Goal: Transaction & Acquisition: Download file/media

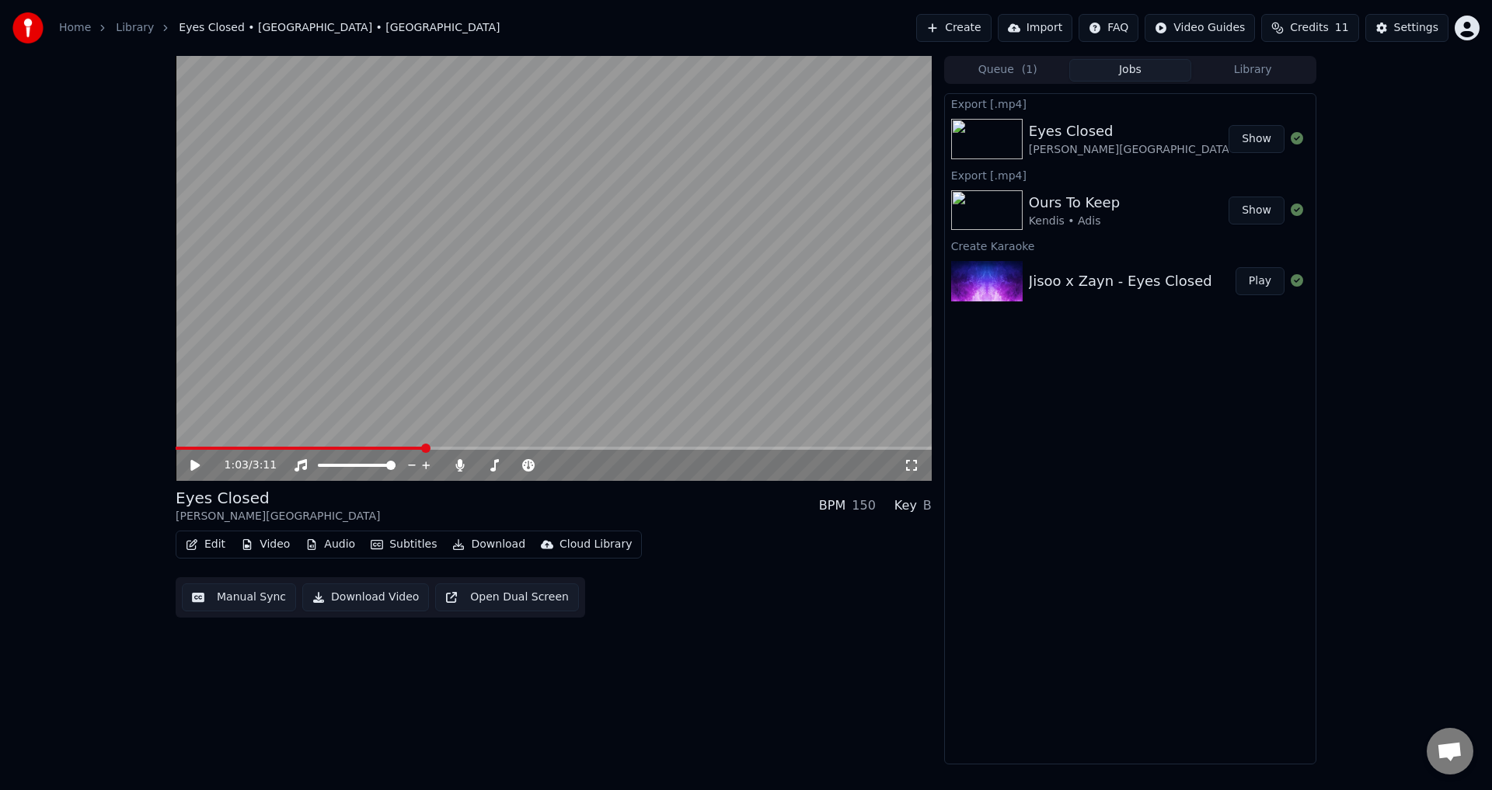
click at [960, 34] on button "Create" at bounding box center [953, 28] width 75 height 28
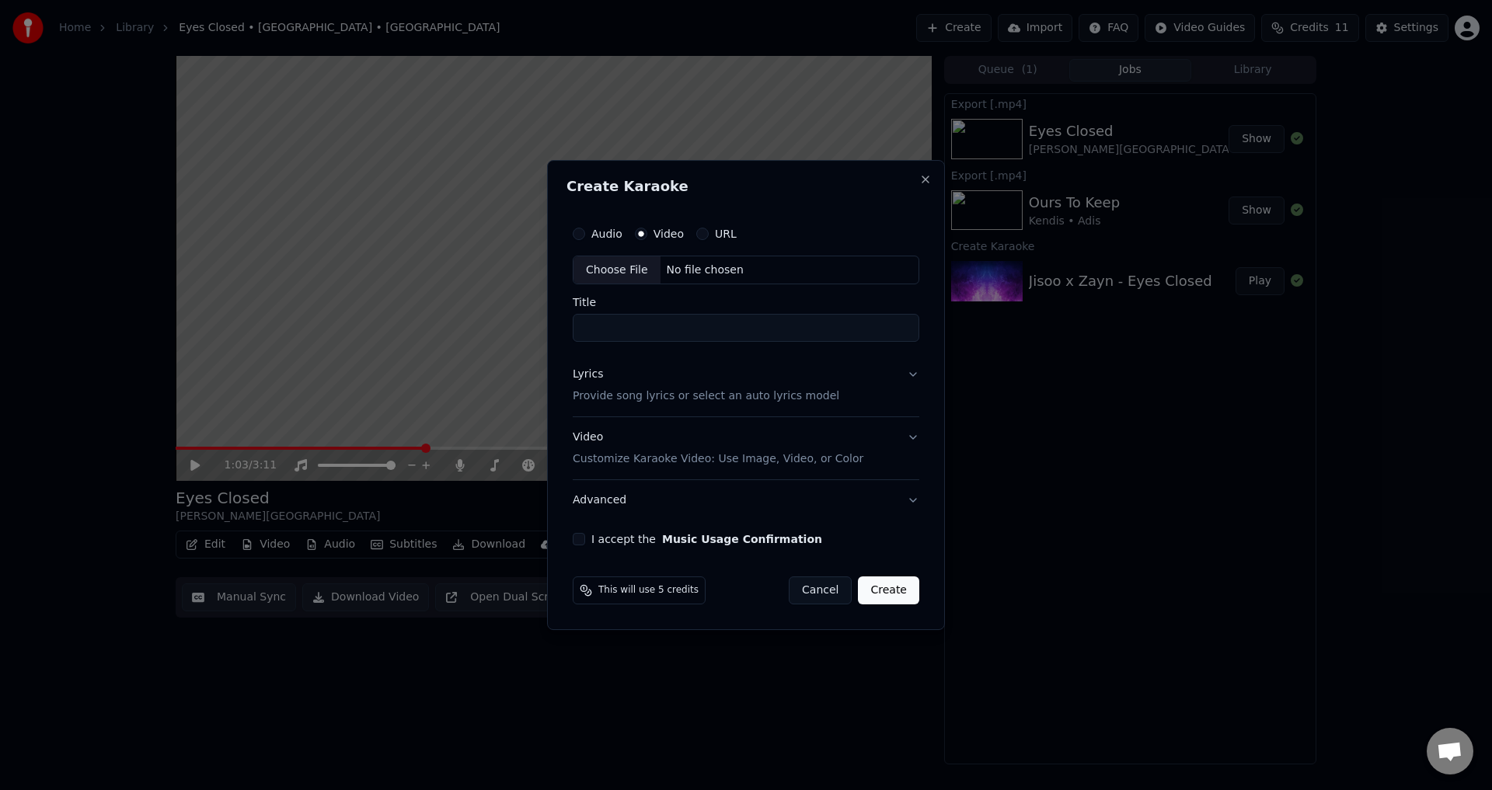
click at [710, 241] on div "Audio Video URL" at bounding box center [746, 233] width 347 height 31
click at [713, 271] on div "No file chosen" at bounding box center [705, 271] width 89 height 16
type input "**********"
click at [727, 334] on input "**********" at bounding box center [746, 329] width 353 height 28
click at [777, 358] on button "Lyrics Provide song lyrics or select an auto lyrics model" at bounding box center [746, 386] width 353 height 62
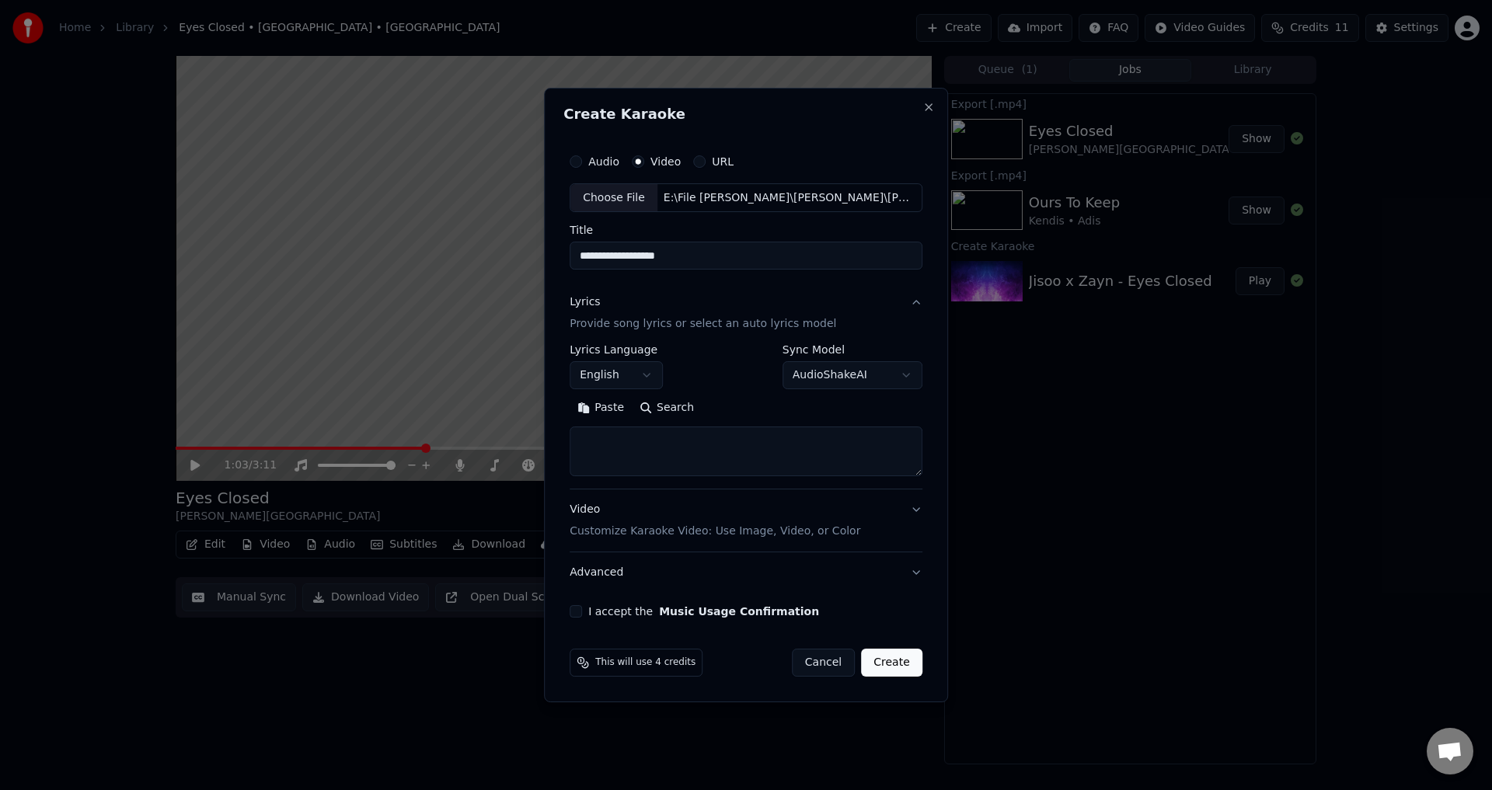
click at [720, 437] on textarea at bounding box center [746, 452] width 353 height 50
click at [720, 438] on textarea at bounding box center [746, 452] width 353 height 50
paste textarea "**********"
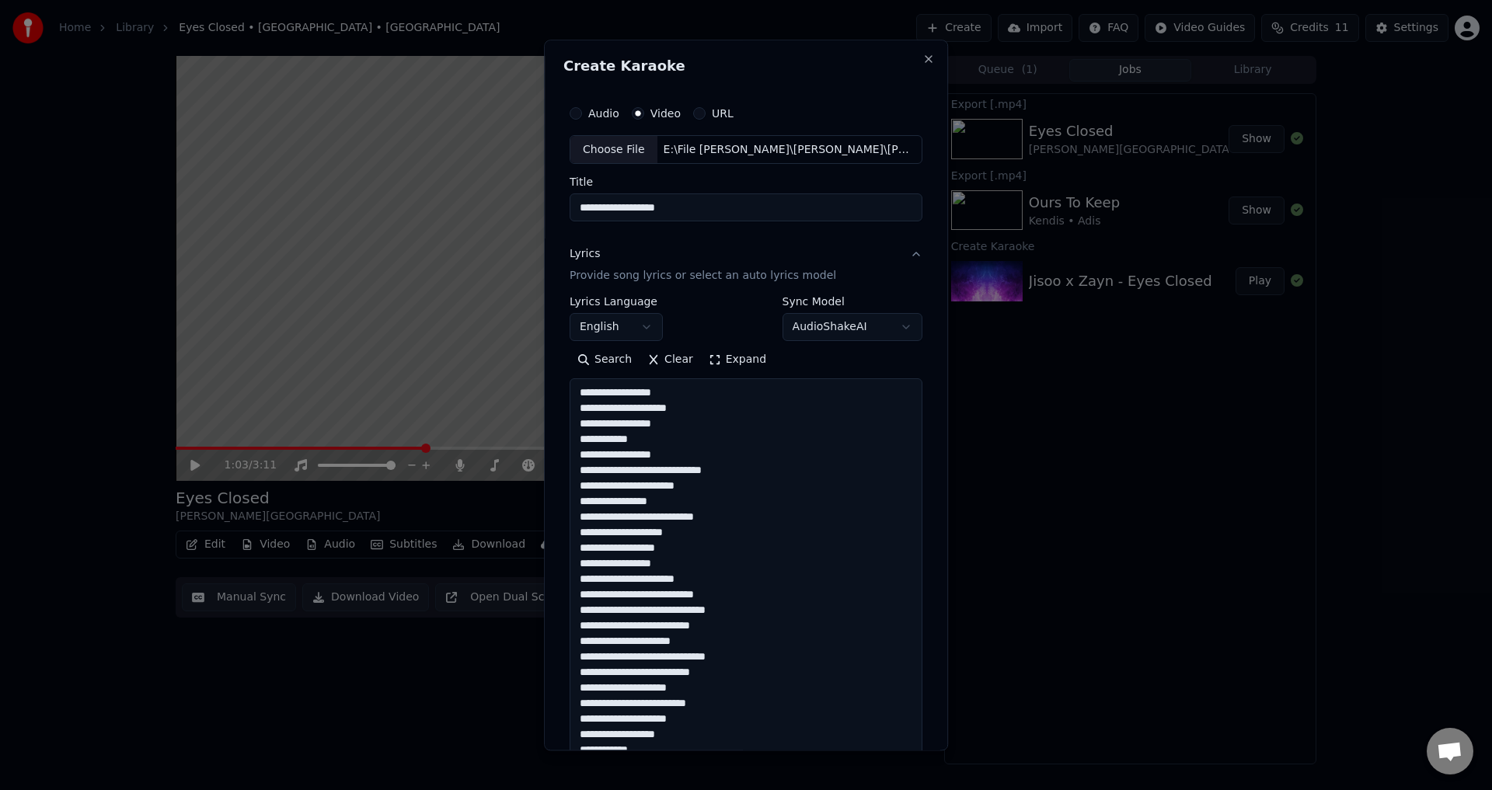
scroll to position [983, 0]
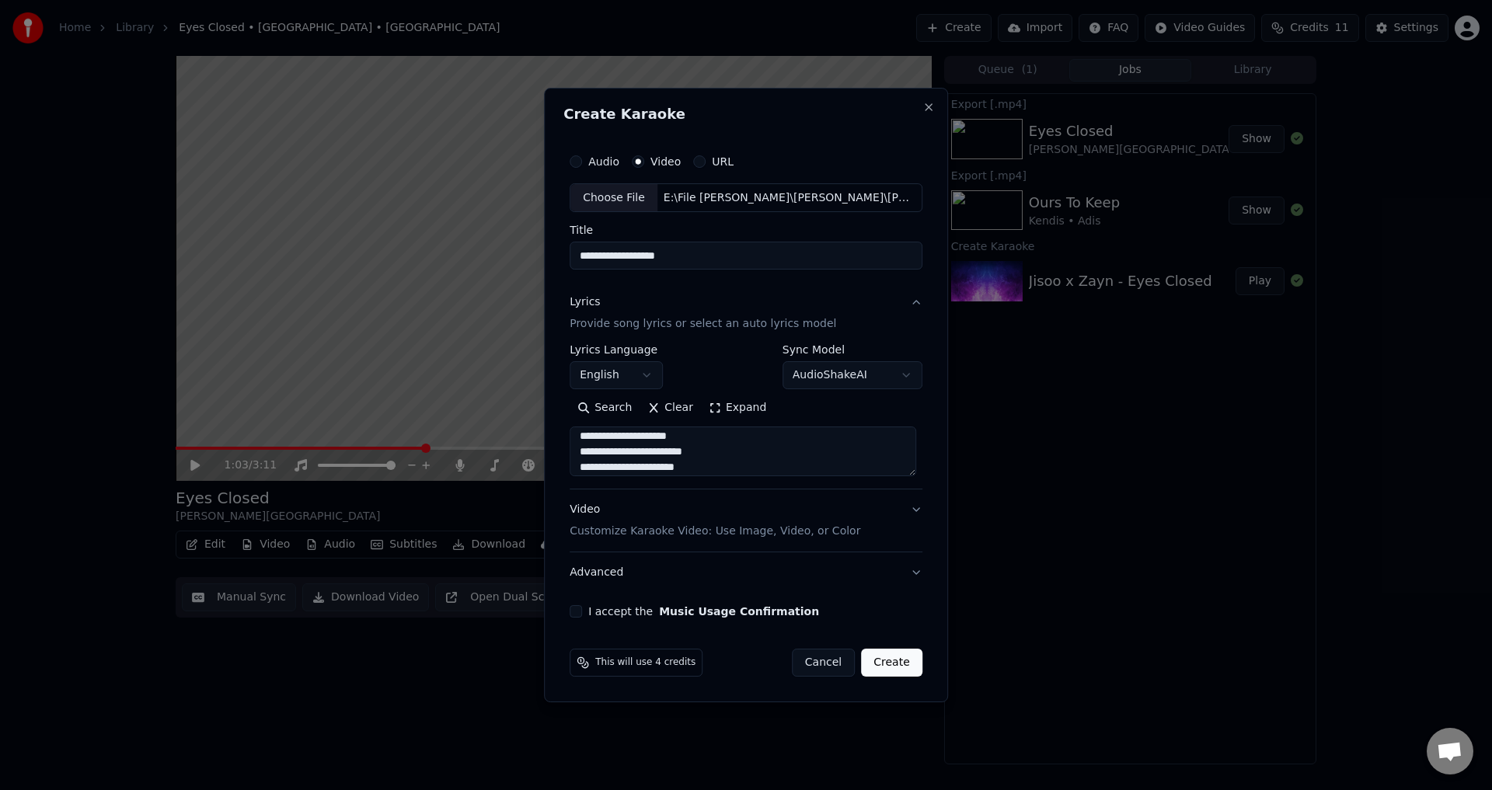
type textarea "**********"
click at [664, 513] on div "Video Customize Karaoke Video: Use Image, Video, or Color" at bounding box center [715, 521] width 291 height 37
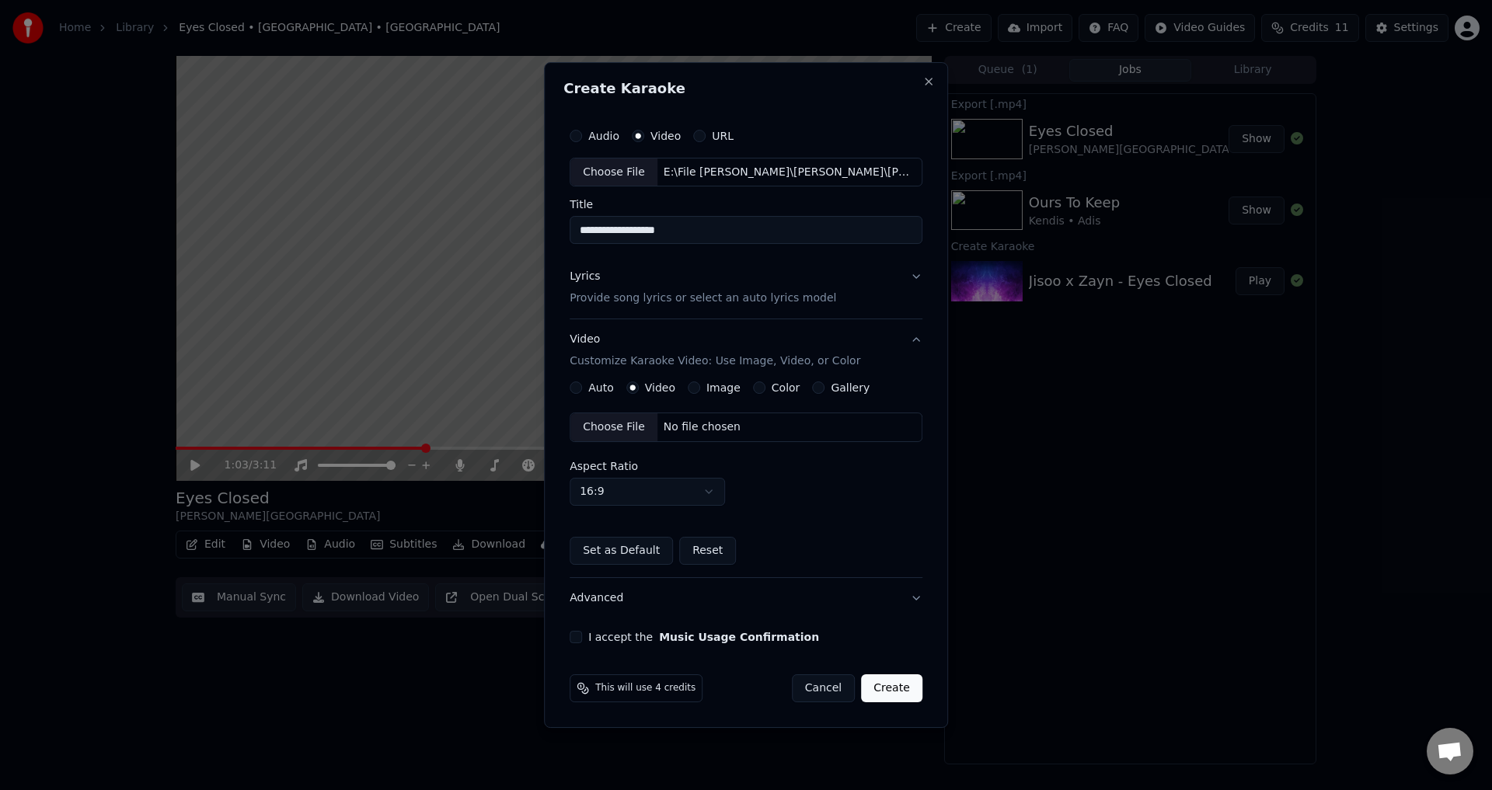
click at [627, 429] on div "Choose File" at bounding box center [613, 427] width 87 height 28
click at [574, 633] on button "I accept the Music Usage Confirmation" at bounding box center [576, 637] width 12 height 12
click at [582, 637] on button "I accept the Music Usage Confirmation" at bounding box center [576, 637] width 12 height 12
click at [574, 643] on button "I accept the Music Usage Confirmation" at bounding box center [576, 637] width 12 height 12
click at [877, 689] on button "Create" at bounding box center [891, 689] width 61 height 28
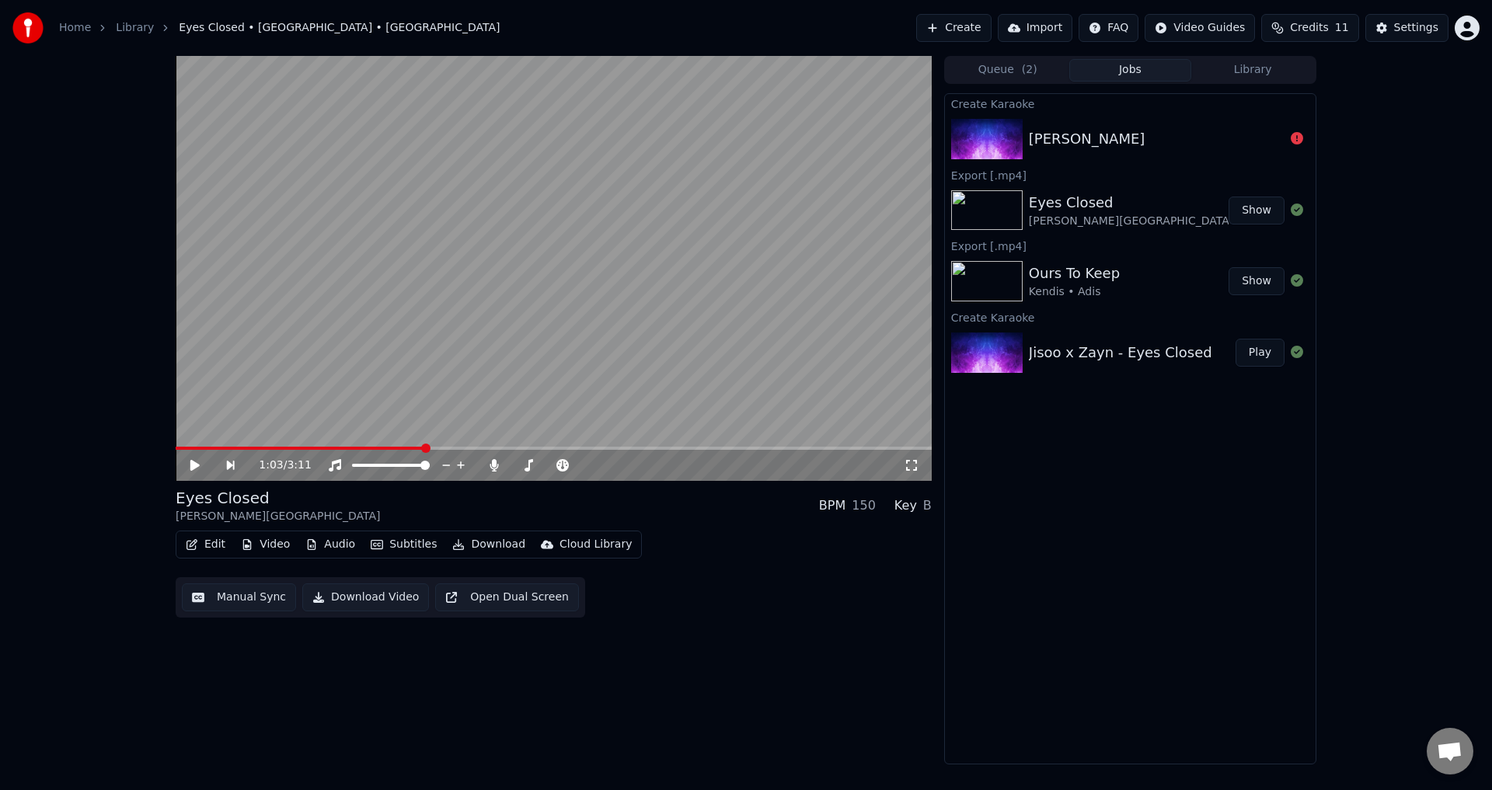
click at [1210, 152] on div "[PERSON_NAME]" at bounding box center [1130, 139] width 371 height 53
click at [986, 33] on button "Create" at bounding box center [953, 28] width 75 height 28
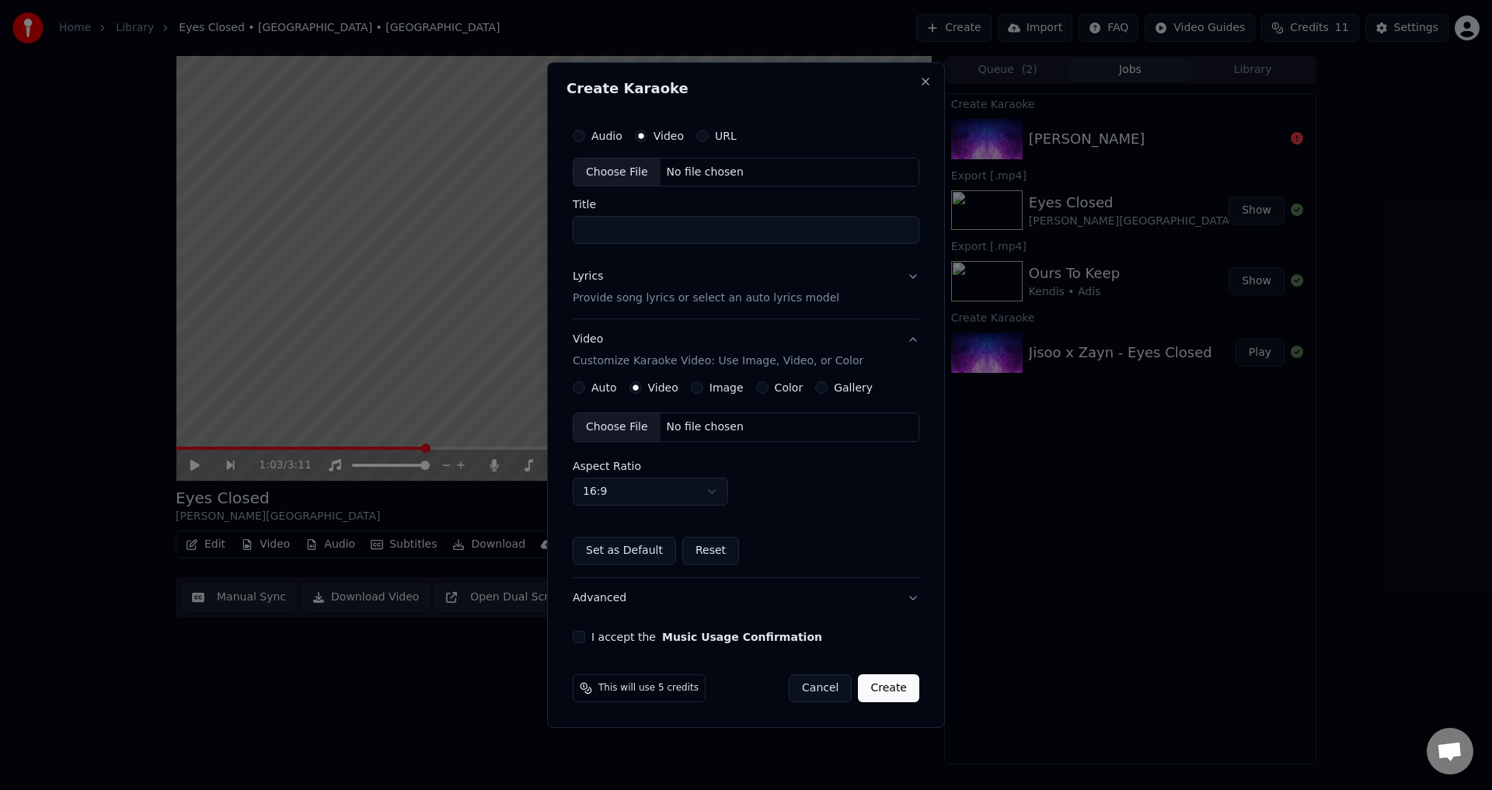
click at [735, 185] on div "Choose File No file chosen" at bounding box center [746, 173] width 347 height 30
type input "**********"
click at [804, 274] on div "Lyrics Provide song lyrics or select an auto lyrics model" at bounding box center [703, 288] width 267 height 37
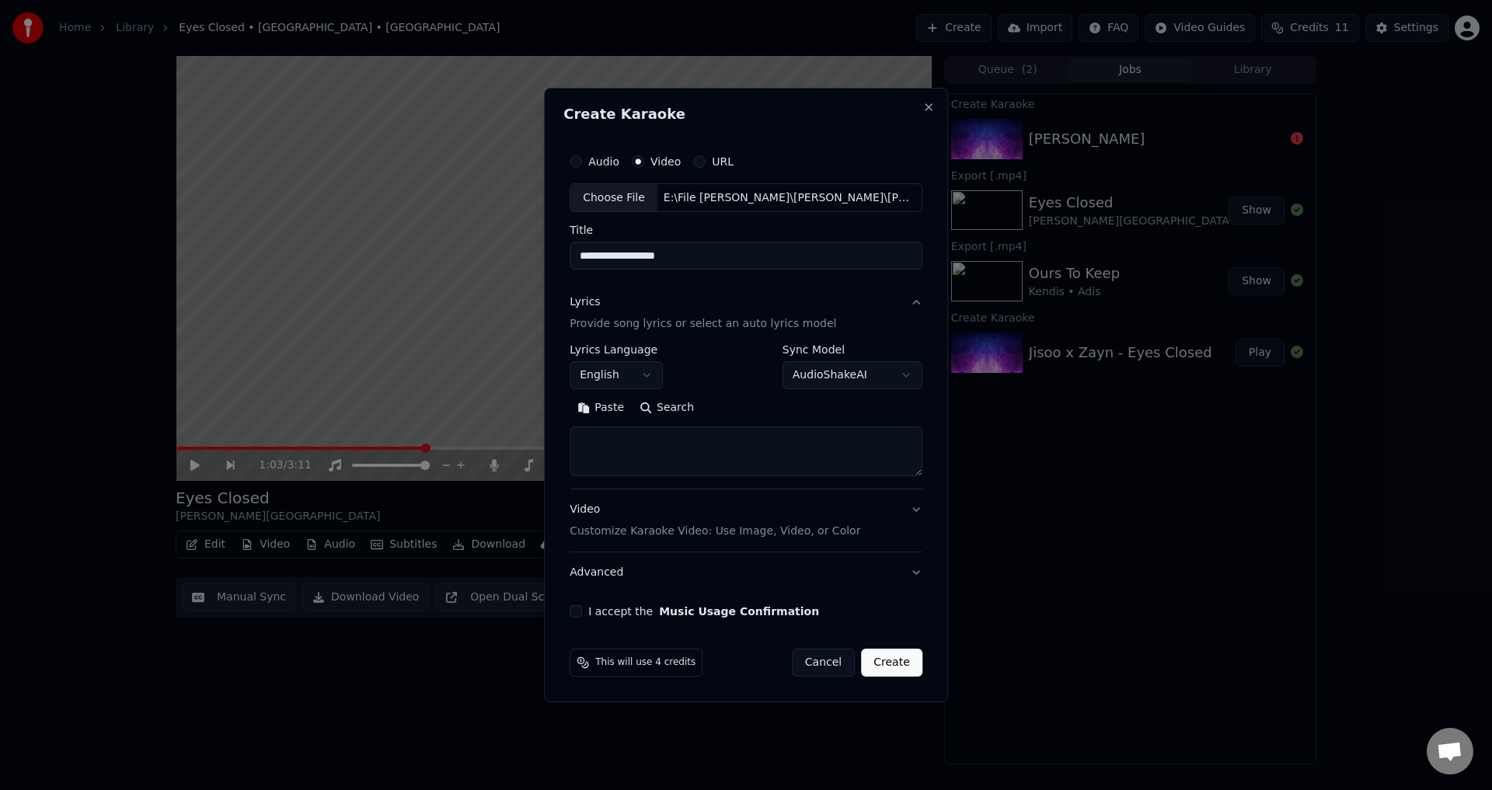
click at [652, 455] on textarea at bounding box center [746, 452] width 353 height 50
click at [605, 417] on button "Paste" at bounding box center [601, 408] width 62 height 25
click at [765, 507] on div "Video Customize Karaoke Video: Use Image, Video, or Color" at bounding box center [715, 521] width 291 height 37
type textarea "**********"
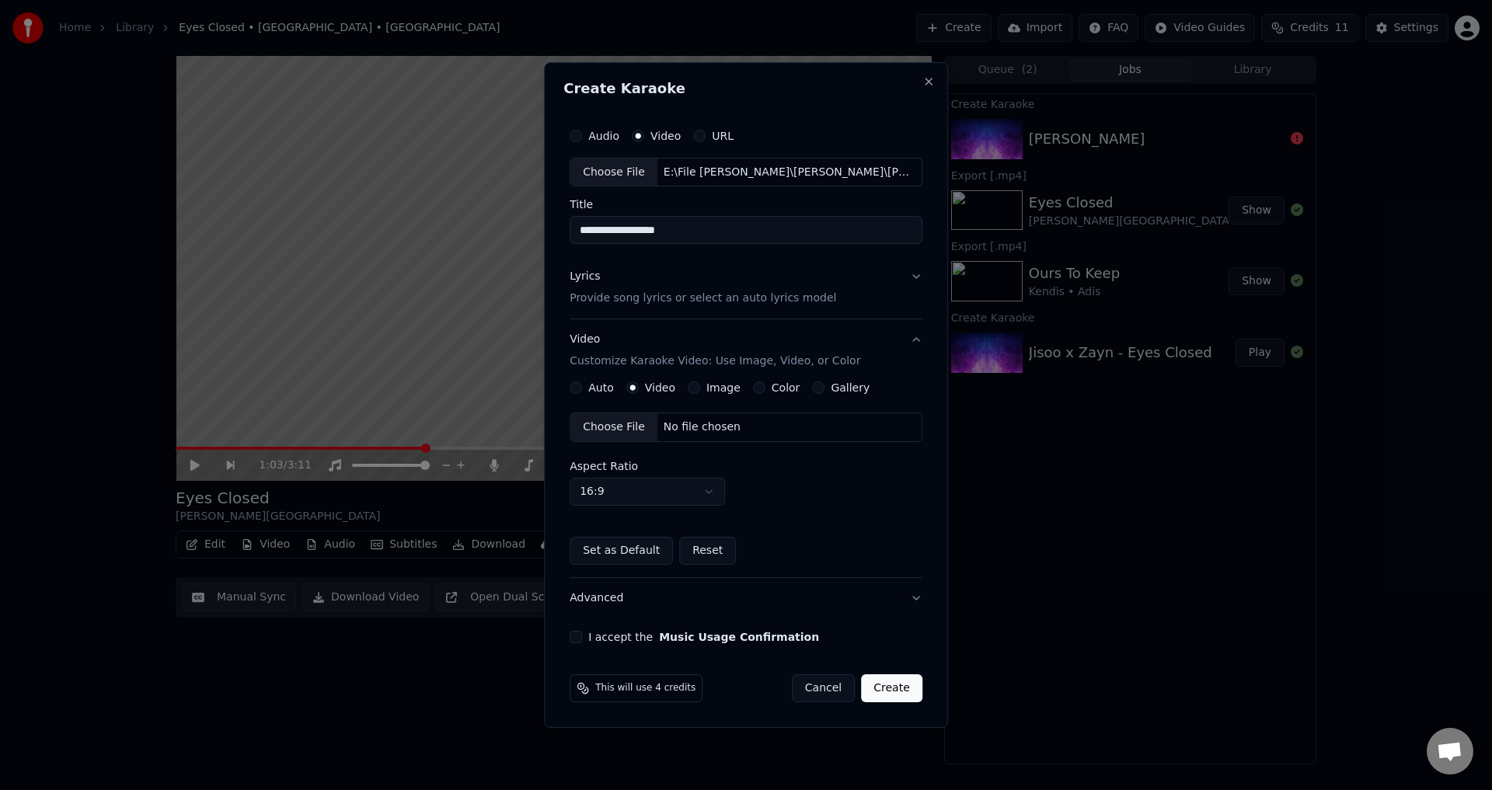
click at [683, 424] on div "No file chosen" at bounding box center [701, 428] width 89 height 16
click at [603, 393] on label "Auto" at bounding box center [601, 387] width 26 height 11
click at [582, 394] on button "Auto" at bounding box center [576, 388] width 12 height 12
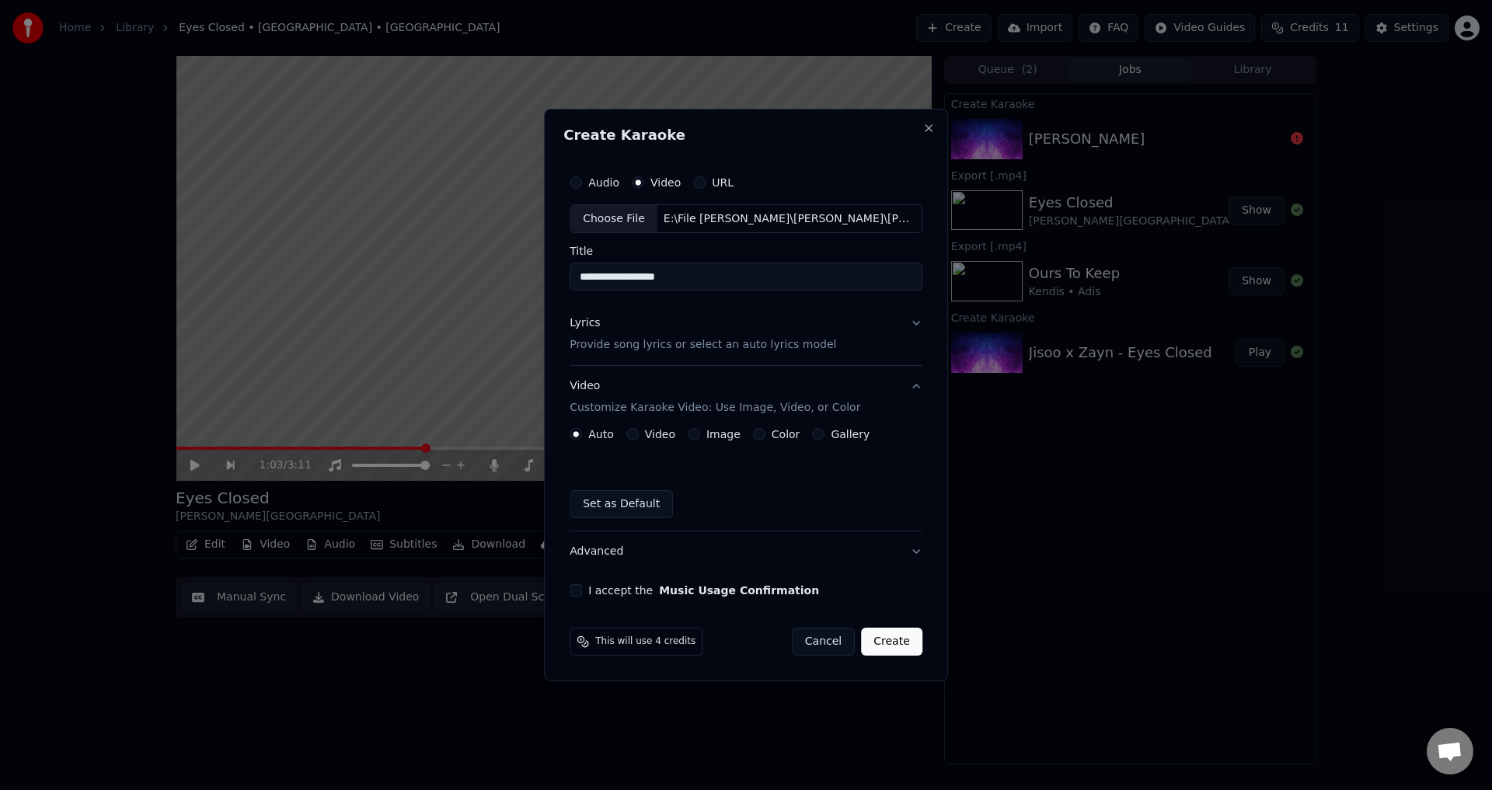
click at [652, 440] on label "Video" at bounding box center [660, 434] width 30 height 11
click at [639, 440] on button "Video" at bounding box center [632, 434] width 12 height 12
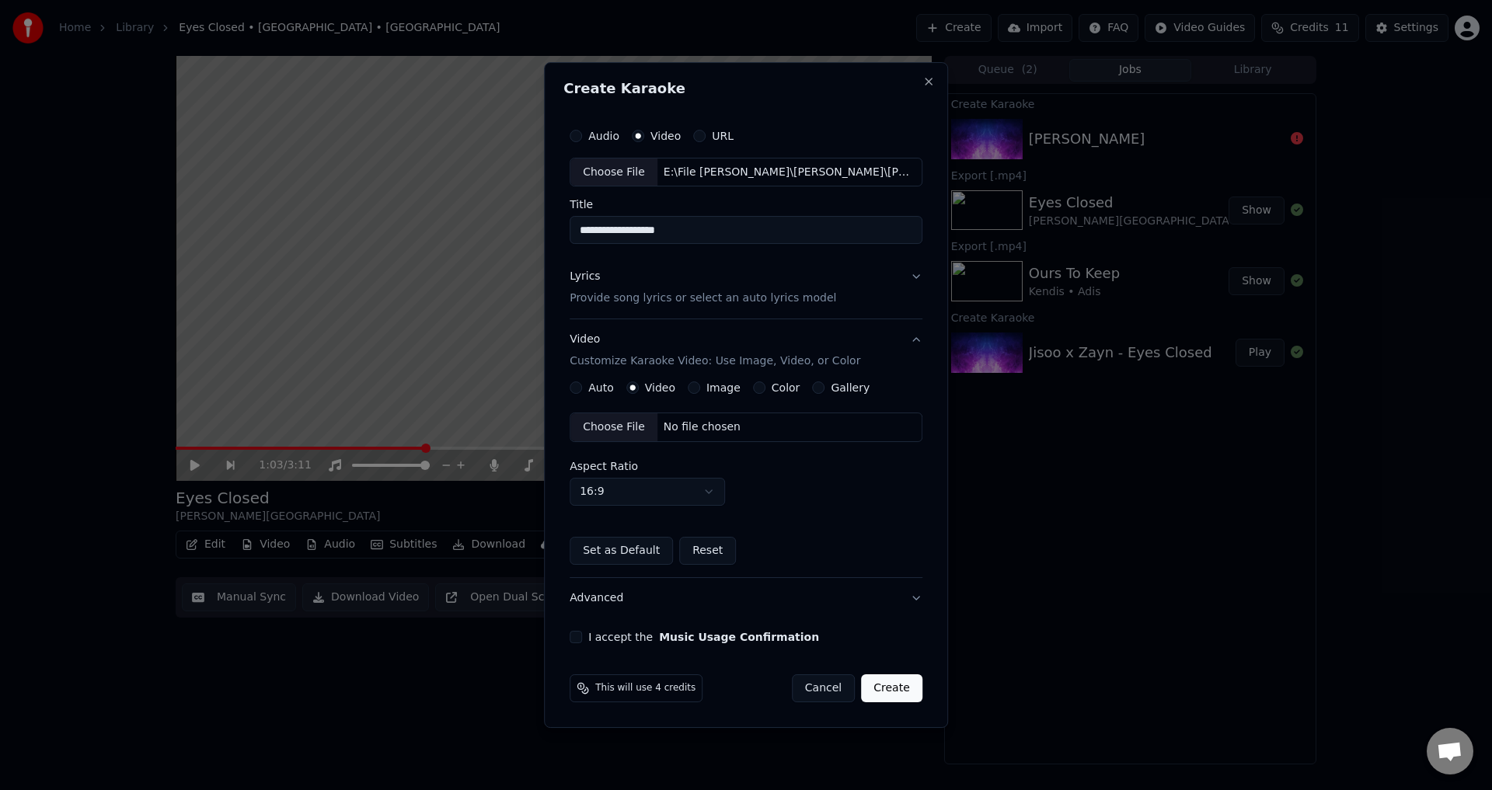
click at [702, 441] on div "Choose File No file chosen" at bounding box center [746, 428] width 353 height 30
click at [582, 643] on button "I accept the Music Usage Confirmation" at bounding box center [576, 637] width 12 height 12
click at [617, 138] on label "Audio" at bounding box center [603, 136] width 31 height 11
click at [582, 138] on button "Audio" at bounding box center [576, 136] width 12 height 12
click at [659, 139] on label "Video" at bounding box center [665, 136] width 30 height 11
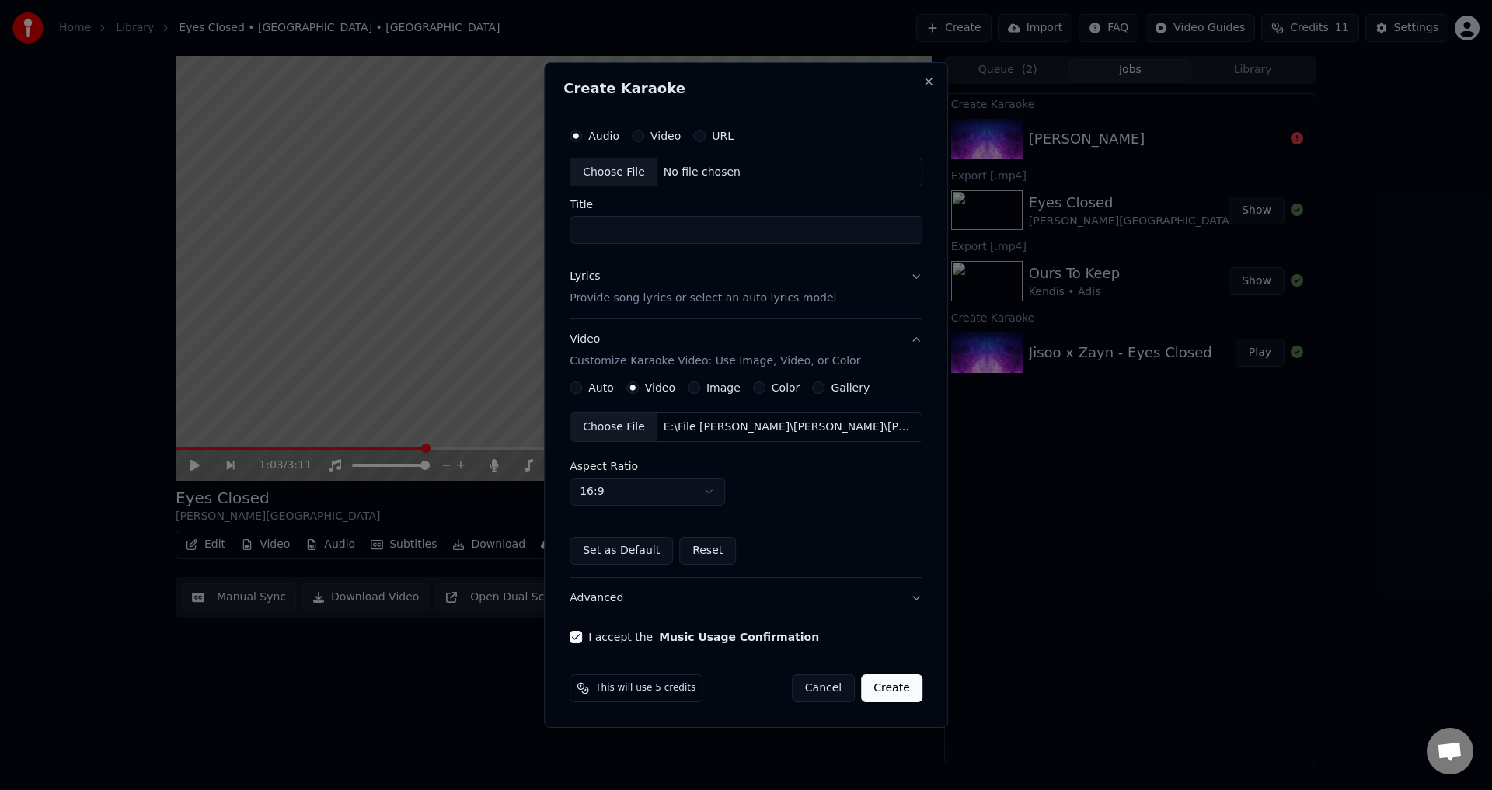
click at [644, 139] on button "Video" at bounding box center [638, 136] width 12 height 12
click at [675, 171] on div "No file chosen" at bounding box center [701, 173] width 89 height 16
type input "**********"
click at [901, 271] on button "Lyrics Provide song lyrics or select an auto lyrics model" at bounding box center [746, 288] width 353 height 62
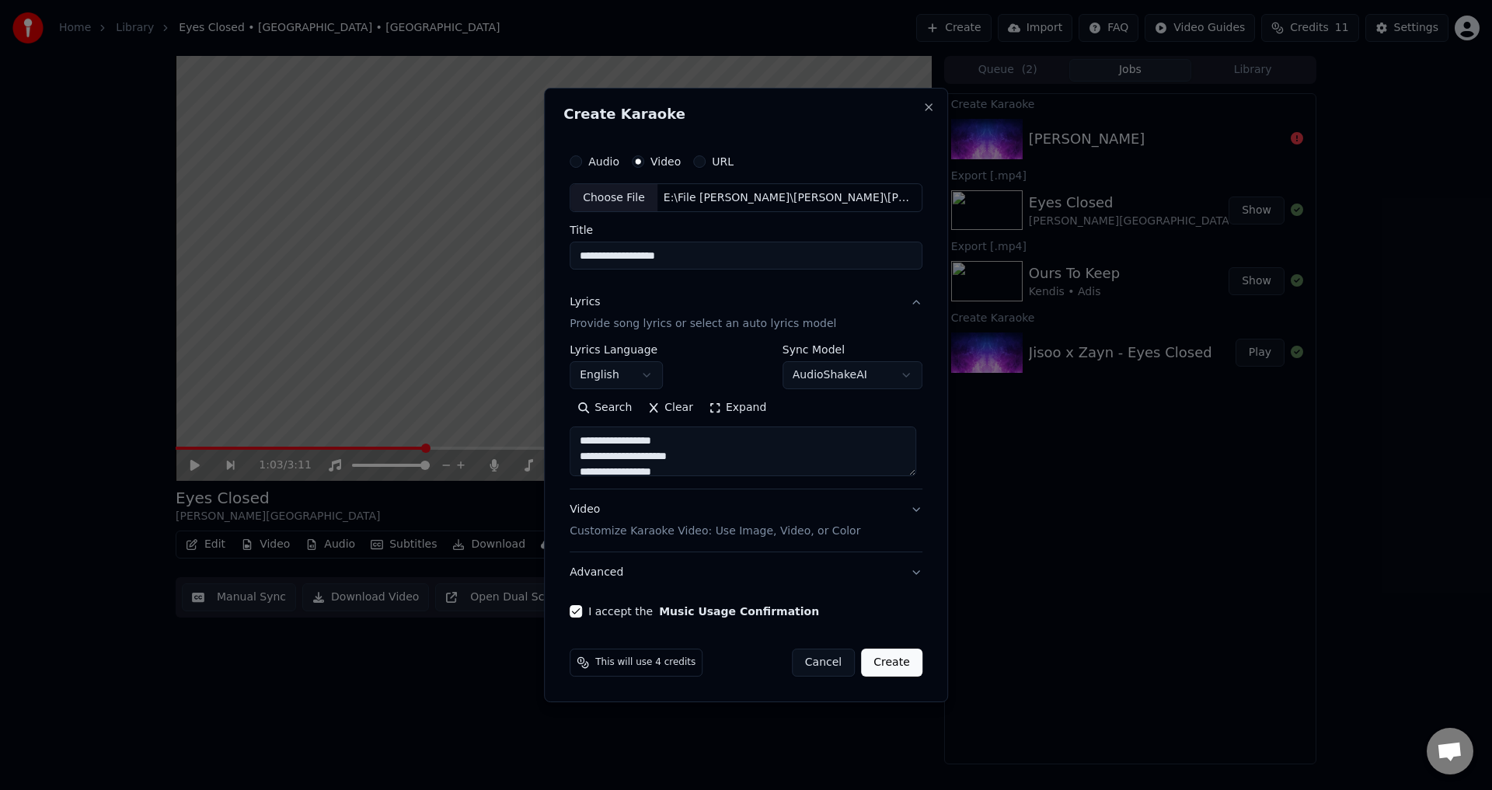
click at [877, 672] on button "Create" at bounding box center [891, 663] width 61 height 28
type textarea "**********"
select select
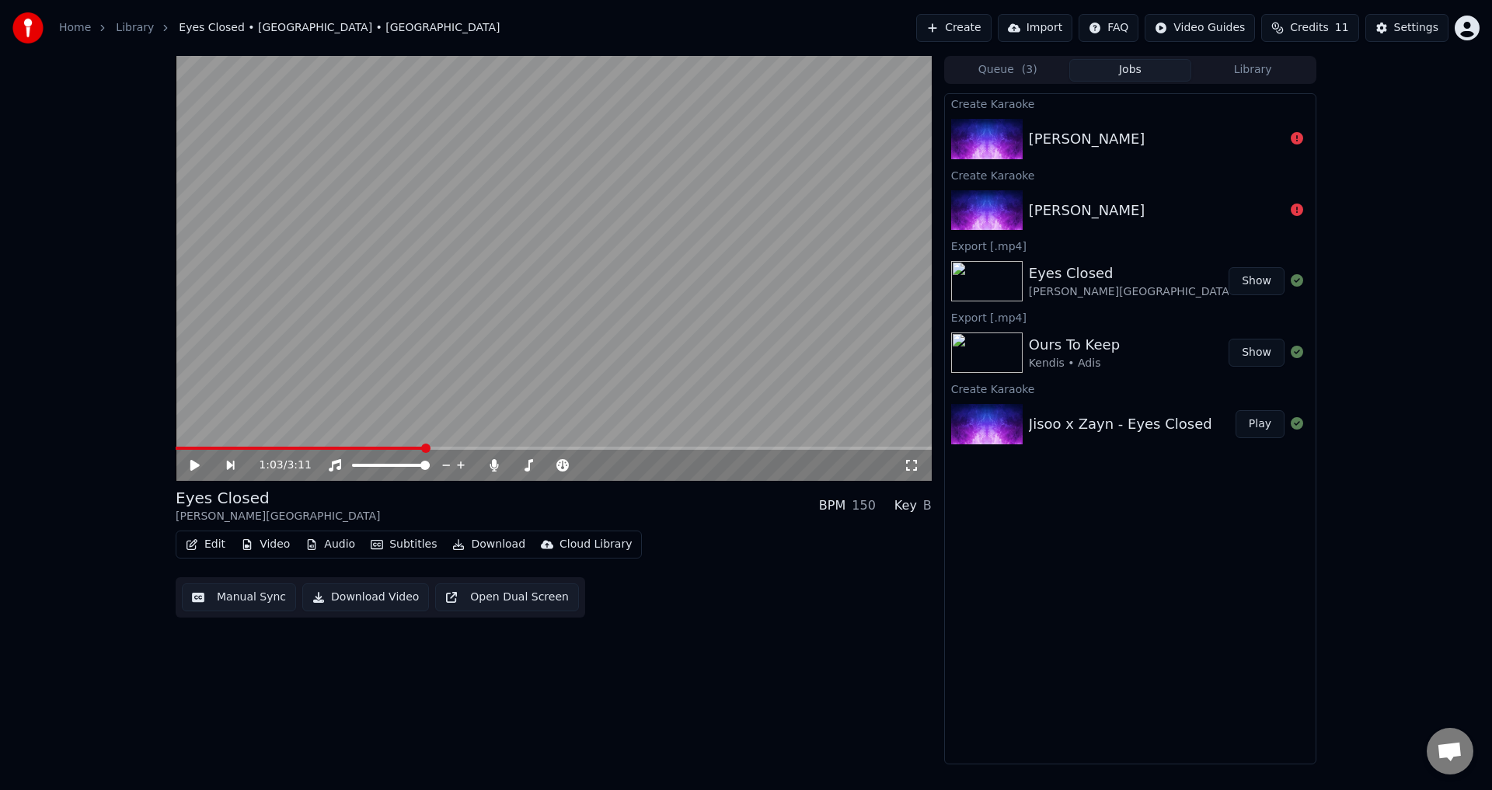
click at [963, 33] on button "Create" at bounding box center [953, 28] width 75 height 28
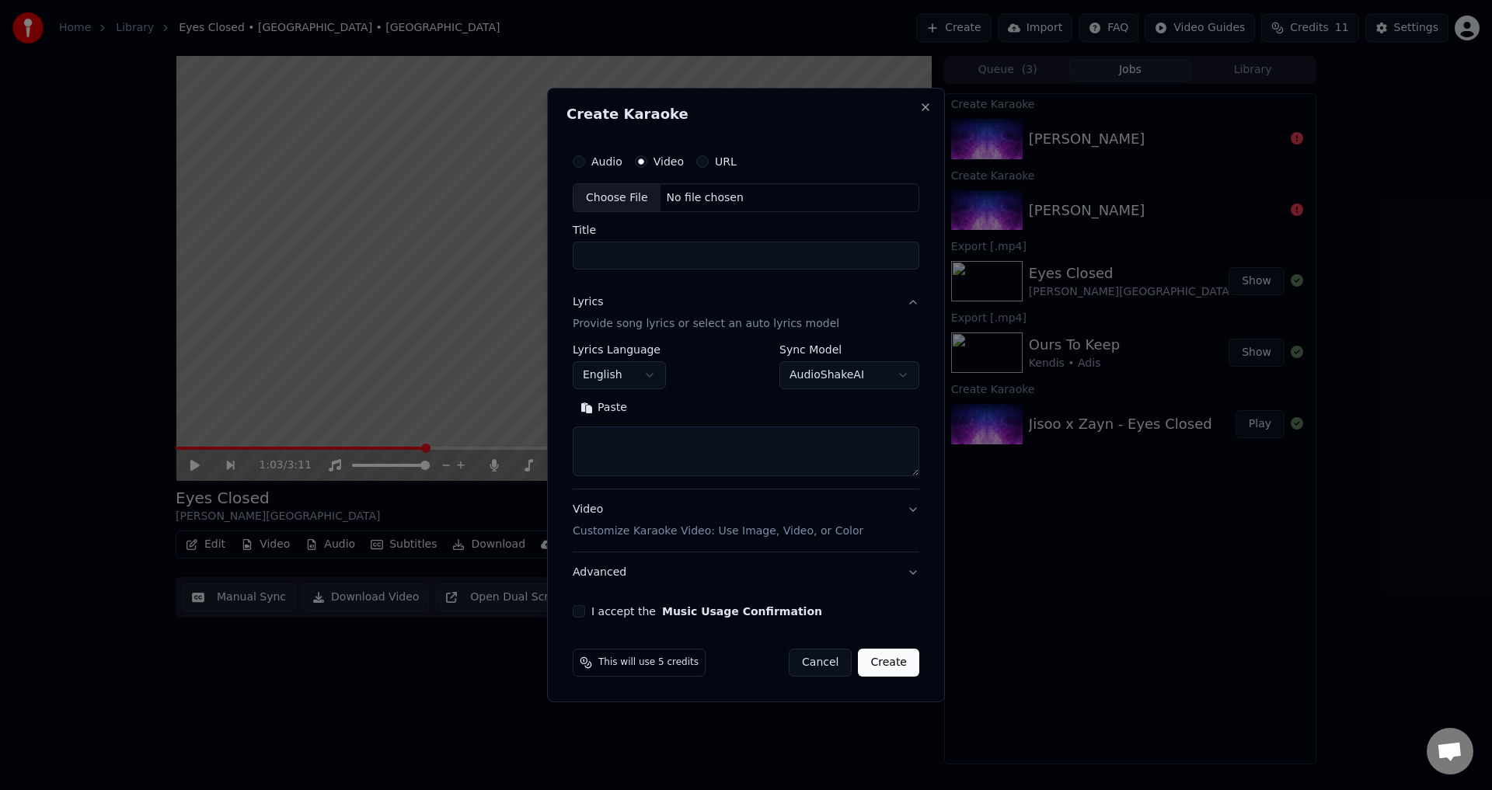
click at [724, 199] on div "No file chosen" at bounding box center [705, 198] width 89 height 16
type input "**********"
click at [817, 249] on input "**********" at bounding box center [746, 256] width 353 height 28
click at [587, 412] on button "Paste" at bounding box center [601, 408] width 62 height 25
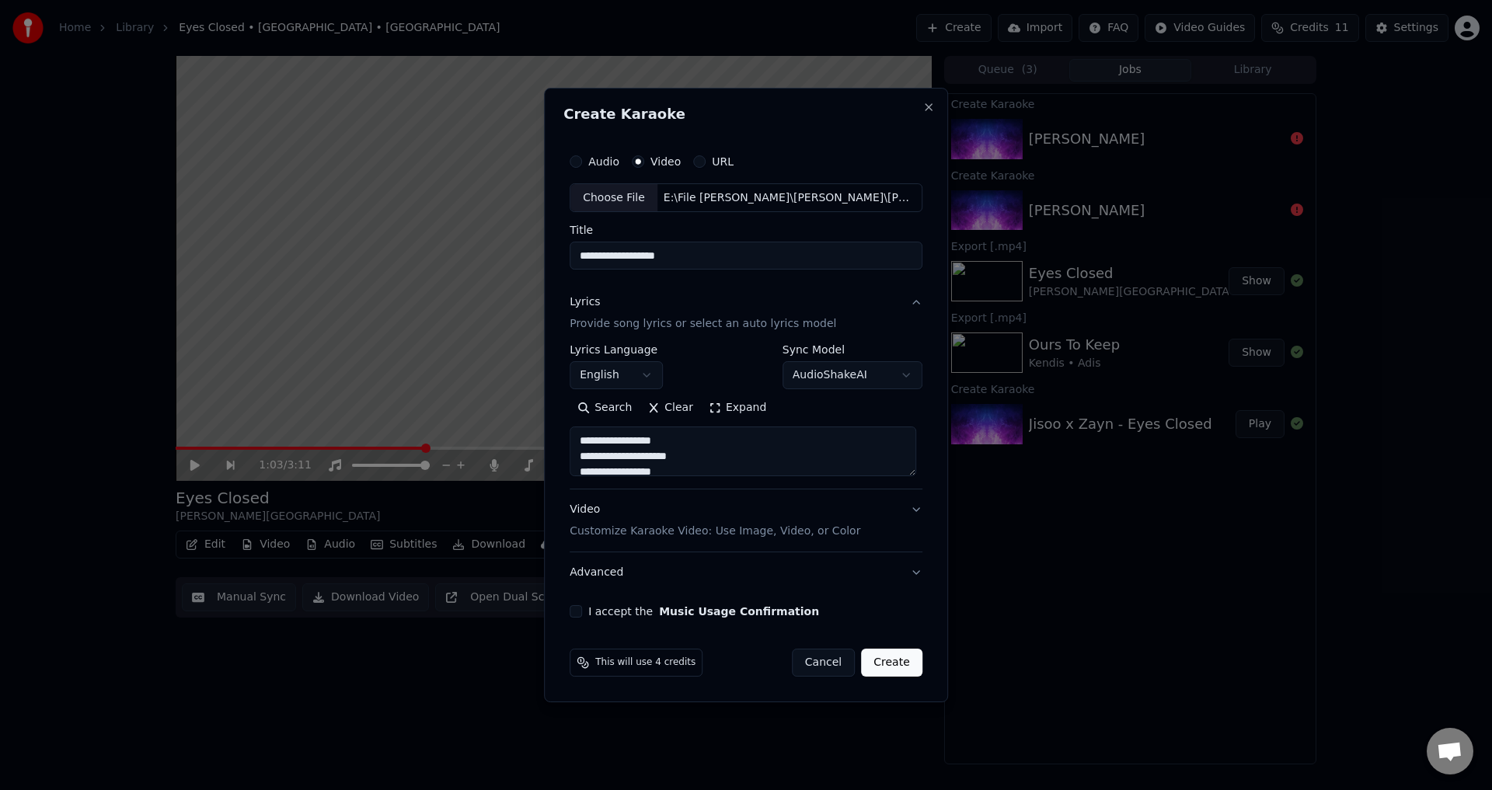
click at [809, 369] on body "**********" at bounding box center [746, 395] width 1492 height 790
click at [819, 373] on body "**********" at bounding box center [746, 395] width 1492 height 790
click at [742, 520] on div "Video Customize Karaoke Video: Use Image, Video, or Color" at bounding box center [715, 521] width 291 height 37
type textarea "**********"
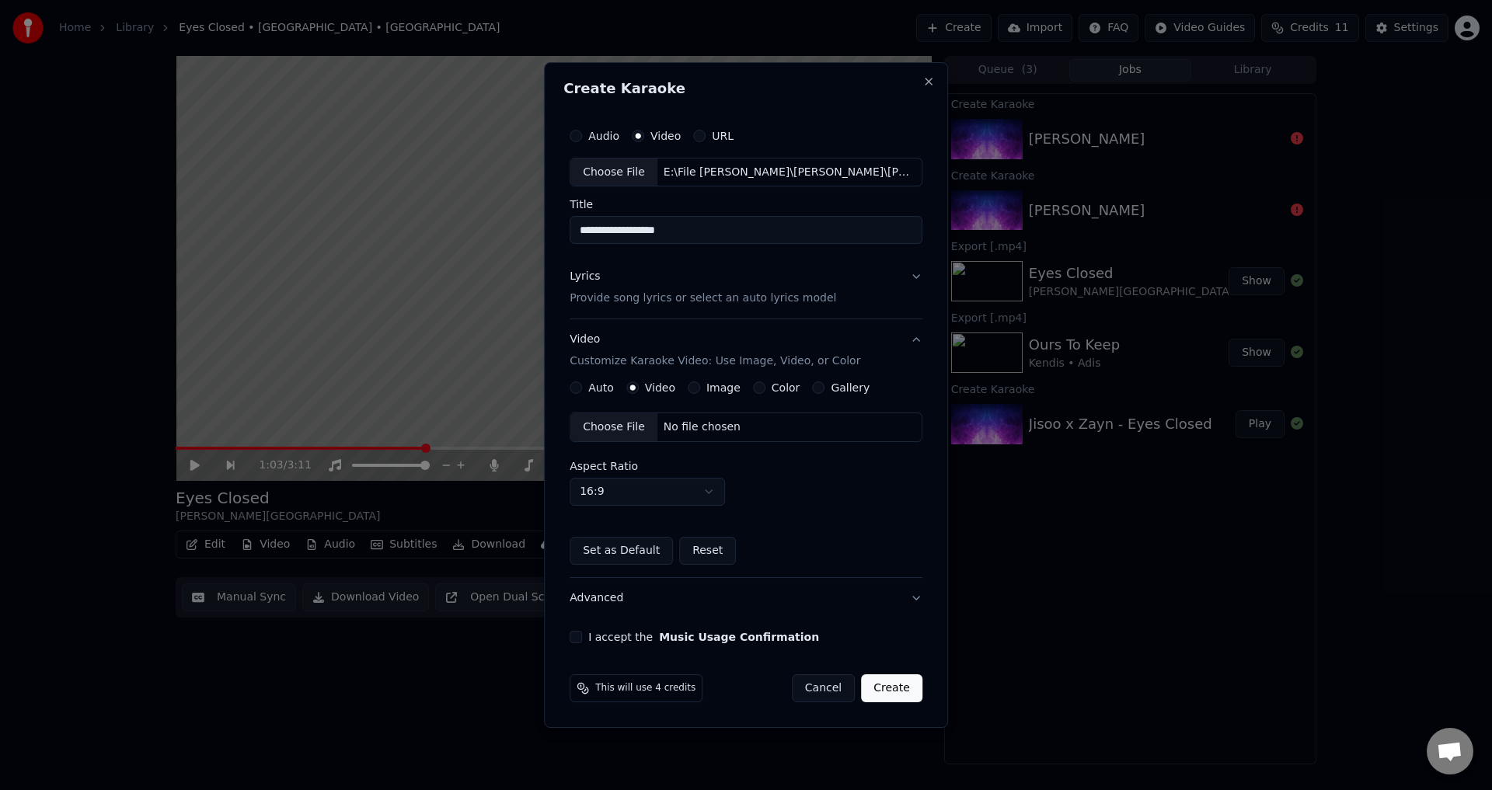
drag, startPoint x: 629, startPoint y: 570, endPoint x: 618, endPoint y: 542, distance: 30.0
click at [627, 570] on div "Auto Video Image Color Gallery Choose File No file chosen Aspect Ratio 16:9 ***…" at bounding box center [746, 480] width 353 height 196
click at [654, 437] on div "Choose File No file chosen" at bounding box center [746, 428] width 353 height 30
click at [578, 640] on button "I accept the Music Usage Confirmation" at bounding box center [576, 637] width 12 height 12
click at [885, 687] on button "Create" at bounding box center [891, 689] width 61 height 28
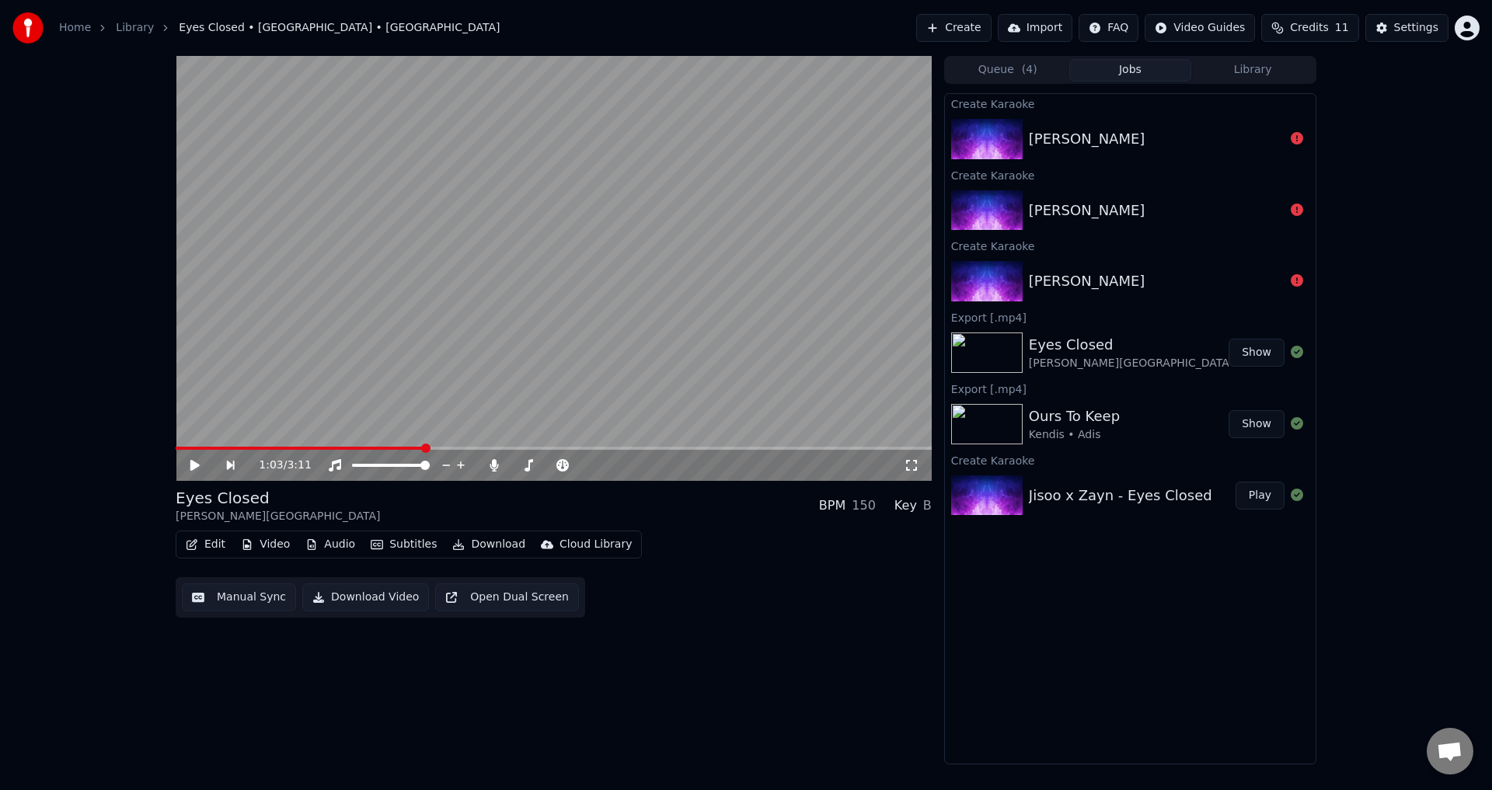
drag, startPoint x: 985, startPoint y: 42, endPoint x: 974, endPoint y: 36, distance: 11.9
click at [982, 41] on div "Home Library Eyes Closed • [GEOGRAPHIC_DATA] • Zayn Create Import FAQ Video Gui…" at bounding box center [746, 28] width 1492 height 56
click at [974, 36] on button "Create" at bounding box center [953, 28] width 75 height 28
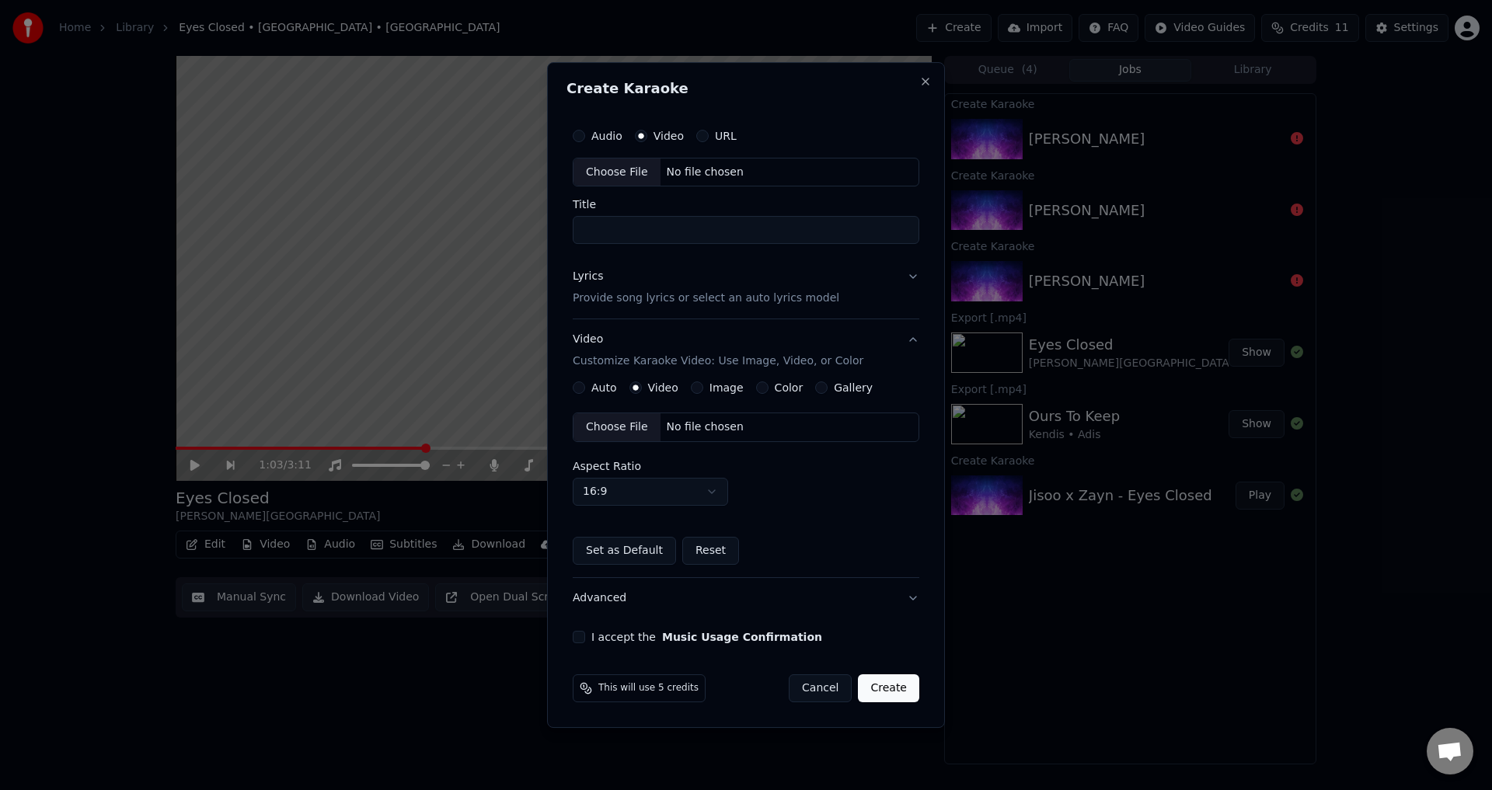
click at [675, 176] on div "No file chosen" at bounding box center [705, 173] width 89 height 16
type input "**********"
click at [821, 273] on button "Lyrics Provide song lyrics or select an auto lyrics model" at bounding box center [746, 288] width 353 height 62
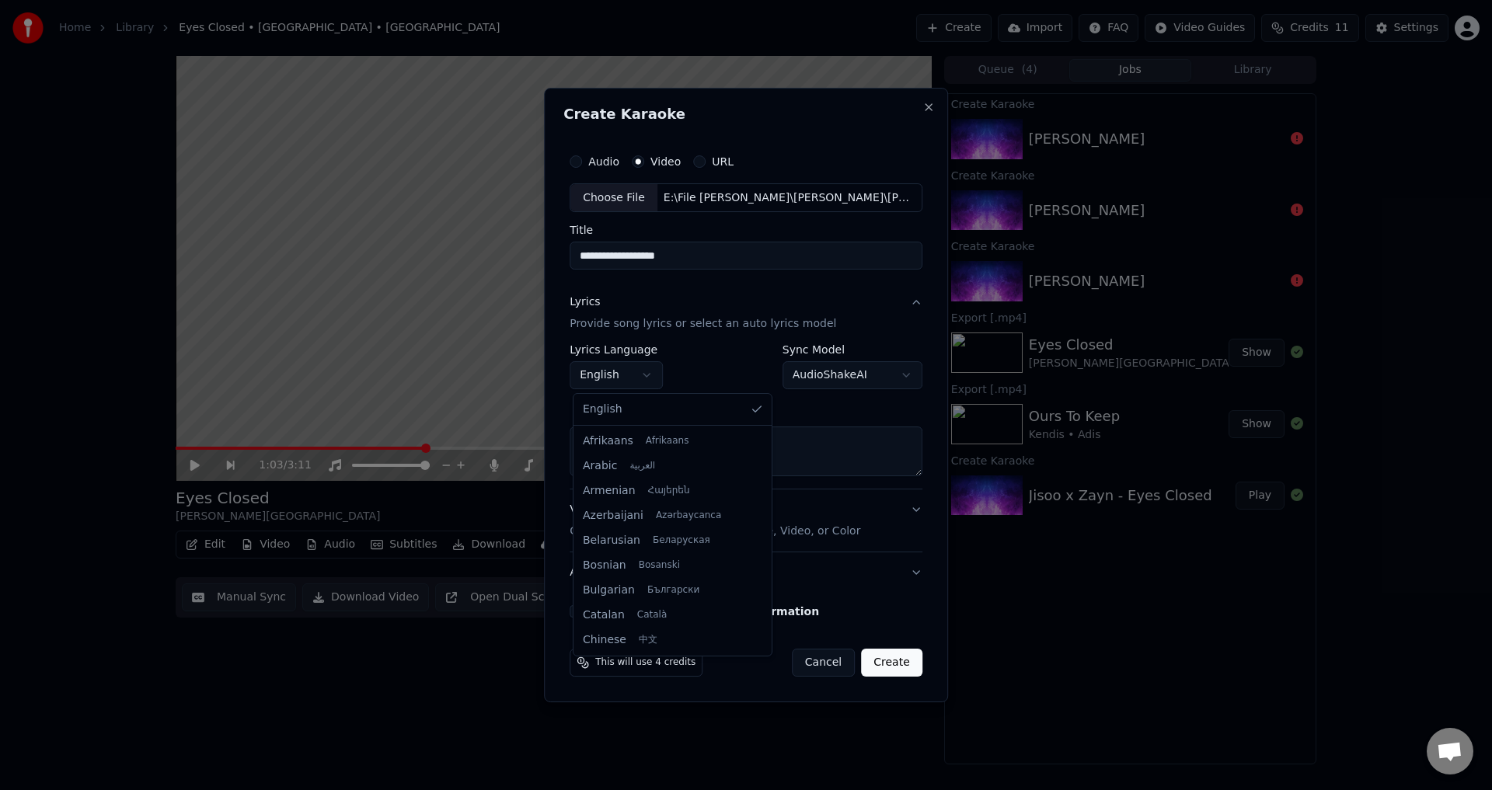
click at [623, 376] on body "**********" at bounding box center [746, 395] width 1492 height 790
click at [612, 370] on body "**********" at bounding box center [746, 395] width 1492 height 790
click at [608, 399] on button "Paste" at bounding box center [601, 408] width 62 height 25
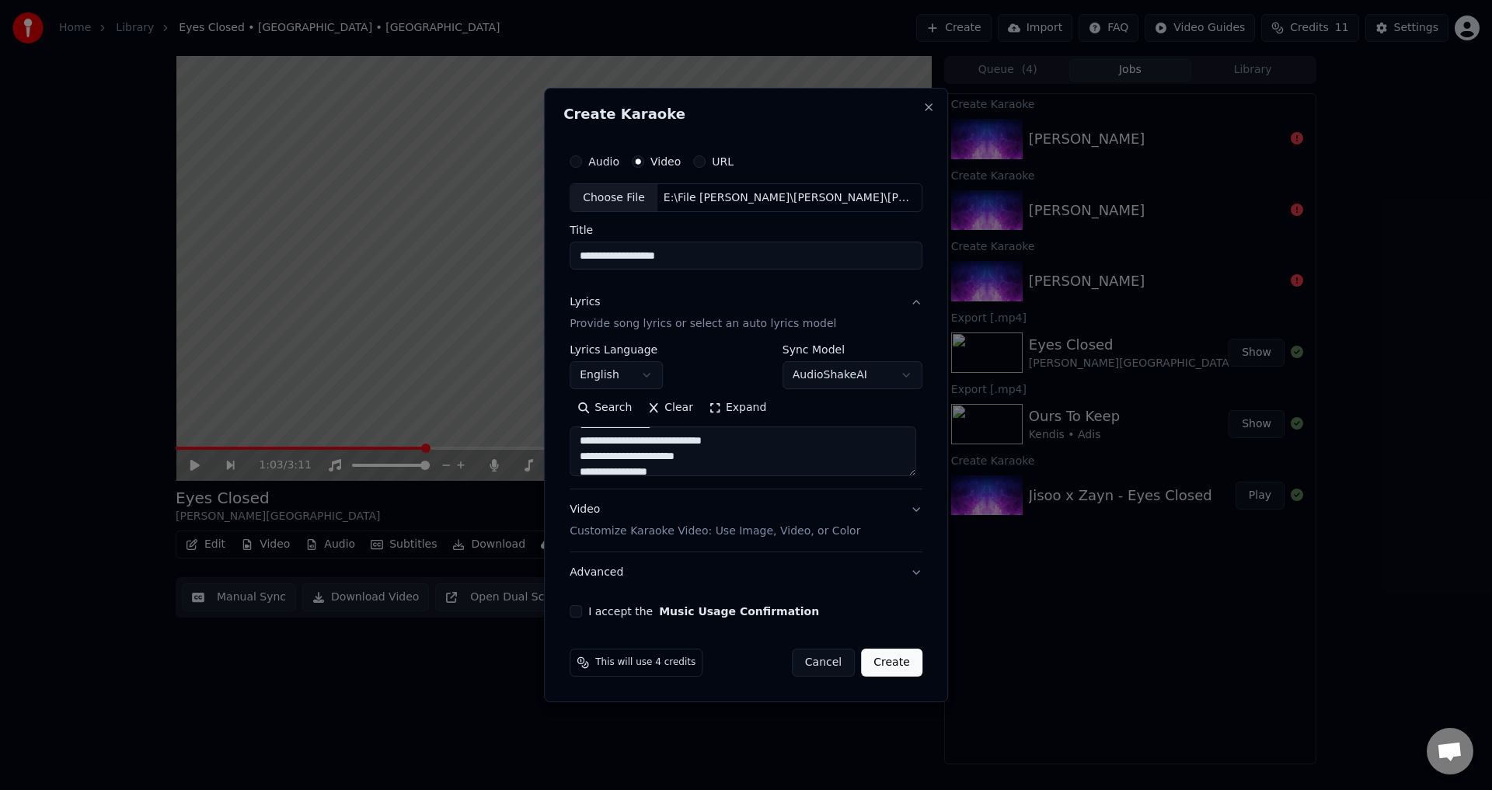
scroll to position [0, 0]
click at [640, 508] on div "Video Customize Karaoke Video: Use Image, Video, or Color" at bounding box center [715, 521] width 291 height 37
type textarea "**********"
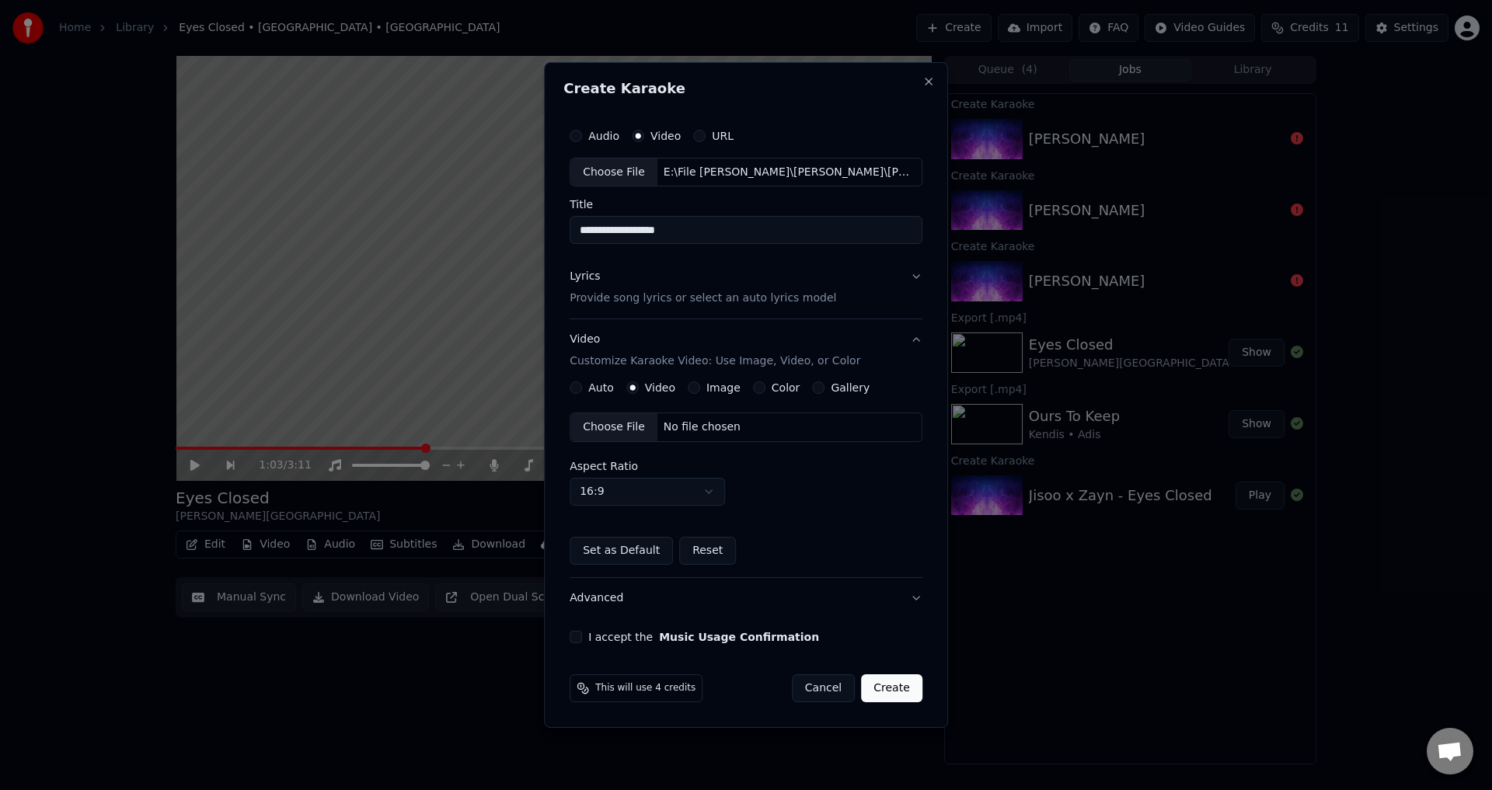
click at [609, 553] on button "Set as Default" at bounding box center [621, 551] width 103 height 28
click at [635, 433] on div "Choose File" at bounding box center [613, 427] width 87 height 28
click at [581, 632] on button "I accept the Music Usage Confirmation" at bounding box center [576, 637] width 12 height 12
click at [828, 274] on button "Lyrics Provide song lyrics or select an auto lyrics model" at bounding box center [746, 288] width 353 height 62
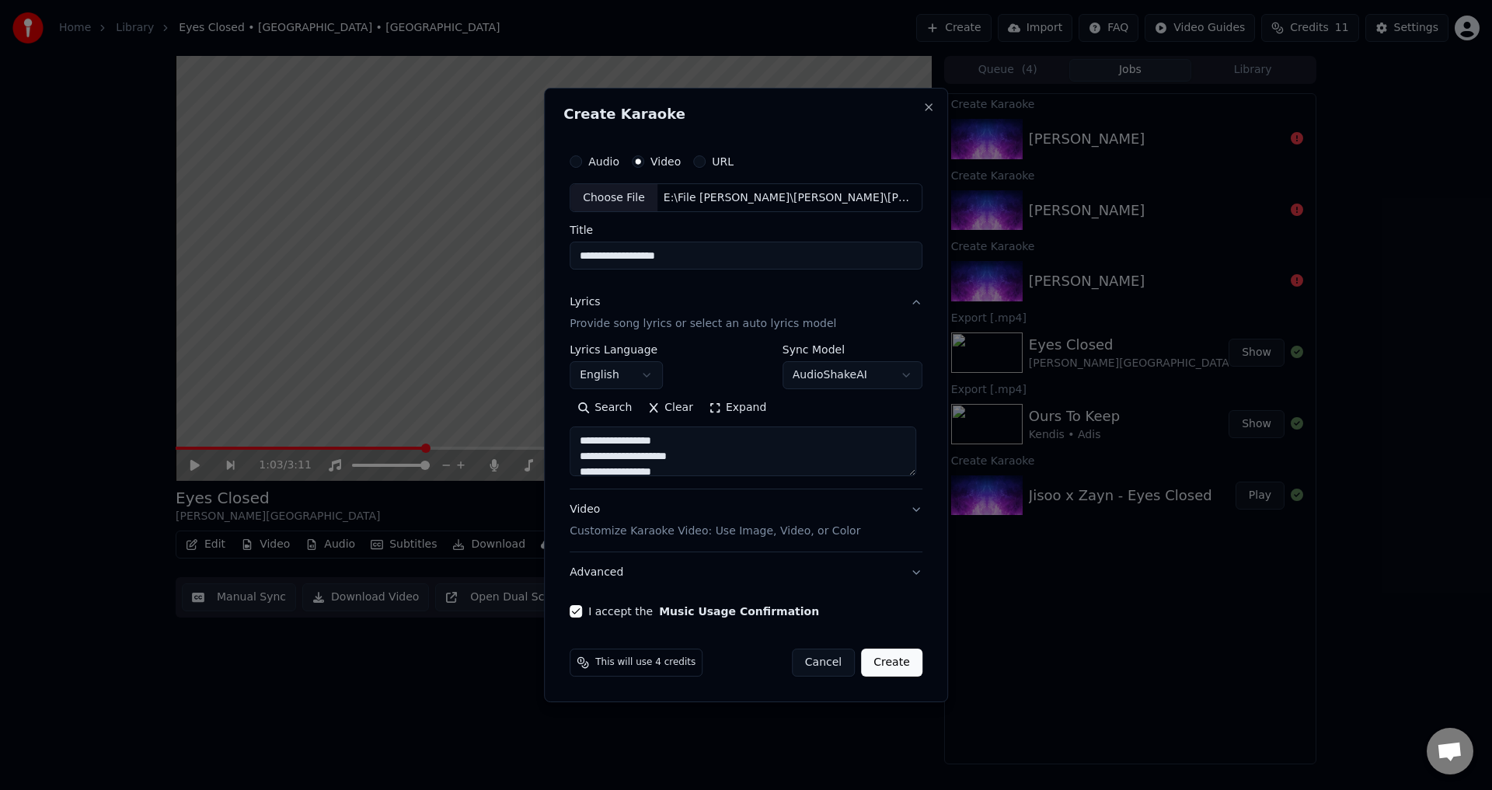
click at [866, 373] on body "**********" at bounding box center [746, 395] width 1492 height 790
select select "********"
click at [880, 668] on button "Create" at bounding box center [891, 663] width 61 height 28
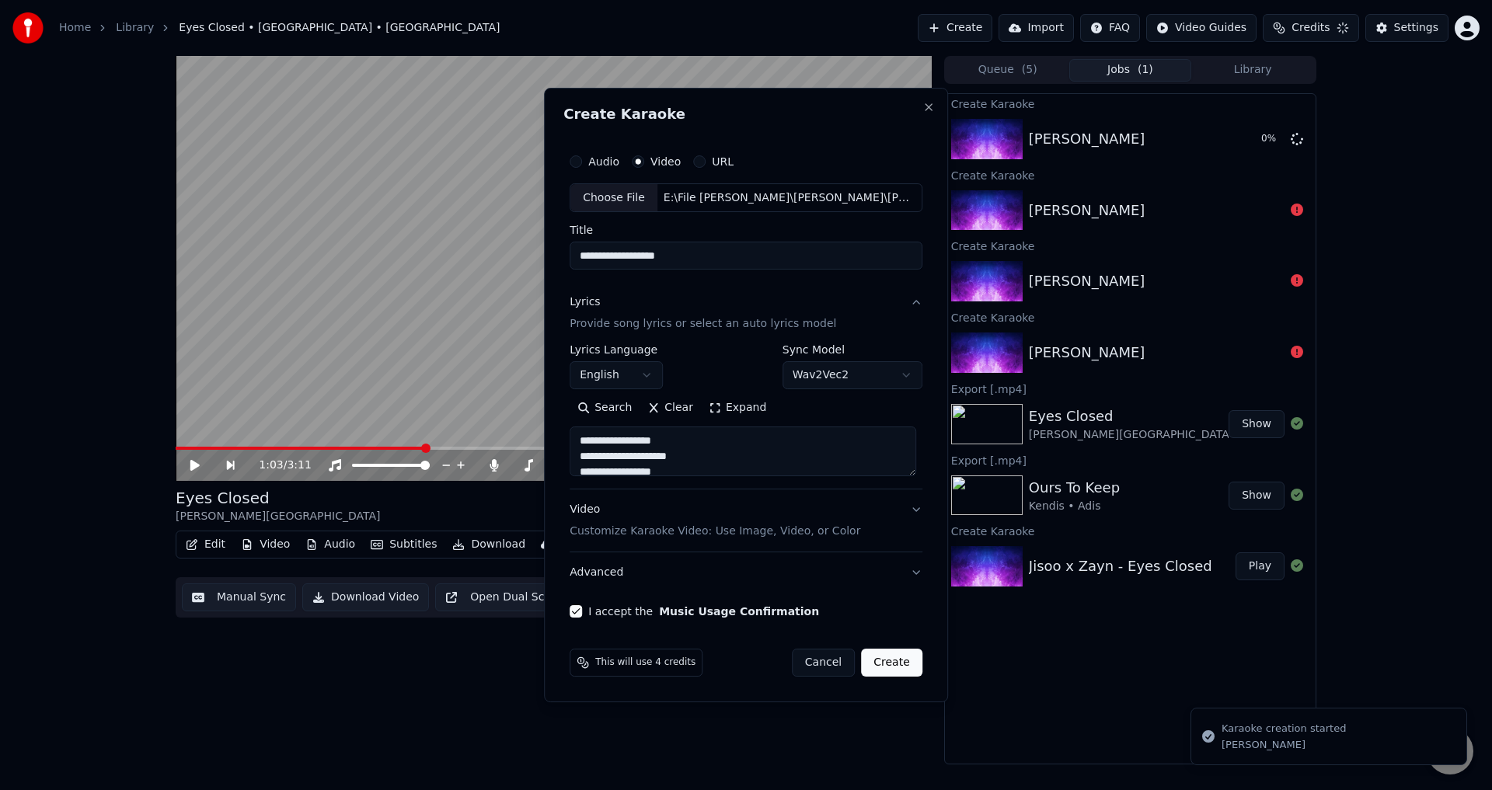
type textarea "**********"
select select "**********"
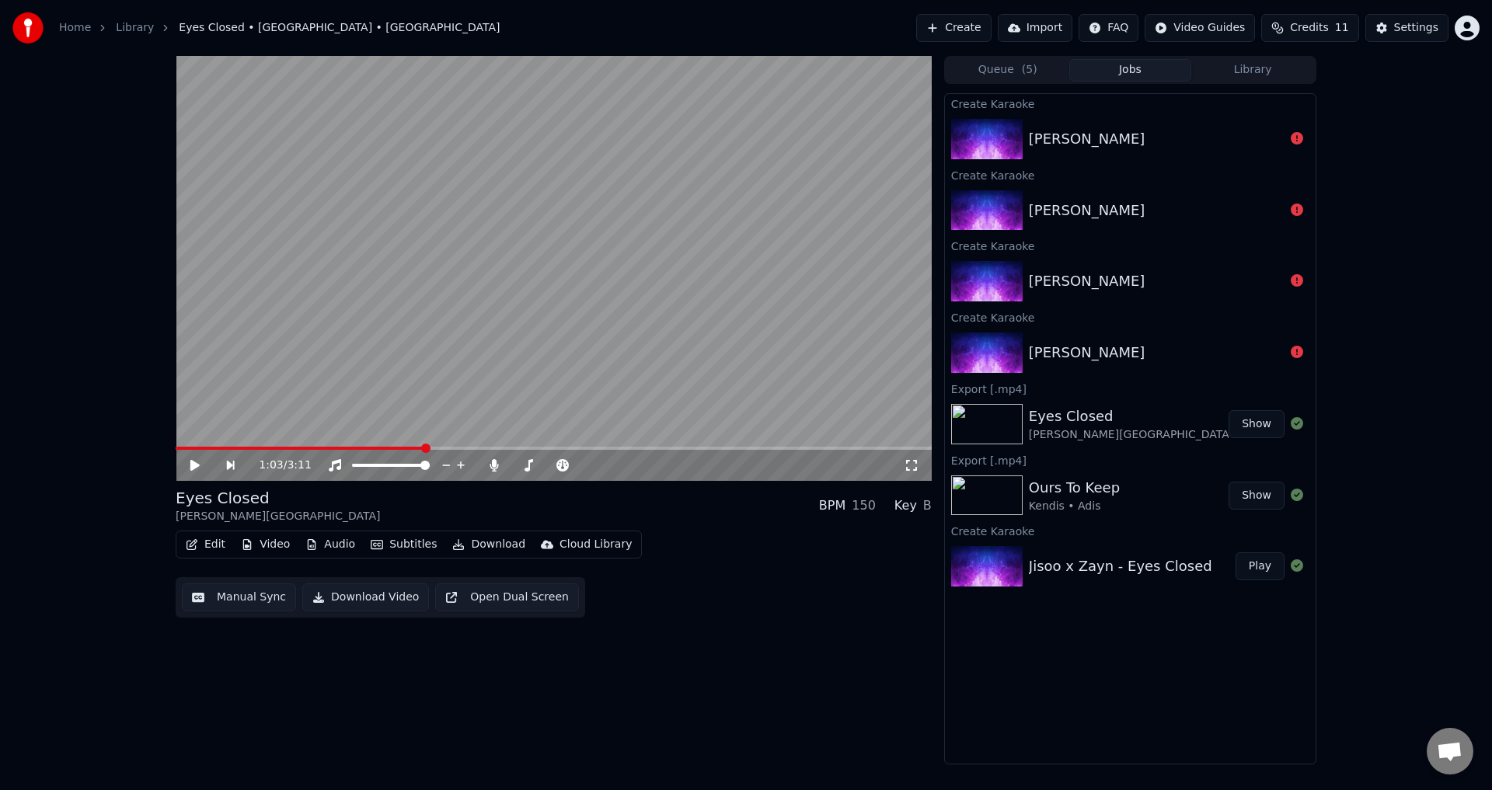
click at [982, 28] on button "Create" at bounding box center [953, 28] width 75 height 28
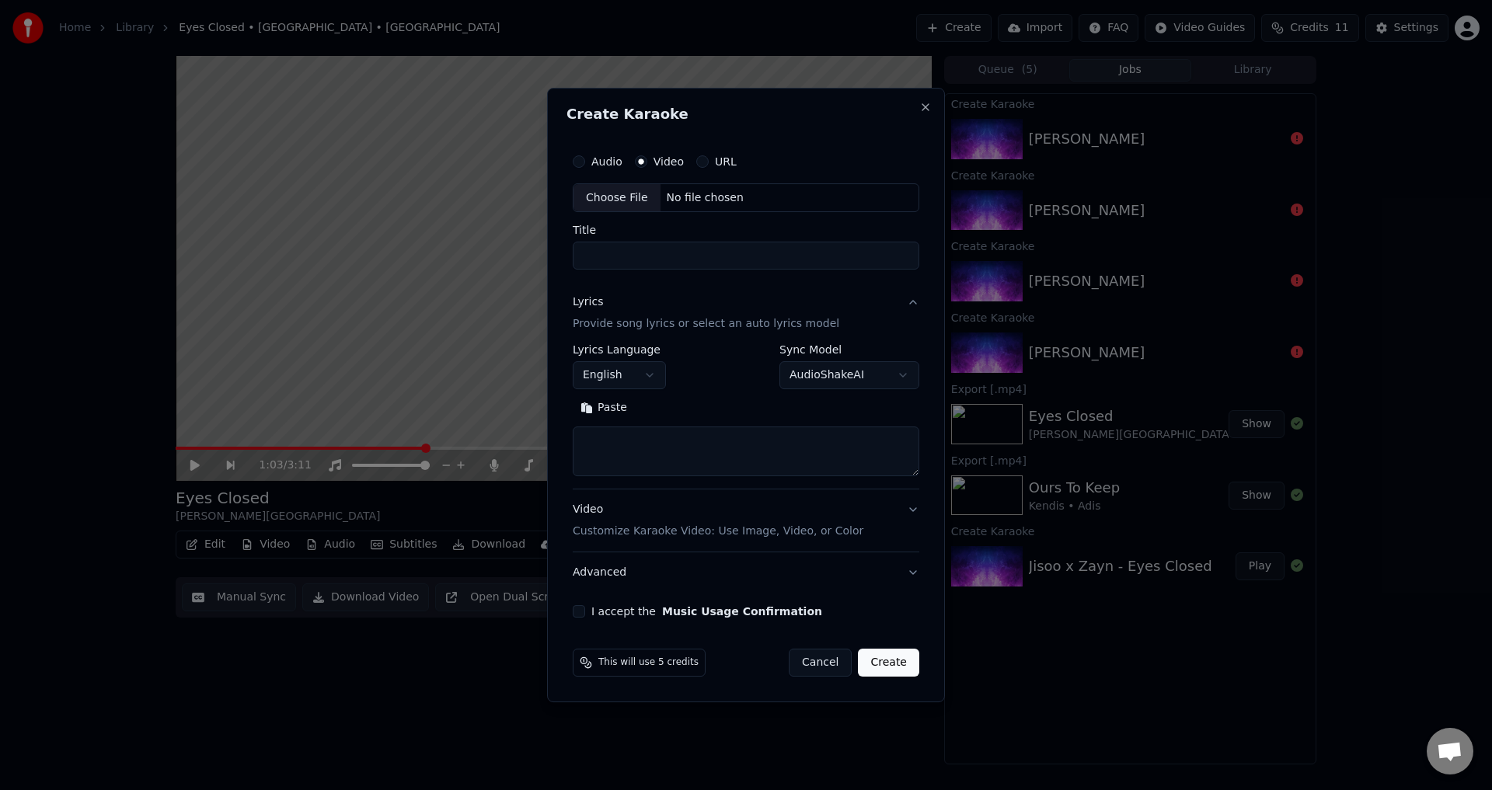
click at [696, 190] on div "No file chosen" at bounding box center [705, 198] width 89 height 16
type input "**********"
click at [632, 445] on textarea at bounding box center [746, 452] width 353 height 50
click at [605, 414] on button "Paste" at bounding box center [601, 408] width 62 height 25
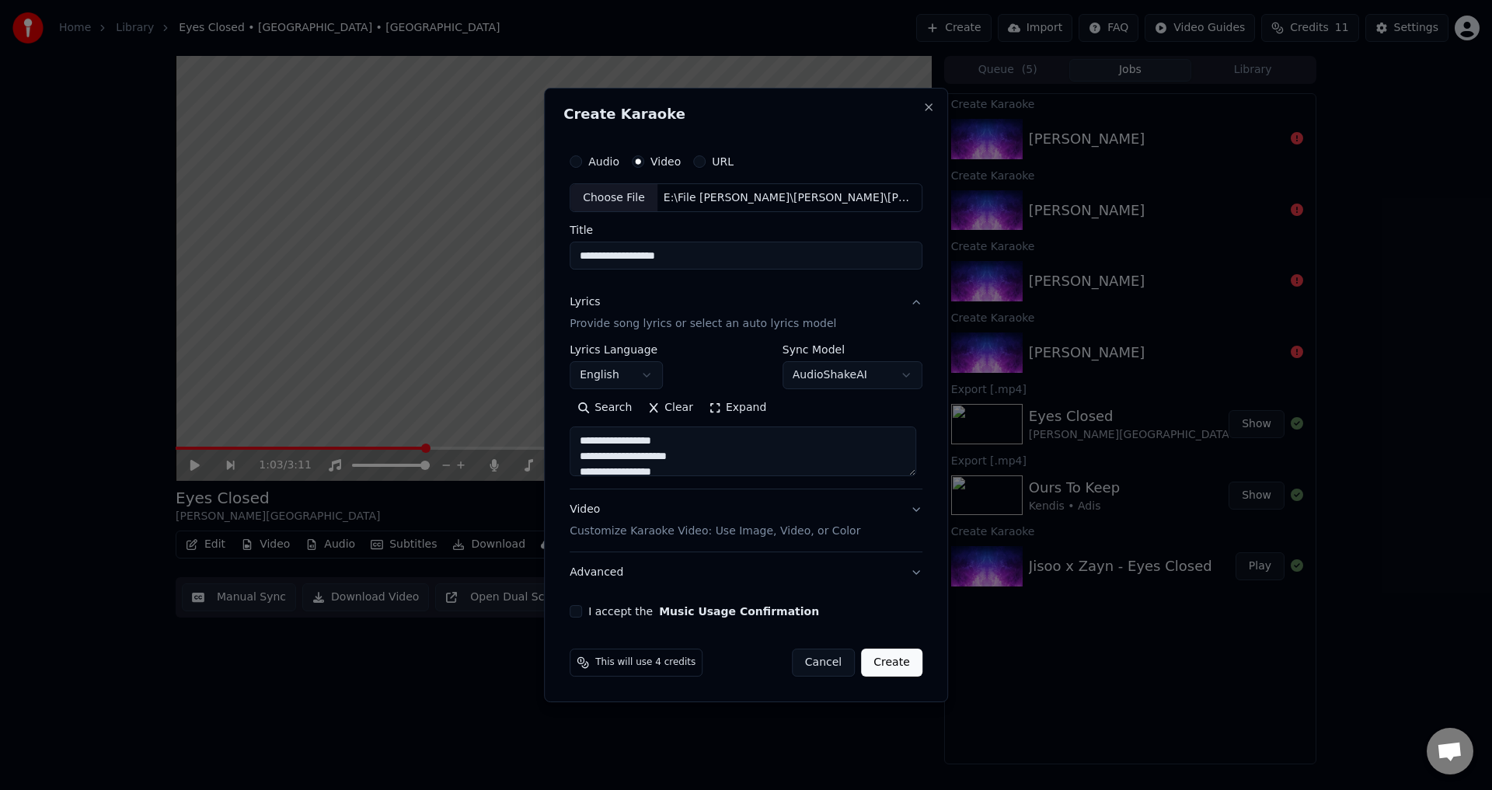
click at [702, 505] on div "Video Customize Karaoke Video: Use Image, Video, or Color" at bounding box center [715, 521] width 291 height 37
type textarea "**********"
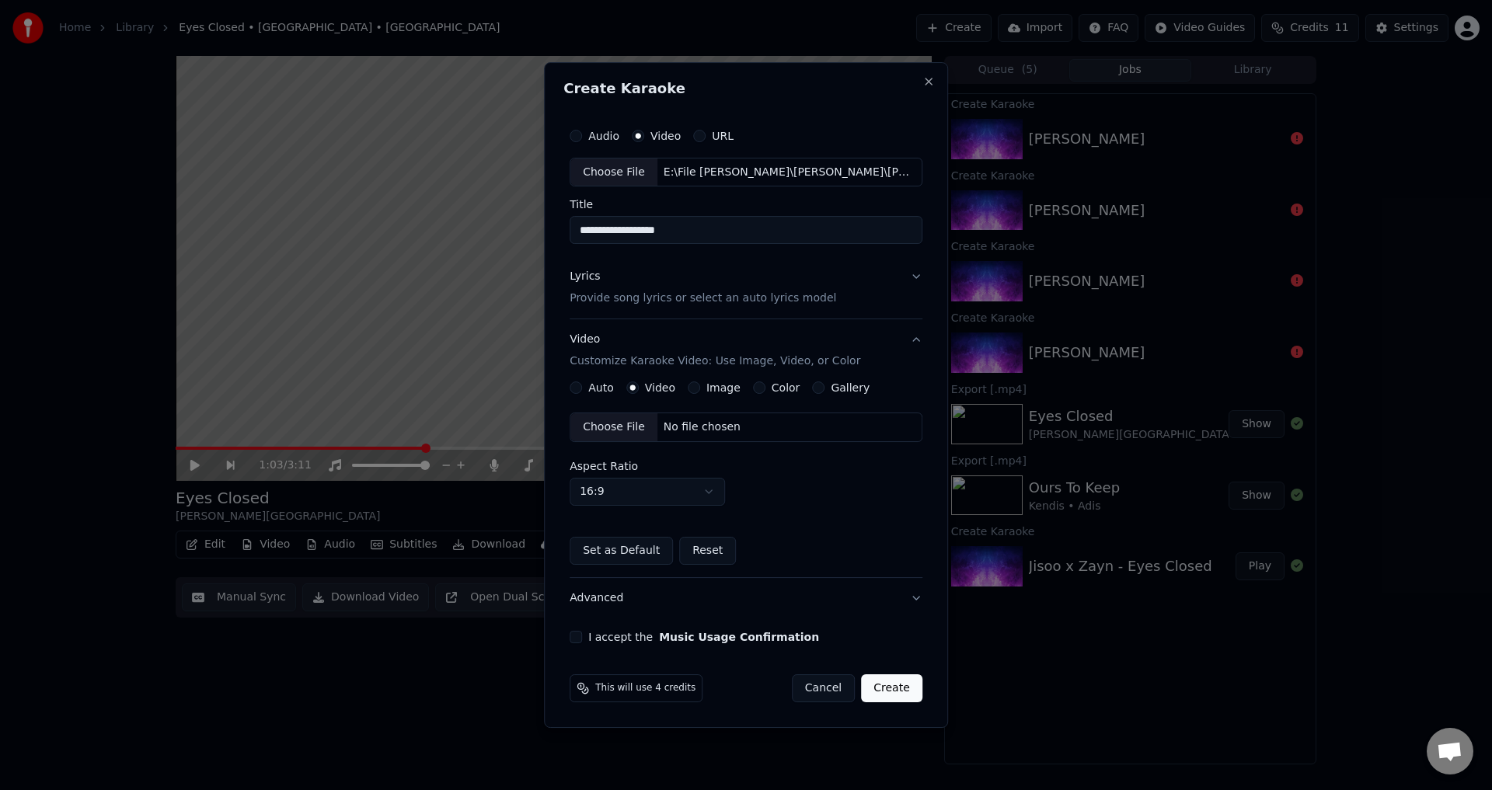
click at [678, 413] on div "Choose File No file chosen" at bounding box center [746, 428] width 353 height 30
click at [576, 636] on button "I accept the Music Usage Confirmation" at bounding box center [576, 637] width 12 height 12
drag, startPoint x: 894, startPoint y: 267, endPoint x: 898, endPoint y: 274, distance: 8.0
click at [898, 272] on button "Lyrics Provide song lyrics or select an auto lyrics model" at bounding box center [746, 288] width 353 height 62
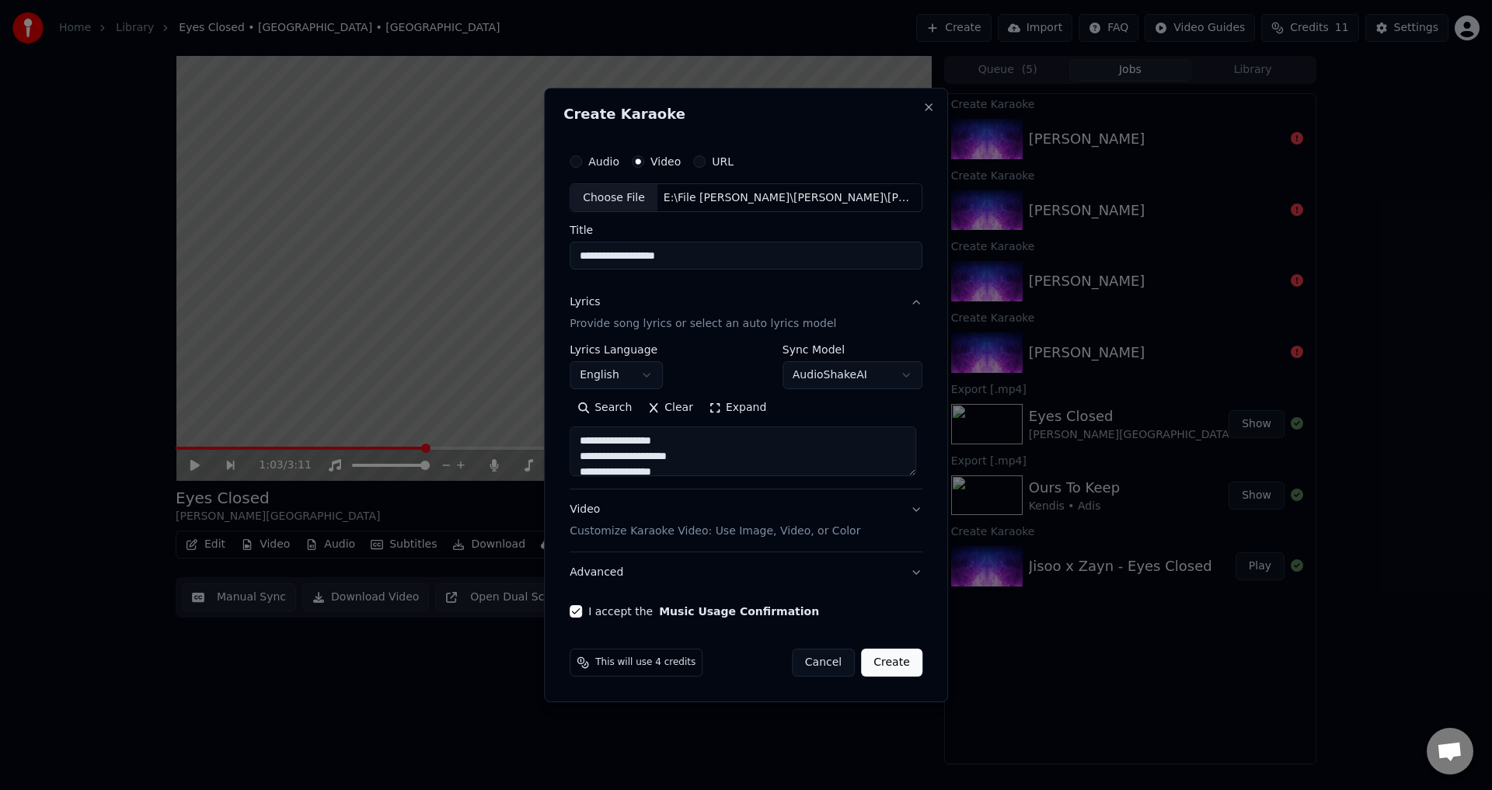
click at [856, 364] on body "**********" at bounding box center [746, 395] width 1492 height 790
select select "**********"
click at [894, 661] on button "Create" at bounding box center [891, 663] width 61 height 28
type textarea "**********"
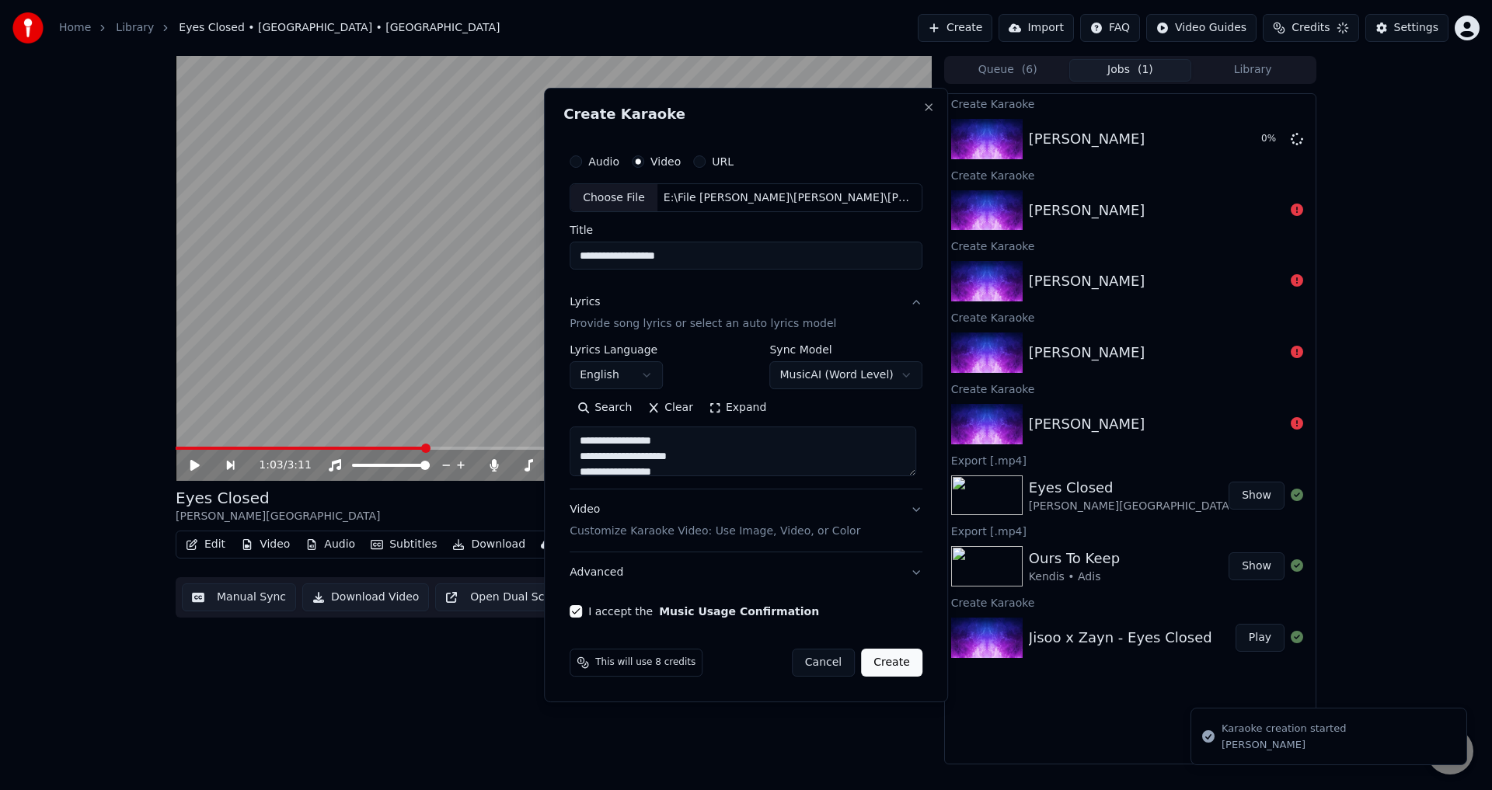
select select "**********"
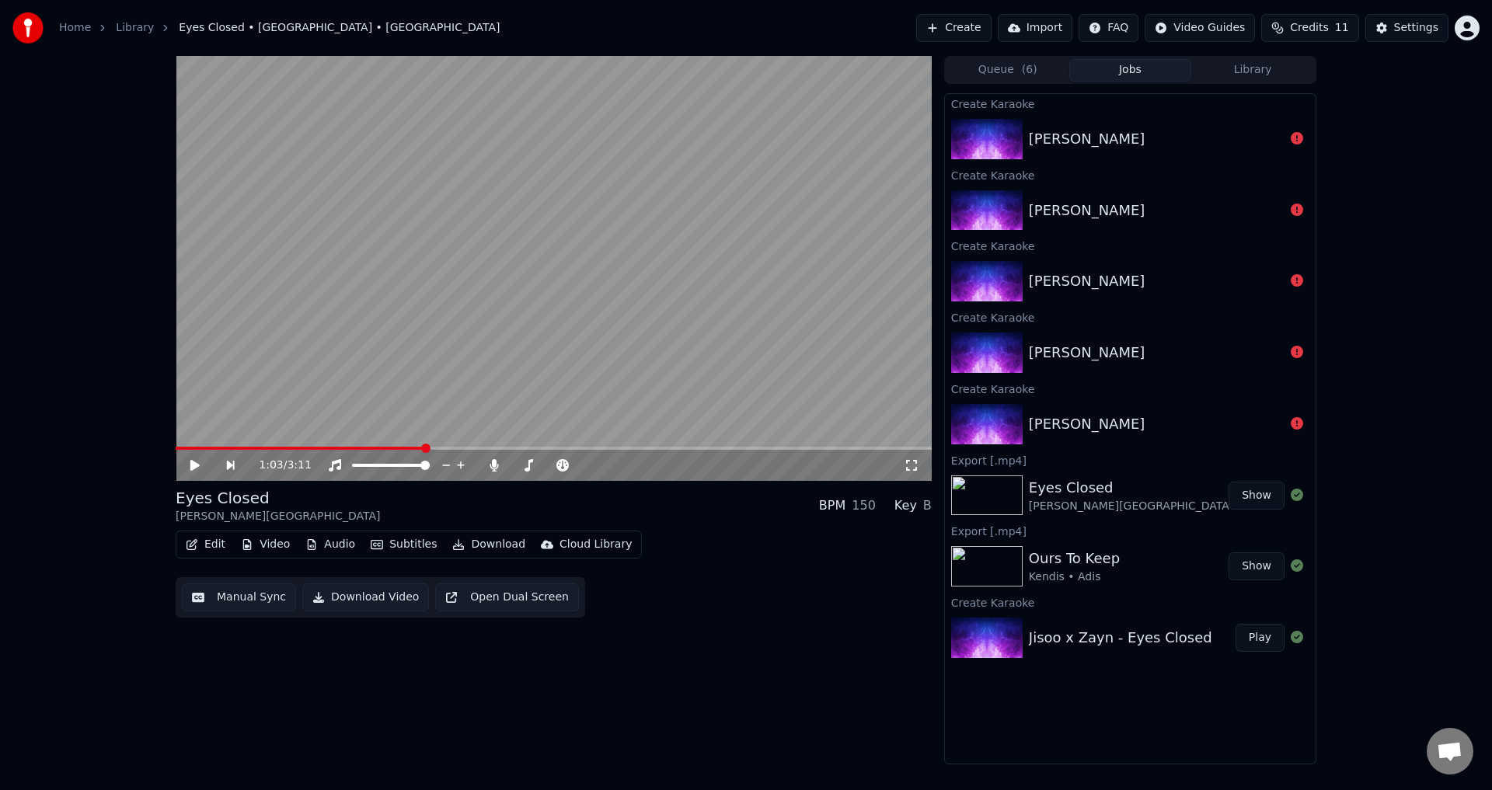
click at [992, 33] on button "Create" at bounding box center [953, 28] width 75 height 28
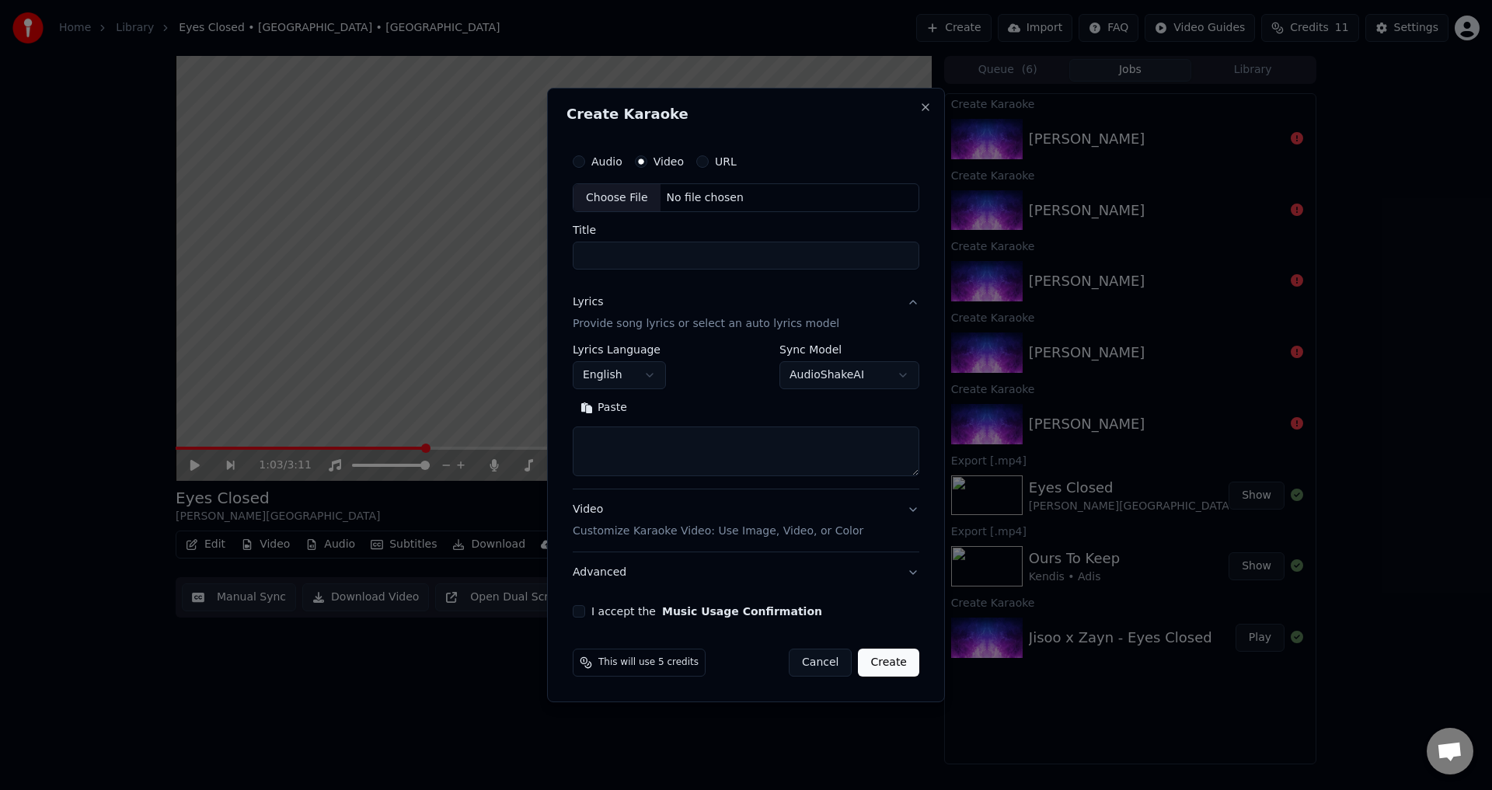
click at [690, 212] on div "Audio Video URL Choose File No file chosen Title" at bounding box center [746, 208] width 347 height 124
click at [688, 207] on div "Choose File No file chosen" at bounding box center [746, 198] width 347 height 30
type input "**********"
click at [695, 449] on textarea at bounding box center [746, 452] width 353 height 50
paste textarea "**********"
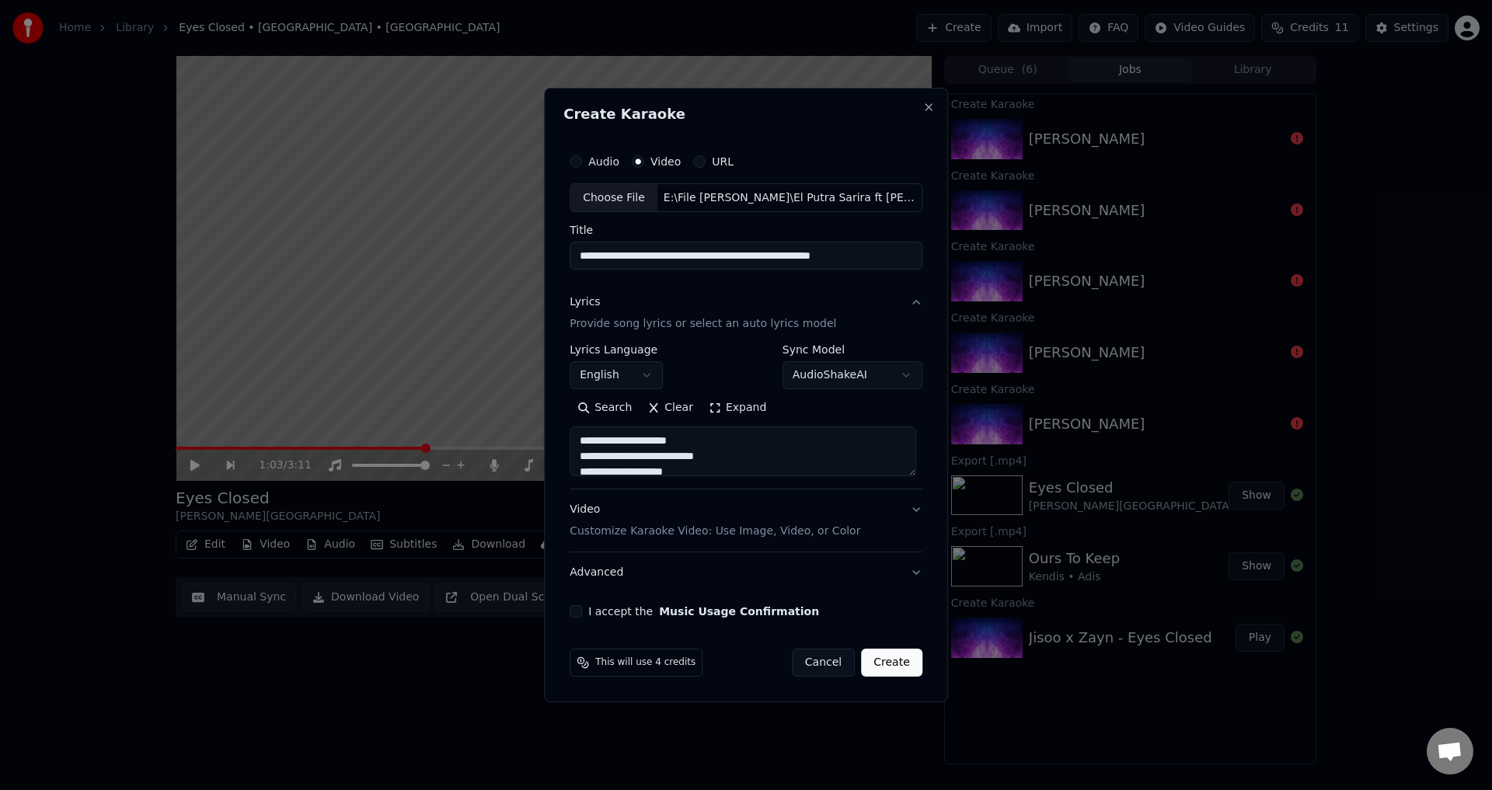
scroll to position [393, 0]
type textarea "**********"
click at [642, 387] on body "**********" at bounding box center [746, 395] width 1492 height 790
click at [710, 381] on body "**********" at bounding box center [746, 395] width 1492 height 790
click at [685, 504] on div "Video Customize Karaoke Video: Use Image, Video, or Color" at bounding box center [715, 521] width 291 height 37
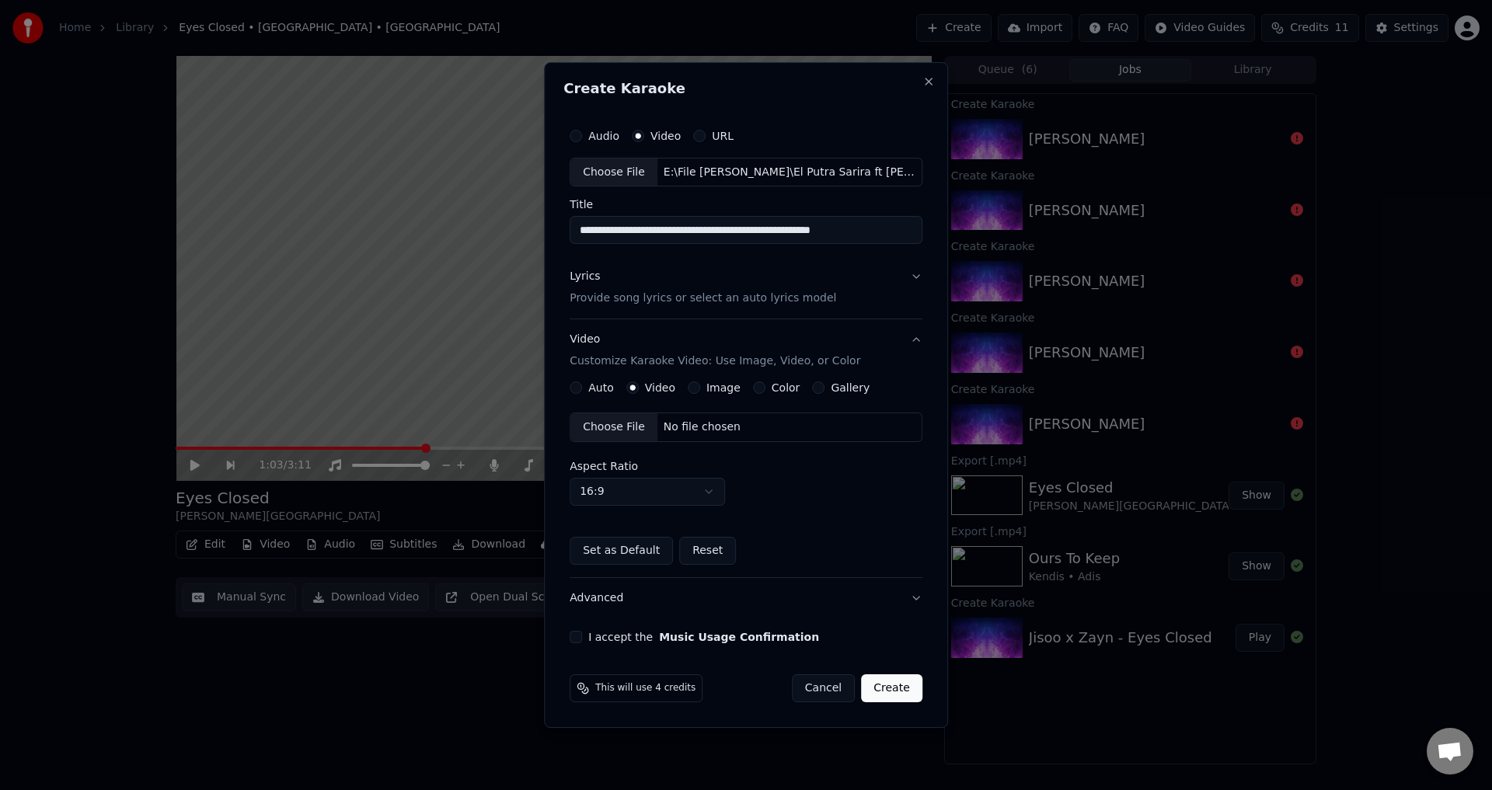
click at [675, 424] on div "No file chosen" at bounding box center [701, 428] width 89 height 16
click at [729, 273] on div "Lyrics Provide song lyrics or select an auto lyrics model" at bounding box center [703, 288] width 267 height 37
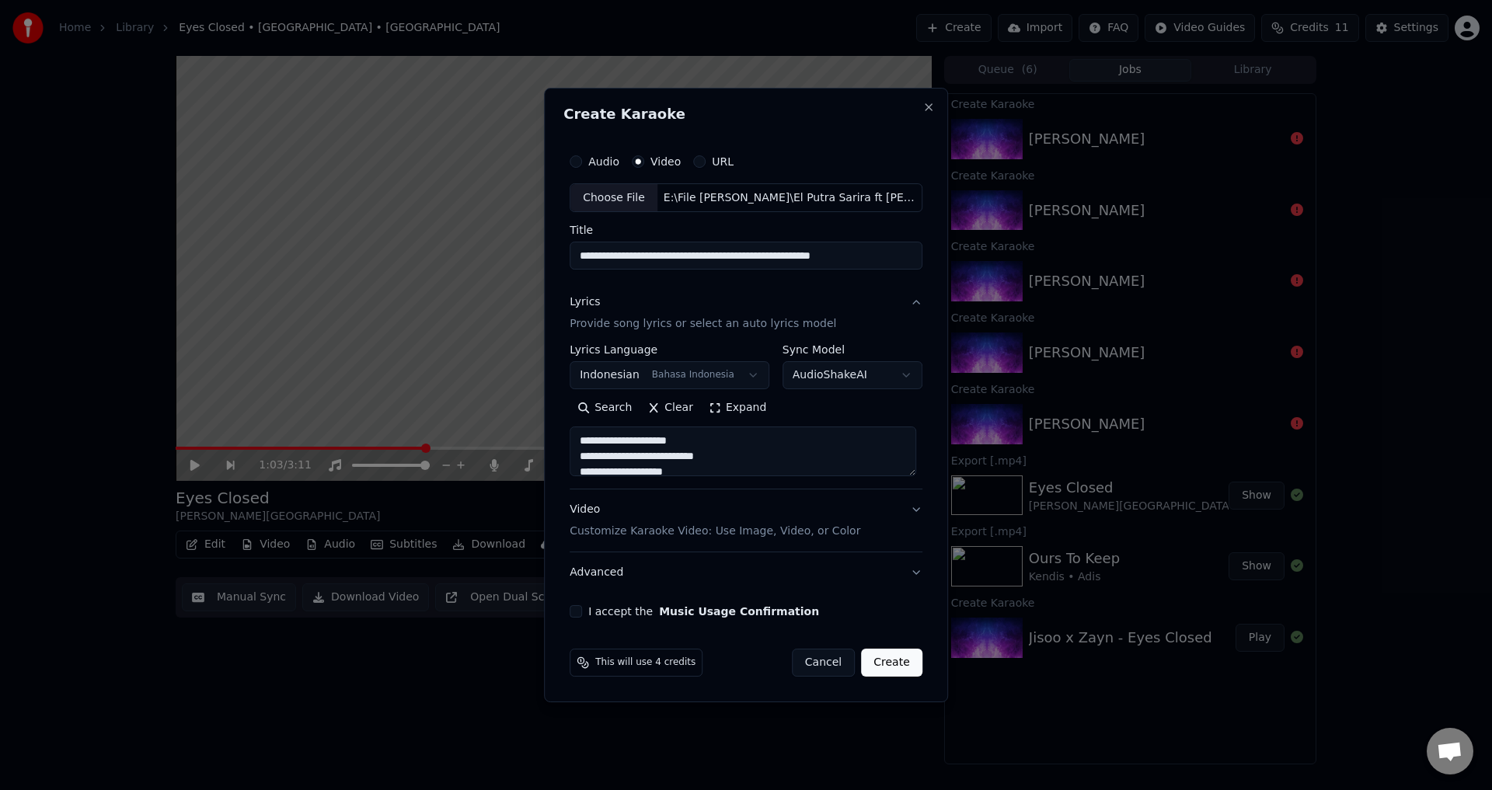
click at [582, 618] on button "I accept the Music Usage Confirmation" at bounding box center [576, 611] width 12 height 12
click at [895, 657] on button "Create" at bounding box center [891, 663] width 61 height 28
select select
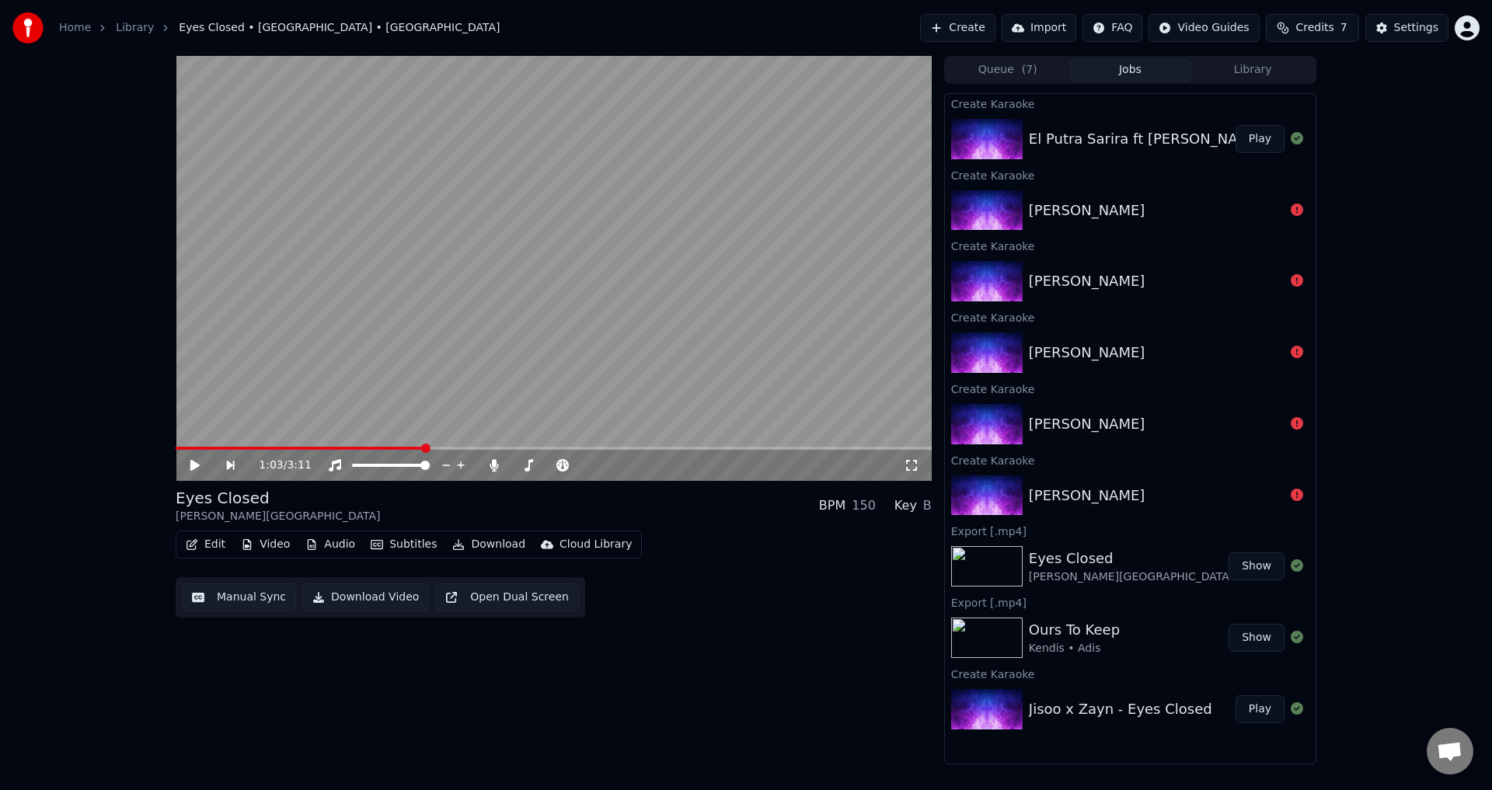
click at [1278, 144] on button "Play" at bounding box center [1260, 139] width 49 height 28
click at [591, 388] on video at bounding box center [554, 268] width 756 height 425
click at [218, 551] on button "Edit" at bounding box center [206, 545] width 52 height 22
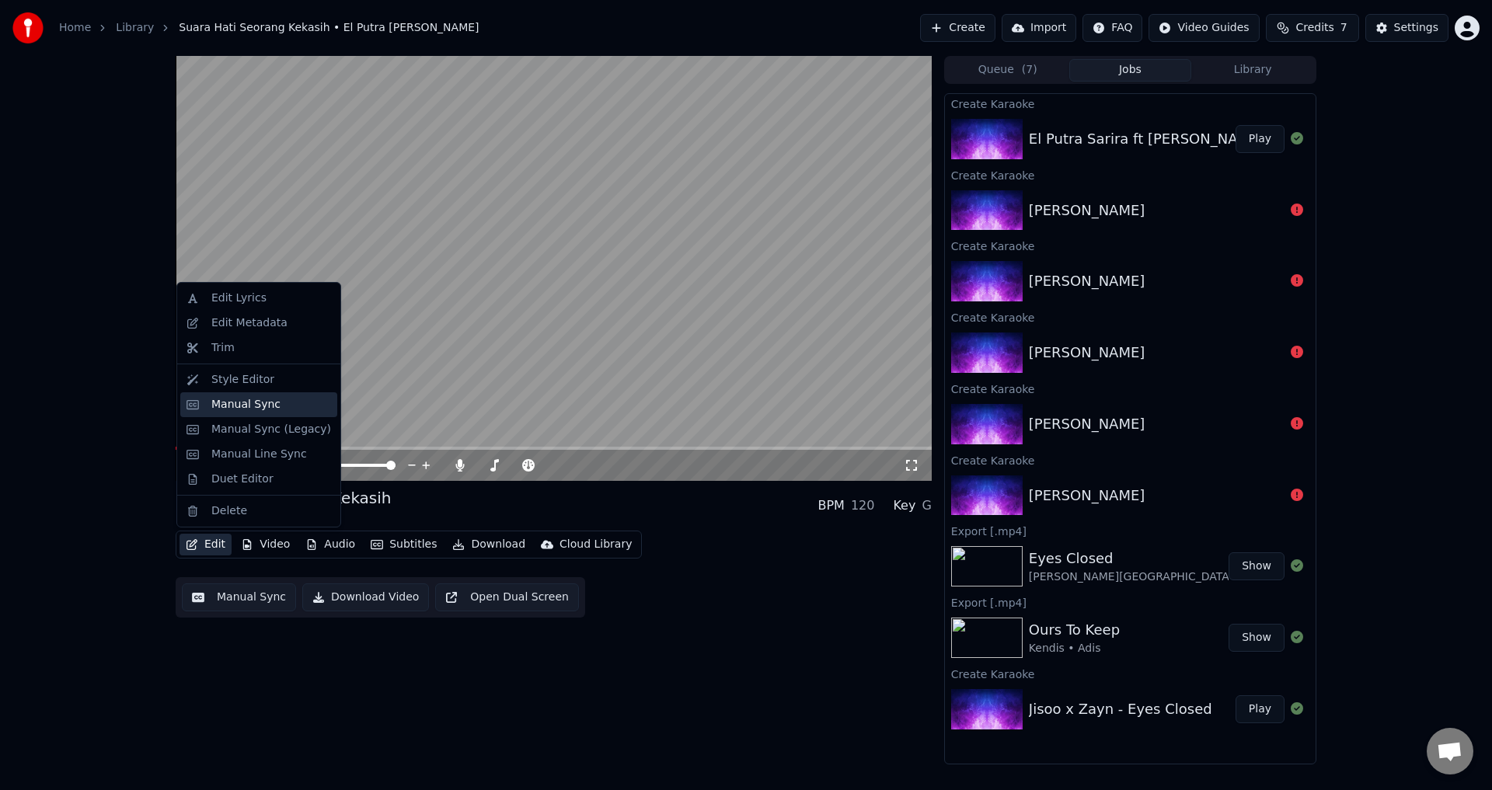
click at [274, 408] on div "Manual Sync" at bounding box center [271, 405] width 120 height 16
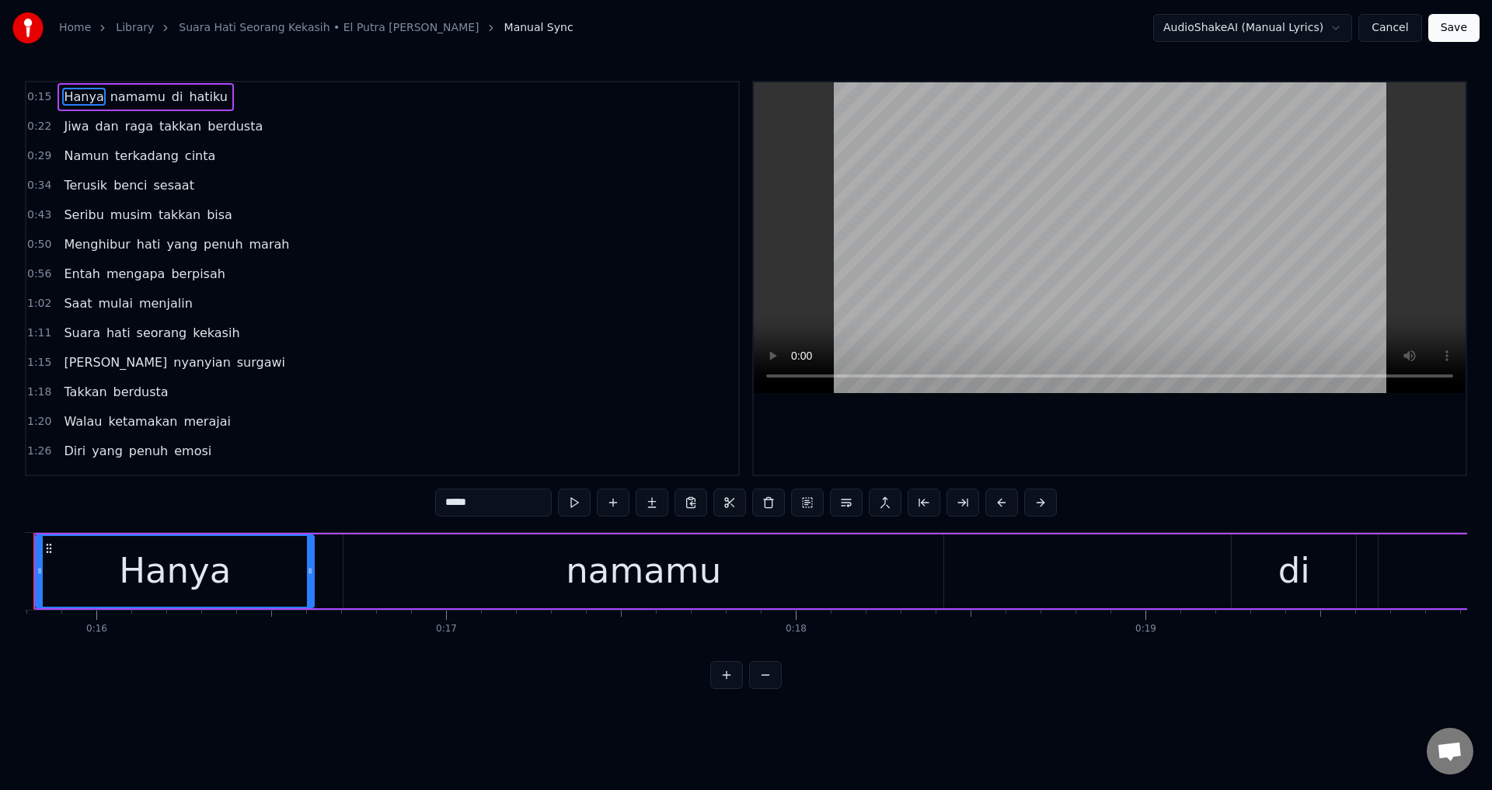
scroll to position [0, 5342]
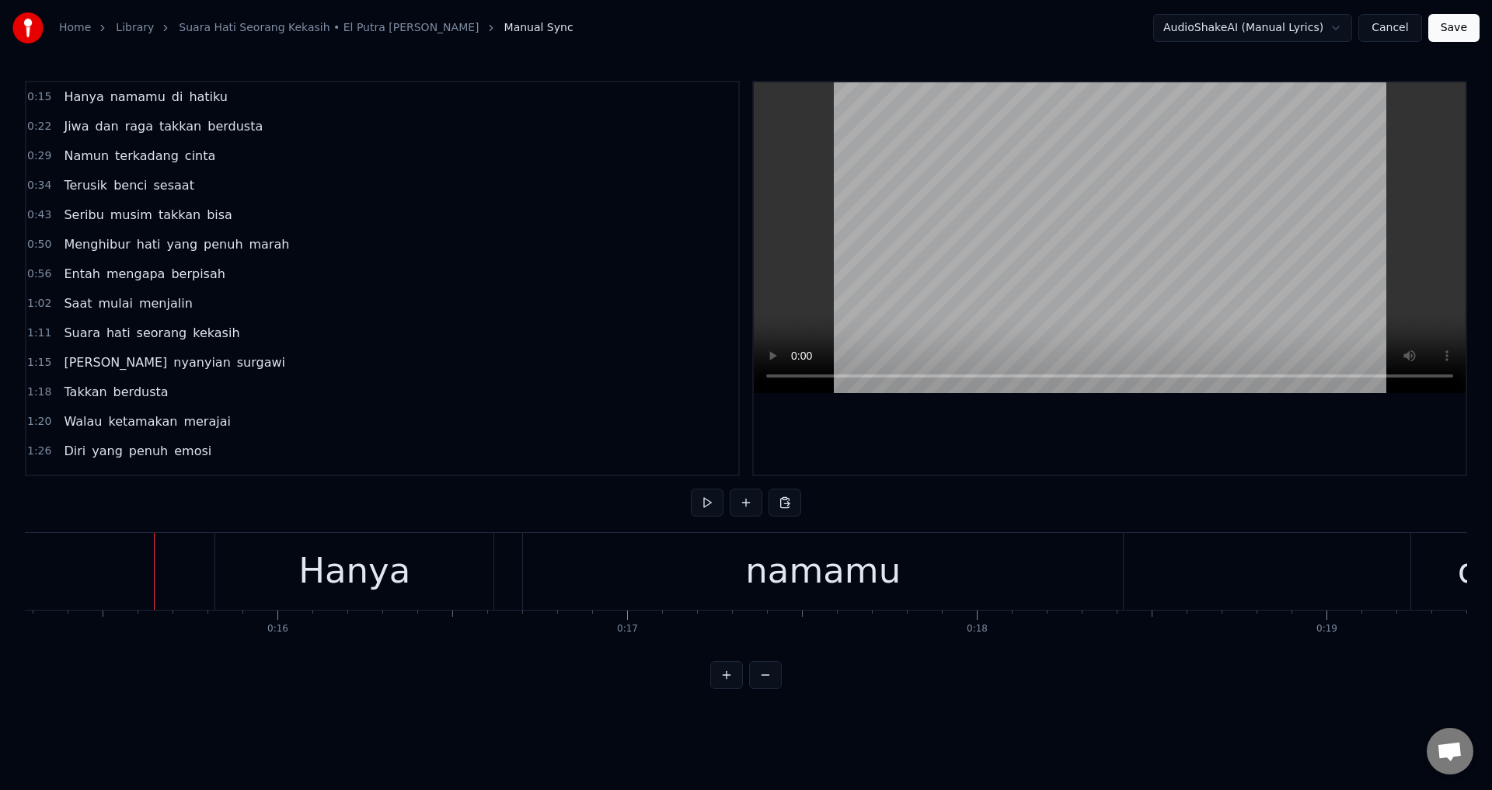
click at [967, 413] on div at bounding box center [1110, 278] width 712 height 392
click at [972, 421] on div at bounding box center [1110, 278] width 712 height 392
click at [332, 569] on div "Hanya" at bounding box center [354, 571] width 112 height 53
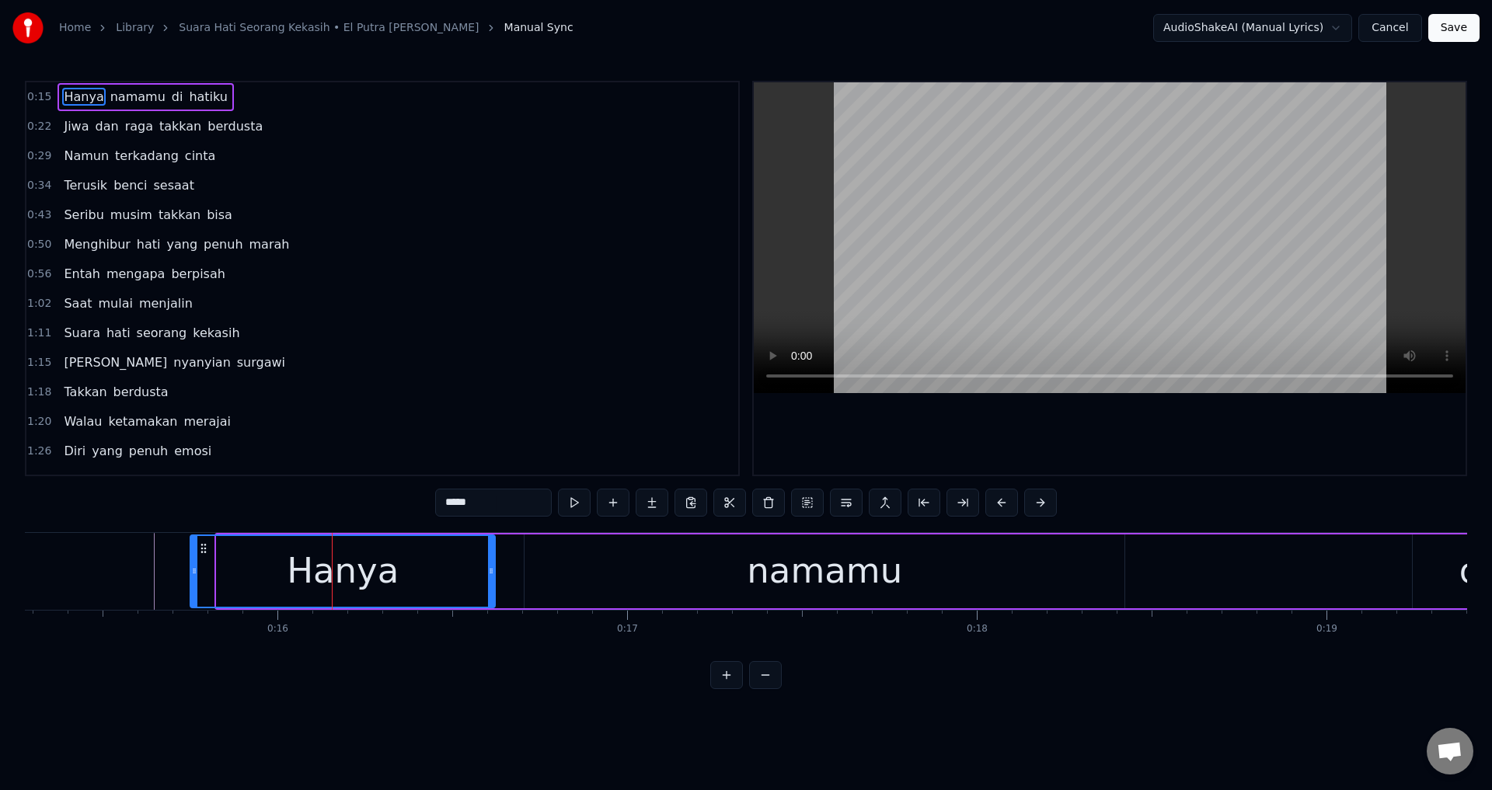
drag, startPoint x: 222, startPoint y: 571, endPoint x: 169, endPoint y: 573, distance: 53.6
click at [191, 572] on icon at bounding box center [194, 571] width 6 height 12
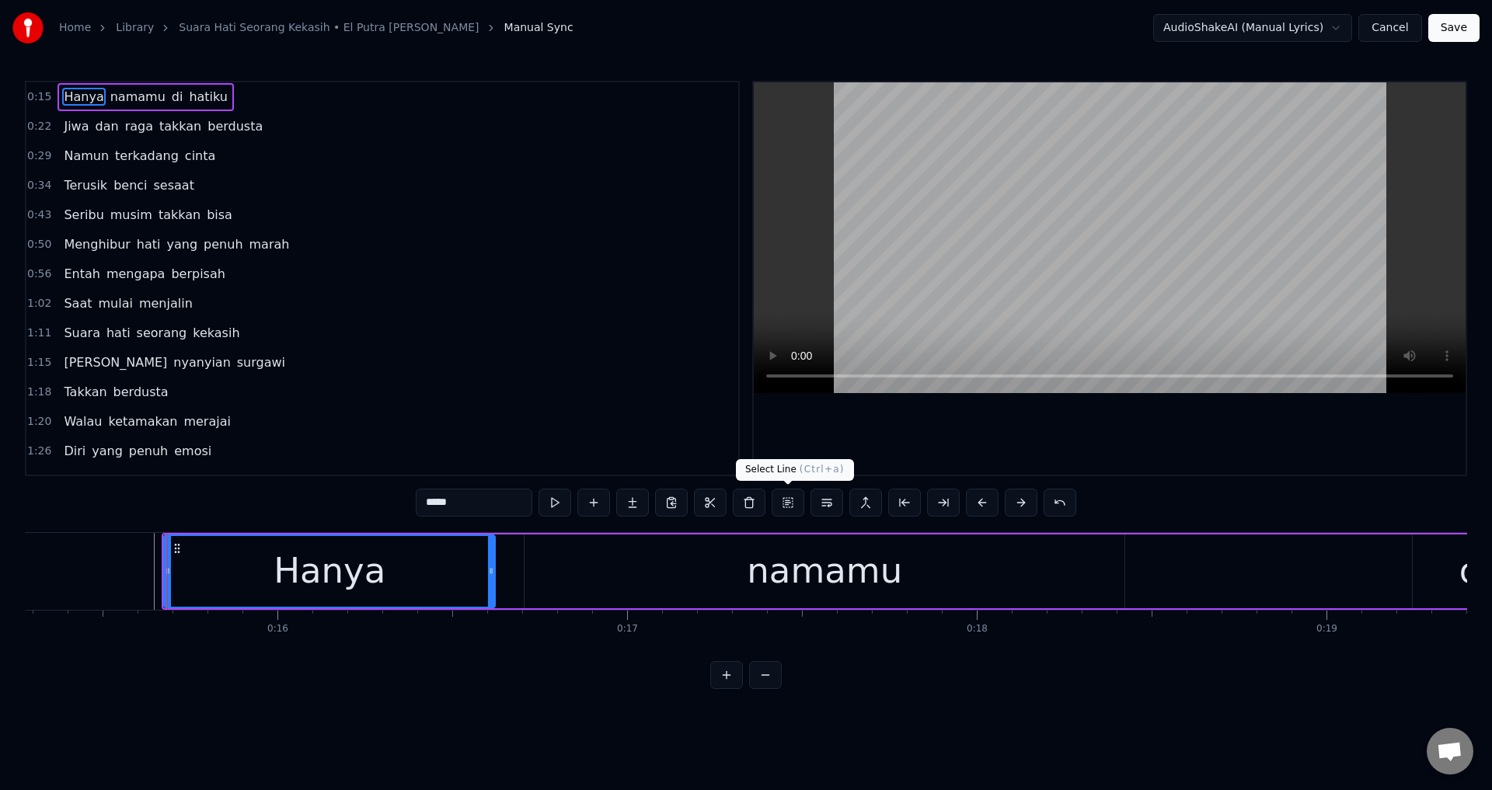
click at [892, 428] on div at bounding box center [1110, 278] width 712 height 392
click at [915, 424] on div at bounding box center [1110, 278] width 712 height 392
click at [676, 602] on div "namamu" at bounding box center [825, 572] width 600 height 74
type input "******"
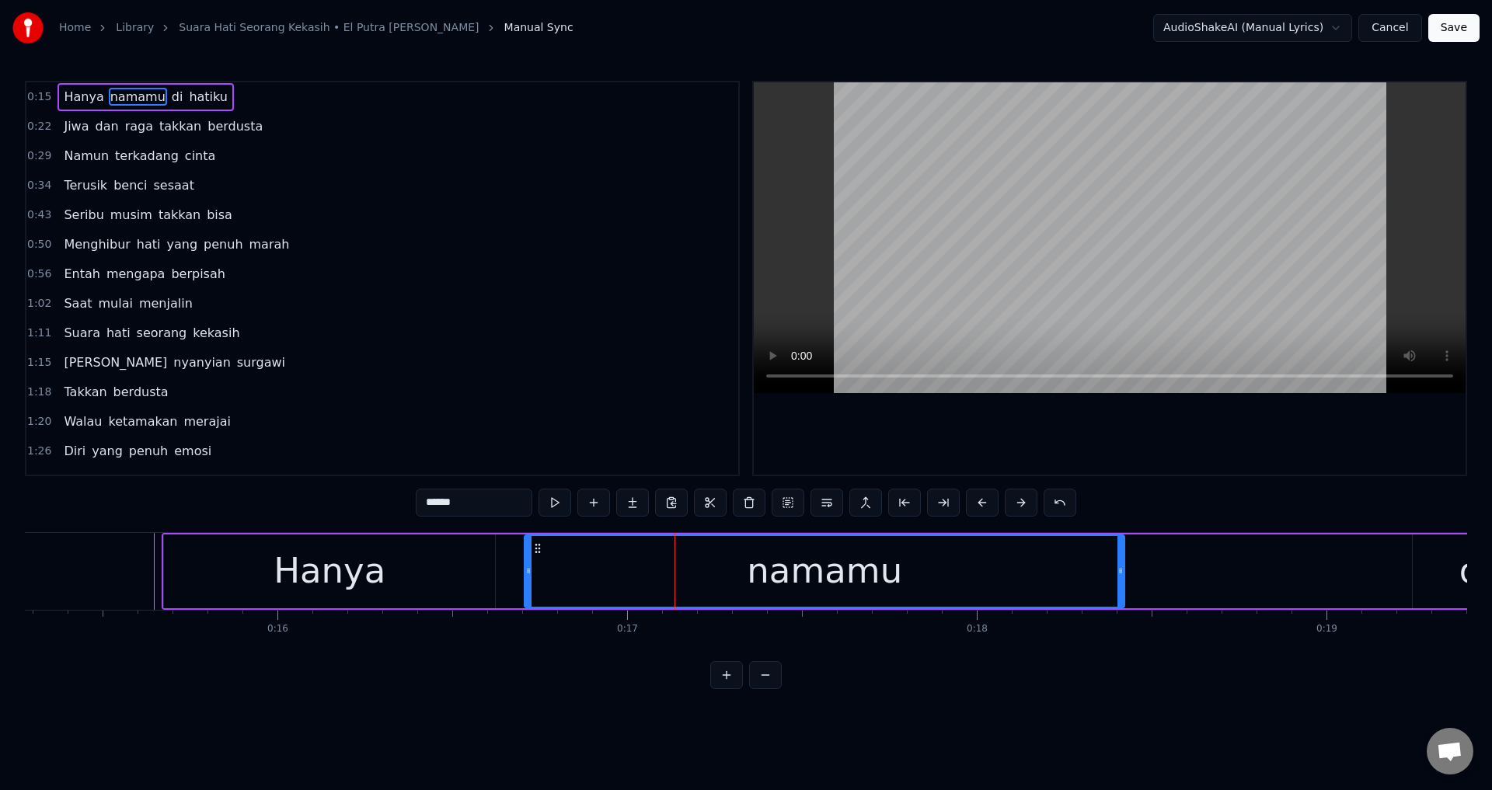
drag, startPoint x: 528, startPoint y: 574, endPoint x: 504, endPoint y: 568, distance: 24.9
click at [525, 568] on icon at bounding box center [528, 571] width 6 height 12
click at [1218, 412] on div at bounding box center [1110, 278] width 712 height 392
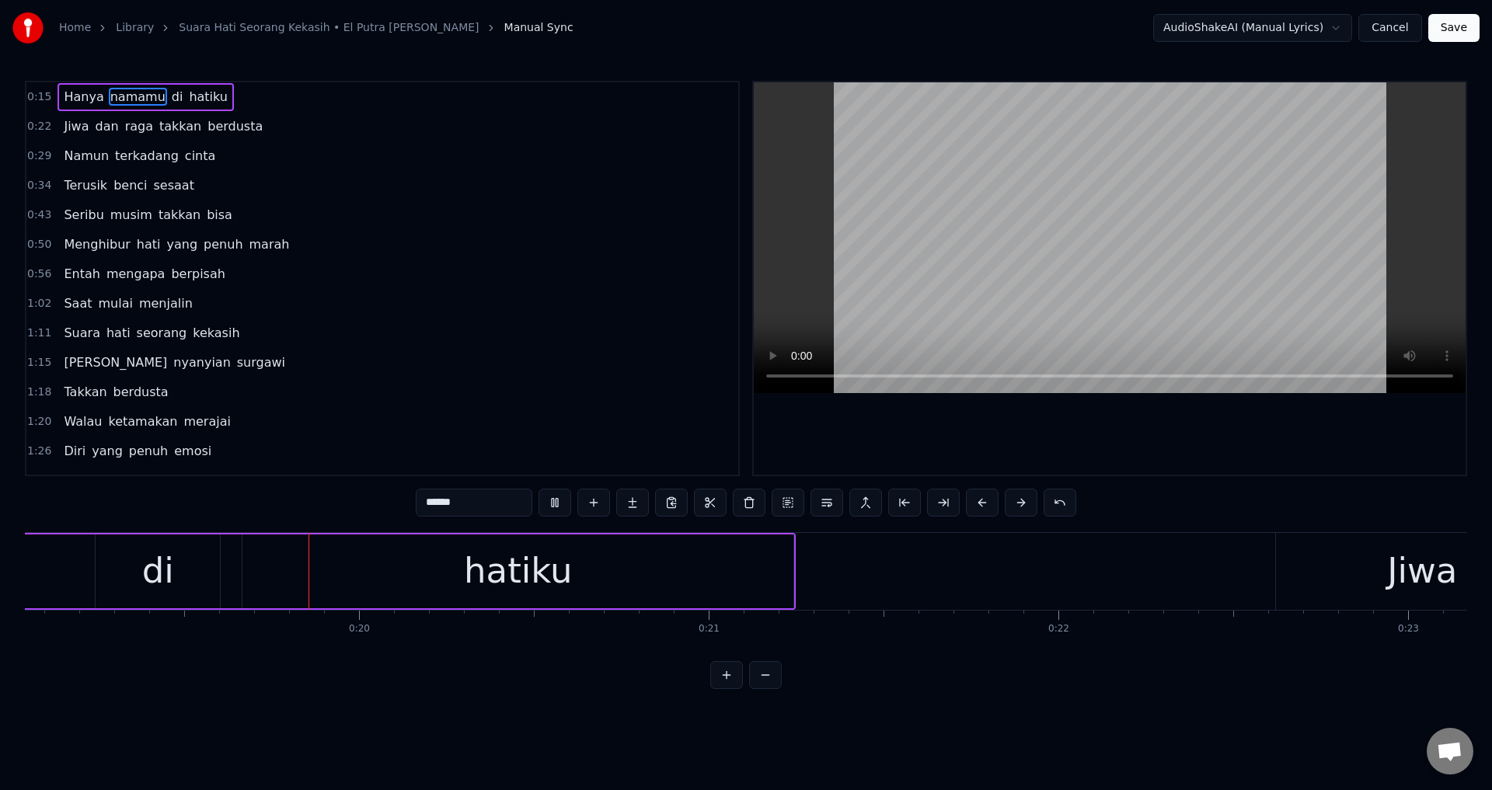
click at [1232, 417] on div at bounding box center [1110, 278] width 712 height 392
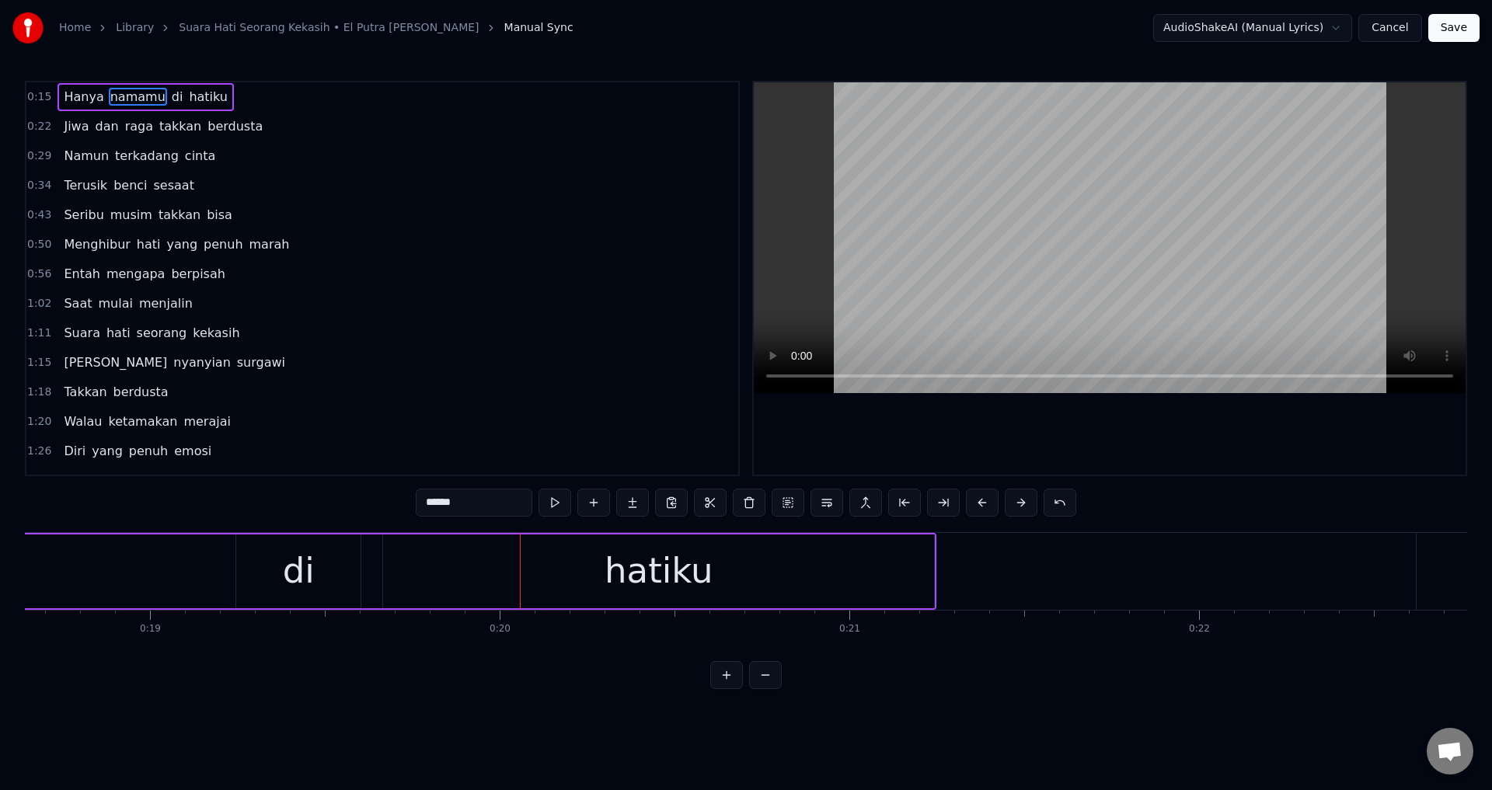
scroll to position [0, 6384]
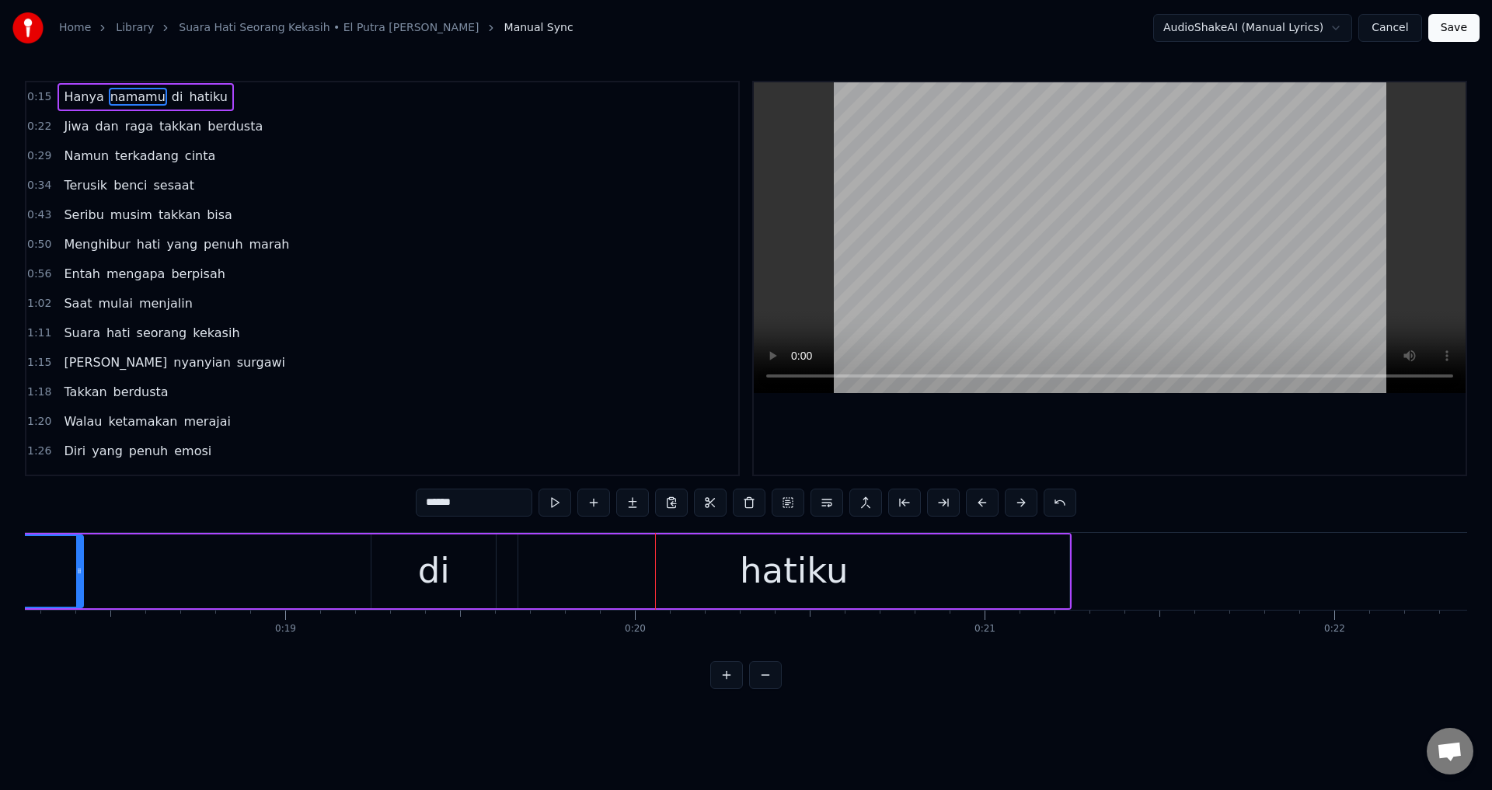
click at [343, 570] on div "Hanya namamu di hatiku" at bounding box center [95, 571] width 1951 height 77
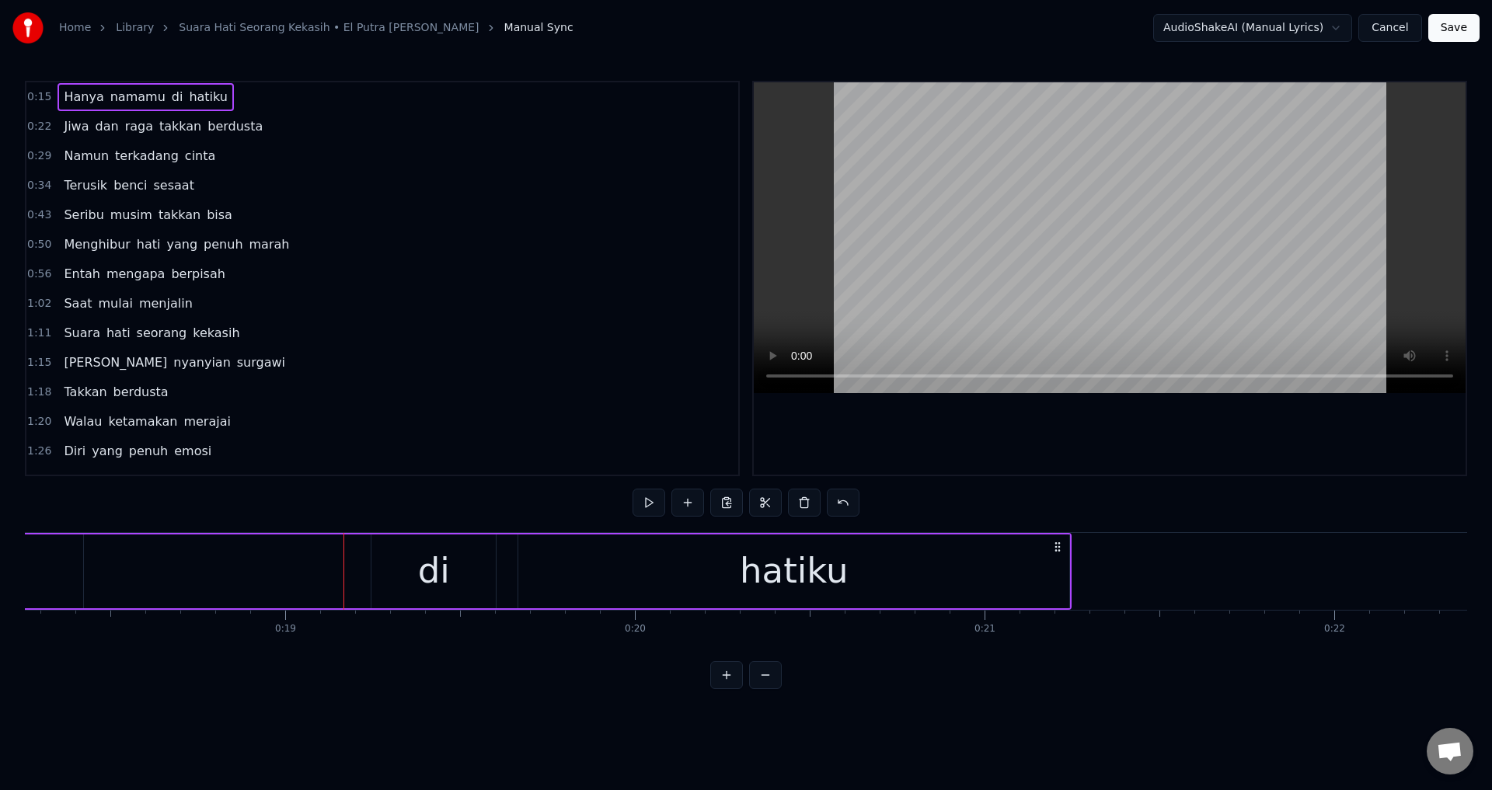
click at [376, 576] on div "di" at bounding box center [433, 572] width 124 height 74
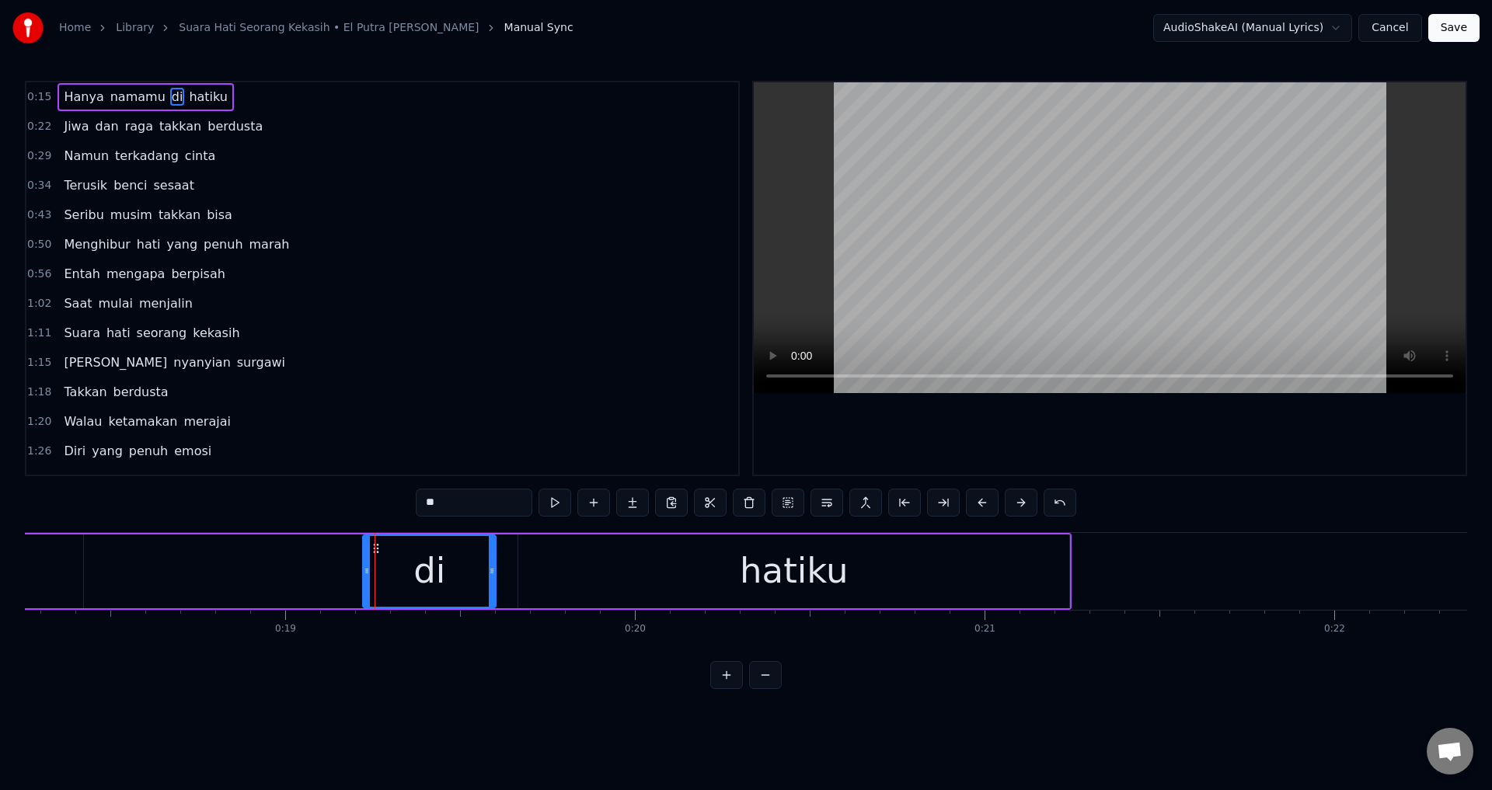
drag, startPoint x: 378, startPoint y: 574, endPoint x: 365, endPoint y: 575, distance: 12.5
click at [367, 575] on icon at bounding box center [367, 571] width 6 height 12
drag, startPoint x: 687, startPoint y: 574, endPoint x: 570, endPoint y: 568, distance: 116.7
click at [688, 574] on div "hatiku" at bounding box center [793, 572] width 551 height 74
type input "******"
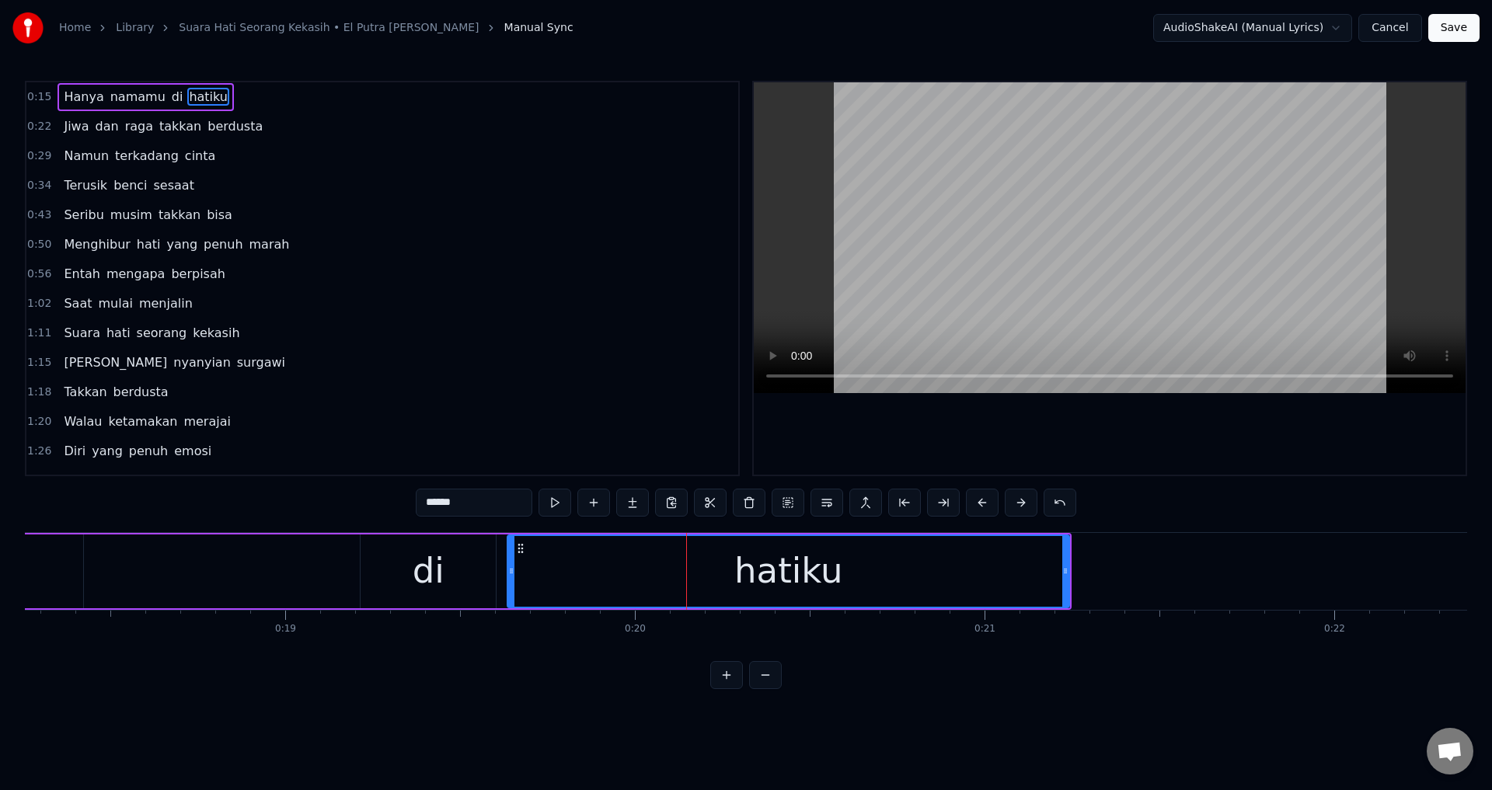
drag, startPoint x: 523, startPoint y: 566, endPoint x: 491, endPoint y: 570, distance: 32.0
click at [508, 570] on icon at bounding box center [511, 571] width 6 height 12
click at [328, 574] on div "Hanya namamu di hatiku" at bounding box center [95, 571] width 1951 height 77
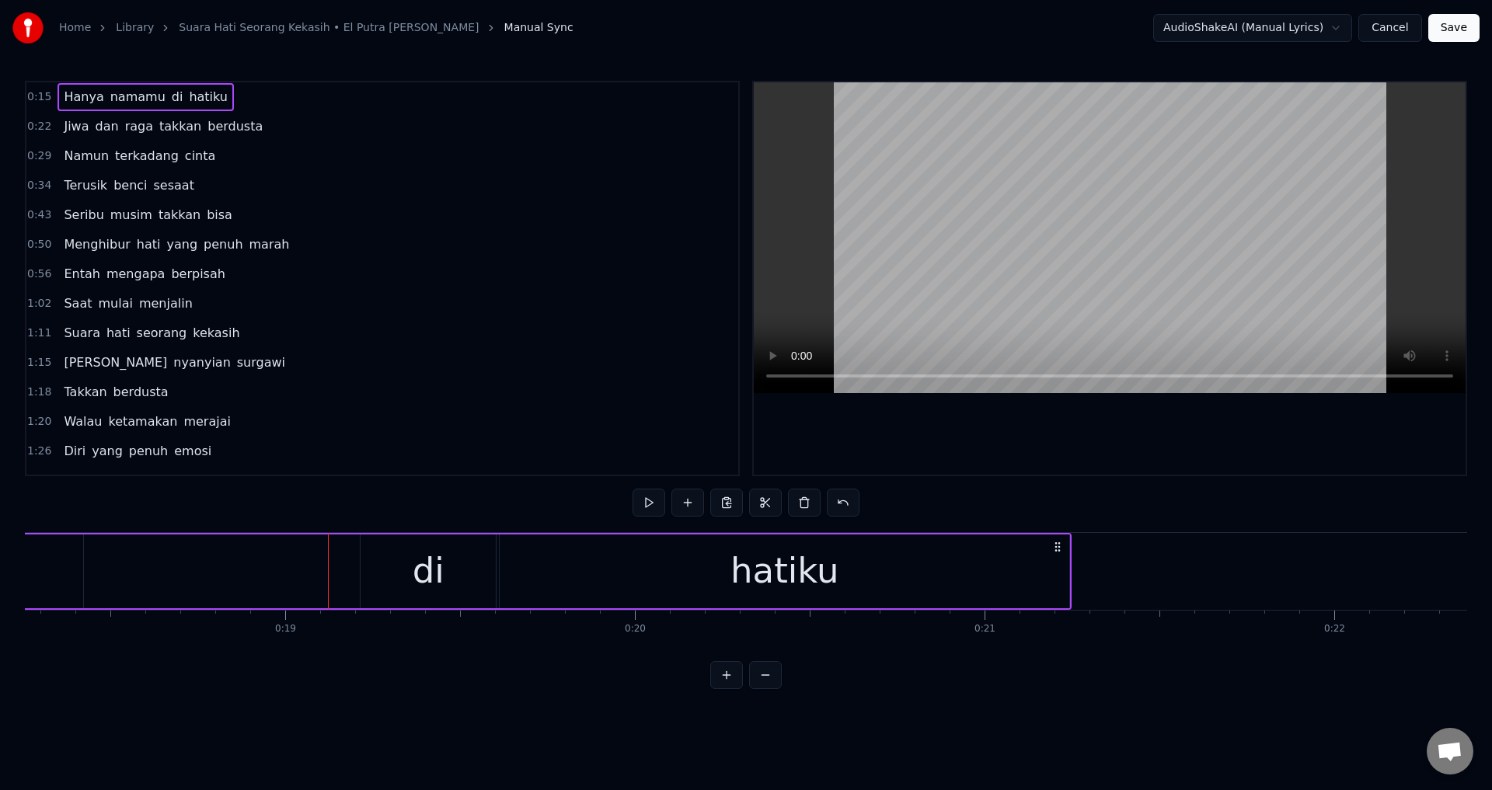
click at [1091, 427] on div at bounding box center [1110, 278] width 712 height 392
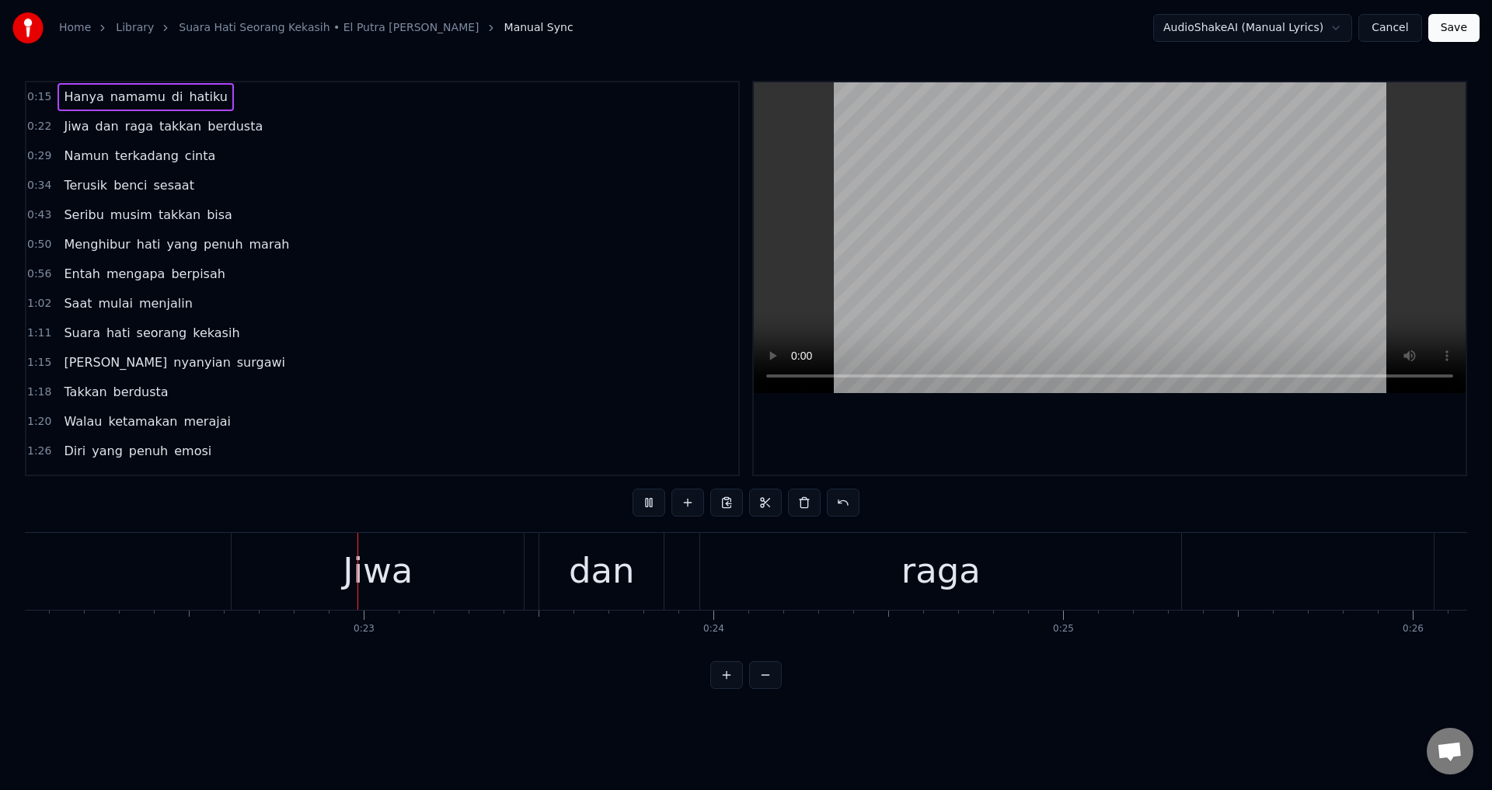
drag, startPoint x: 1101, startPoint y: 427, endPoint x: 825, endPoint y: 516, distance: 289.7
click at [1102, 429] on div at bounding box center [1110, 278] width 712 height 392
click at [364, 605] on div "Jiwa" at bounding box center [378, 571] width 292 height 77
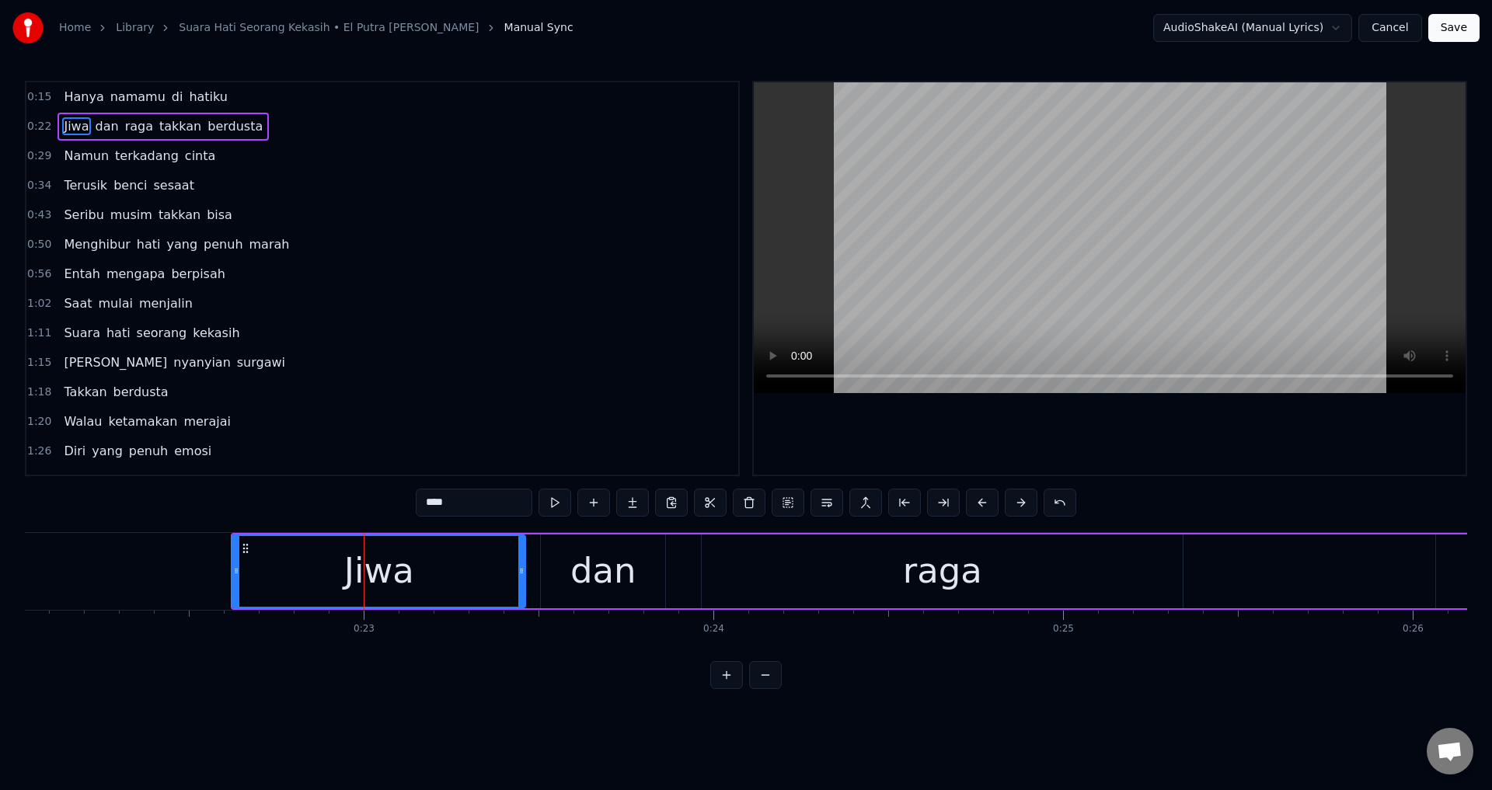
drag, startPoint x: 234, startPoint y: 587, endPoint x: 225, endPoint y: 587, distance: 9.3
click at [233, 587] on div at bounding box center [236, 571] width 6 height 71
click at [910, 465] on div at bounding box center [1110, 278] width 712 height 392
click at [922, 453] on div at bounding box center [1110, 278] width 712 height 392
drag, startPoint x: 539, startPoint y: 603, endPoint x: 561, endPoint y: 582, distance: 30.2
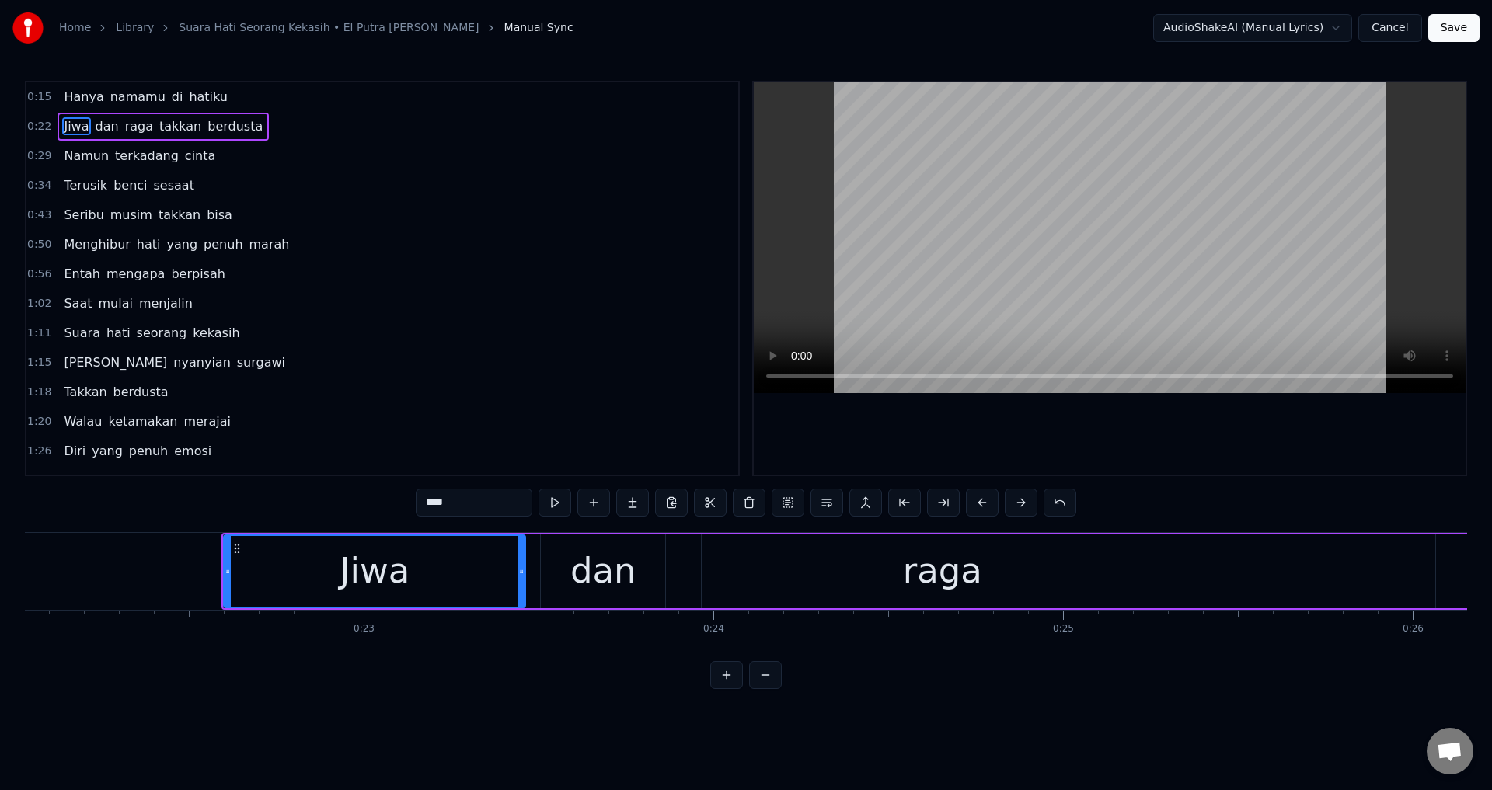
click at [542, 601] on div "[PERSON_NAME] raga takkan berdusta" at bounding box center [1321, 571] width 2201 height 77
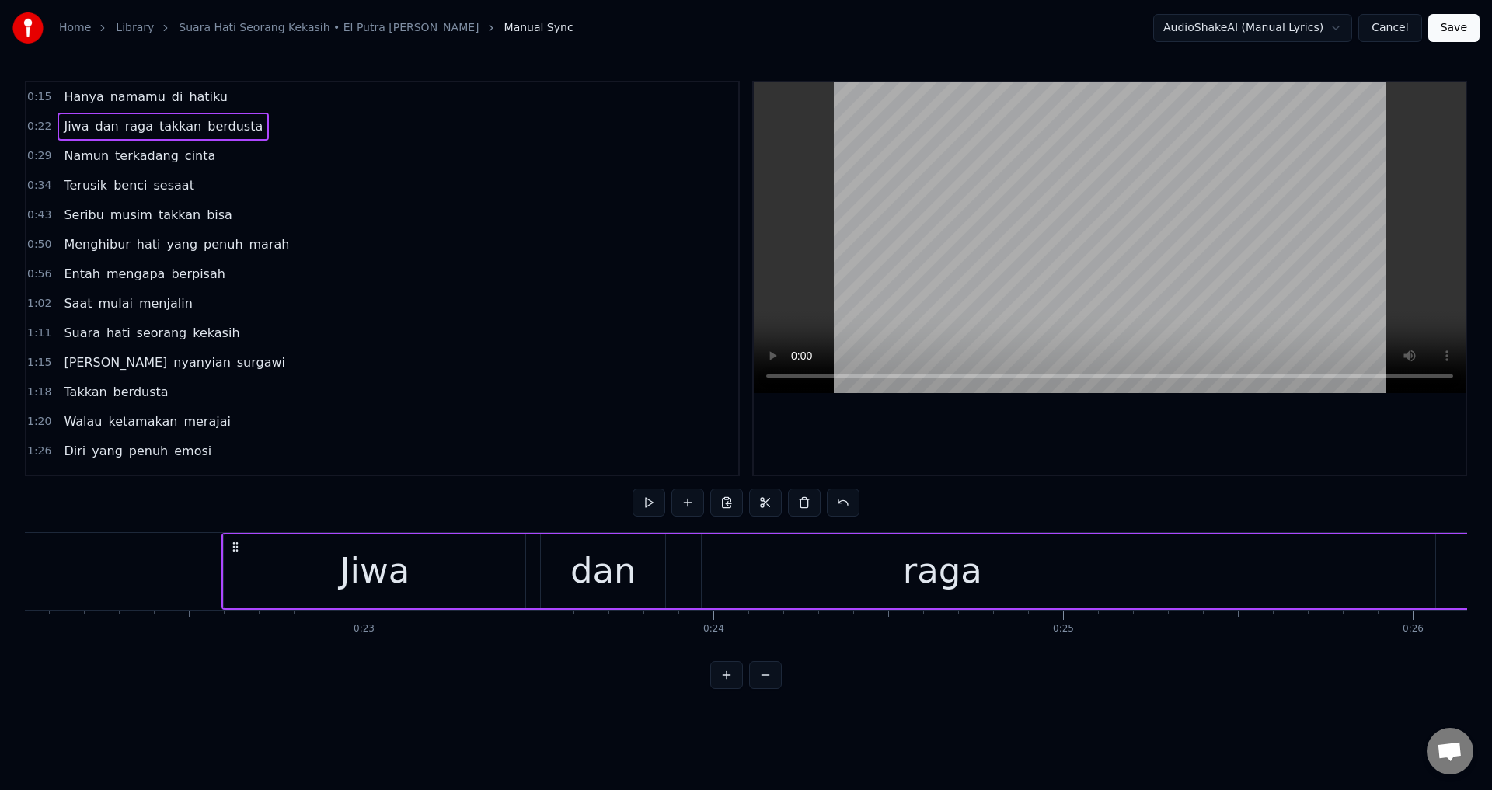
click at [549, 584] on div "dan" at bounding box center [603, 572] width 124 height 74
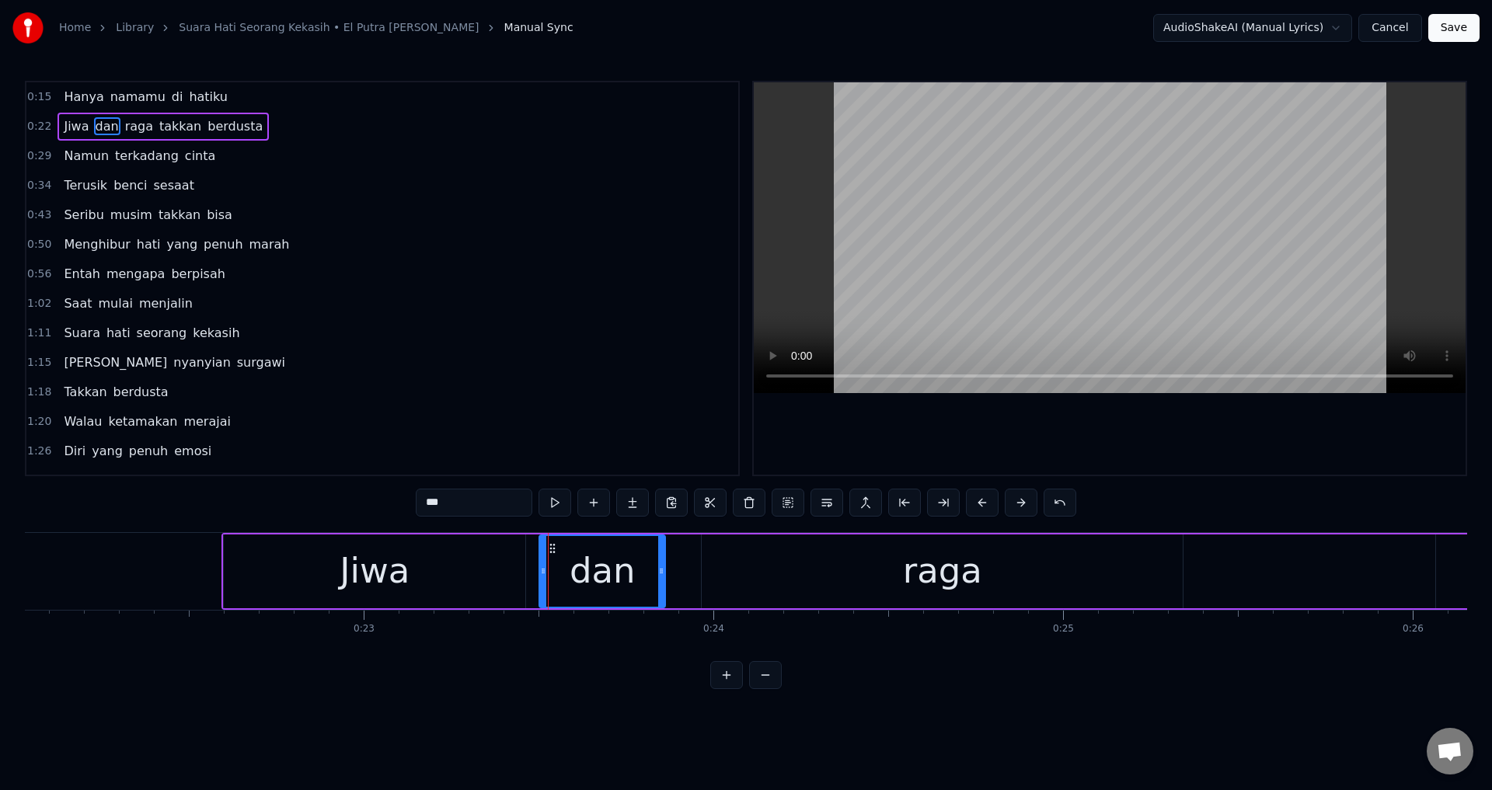
click at [540, 578] on div at bounding box center [543, 571] width 6 height 71
click at [792, 568] on div "raga" at bounding box center [942, 572] width 481 height 74
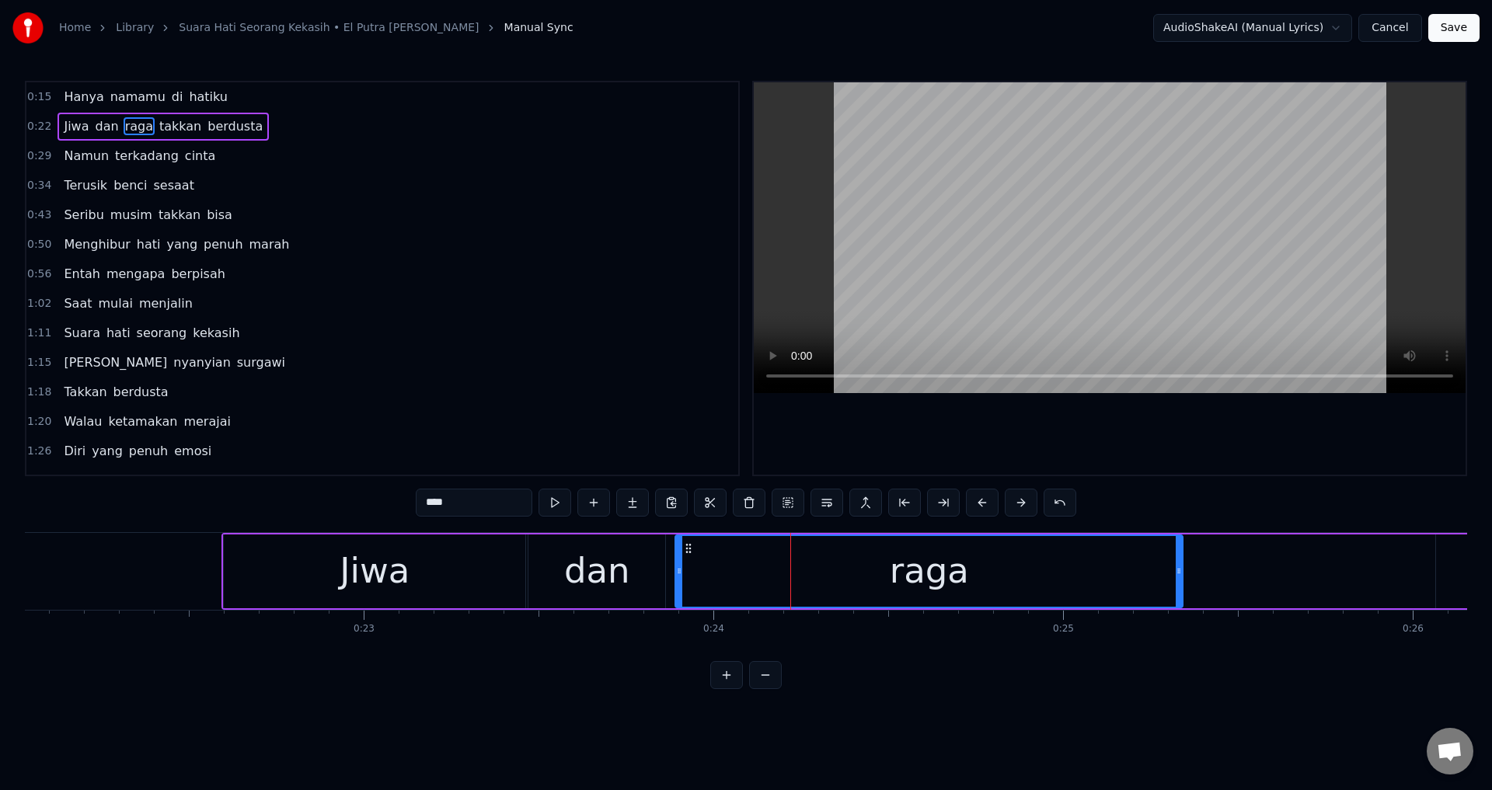
drag, startPoint x: 704, startPoint y: 561, endPoint x: 666, endPoint y: 563, distance: 38.1
click at [676, 565] on div at bounding box center [679, 571] width 6 height 71
click at [339, 555] on div "Jiwa" at bounding box center [375, 572] width 302 height 74
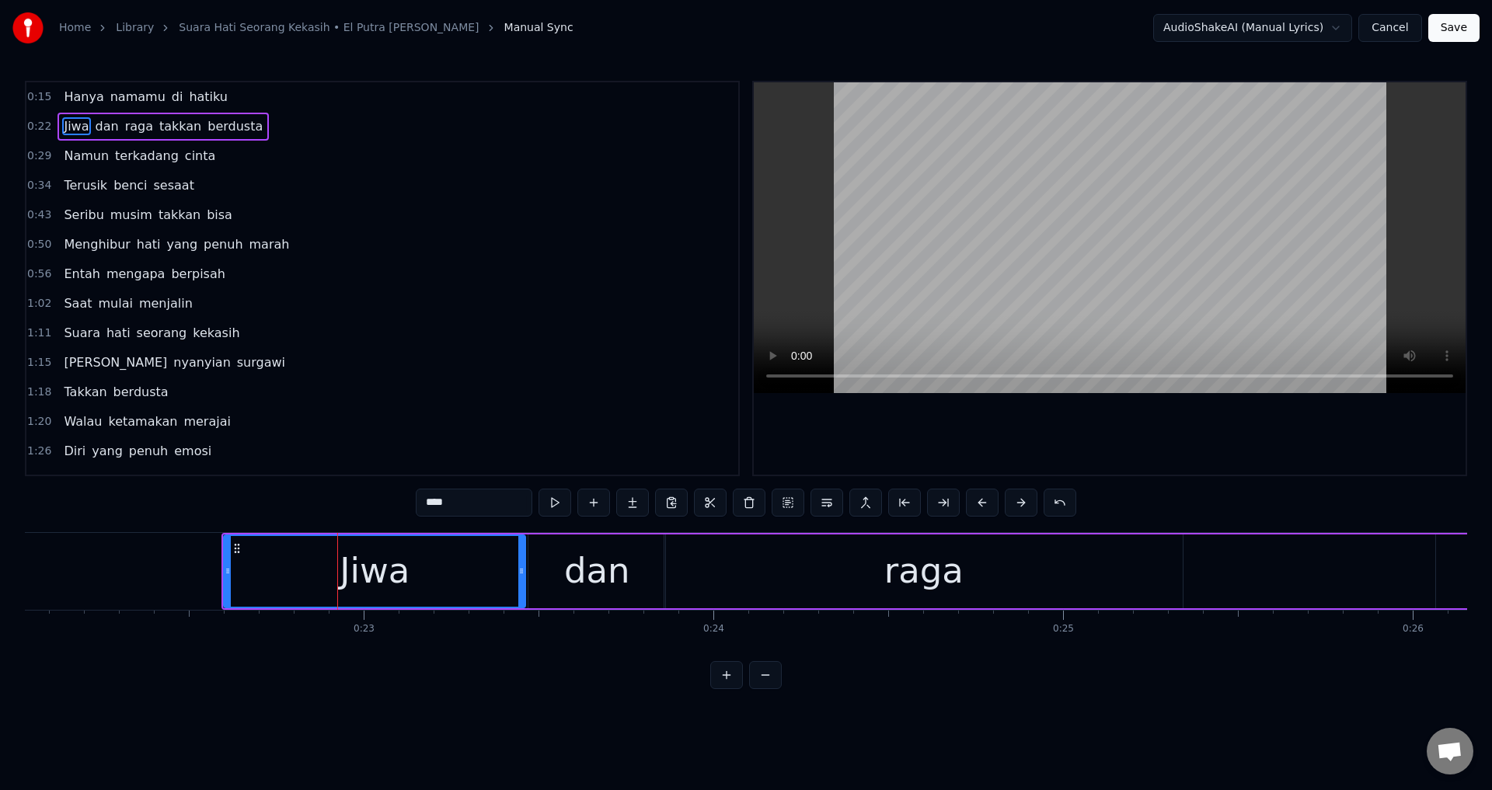
click at [1100, 417] on div at bounding box center [1110, 278] width 712 height 392
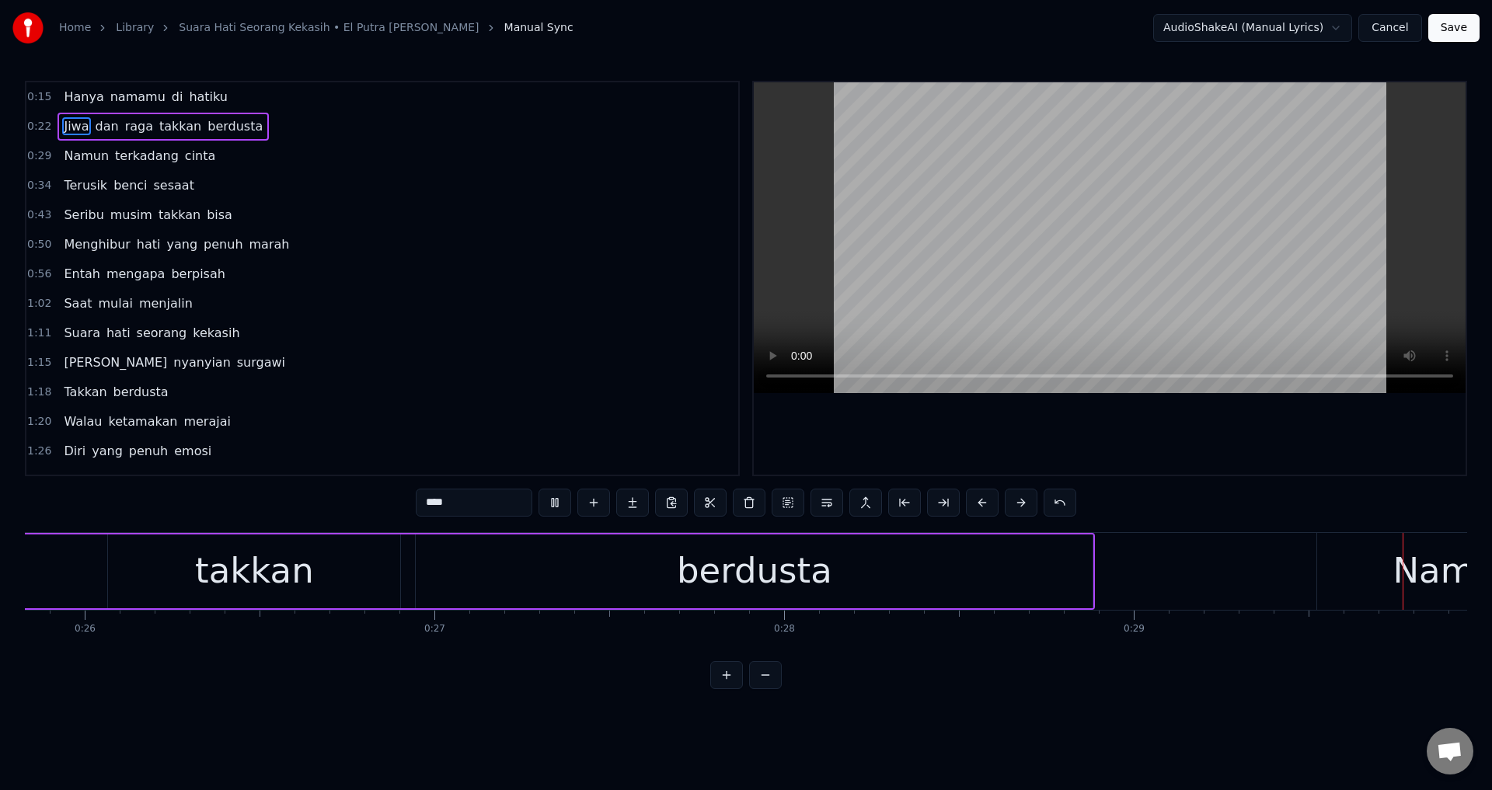
scroll to position [0, 10331]
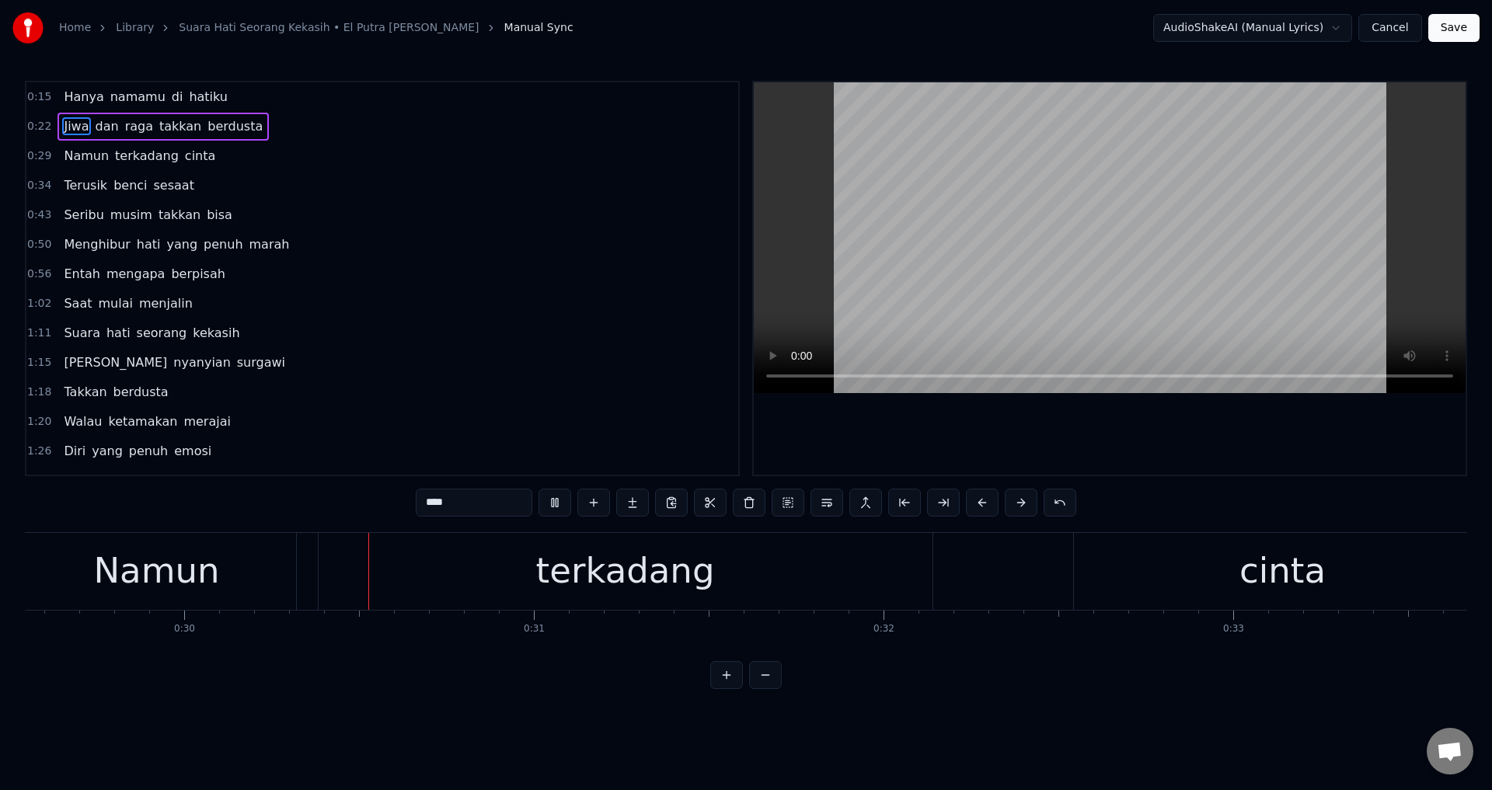
click at [1082, 435] on div at bounding box center [1110, 278] width 712 height 392
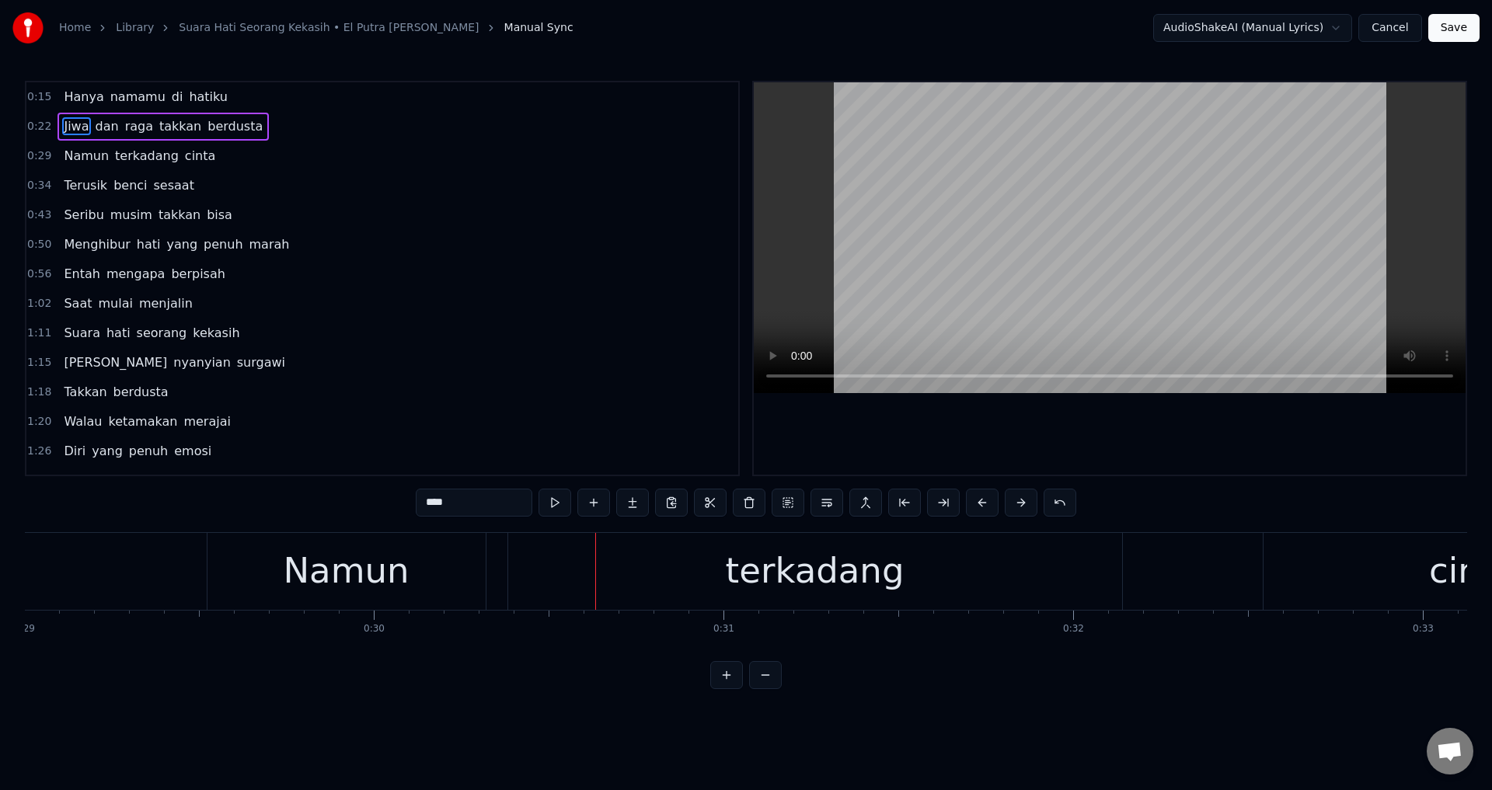
scroll to position [0, 10095]
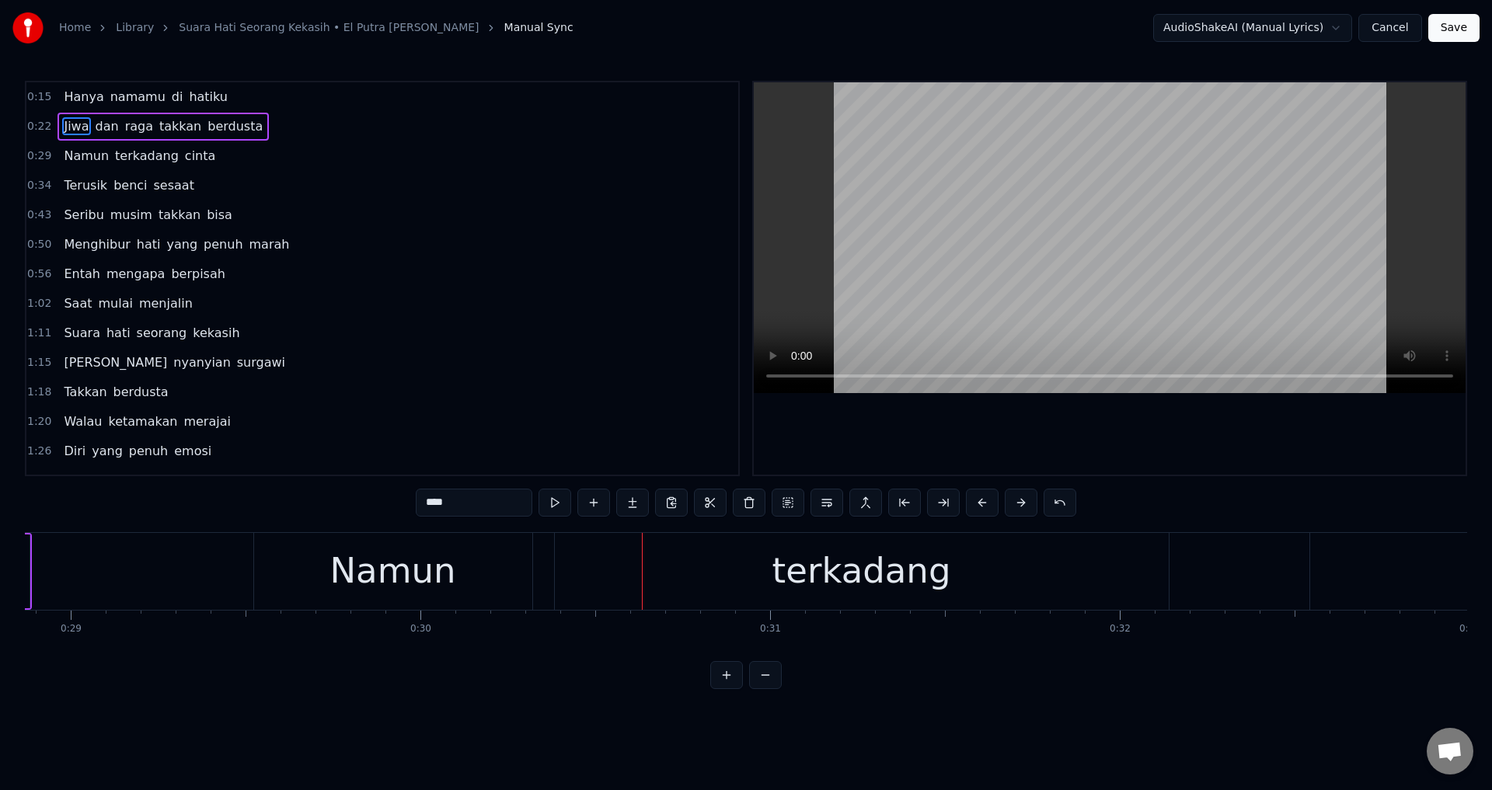
click at [299, 577] on div "Namun" at bounding box center [393, 571] width 278 height 77
type input "*****"
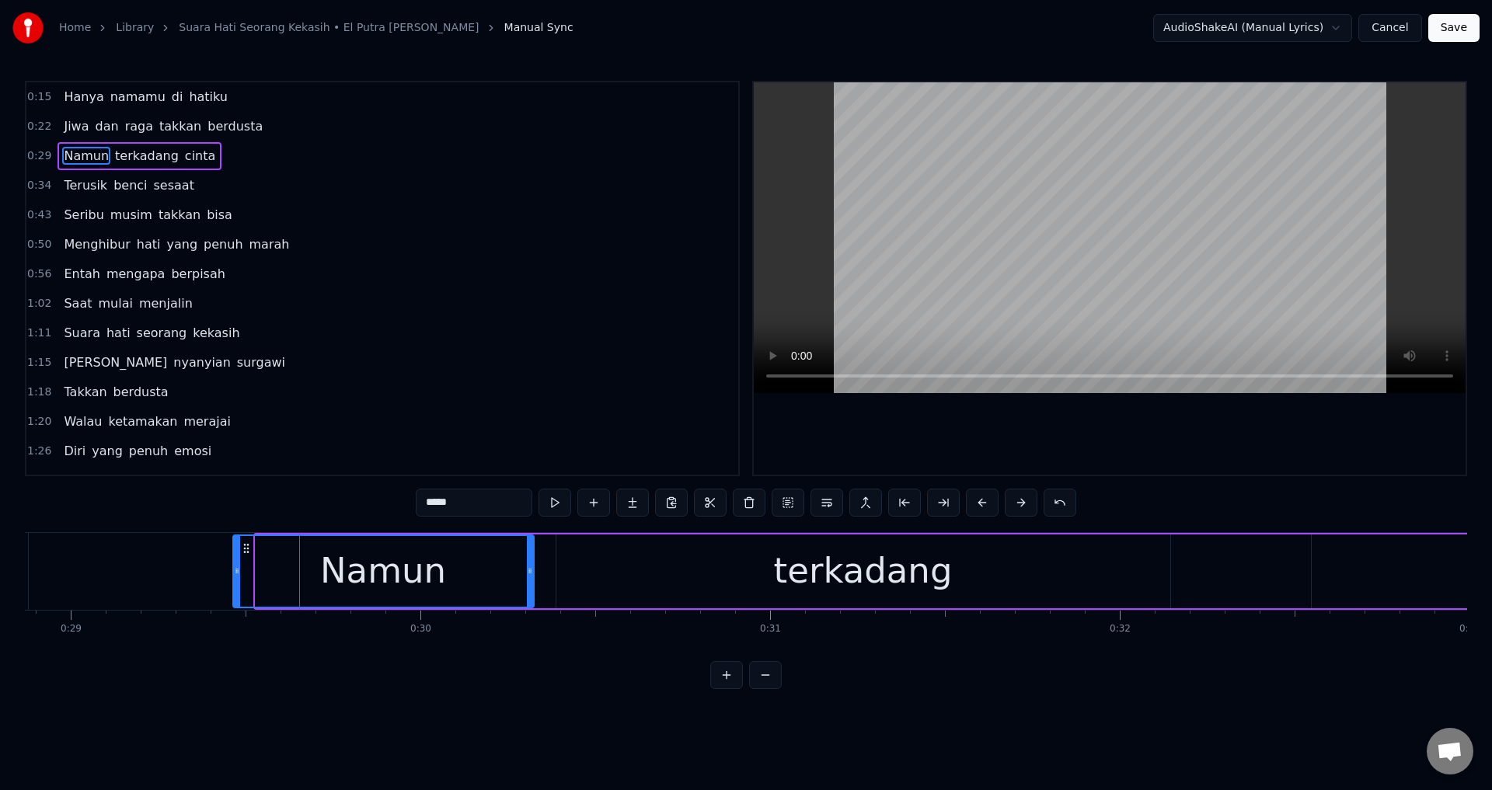
drag, startPoint x: 257, startPoint y: 566, endPoint x: 234, endPoint y: 565, distance: 23.4
click at [234, 565] on icon at bounding box center [237, 571] width 6 height 12
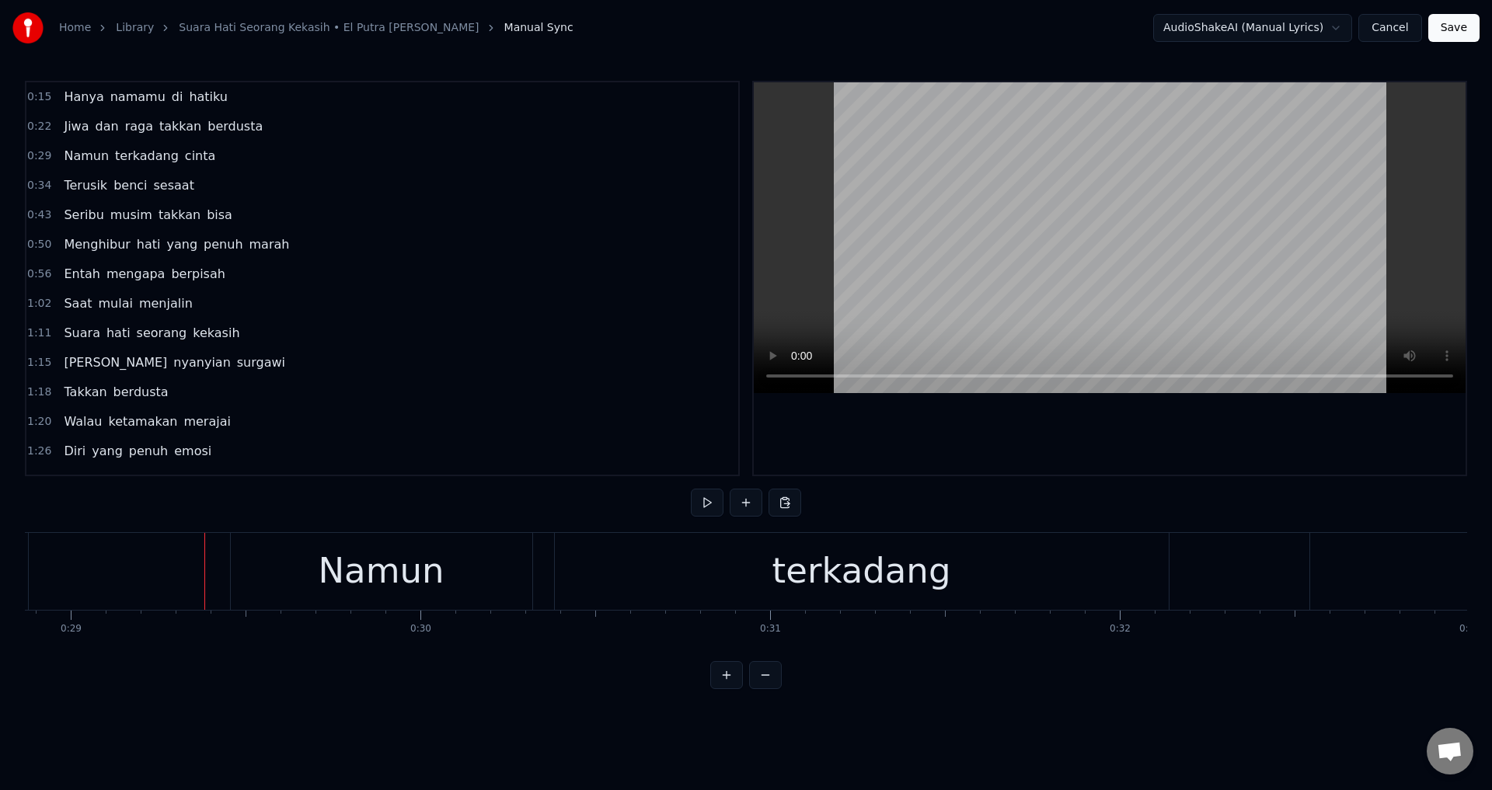
click at [929, 444] on div at bounding box center [1110, 278] width 712 height 392
click at [972, 437] on div at bounding box center [1110, 278] width 712 height 392
click at [960, 434] on div at bounding box center [1110, 278] width 712 height 392
click at [631, 583] on div "terkadang" at bounding box center [862, 571] width 614 height 77
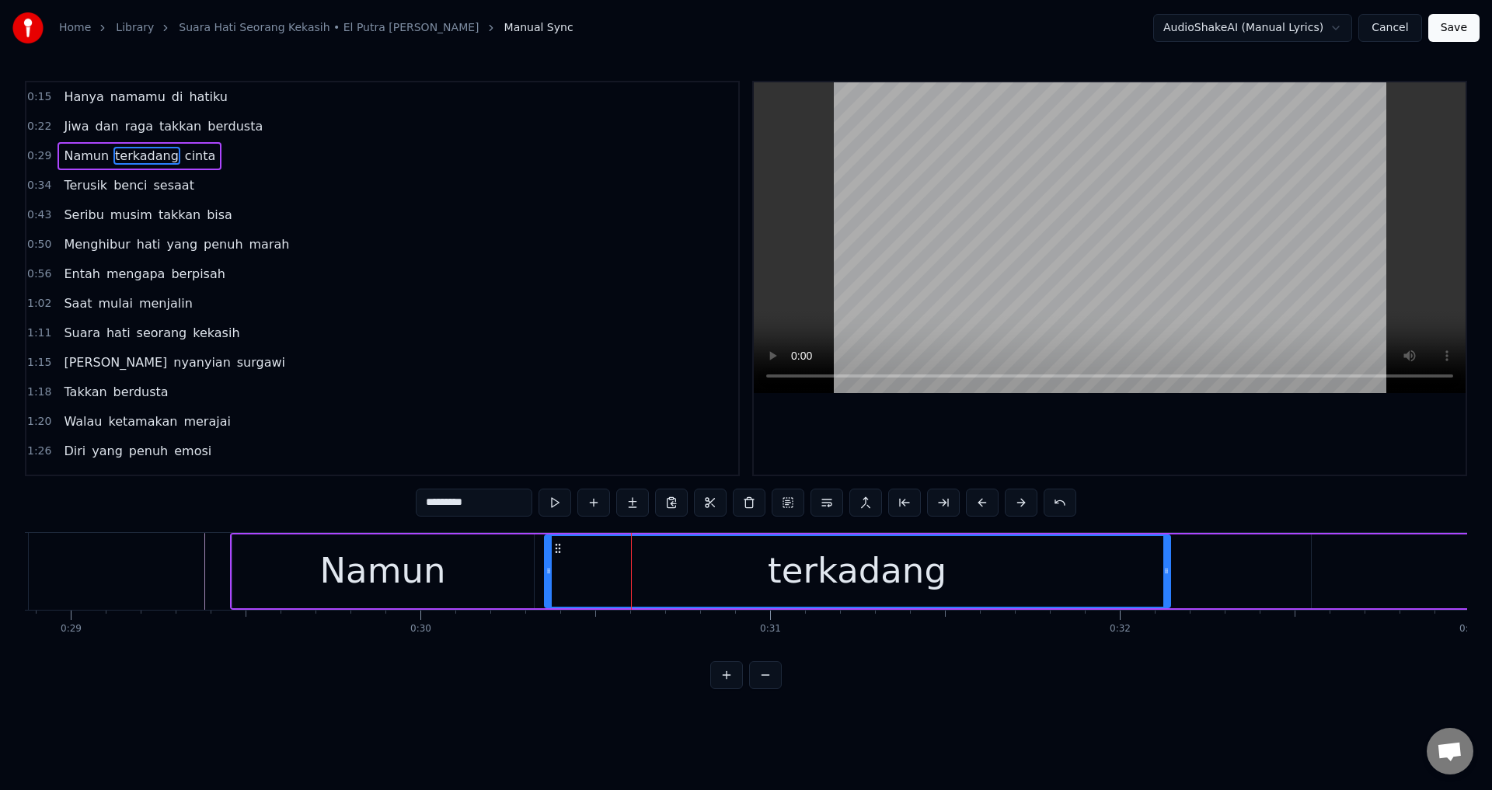
drag, startPoint x: 558, startPoint y: 574, endPoint x: 546, endPoint y: 573, distance: 11.8
click at [546, 573] on icon at bounding box center [549, 571] width 6 height 12
click at [527, 577] on div "Namun" at bounding box center [383, 572] width 302 height 74
type input "*****"
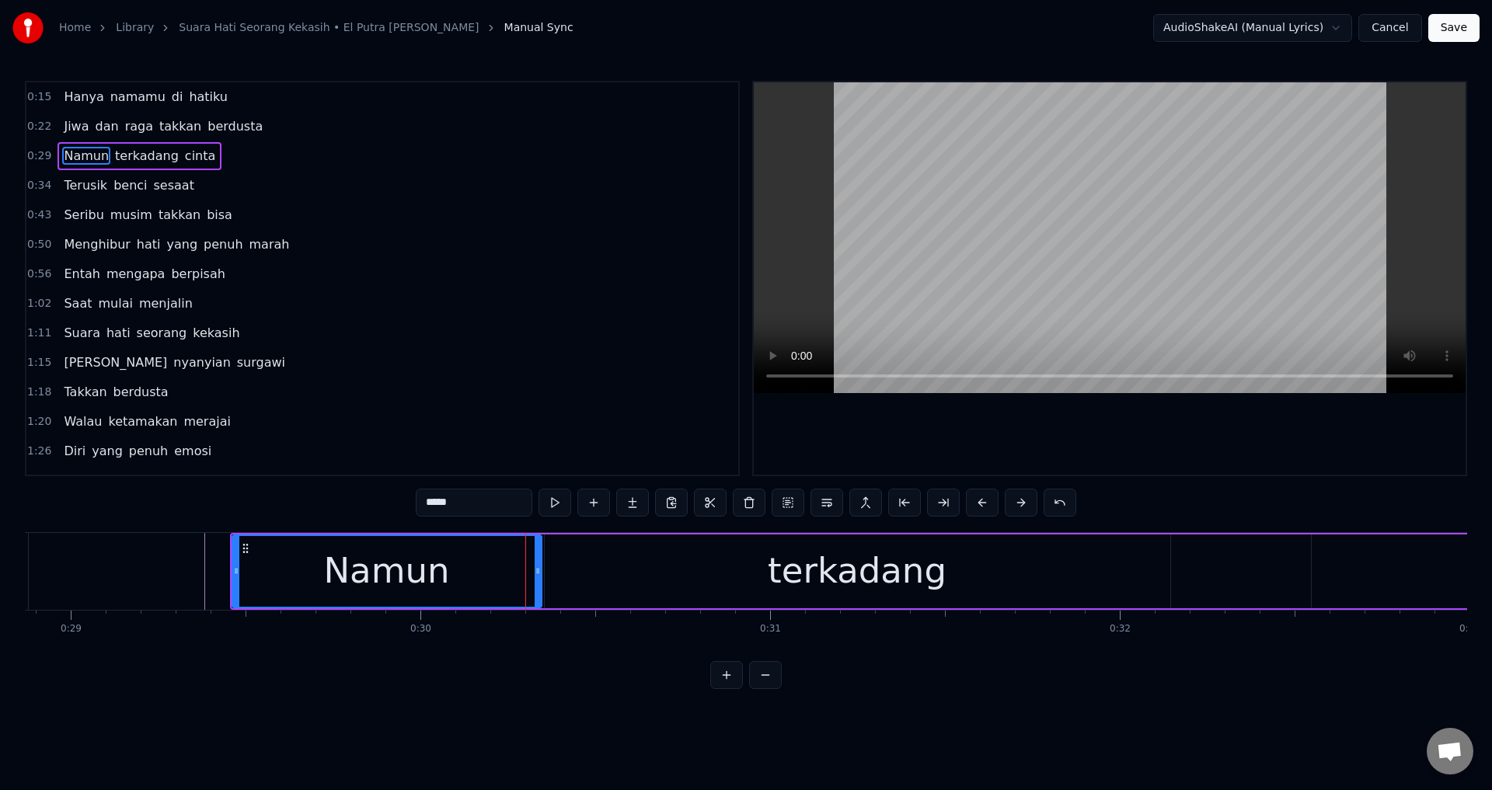
drag, startPoint x: 530, startPoint y: 570, endPoint x: 538, endPoint y: 571, distance: 7.8
click at [538, 571] on icon at bounding box center [538, 571] width 6 height 12
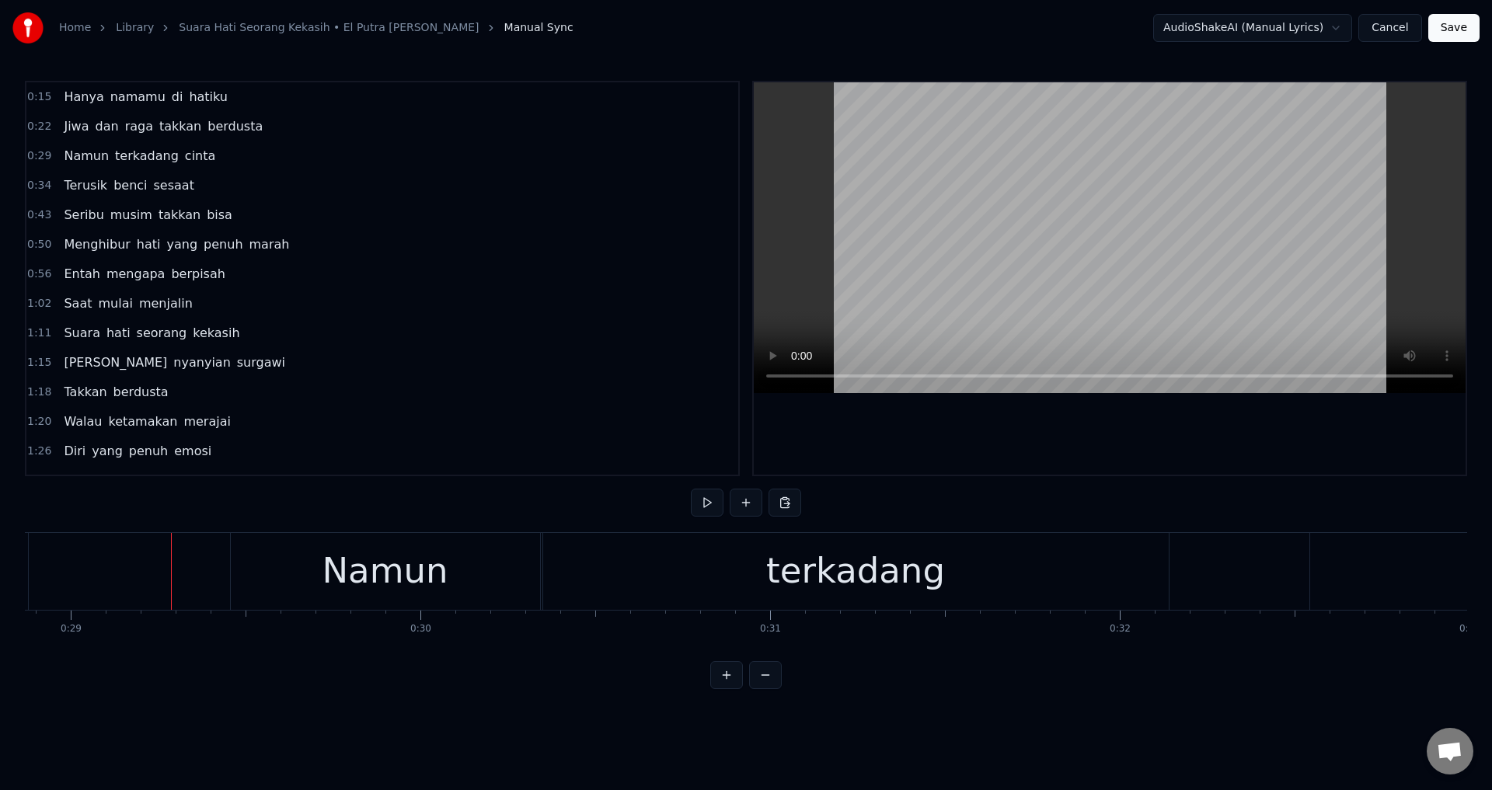
click at [982, 428] on div at bounding box center [1110, 278] width 712 height 392
click at [1049, 442] on div at bounding box center [1110, 278] width 712 height 392
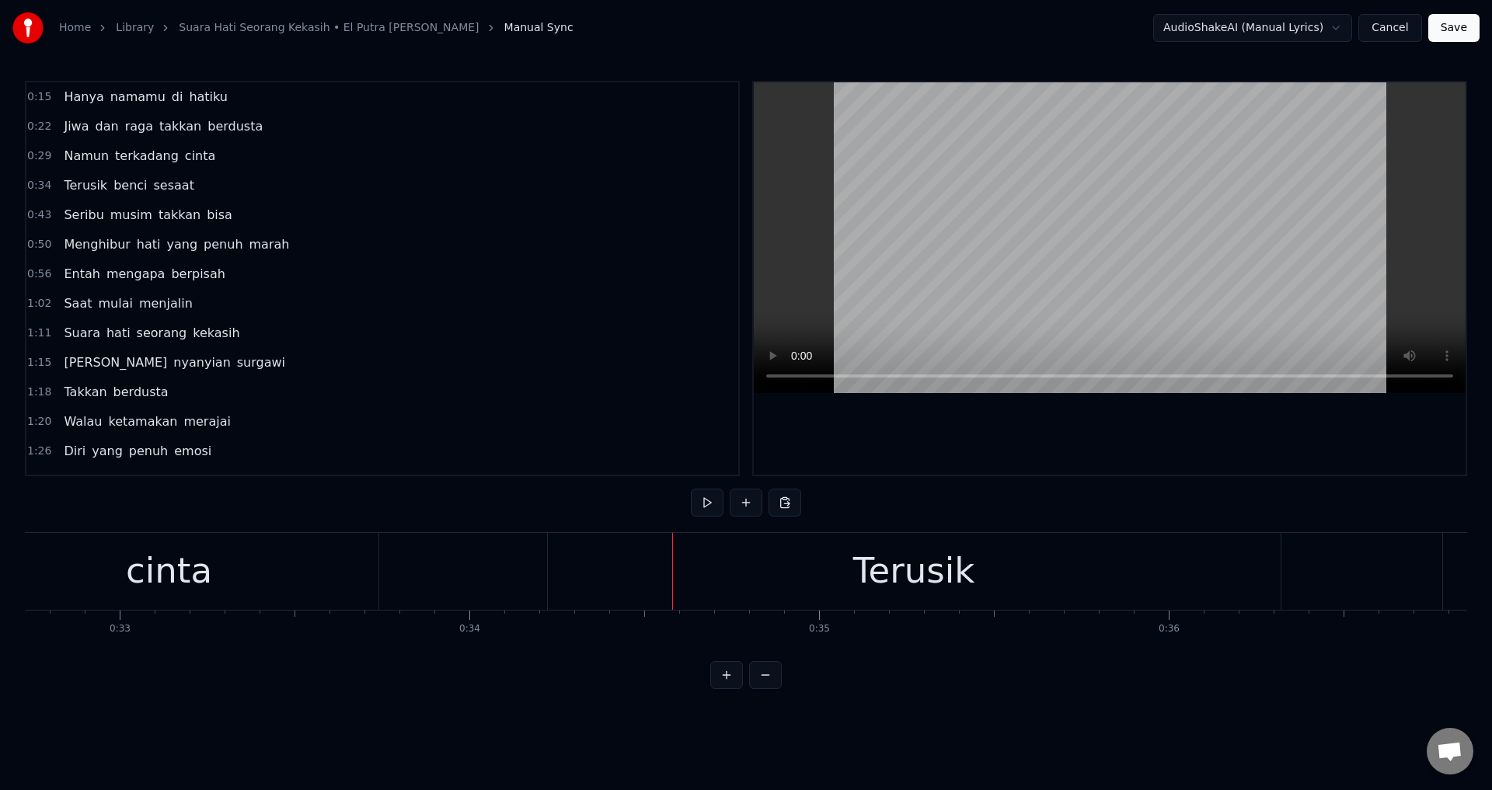
click at [1049, 445] on div at bounding box center [1110, 278] width 712 height 392
click at [971, 419] on div at bounding box center [1110, 278] width 712 height 392
click at [767, 559] on div "Terusik" at bounding box center [914, 571] width 733 height 77
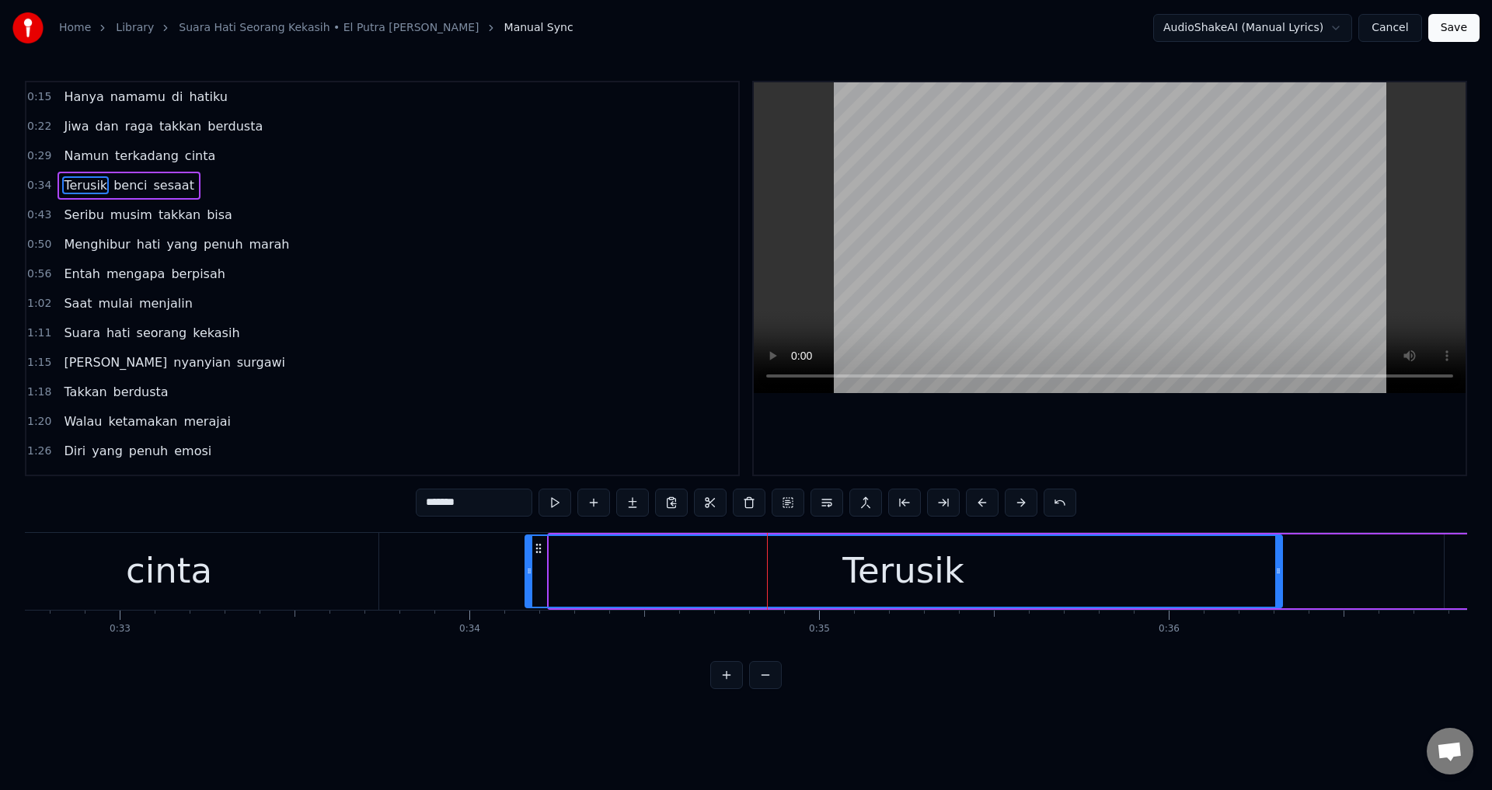
drag, startPoint x: 553, startPoint y: 580, endPoint x: 538, endPoint y: 577, distance: 14.9
click at [526, 577] on div at bounding box center [529, 571] width 6 height 71
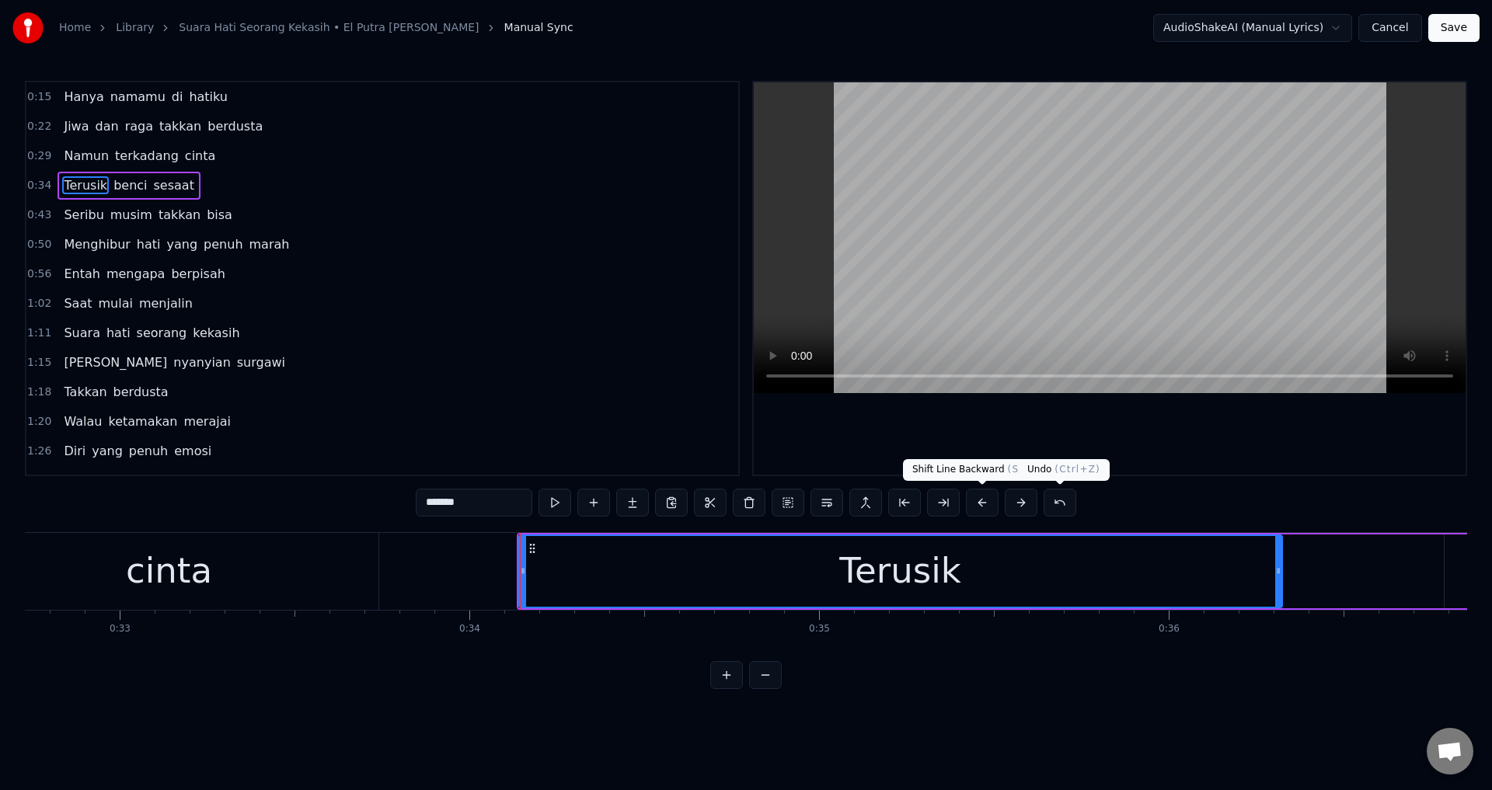
click at [1177, 452] on div at bounding box center [1110, 278] width 712 height 392
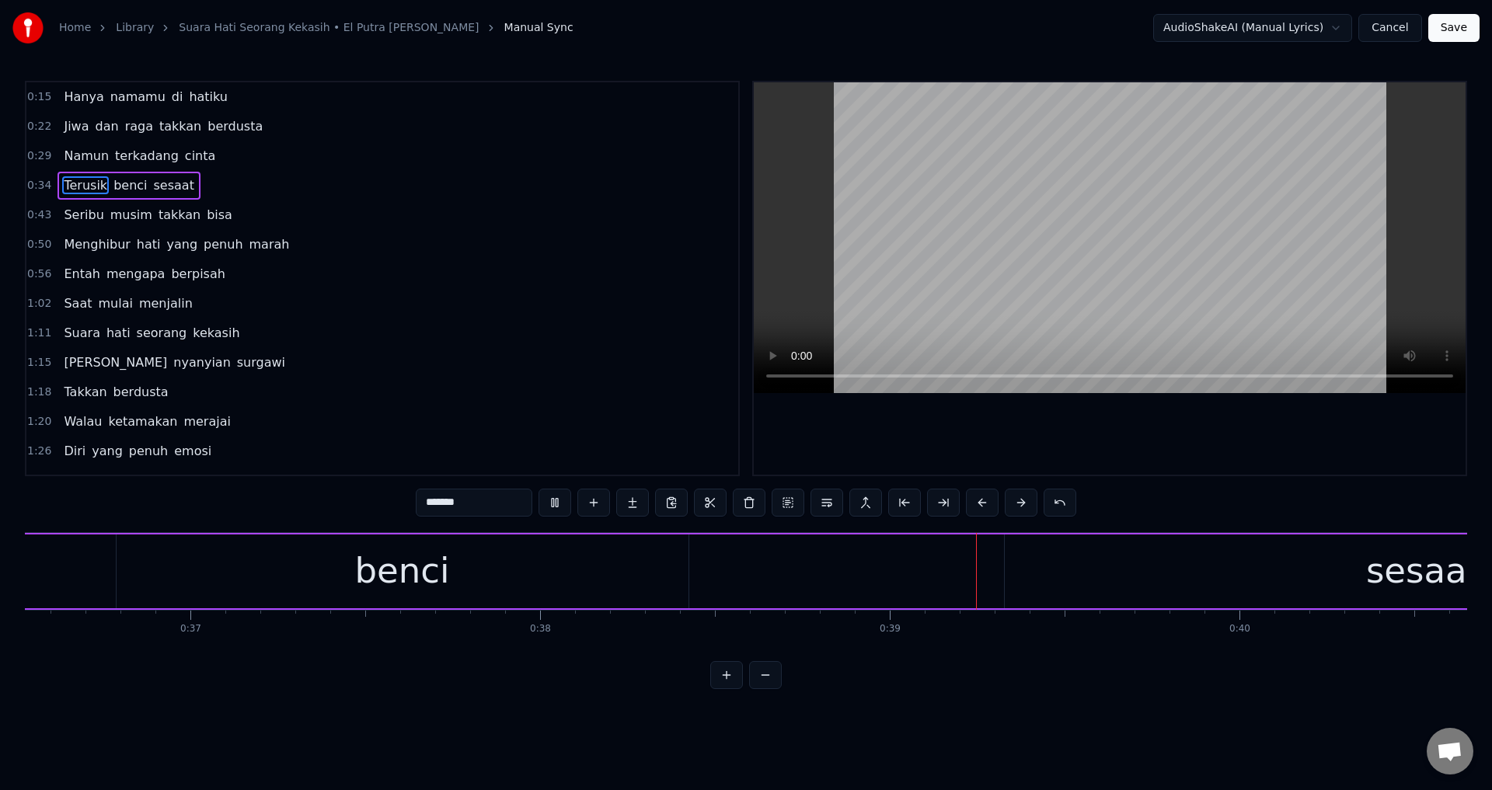
click at [1177, 452] on div at bounding box center [1110, 278] width 712 height 392
click at [1102, 591] on div "sesaat" at bounding box center [1424, 572] width 838 height 74
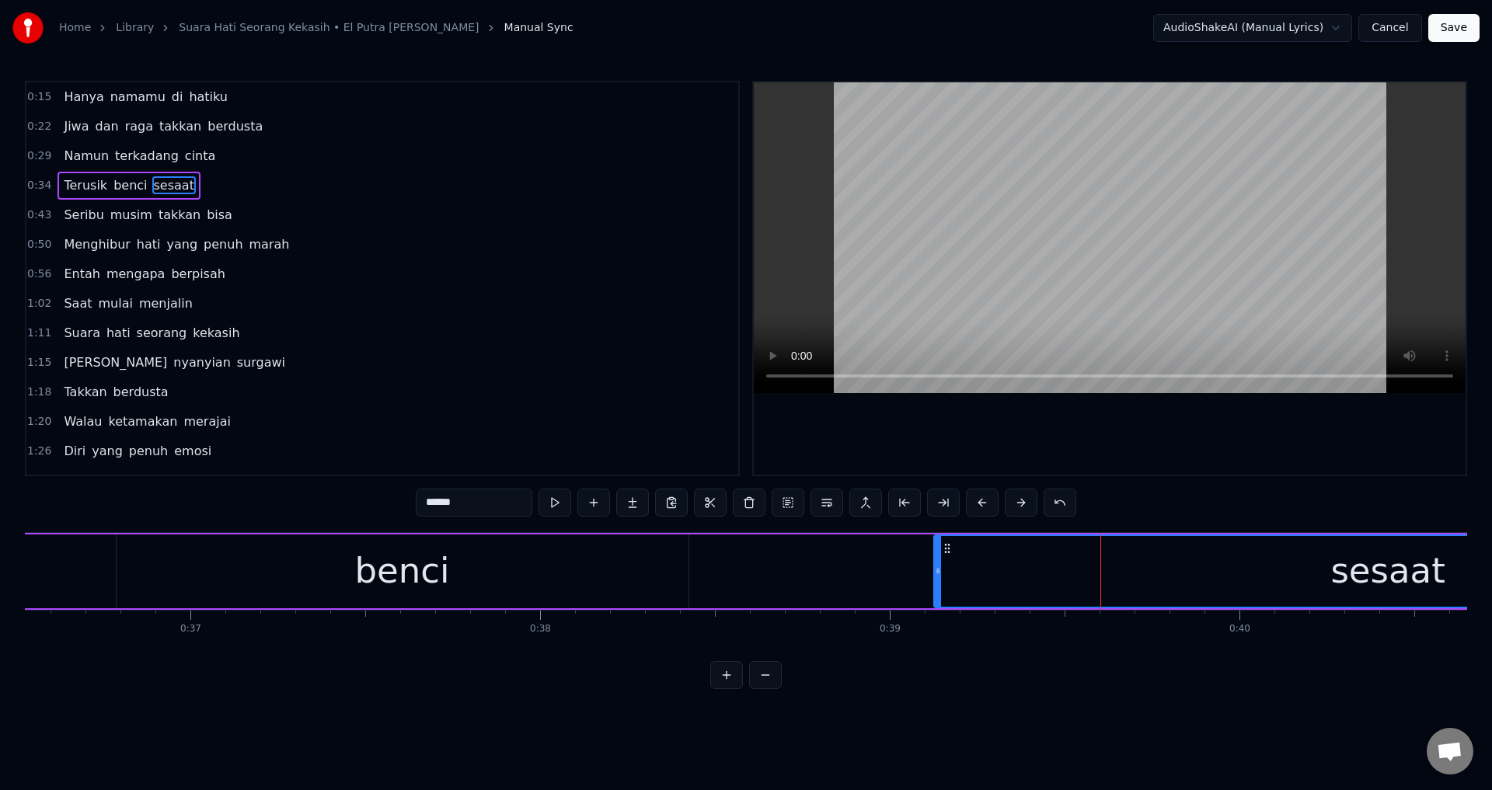
drag, startPoint x: 1010, startPoint y: 567, endPoint x: 938, endPoint y: 573, distance: 72.5
click at [938, 573] on icon at bounding box center [938, 571] width 6 height 12
click at [1216, 434] on div at bounding box center [1110, 278] width 712 height 392
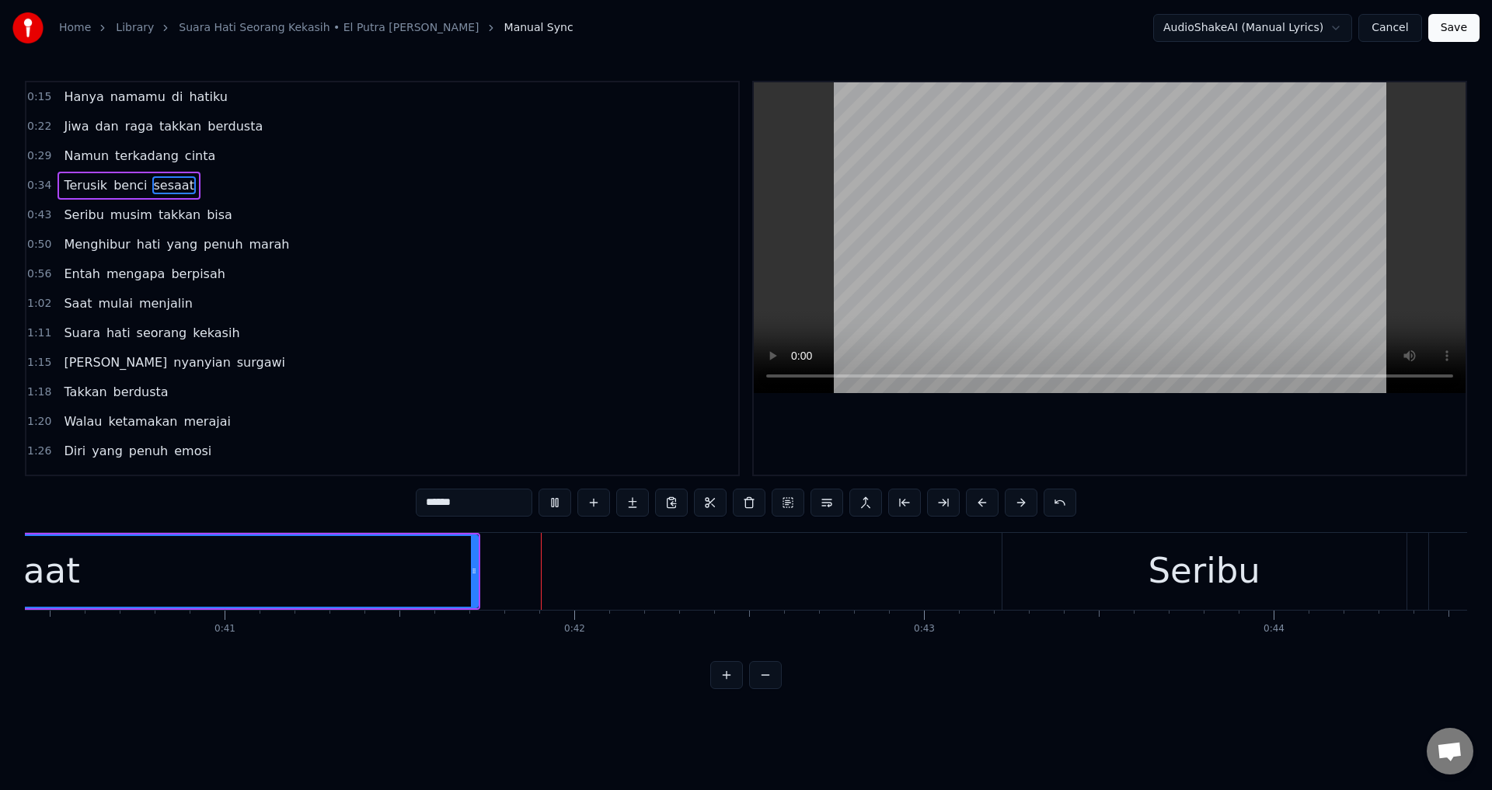
click at [1216, 434] on div at bounding box center [1110, 278] width 712 height 392
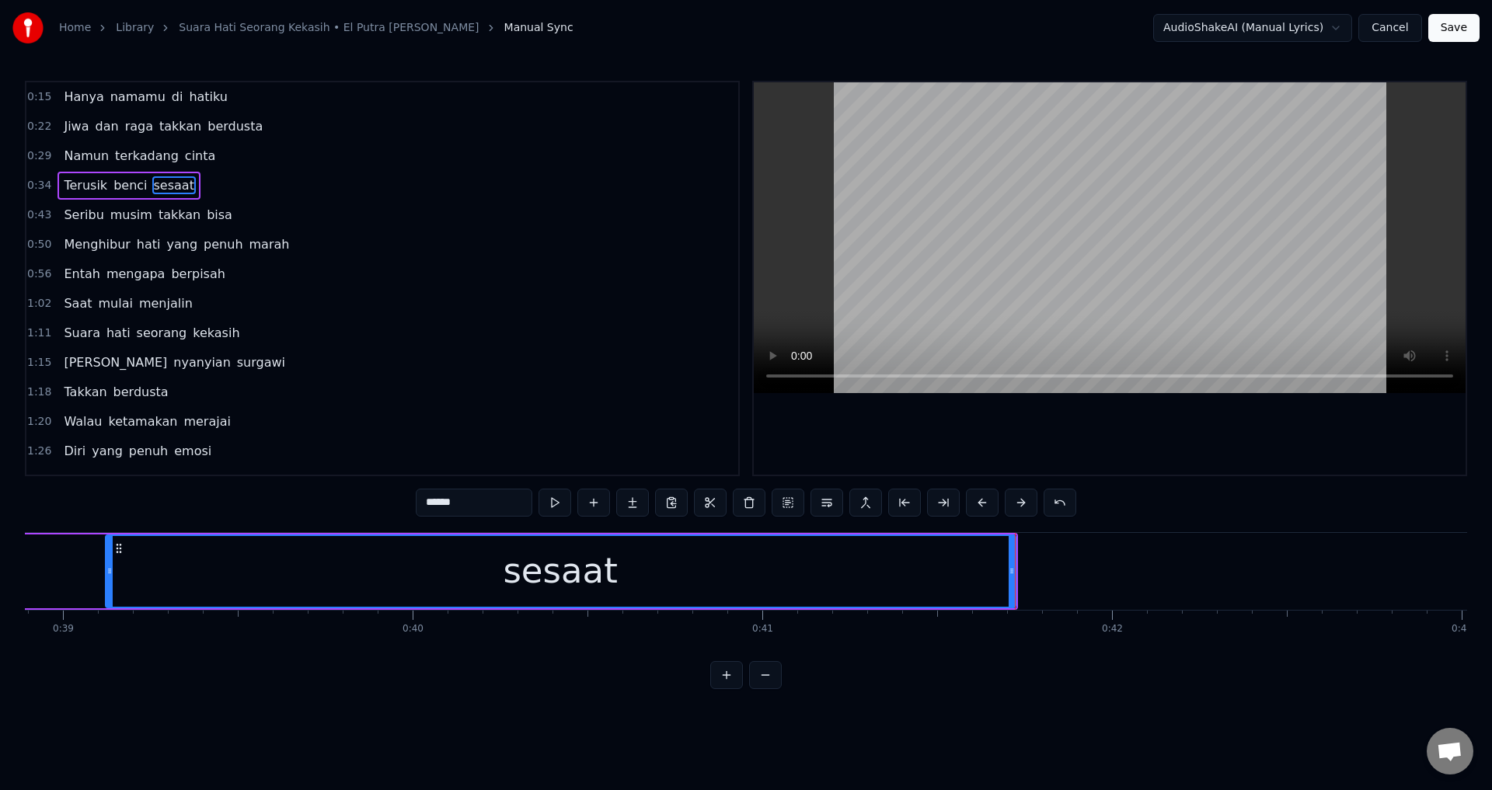
click at [1054, 482] on div "0:15 Hanya namamu di hatiku 0:22 [PERSON_NAME] raga takkan berdusta 0:29 Namun …" at bounding box center [746, 385] width 1442 height 608
click at [1043, 470] on div at bounding box center [1110, 278] width 712 height 392
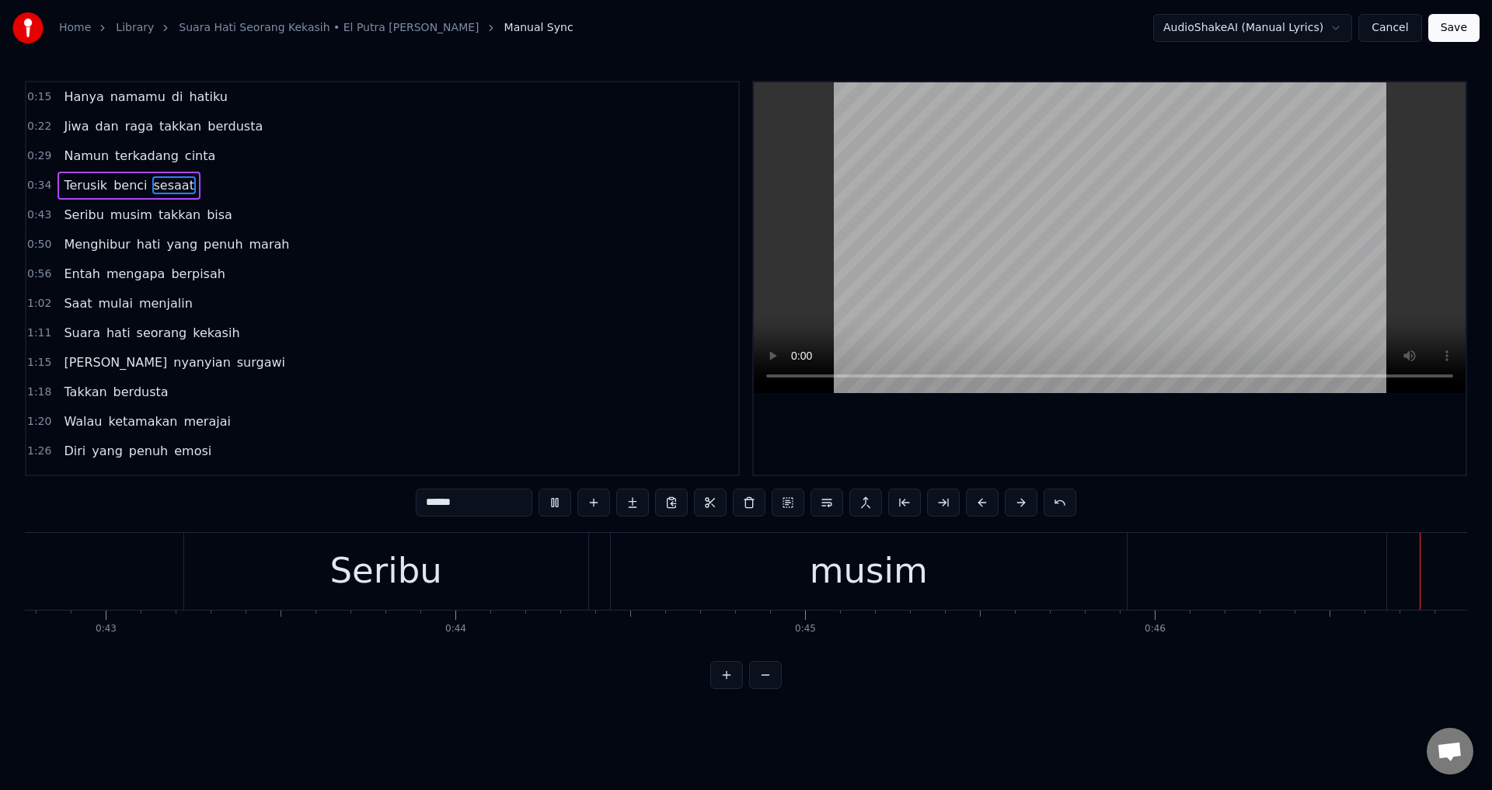
scroll to position [0, 16253]
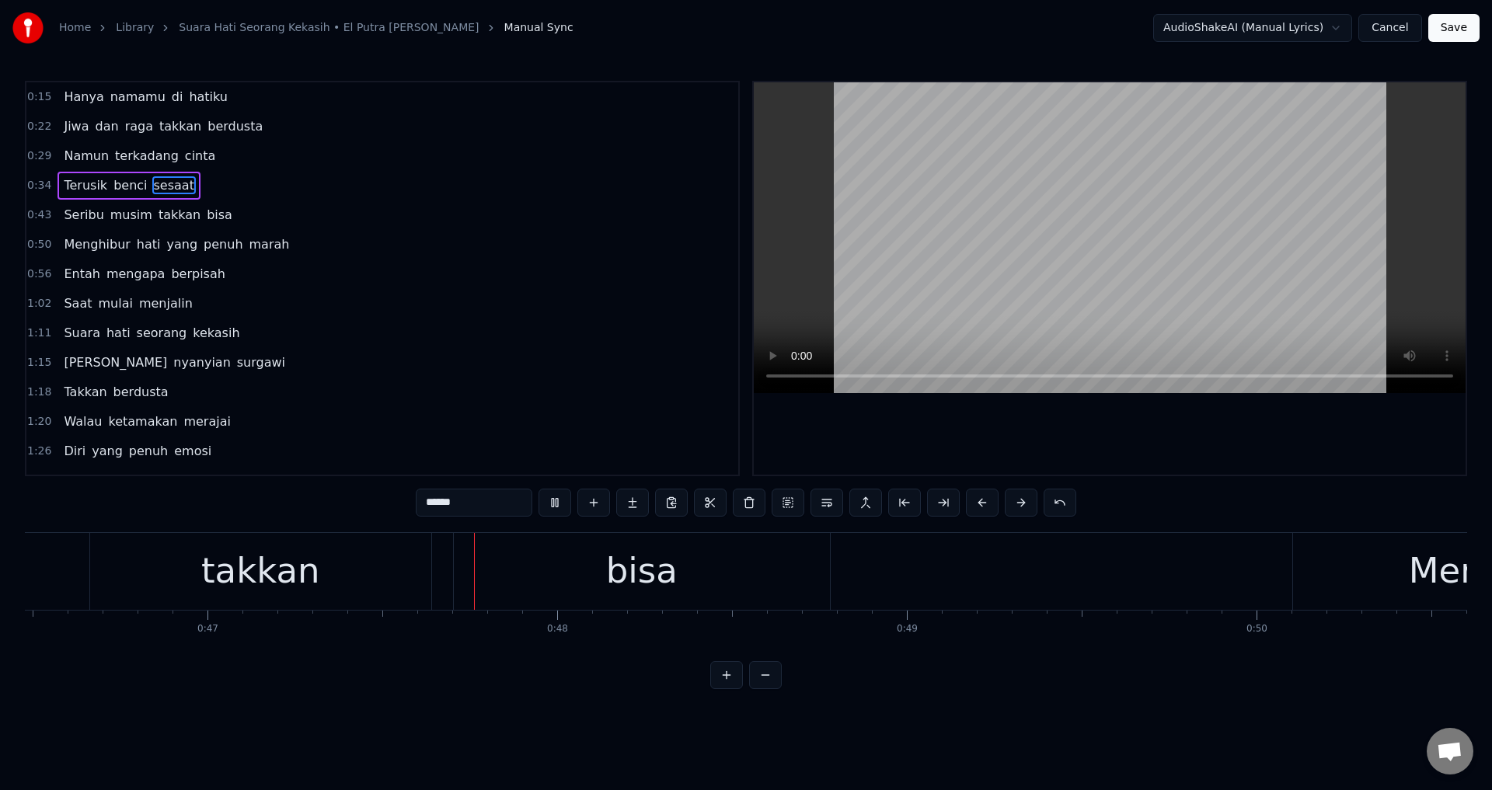
click at [894, 434] on div at bounding box center [1110, 278] width 712 height 392
click at [246, 569] on div "takkan" at bounding box center [260, 571] width 119 height 53
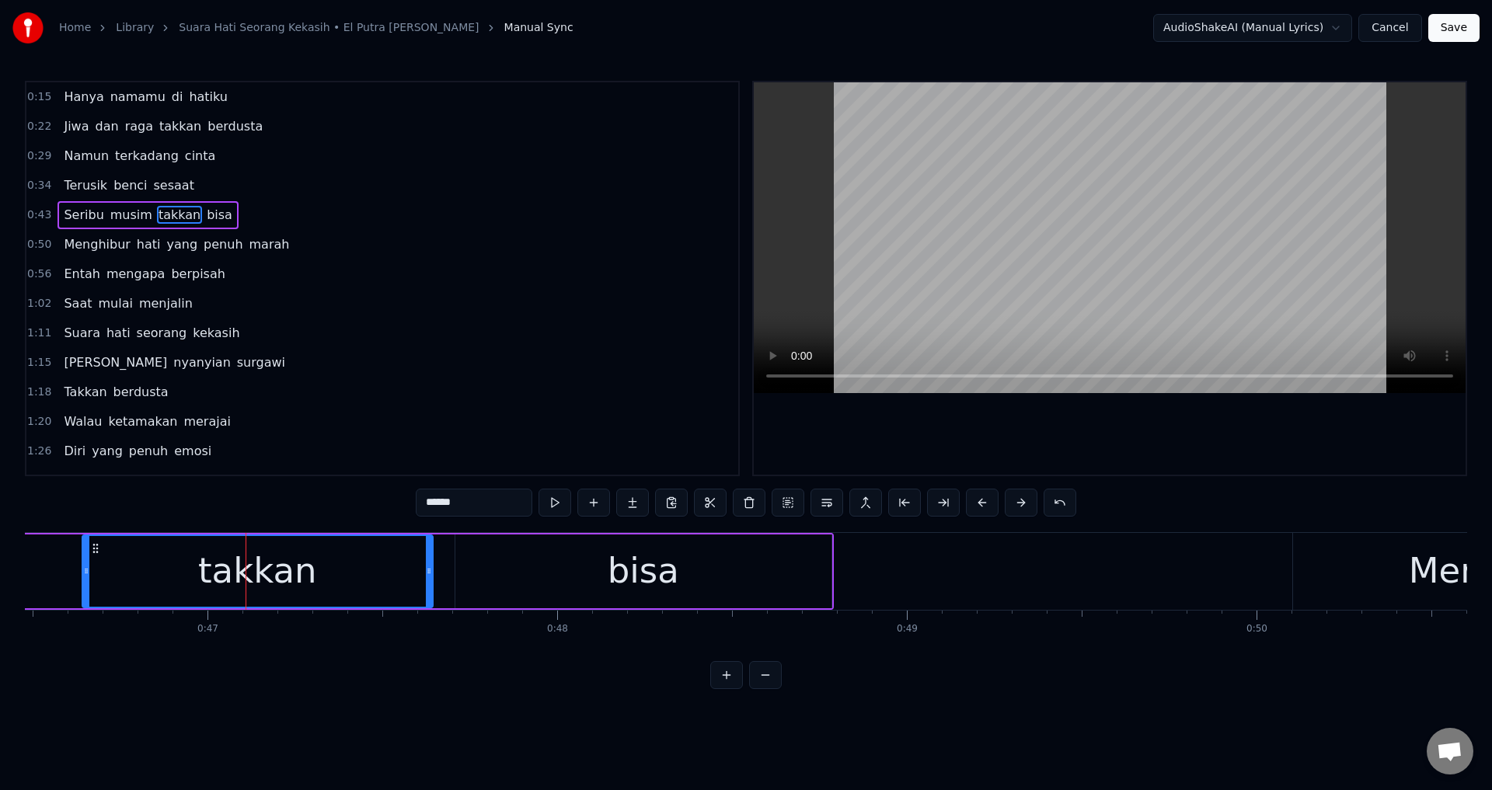
drag, startPoint x: 97, startPoint y: 570, endPoint x: 88, endPoint y: 568, distance: 9.5
click at [88, 568] on icon at bounding box center [86, 571] width 6 height 12
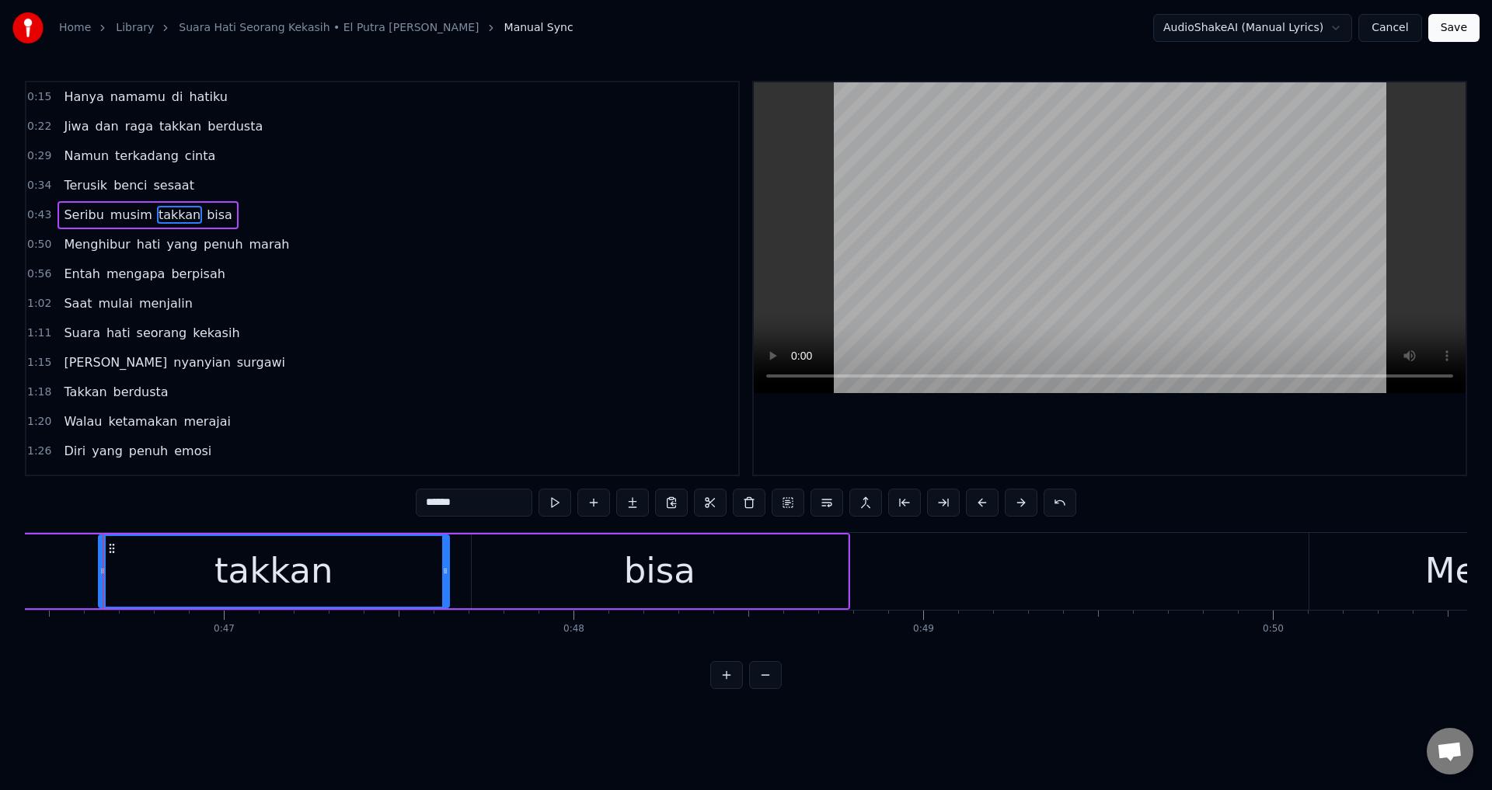
click at [483, 584] on div "bisa" at bounding box center [660, 572] width 376 height 74
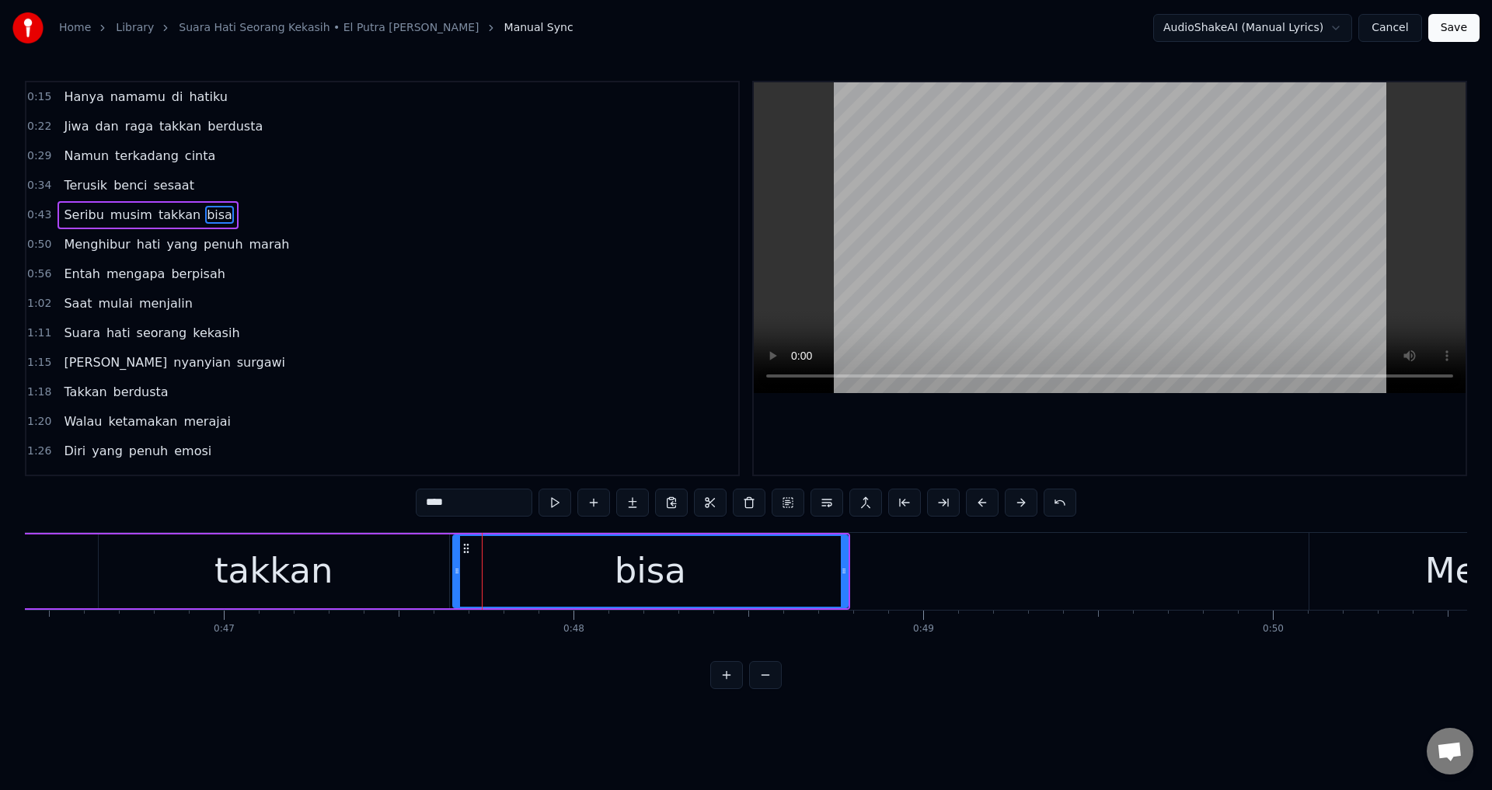
drag, startPoint x: 476, startPoint y: 575, endPoint x: 453, endPoint y: 573, distance: 23.4
click at [454, 573] on icon at bounding box center [457, 571] width 6 height 12
click at [904, 417] on div at bounding box center [1110, 278] width 712 height 392
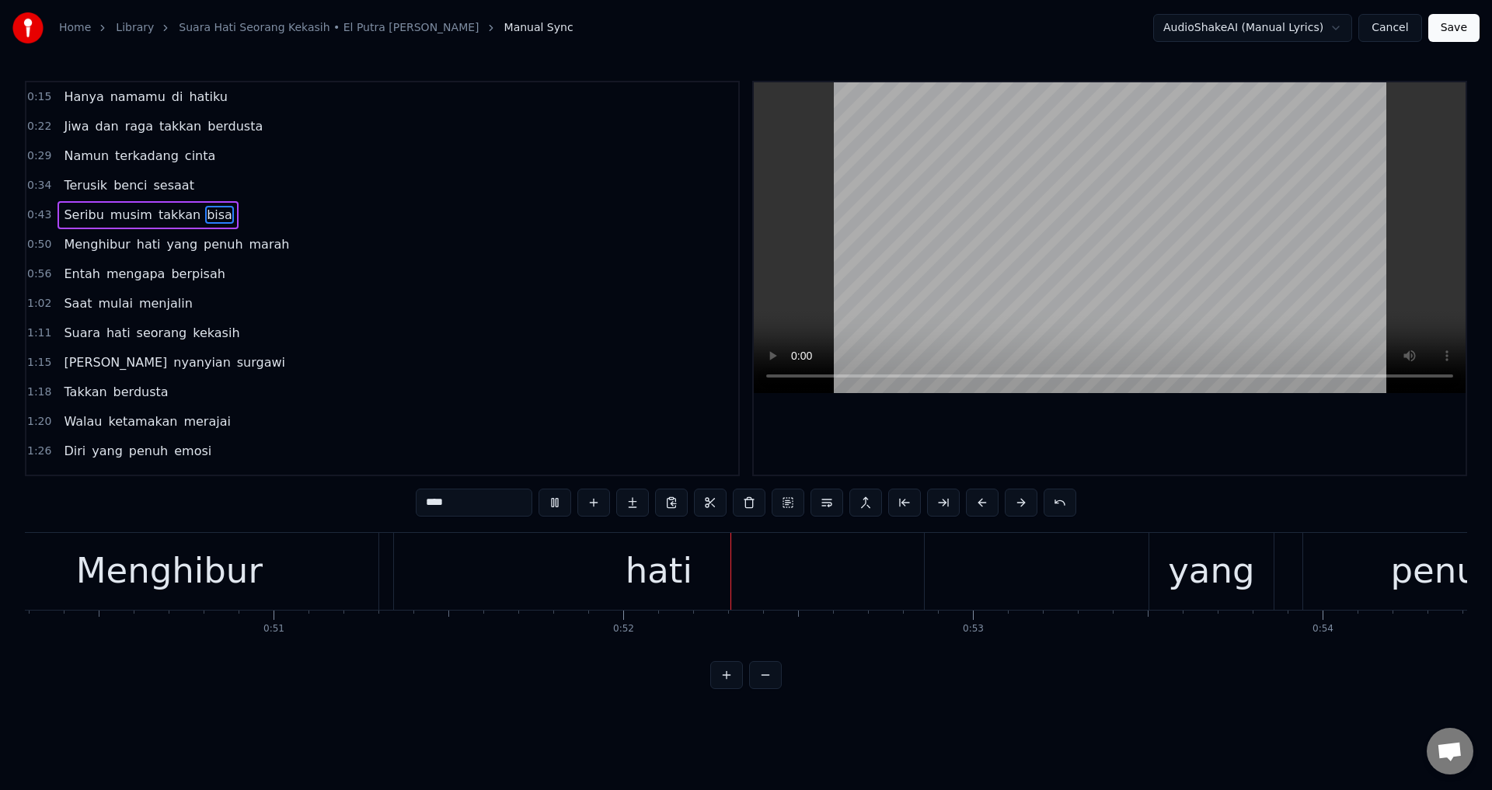
click at [971, 410] on div at bounding box center [1110, 278] width 712 height 392
click at [477, 538] on div "hati" at bounding box center [659, 571] width 530 height 77
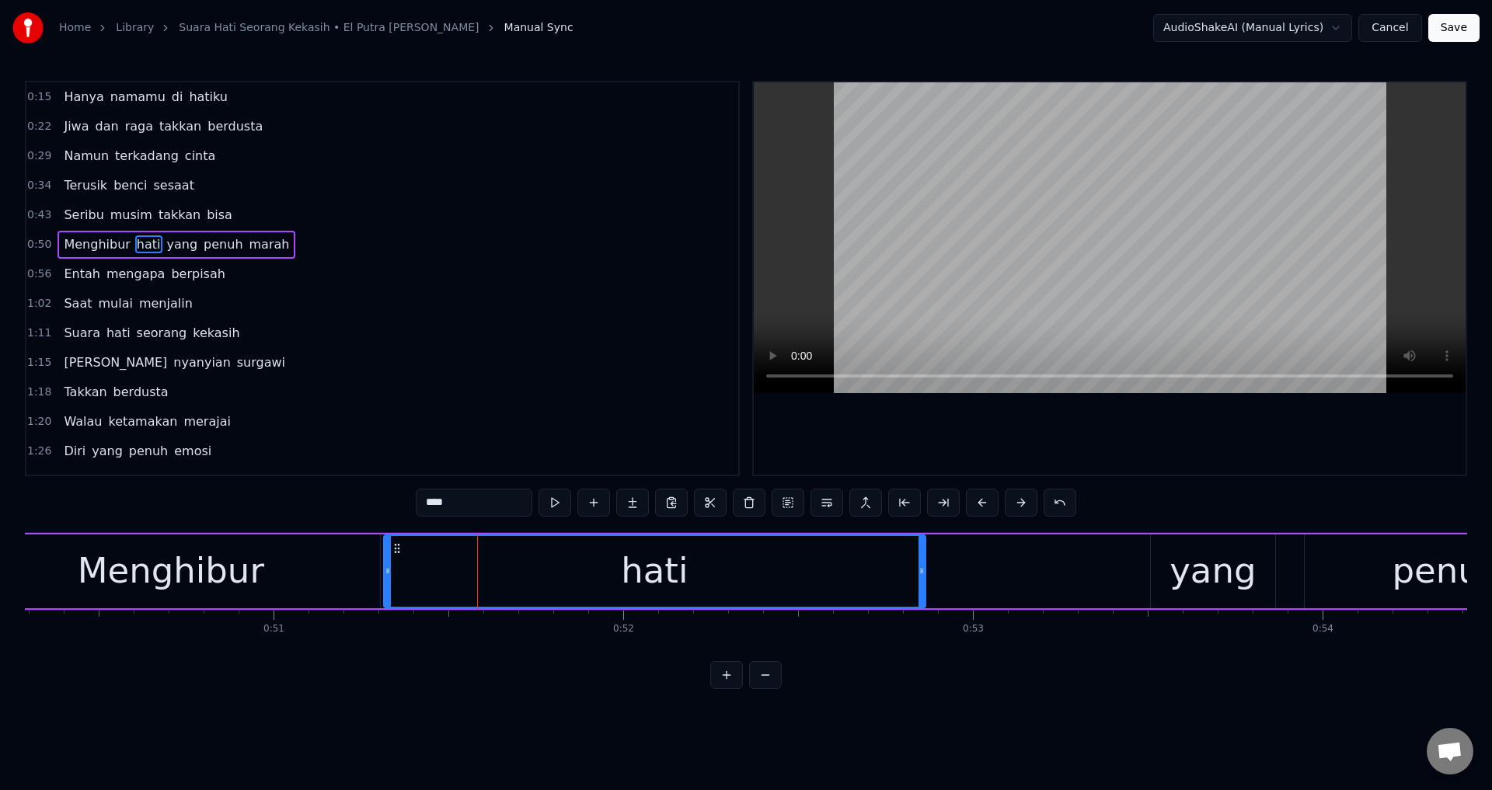
drag, startPoint x: 400, startPoint y: 557, endPoint x: 389, endPoint y: 555, distance: 11.9
click at [389, 555] on div at bounding box center [388, 571] width 6 height 71
click at [1073, 421] on div at bounding box center [1110, 278] width 712 height 392
click at [1074, 434] on div at bounding box center [1110, 278] width 712 height 392
click at [1211, 559] on div "yang" at bounding box center [1213, 571] width 86 height 53
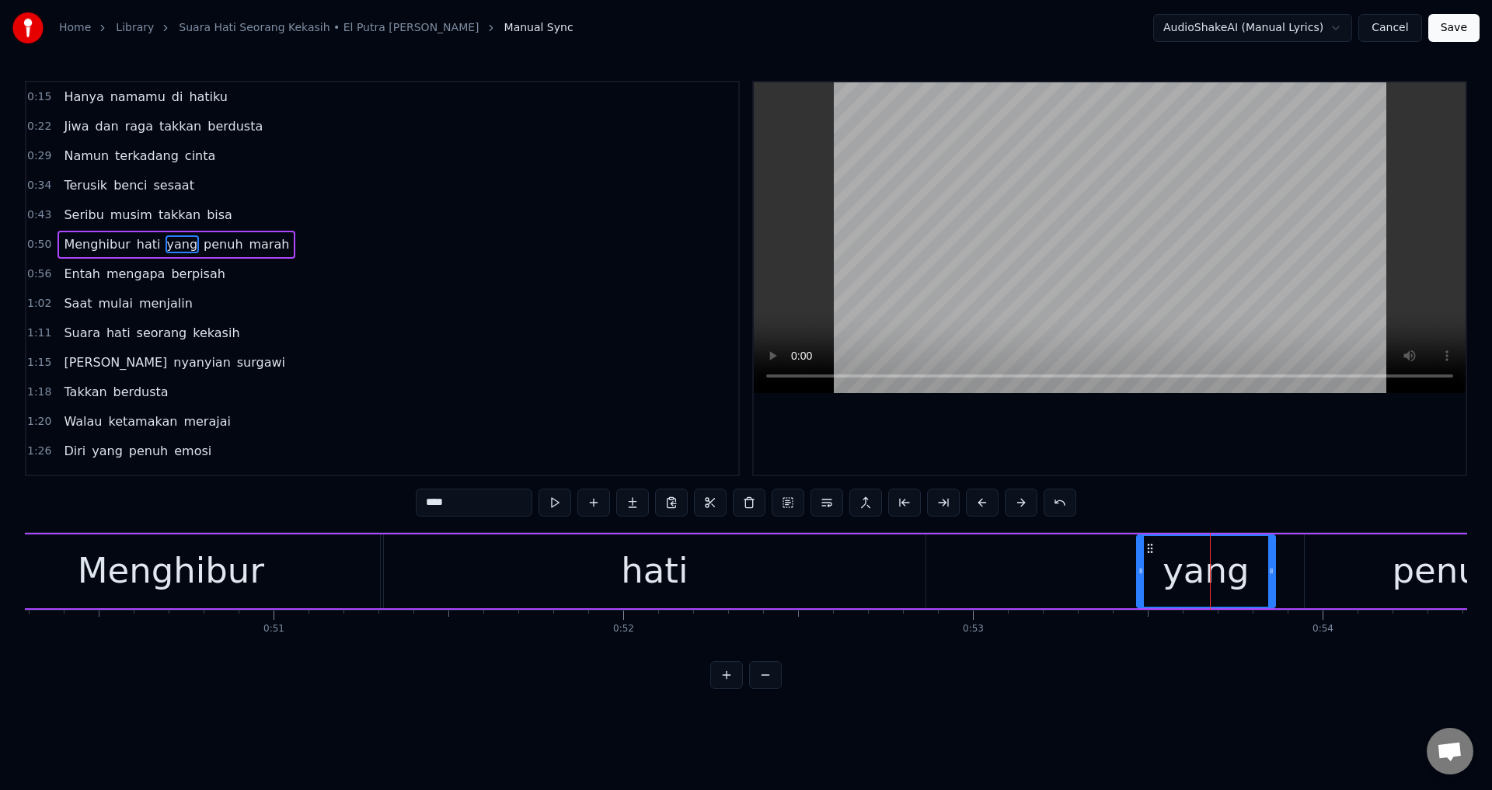
drag, startPoint x: 1156, startPoint y: 558, endPoint x: 1145, endPoint y: 567, distance: 13.7
click at [1138, 568] on div at bounding box center [1141, 571] width 6 height 71
click at [1323, 584] on div "penuh" at bounding box center [1447, 572] width 285 height 74
type input "*****"
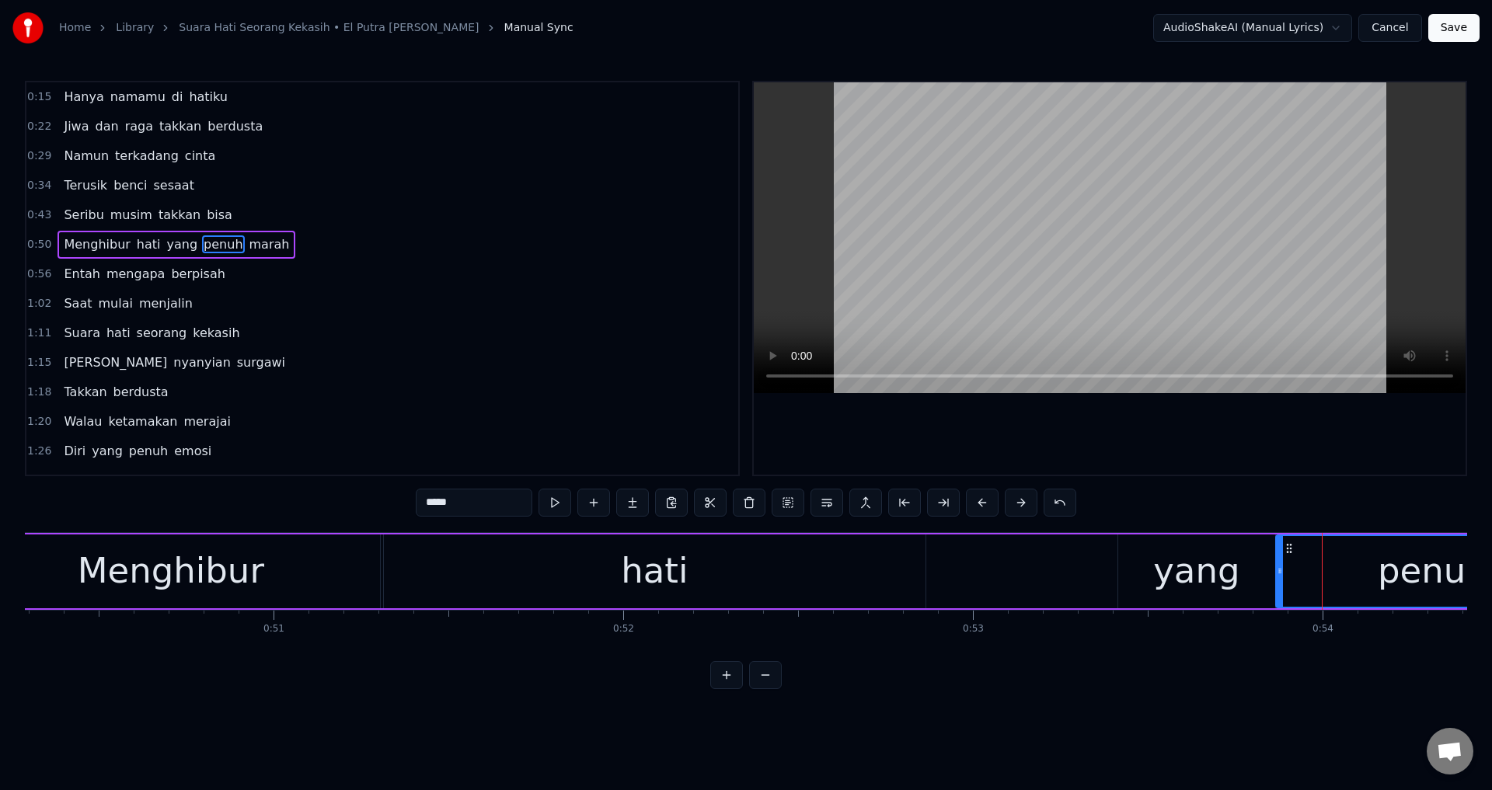
drag, startPoint x: 1309, startPoint y: 575, endPoint x: 1280, endPoint y: 576, distance: 28.8
click at [1280, 576] on icon at bounding box center [1280, 571] width 6 height 12
click at [1313, 453] on div at bounding box center [1110, 278] width 712 height 392
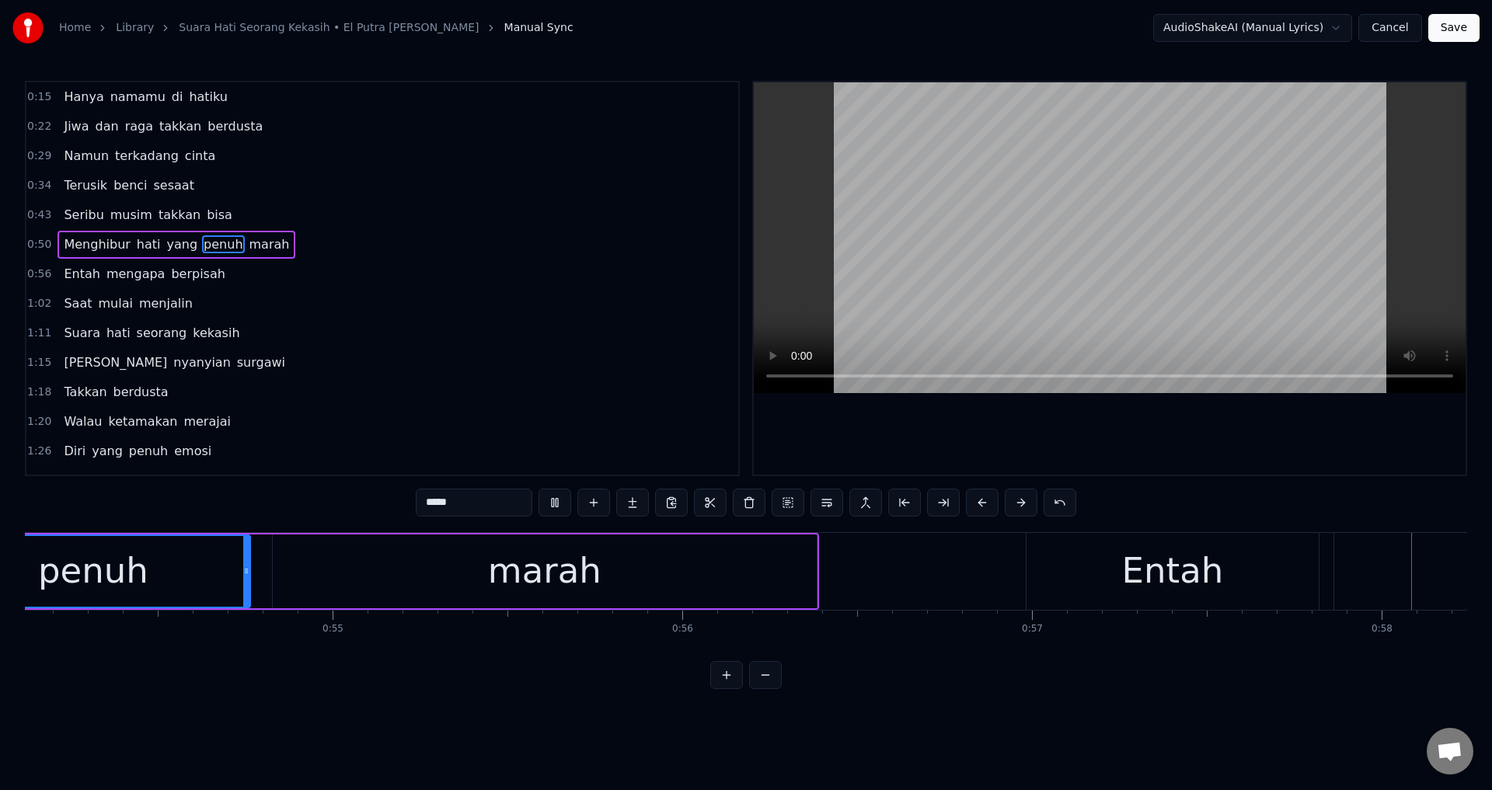
scroll to position [0, 20221]
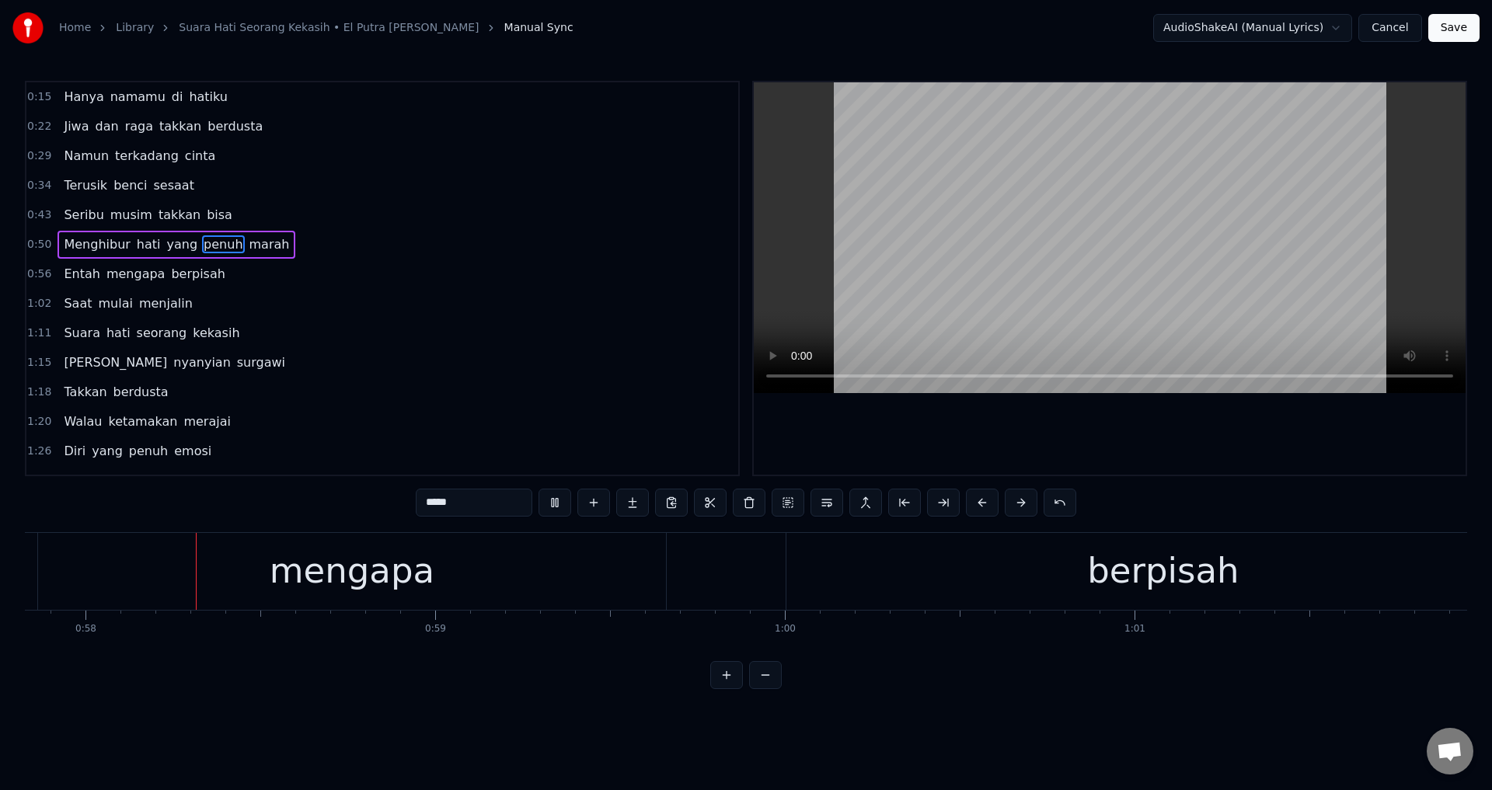
click at [1170, 432] on div at bounding box center [1110, 278] width 712 height 392
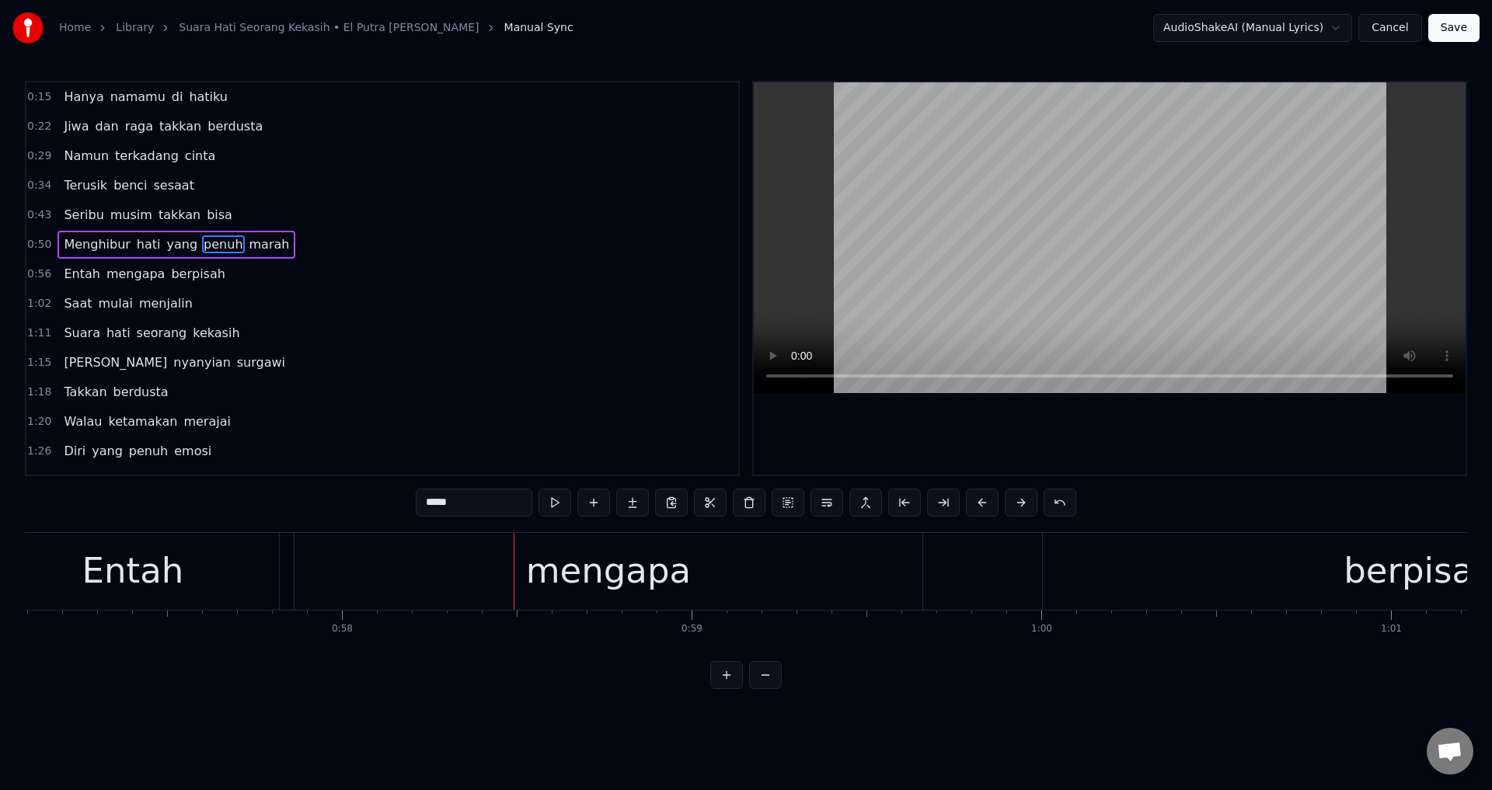
scroll to position [0, 19966]
click at [391, 649] on div "Hanya namamu di hatiku [PERSON_NAME] raga takkan berdusta Namun terkadang cinta…" at bounding box center [746, 590] width 1442 height 117
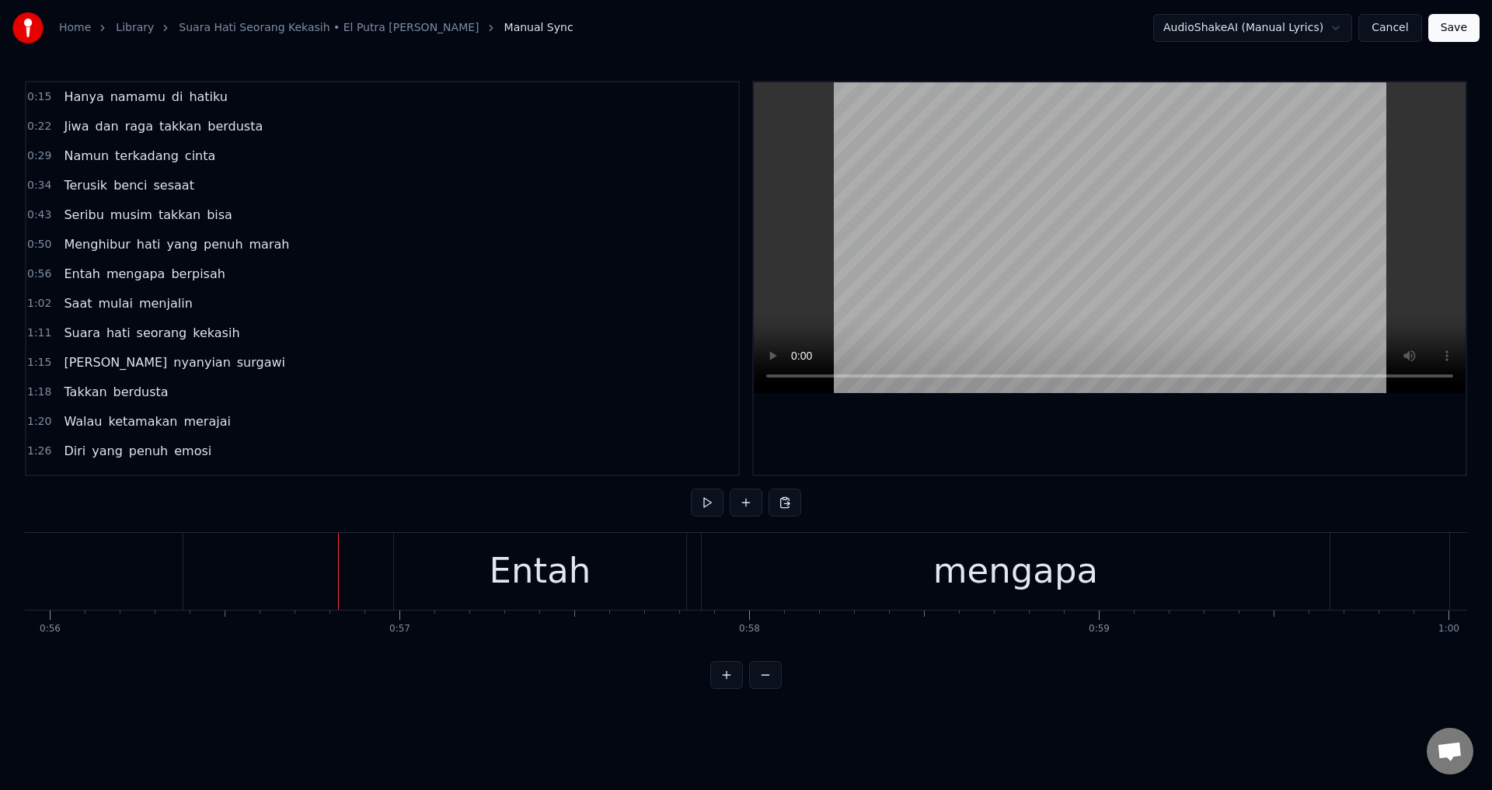
click at [937, 415] on div at bounding box center [1110, 278] width 712 height 392
click at [942, 426] on div at bounding box center [1110, 278] width 712 height 392
click at [576, 559] on div "Entah" at bounding box center [541, 571] width 102 height 53
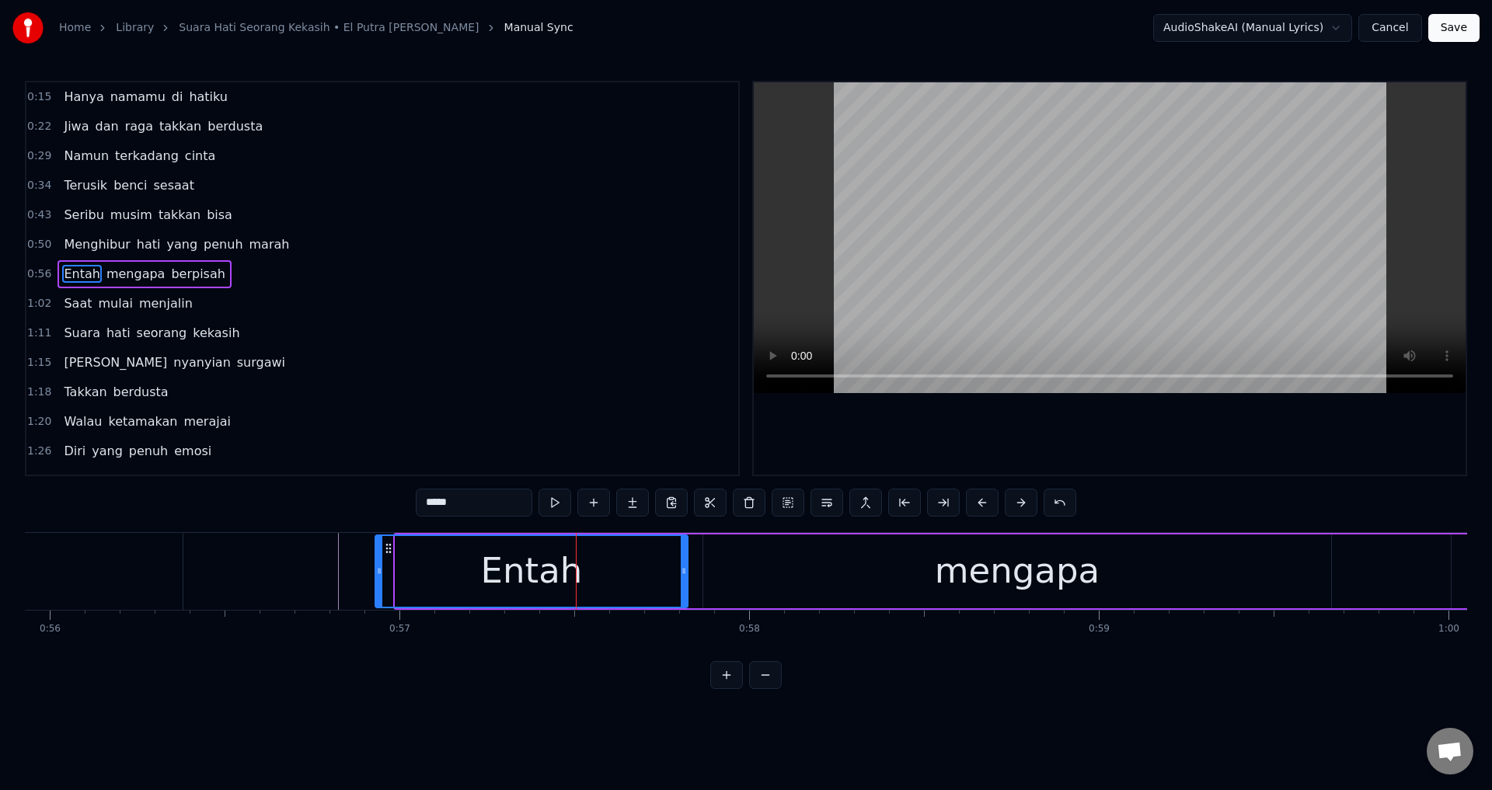
drag, startPoint x: 401, startPoint y: 560, endPoint x: 378, endPoint y: 560, distance: 22.5
click at [378, 560] on div at bounding box center [379, 571] width 6 height 71
click at [905, 434] on div at bounding box center [1110, 278] width 712 height 392
click at [906, 434] on div at bounding box center [1110, 278] width 712 height 392
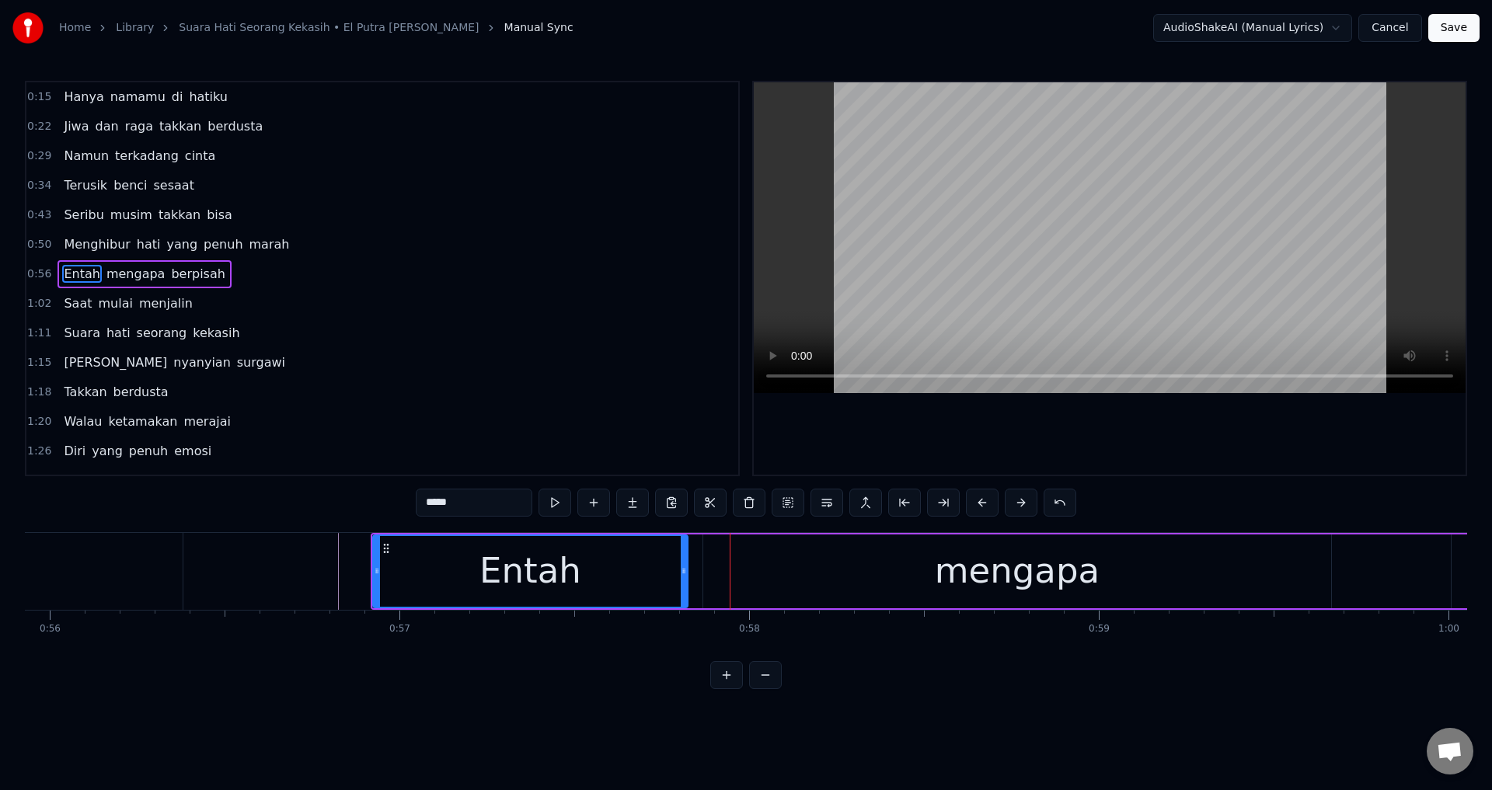
click at [751, 594] on div "mengapa" at bounding box center [1017, 572] width 628 height 74
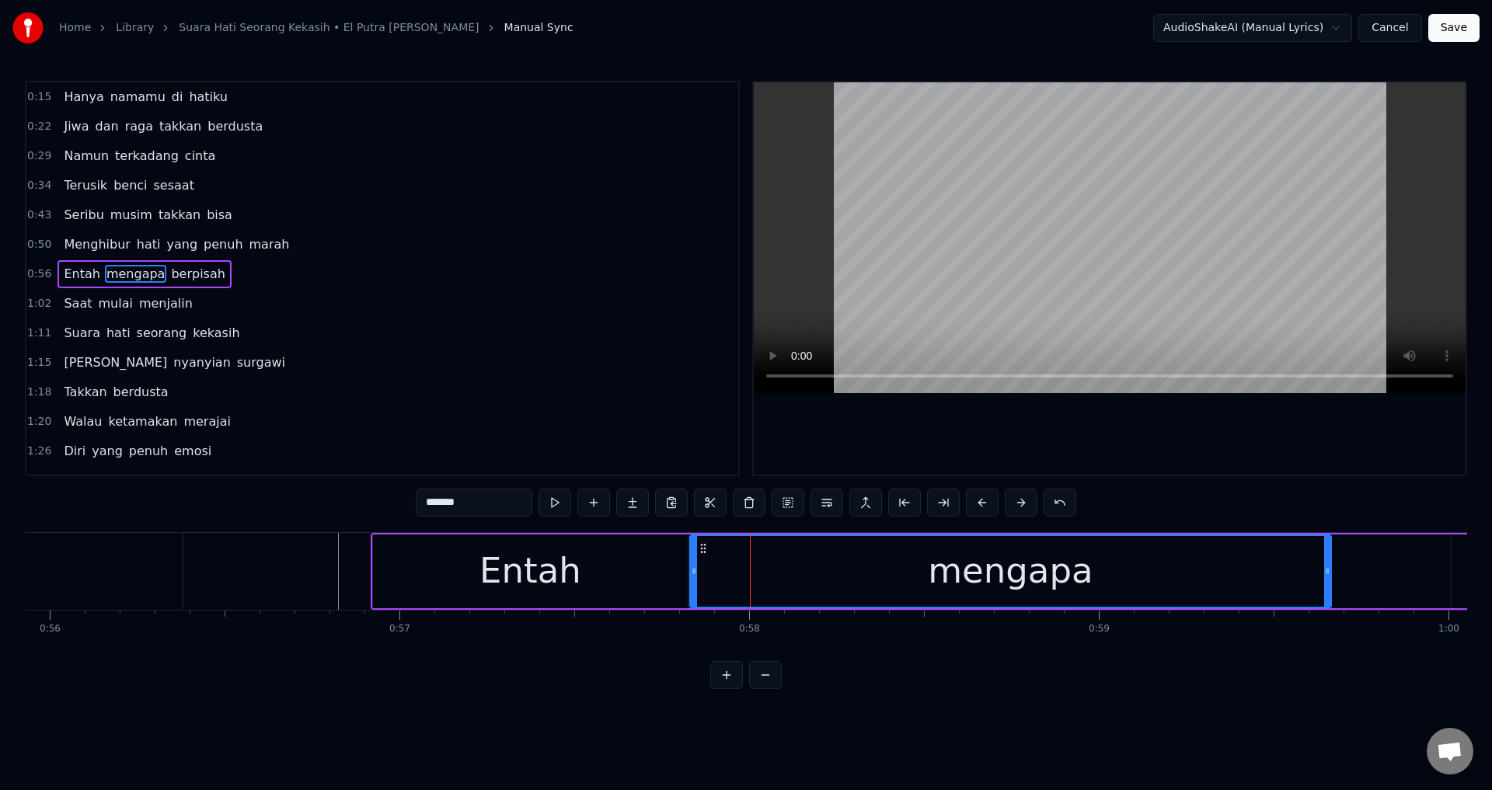
drag, startPoint x: 708, startPoint y: 582, endPoint x: 695, endPoint y: 582, distance: 13.2
click at [694, 581] on div at bounding box center [694, 571] width 6 height 71
click at [1019, 421] on div at bounding box center [1110, 278] width 712 height 392
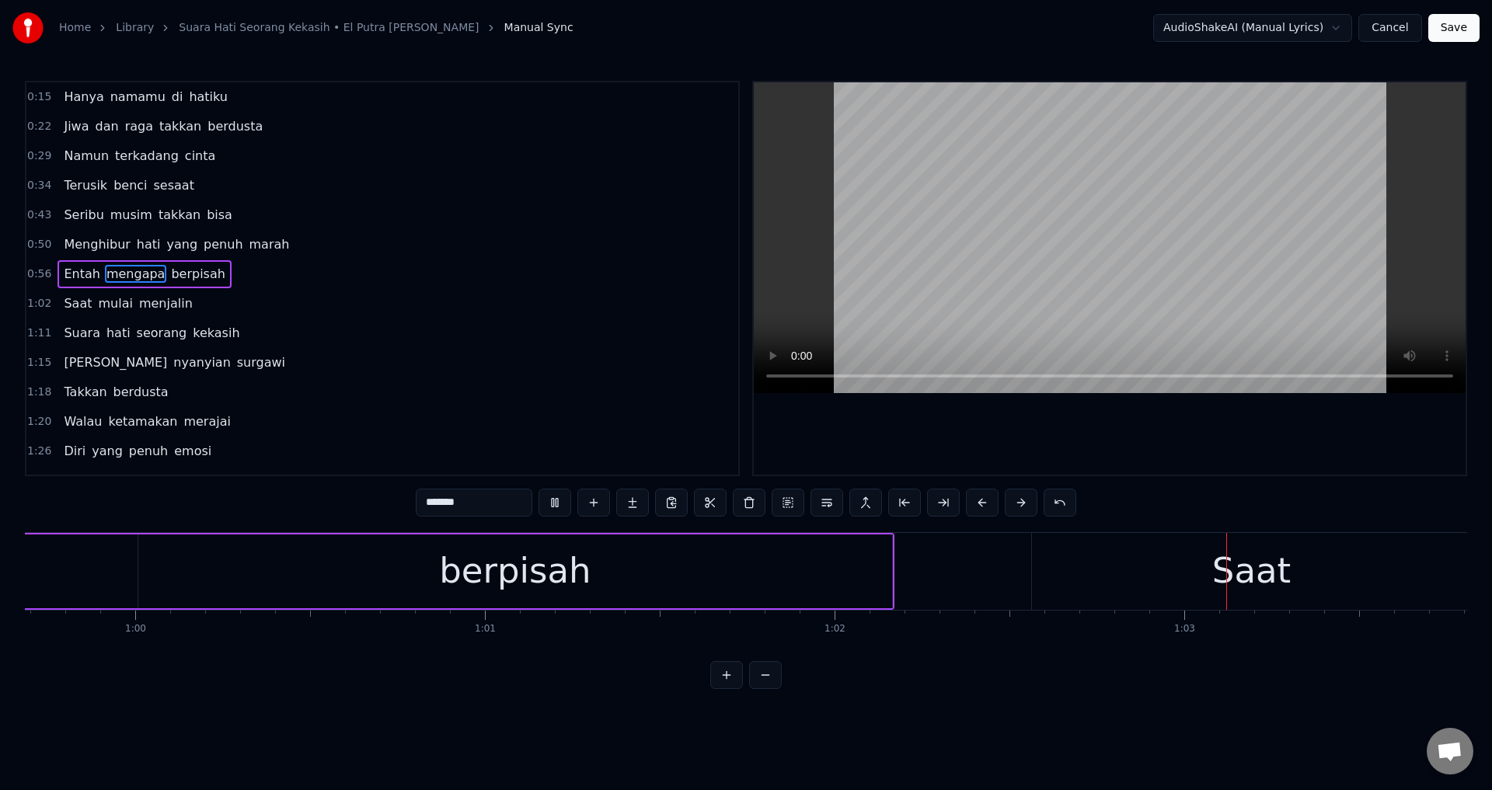
click at [1020, 431] on div at bounding box center [1110, 278] width 712 height 392
click at [1089, 519] on div "0:15 Hanya namamu di hatiku 0:22 [PERSON_NAME] raga takkan berdusta 0:29 Namun …" at bounding box center [746, 385] width 1442 height 608
click at [1094, 552] on div "Saat" at bounding box center [1251, 571] width 439 height 77
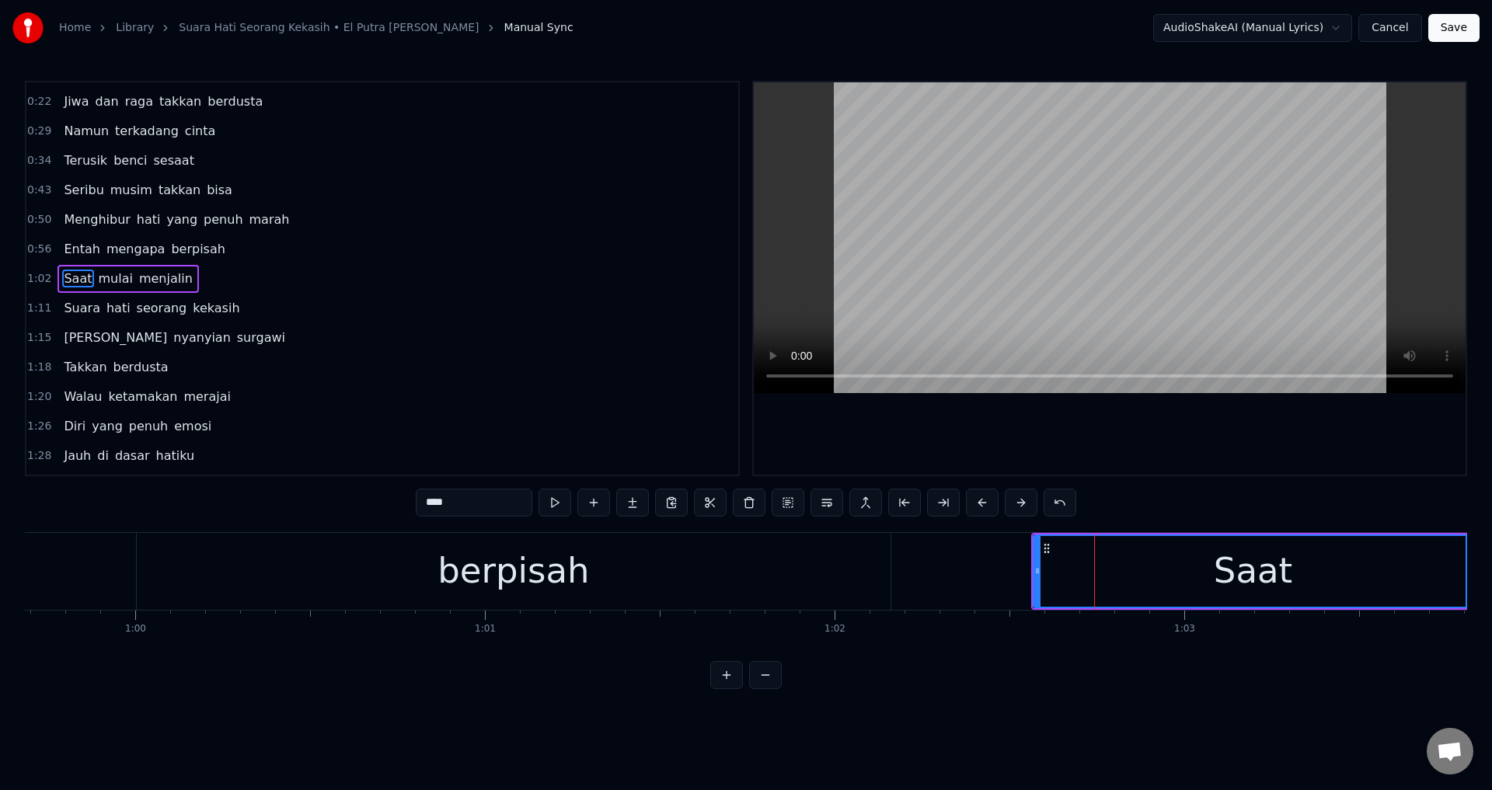
click at [1034, 573] on div "Saat" at bounding box center [1252, 571] width 437 height 71
drag, startPoint x: 1038, startPoint y: 573, endPoint x: 998, endPoint y: 574, distance: 40.4
click at [1002, 574] on icon at bounding box center [1005, 571] width 6 height 12
click at [1141, 450] on div at bounding box center [1110, 278] width 712 height 392
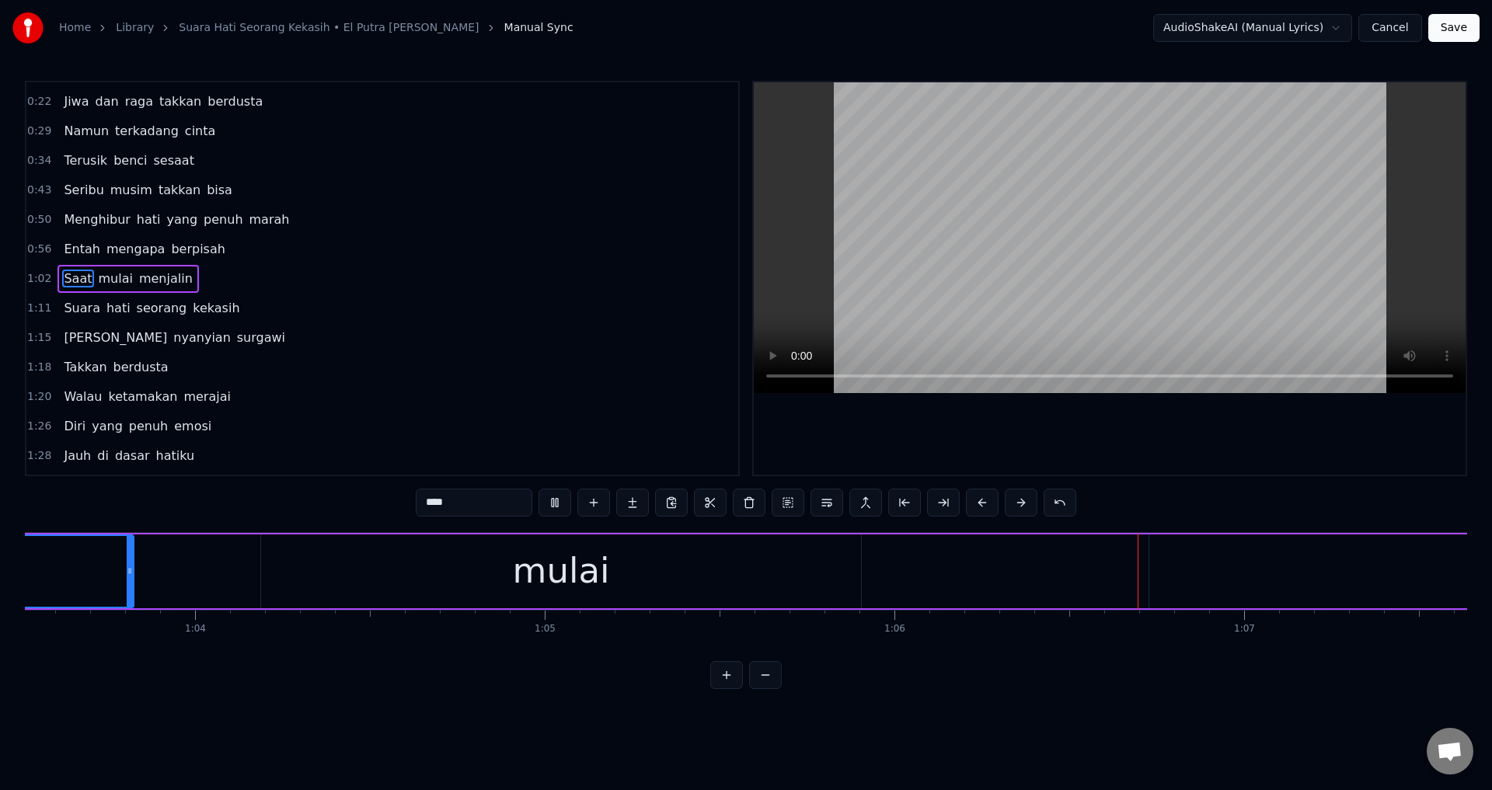
click at [1141, 450] on div at bounding box center [1110, 278] width 712 height 392
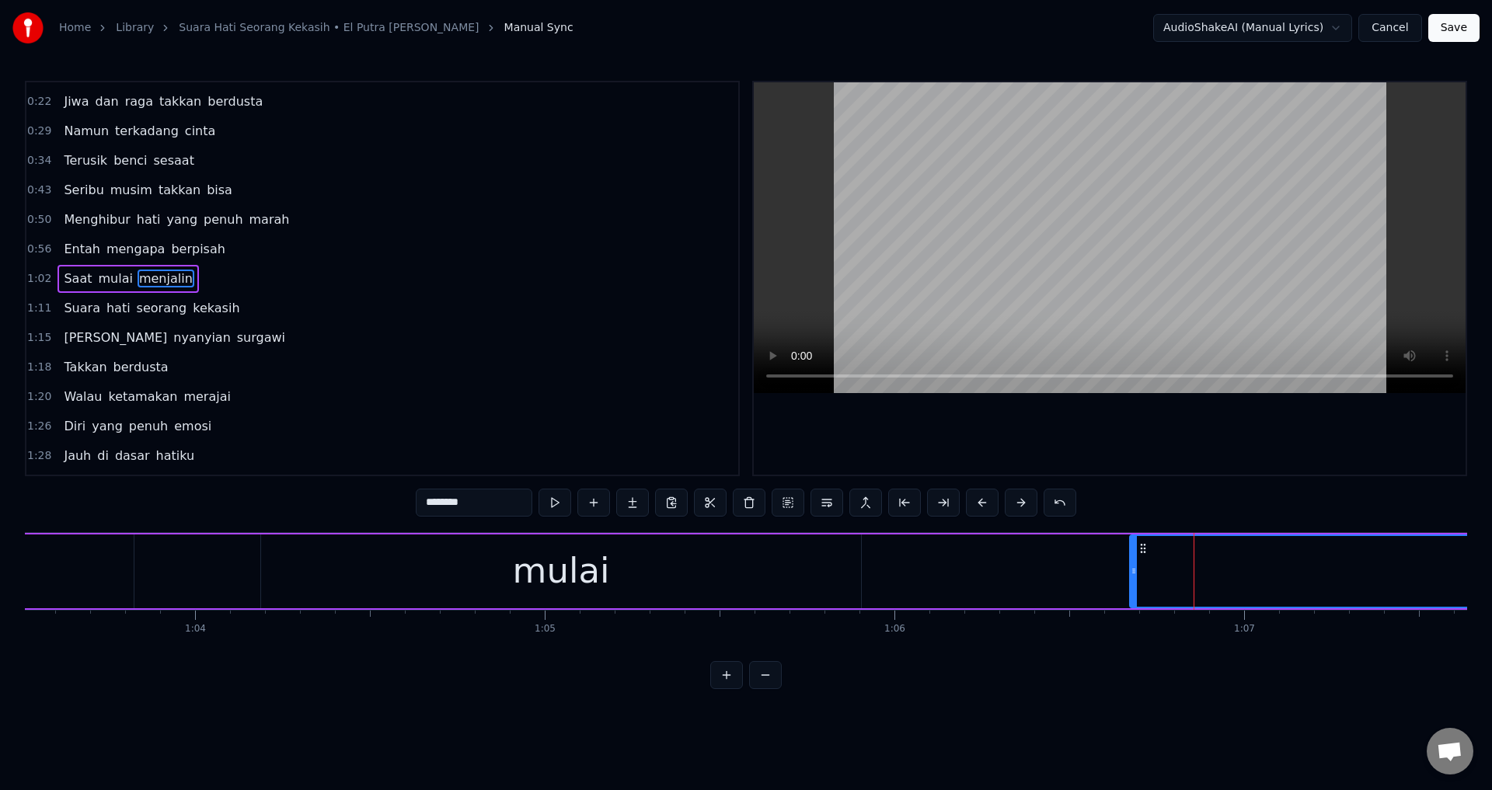
drag, startPoint x: 1153, startPoint y: 573, endPoint x: 1134, endPoint y: 574, distance: 19.5
click at [1134, 574] on icon at bounding box center [1134, 571] width 6 height 12
click at [1187, 466] on div at bounding box center [1110, 278] width 712 height 392
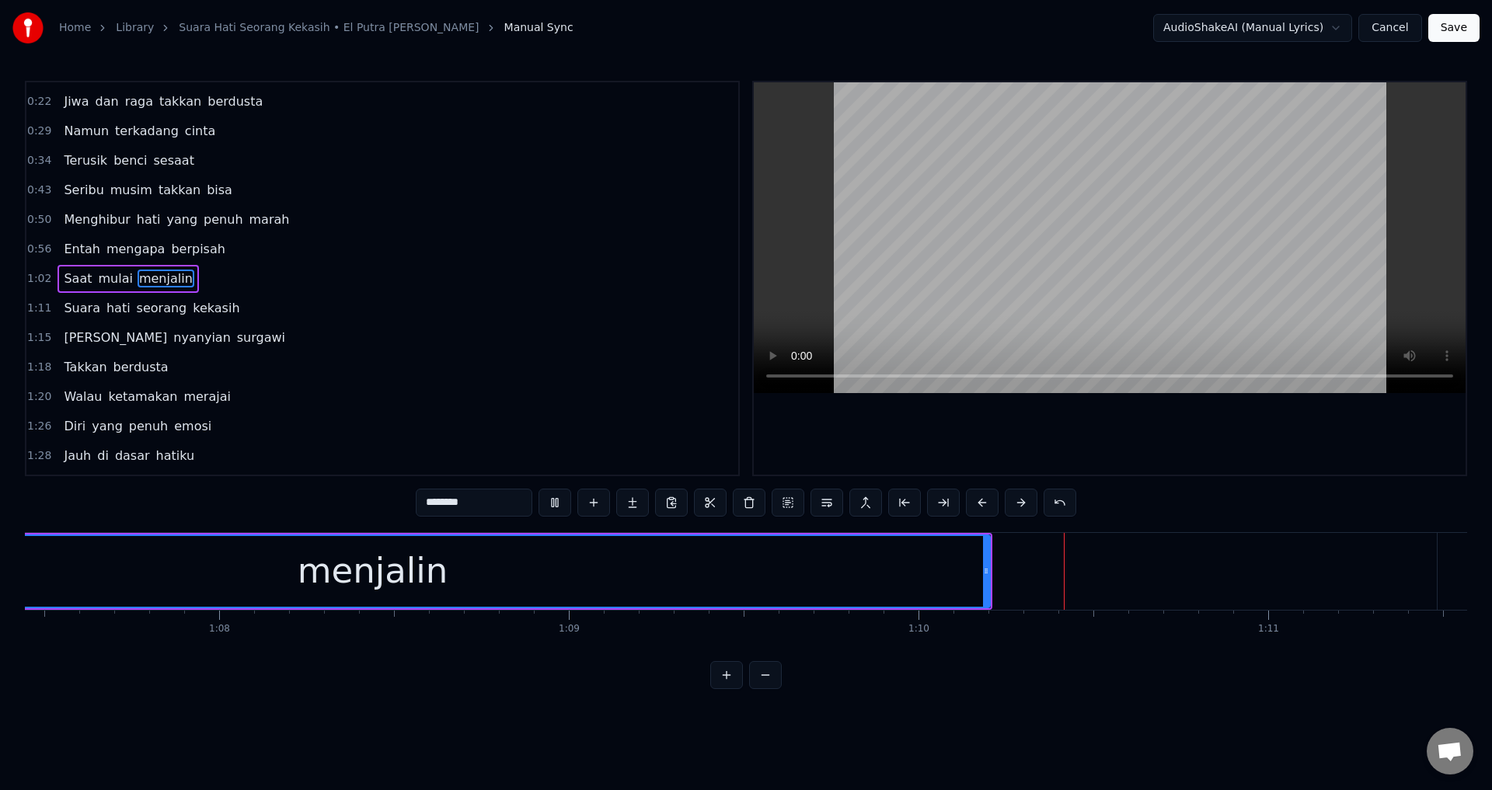
click at [1187, 466] on div at bounding box center [1110, 278] width 712 height 392
drag, startPoint x: 1062, startPoint y: 479, endPoint x: 1068, endPoint y: 472, distance: 8.9
click at [1063, 479] on polygon at bounding box center [1060, 479] width 11 height 11
click at [1073, 431] on div at bounding box center [1110, 278] width 712 height 392
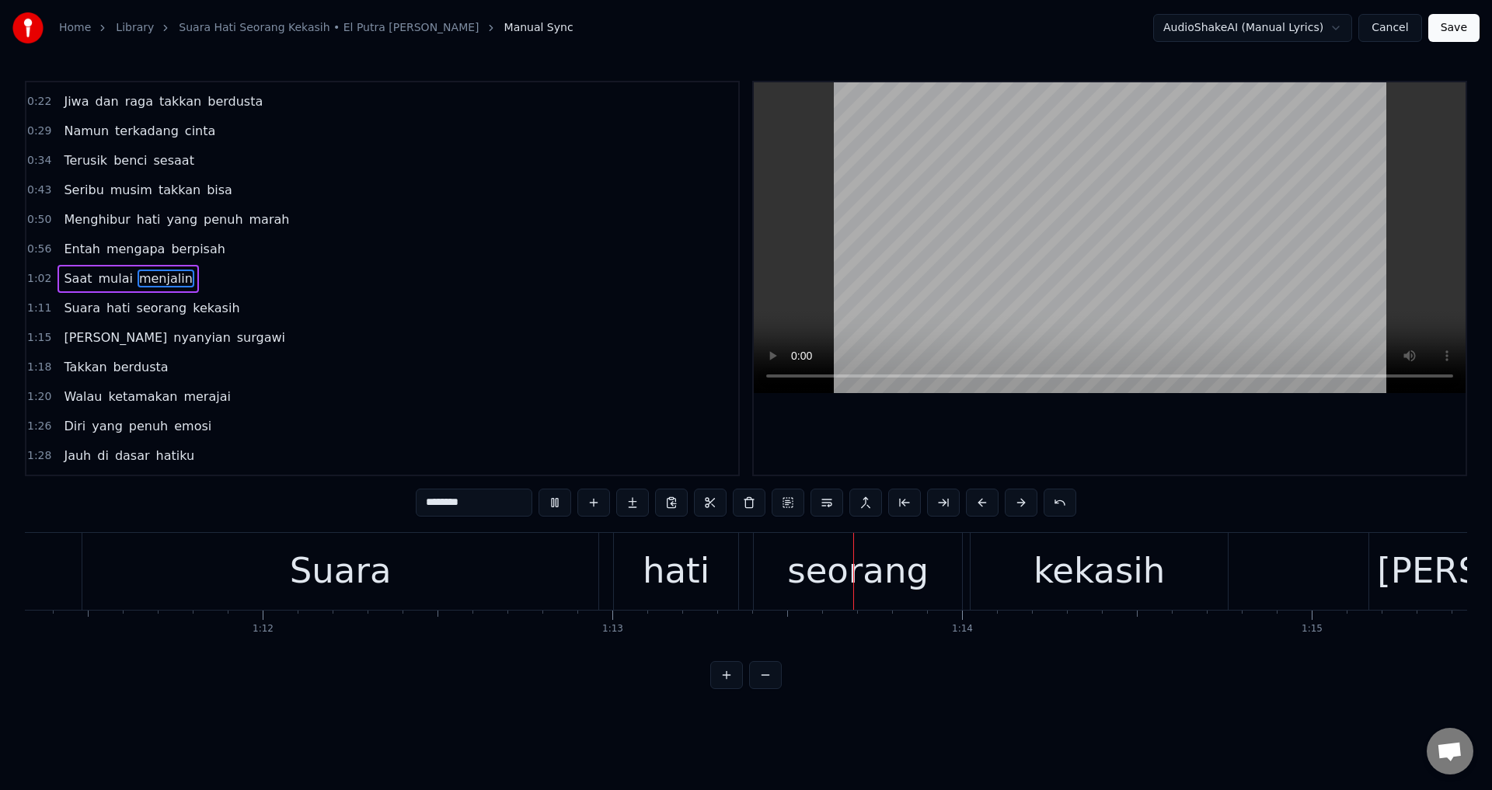
click at [1072, 433] on div at bounding box center [1110, 278] width 712 height 392
click at [487, 572] on div "Suara" at bounding box center [340, 571] width 516 height 77
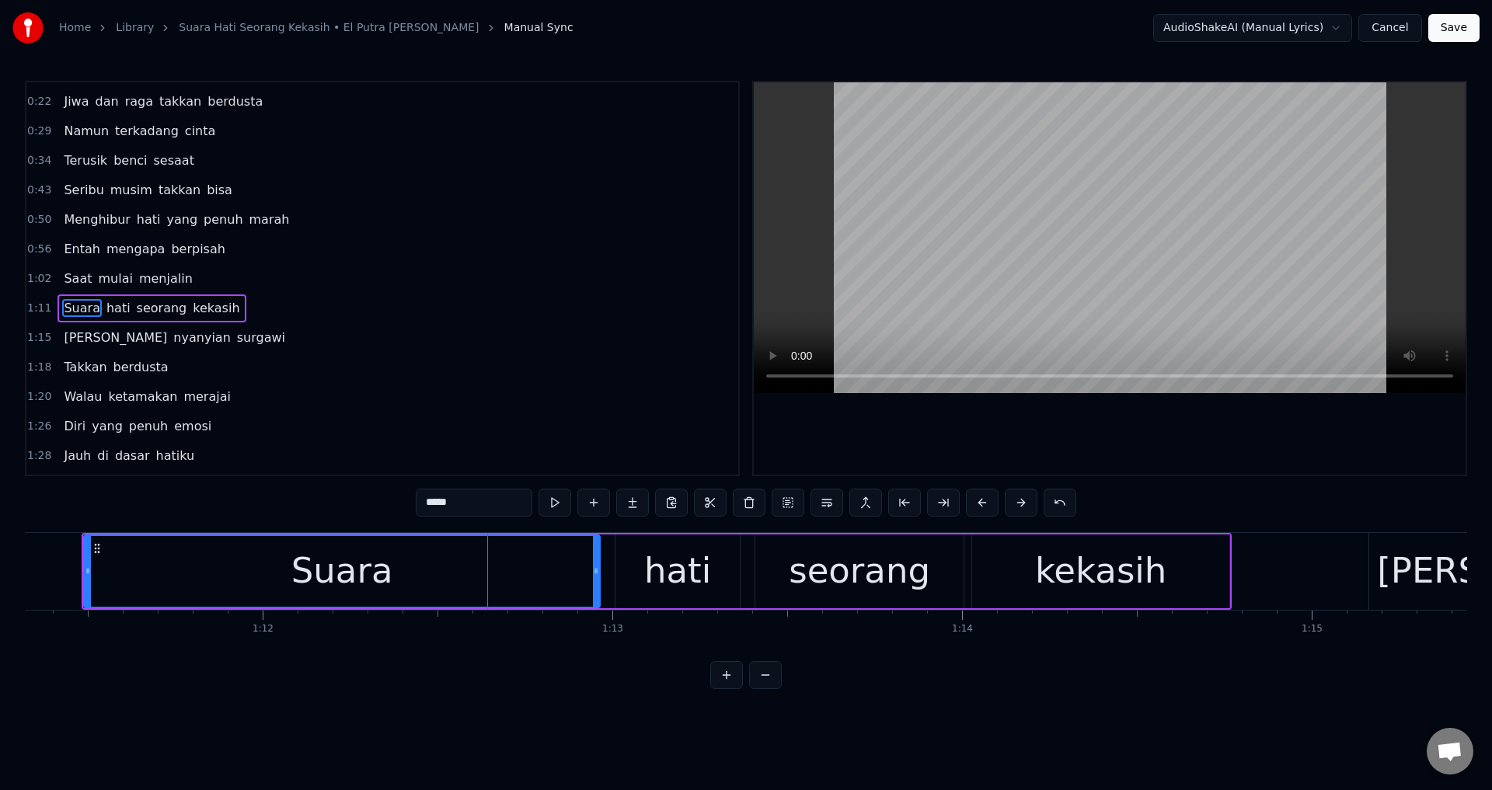
scroll to position [54, 0]
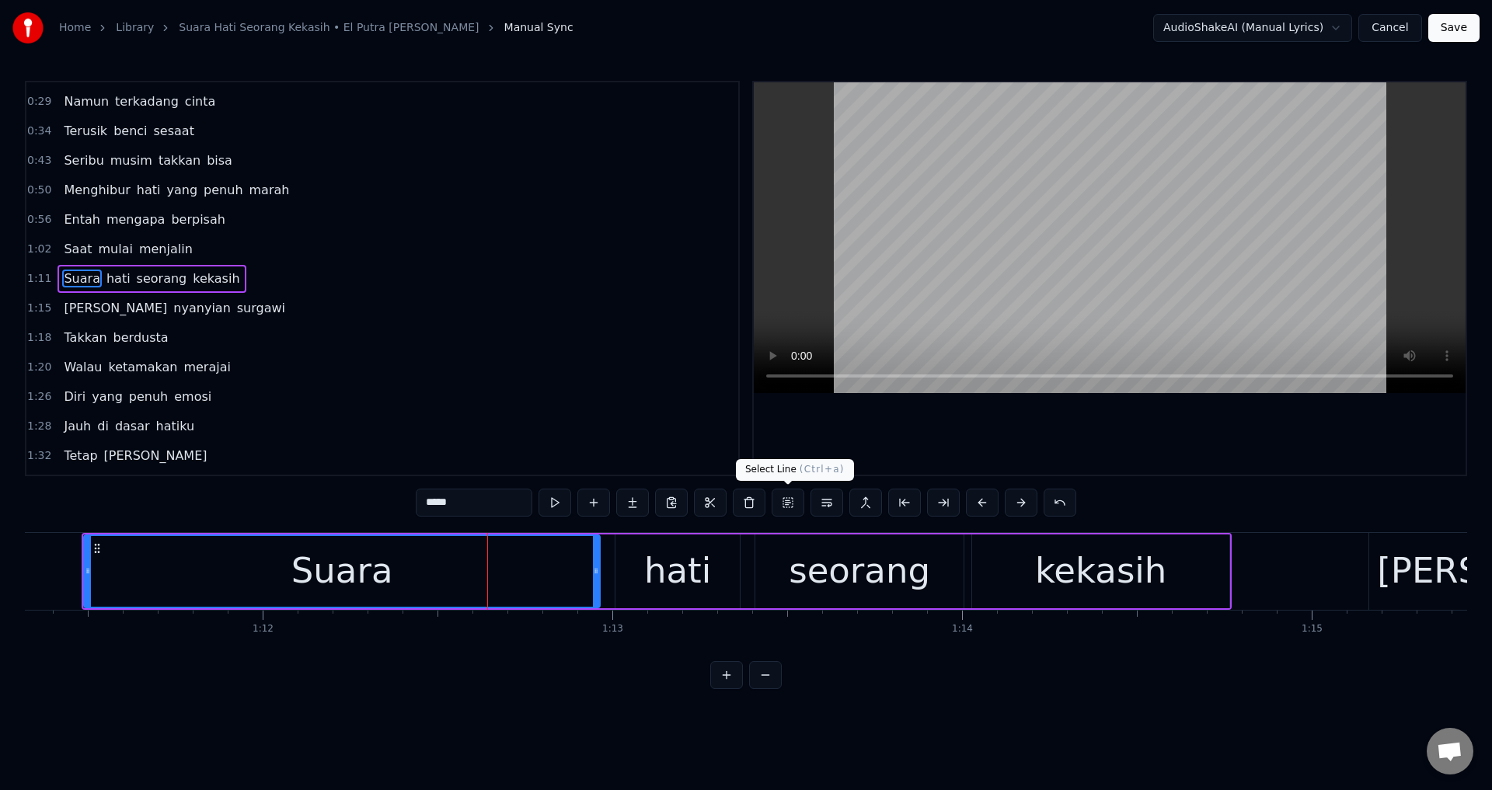
click at [1019, 425] on div at bounding box center [1110, 278] width 712 height 392
click at [647, 569] on div "hati" at bounding box center [677, 572] width 124 height 74
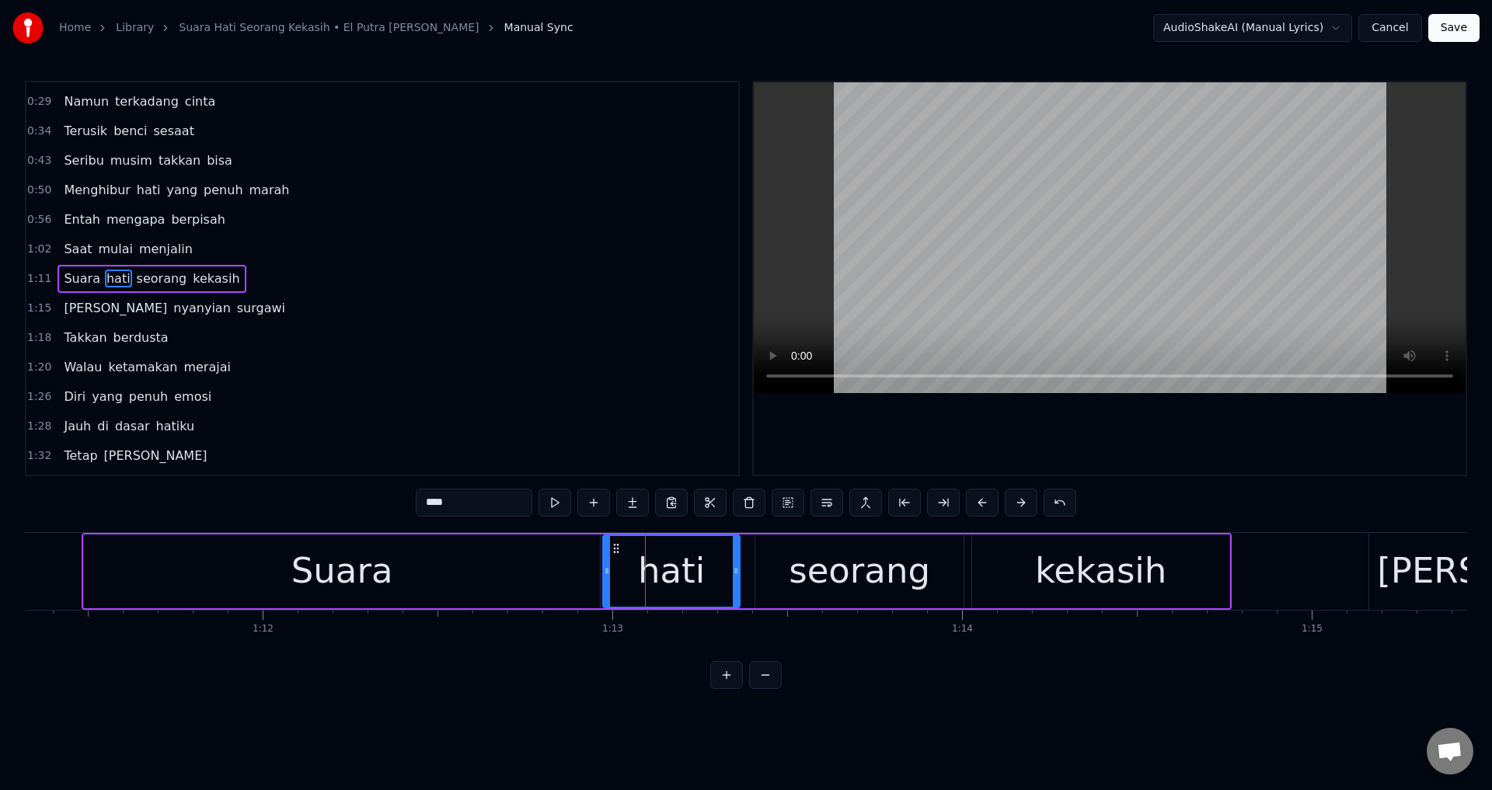
drag, startPoint x: 619, startPoint y: 570, endPoint x: 607, endPoint y: 569, distance: 12.5
click at [607, 569] on icon at bounding box center [607, 571] width 6 height 12
click at [810, 566] on div "seorang" at bounding box center [859, 571] width 141 height 53
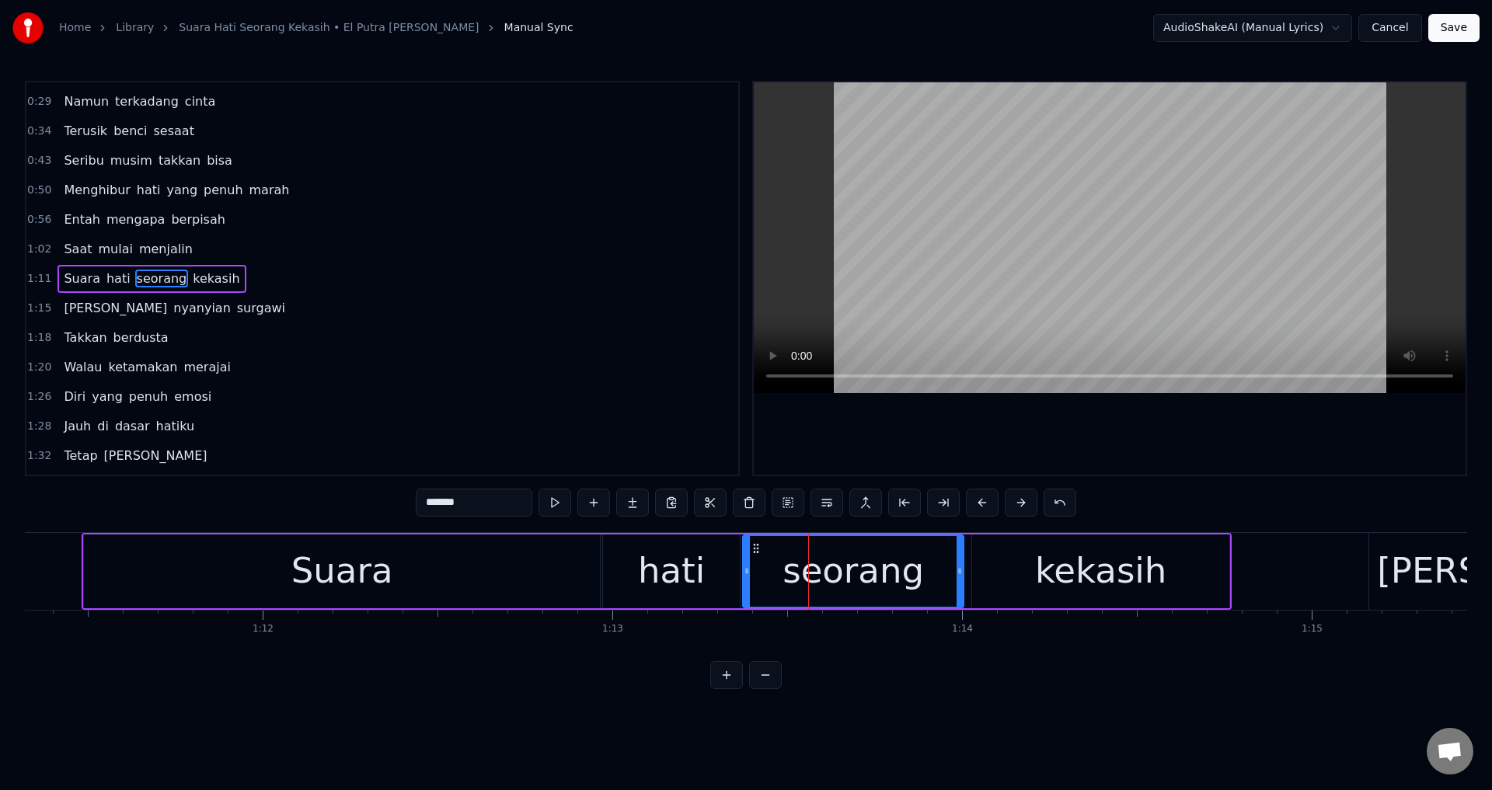
drag, startPoint x: 760, startPoint y: 560, endPoint x: 748, endPoint y: 561, distance: 12.5
click at [748, 561] on div at bounding box center [747, 571] width 6 height 71
click at [1163, 570] on div "kekasih" at bounding box center [1100, 572] width 257 height 74
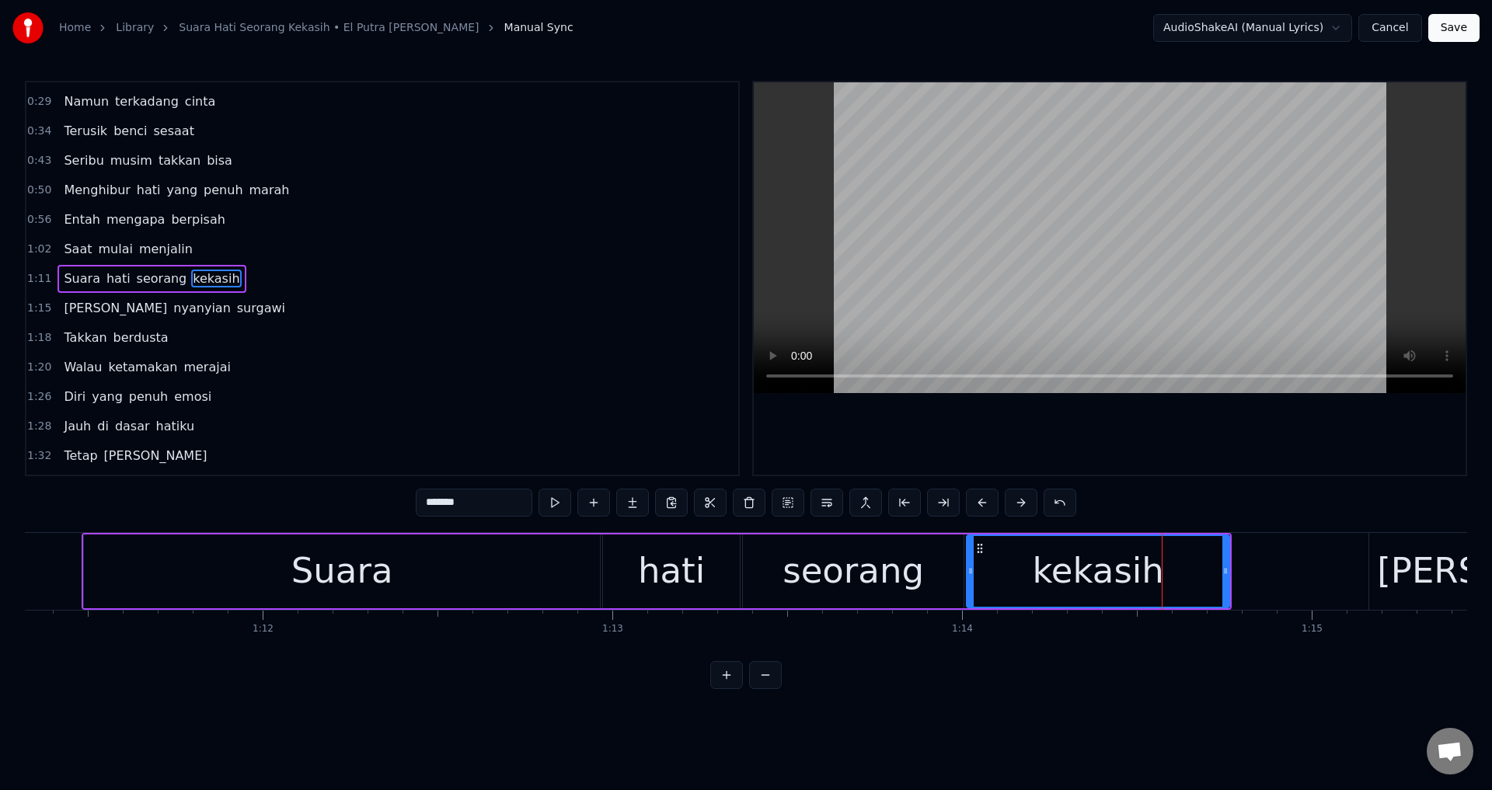
drag, startPoint x: 978, startPoint y: 573, endPoint x: 969, endPoint y: 572, distance: 9.5
click at [969, 572] on icon at bounding box center [970, 571] width 6 height 12
click at [243, 577] on div "Suara" at bounding box center [342, 572] width 516 height 74
type input "*****"
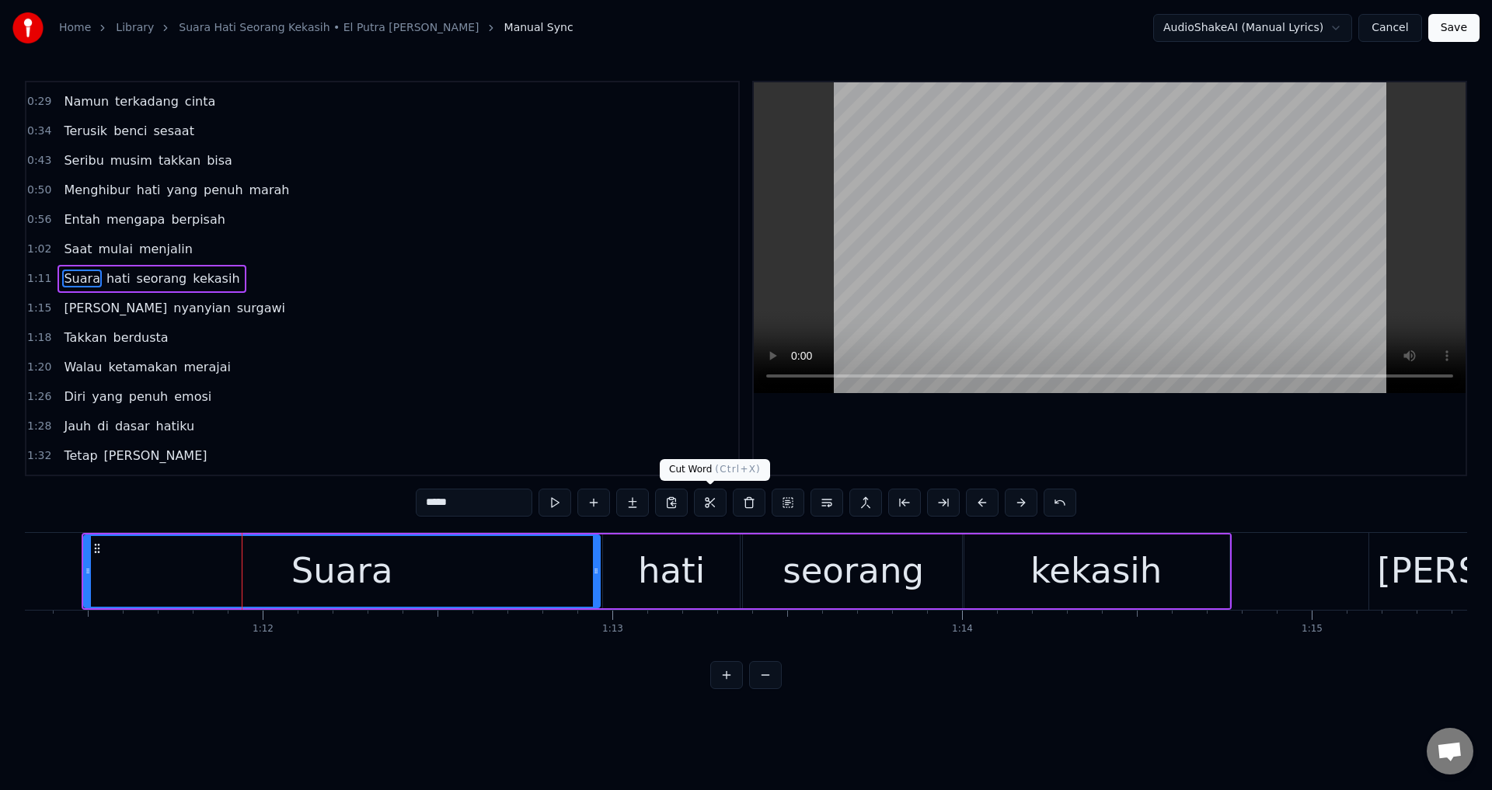
click at [1185, 436] on div at bounding box center [1110, 278] width 712 height 392
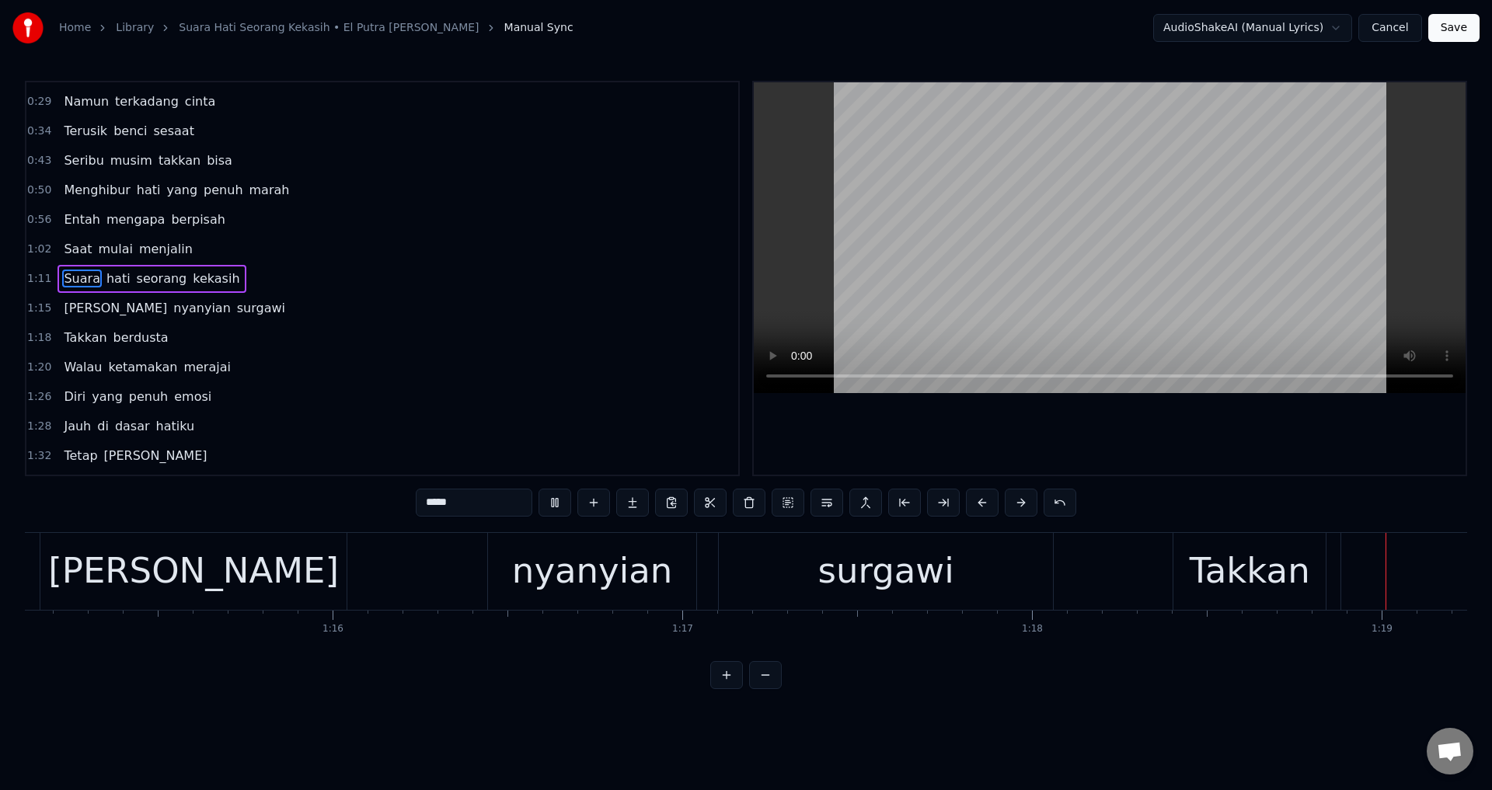
scroll to position [0, 27567]
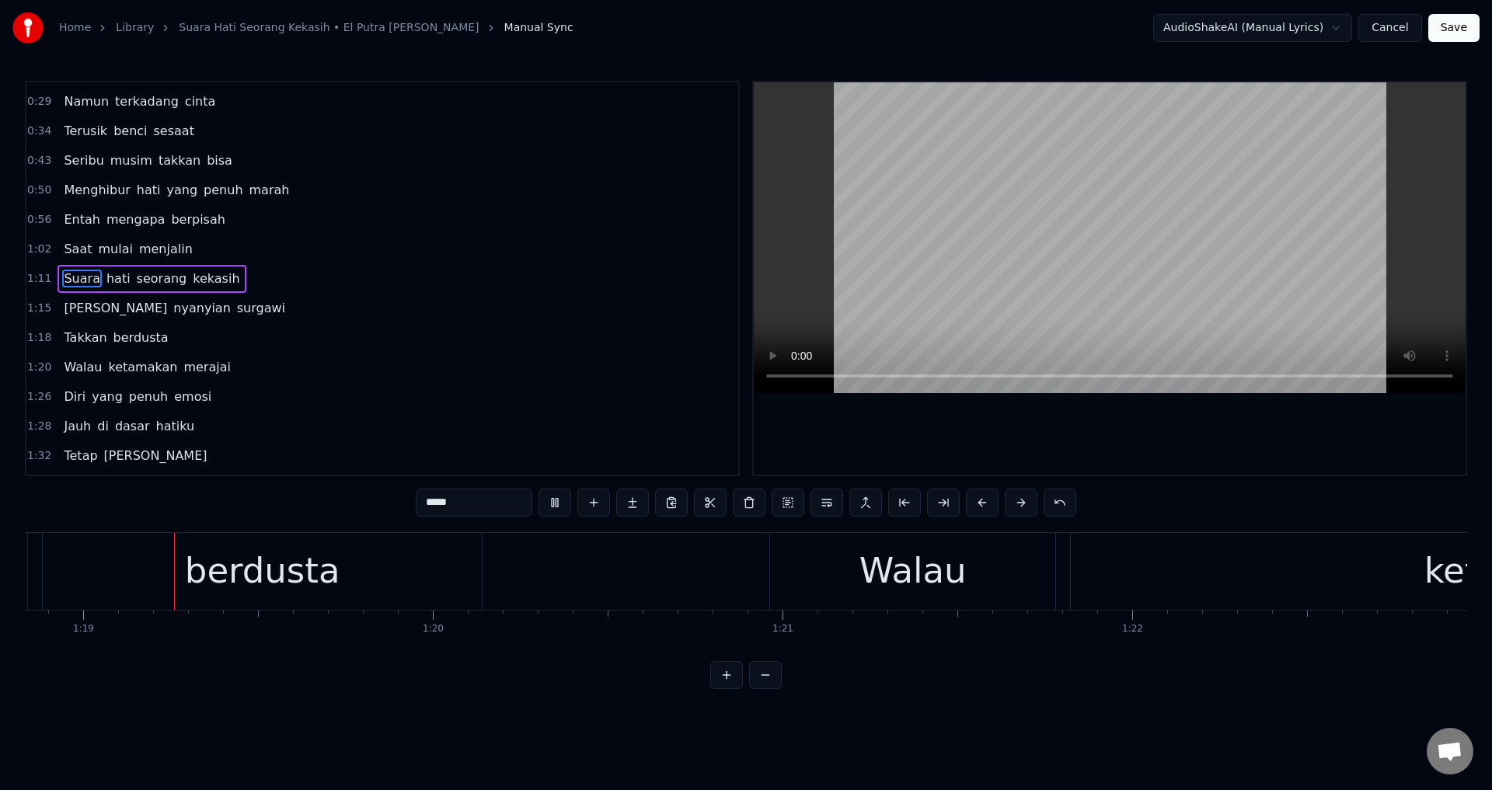
click at [1096, 451] on div at bounding box center [1110, 278] width 712 height 392
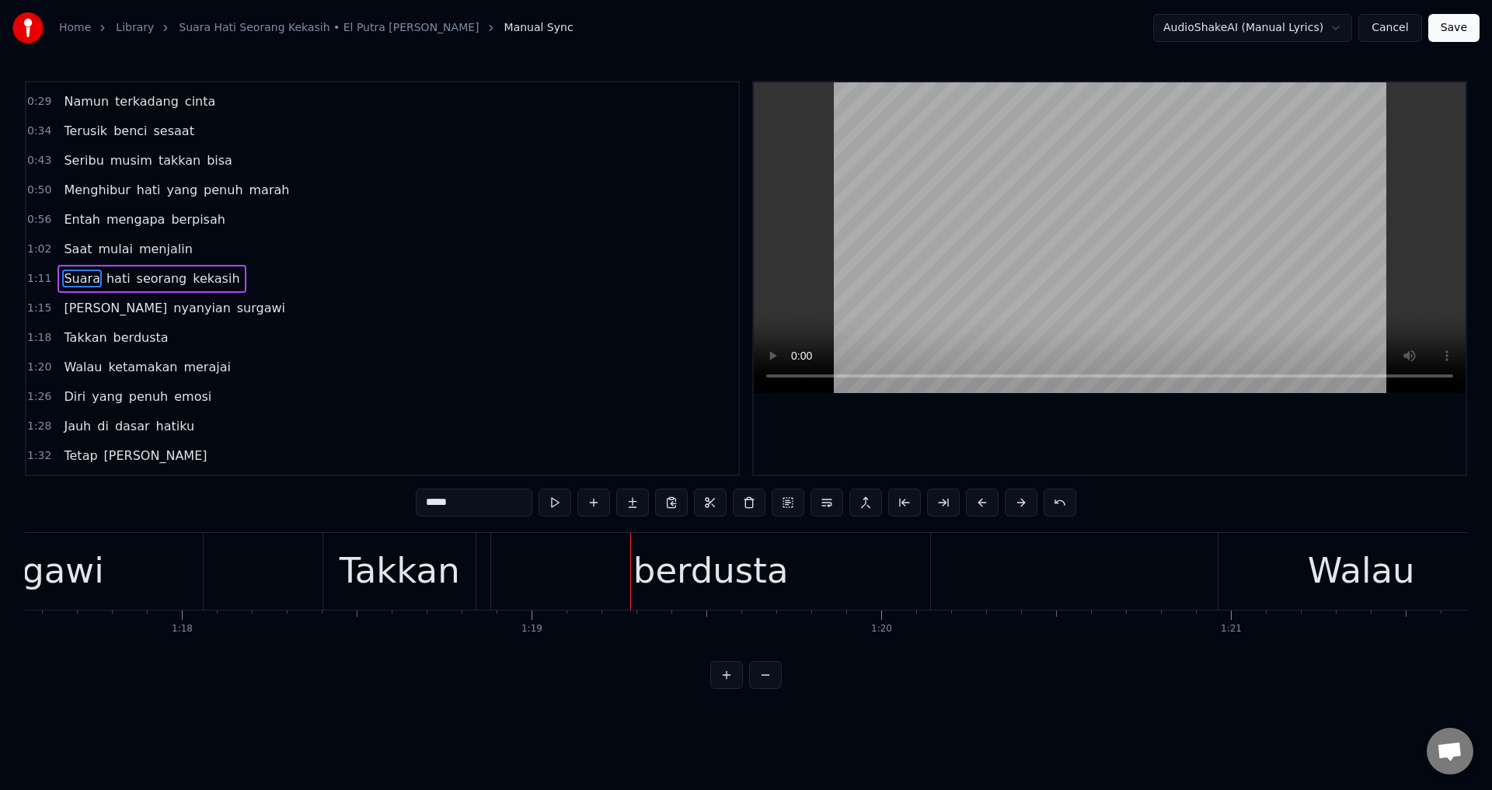
scroll to position [0, 27028]
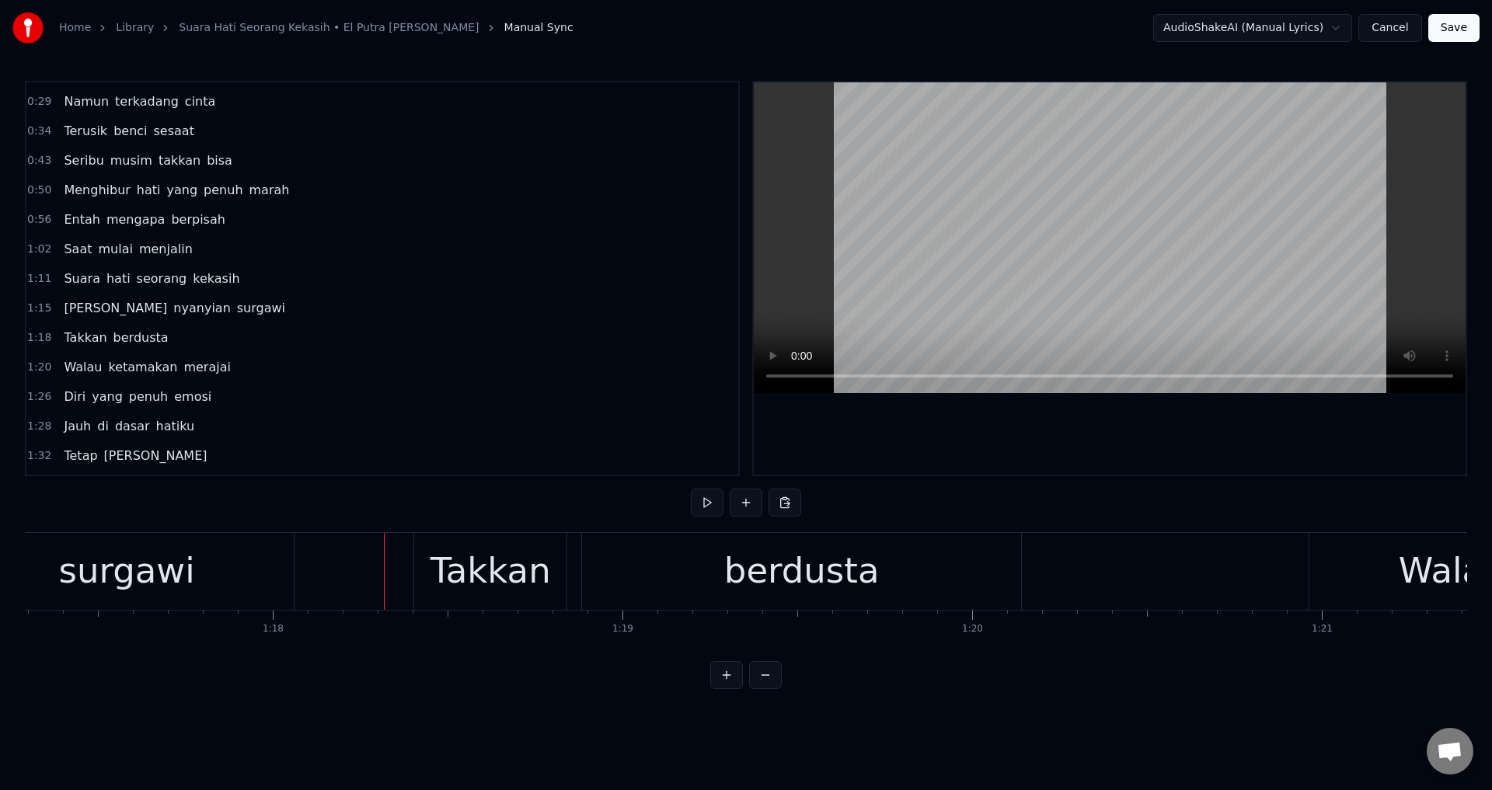
click at [437, 579] on div "Takkan" at bounding box center [490, 571] width 152 height 77
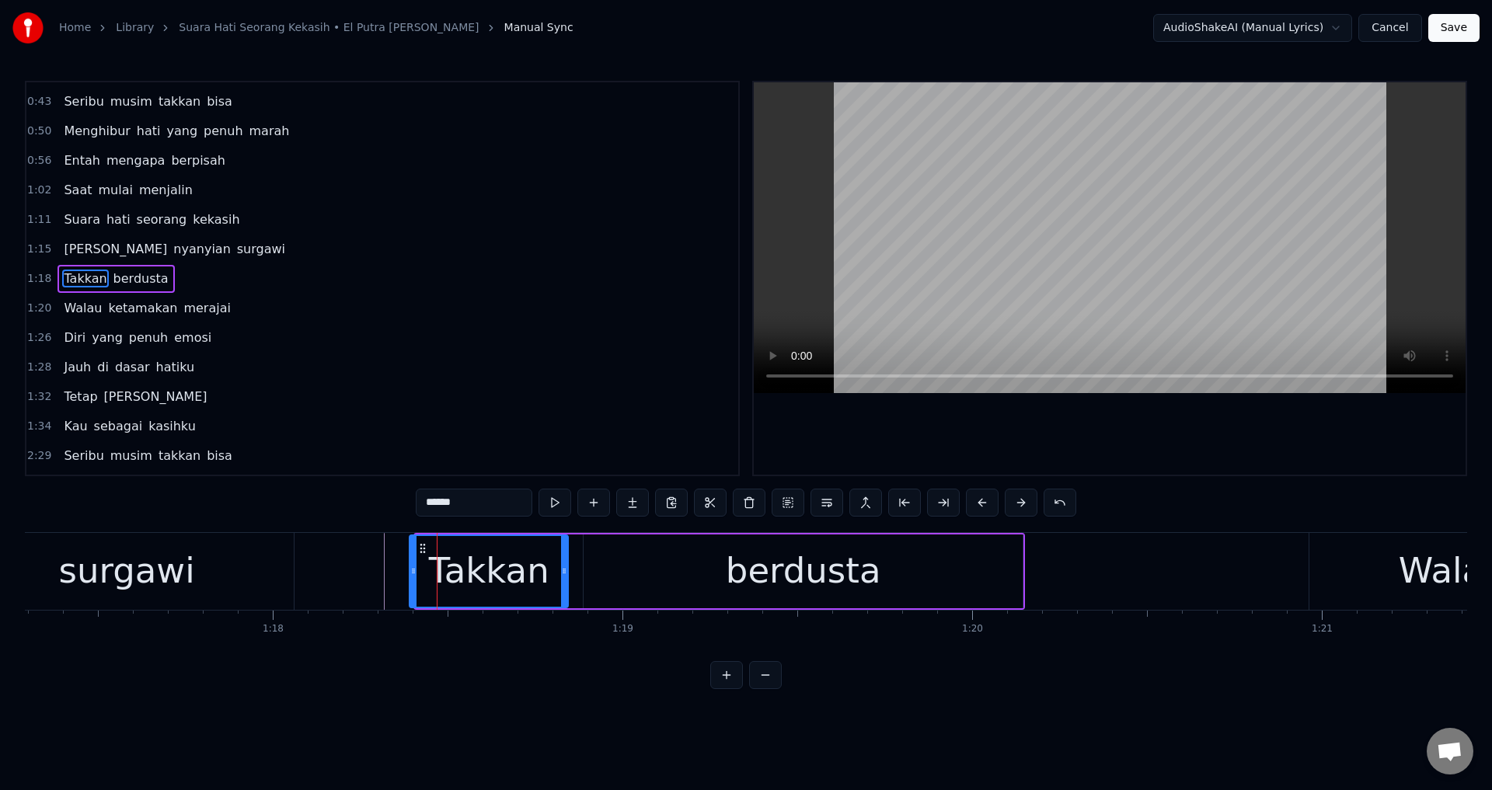
drag, startPoint x: 421, startPoint y: 570, endPoint x: 448, endPoint y: 564, distance: 27.1
click at [410, 570] on icon at bounding box center [413, 571] width 6 height 12
click at [692, 558] on div "berdusta" at bounding box center [803, 572] width 439 height 74
type input "********"
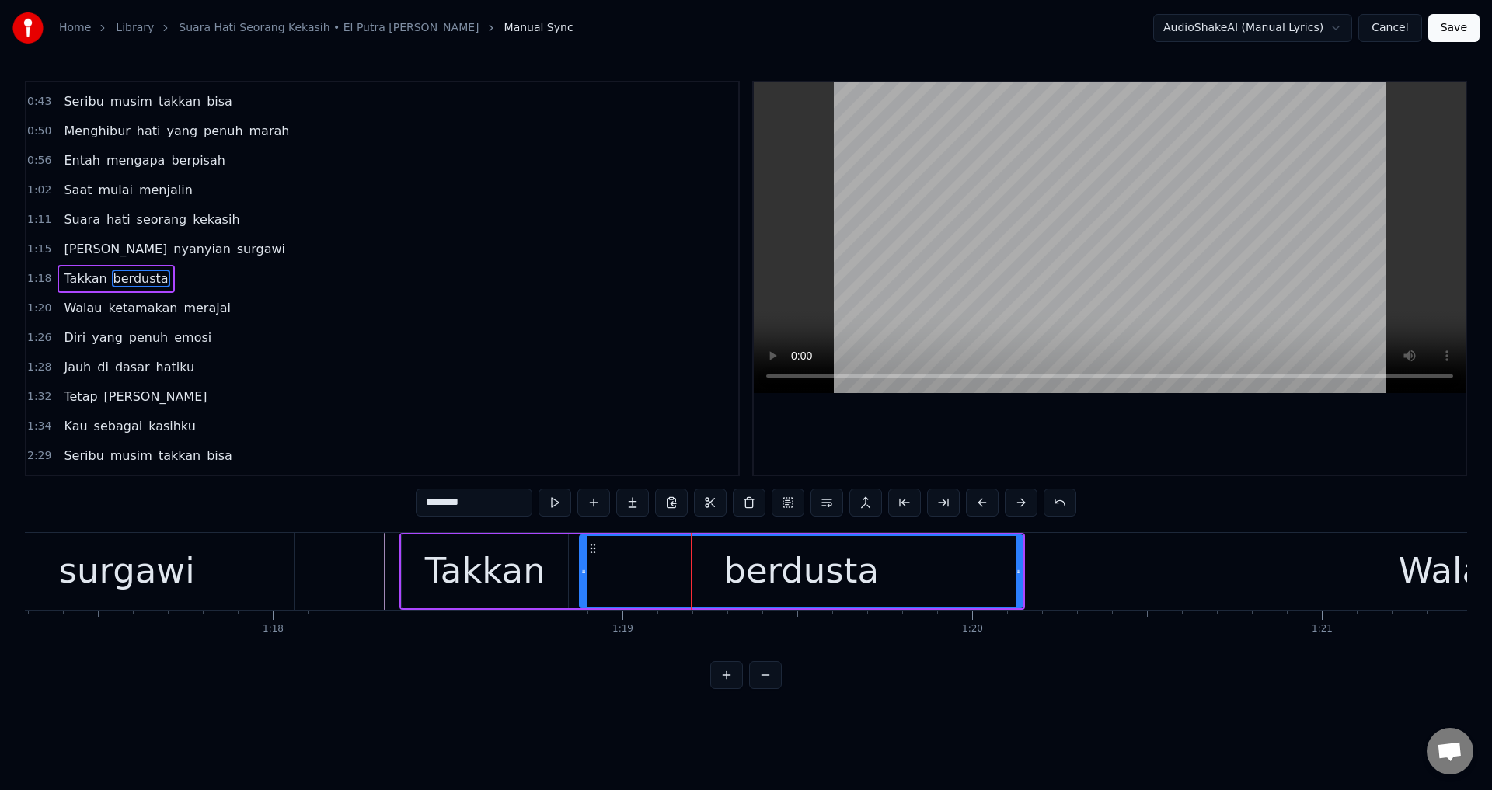
drag, startPoint x: 587, startPoint y: 563, endPoint x: 577, endPoint y: 563, distance: 10.1
click at [580, 563] on div at bounding box center [583, 571] width 6 height 71
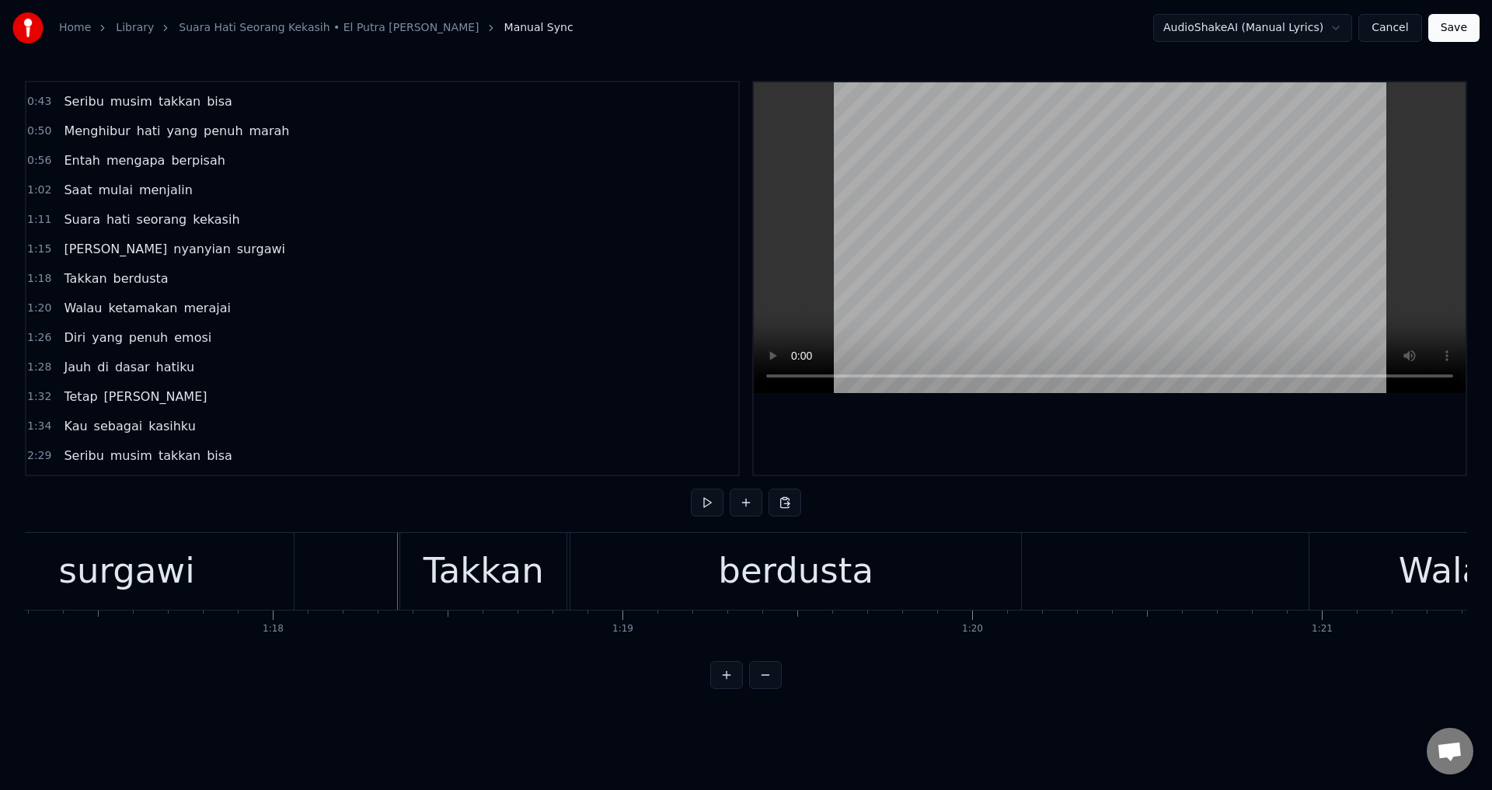
click at [932, 448] on div at bounding box center [1110, 278] width 712 height 392
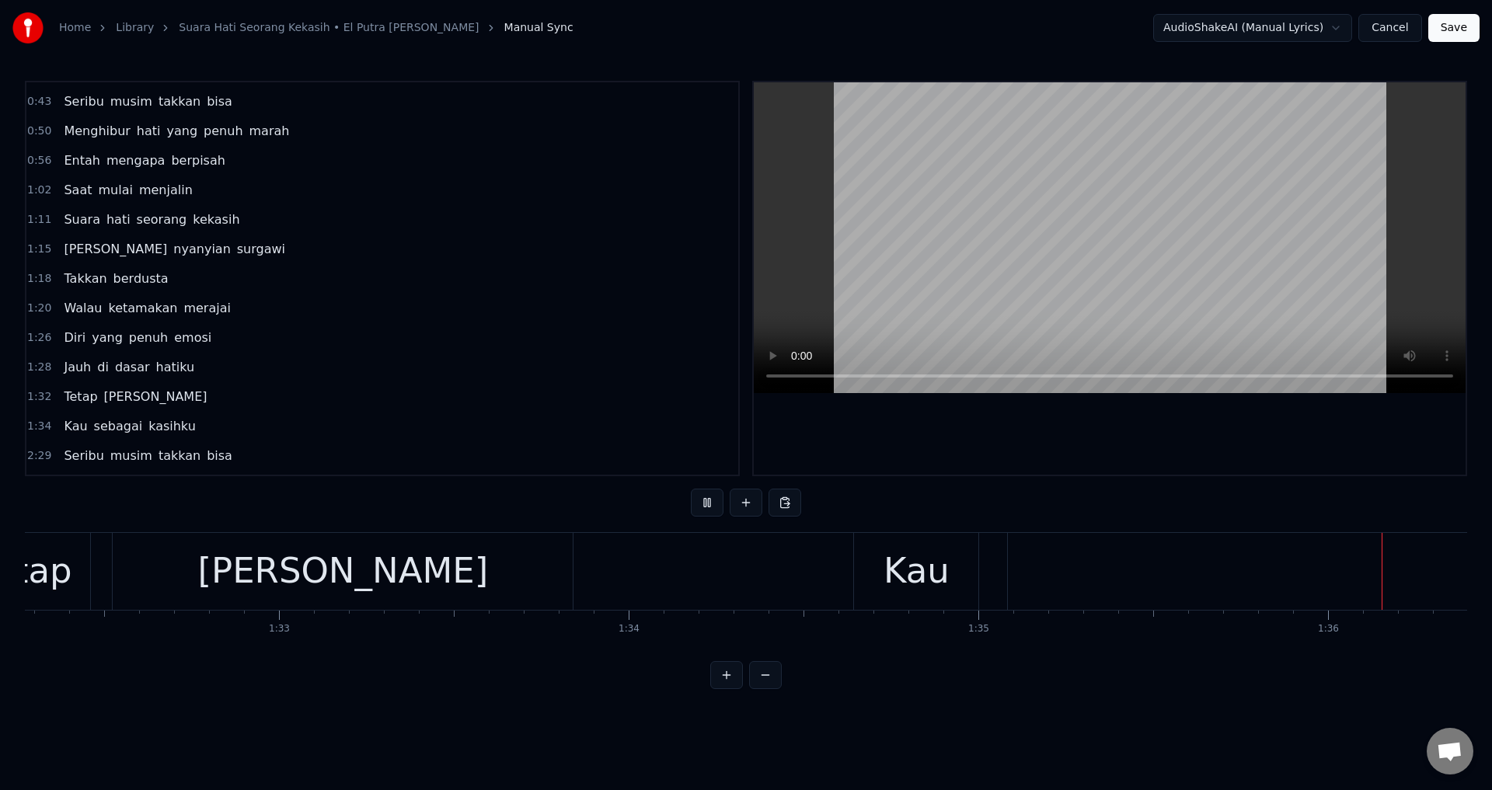
scroll to position [0, 33570]
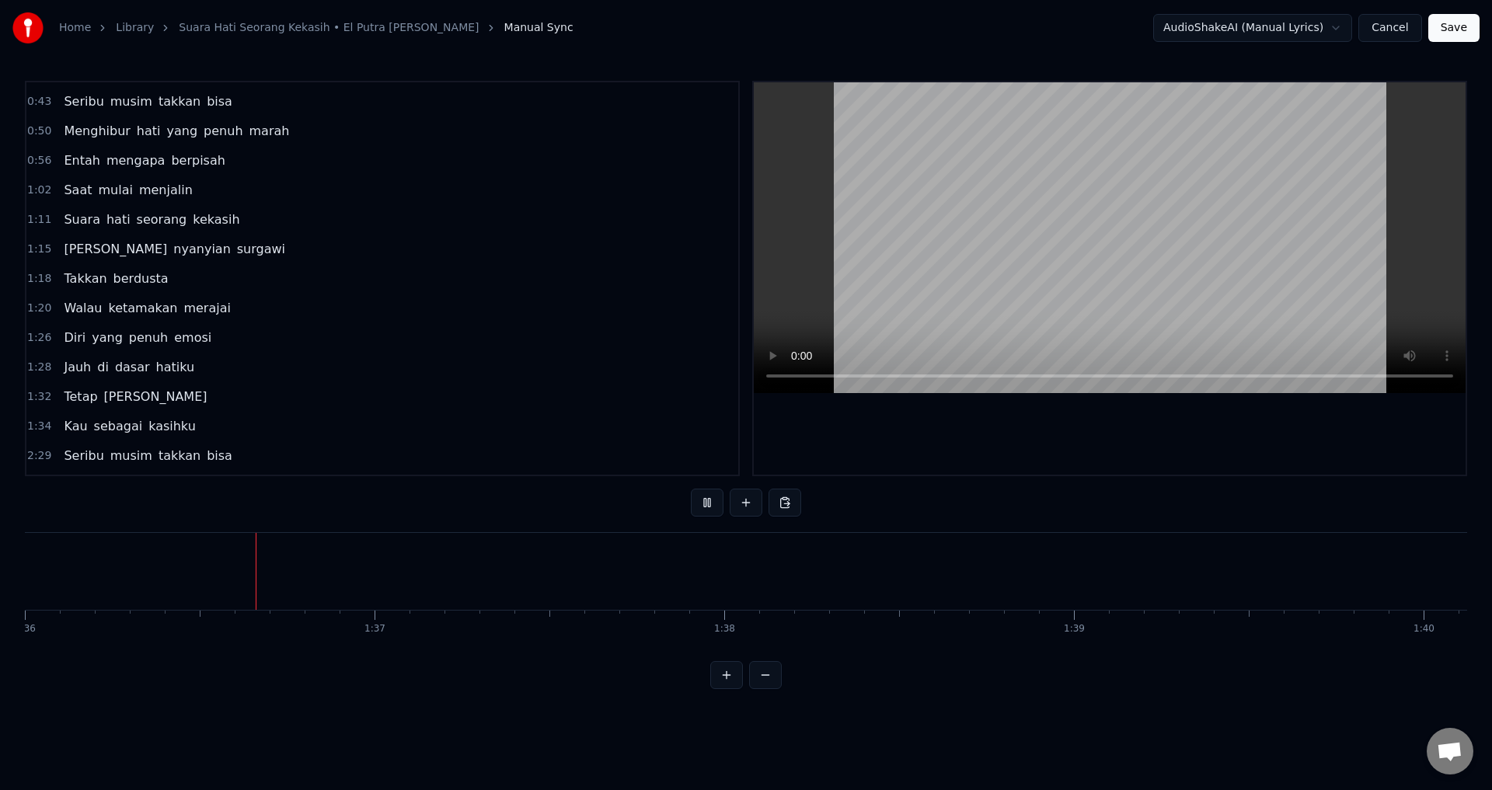
click at [1055, 448] on div at bounding box center [1110, 278] width 712 height 392
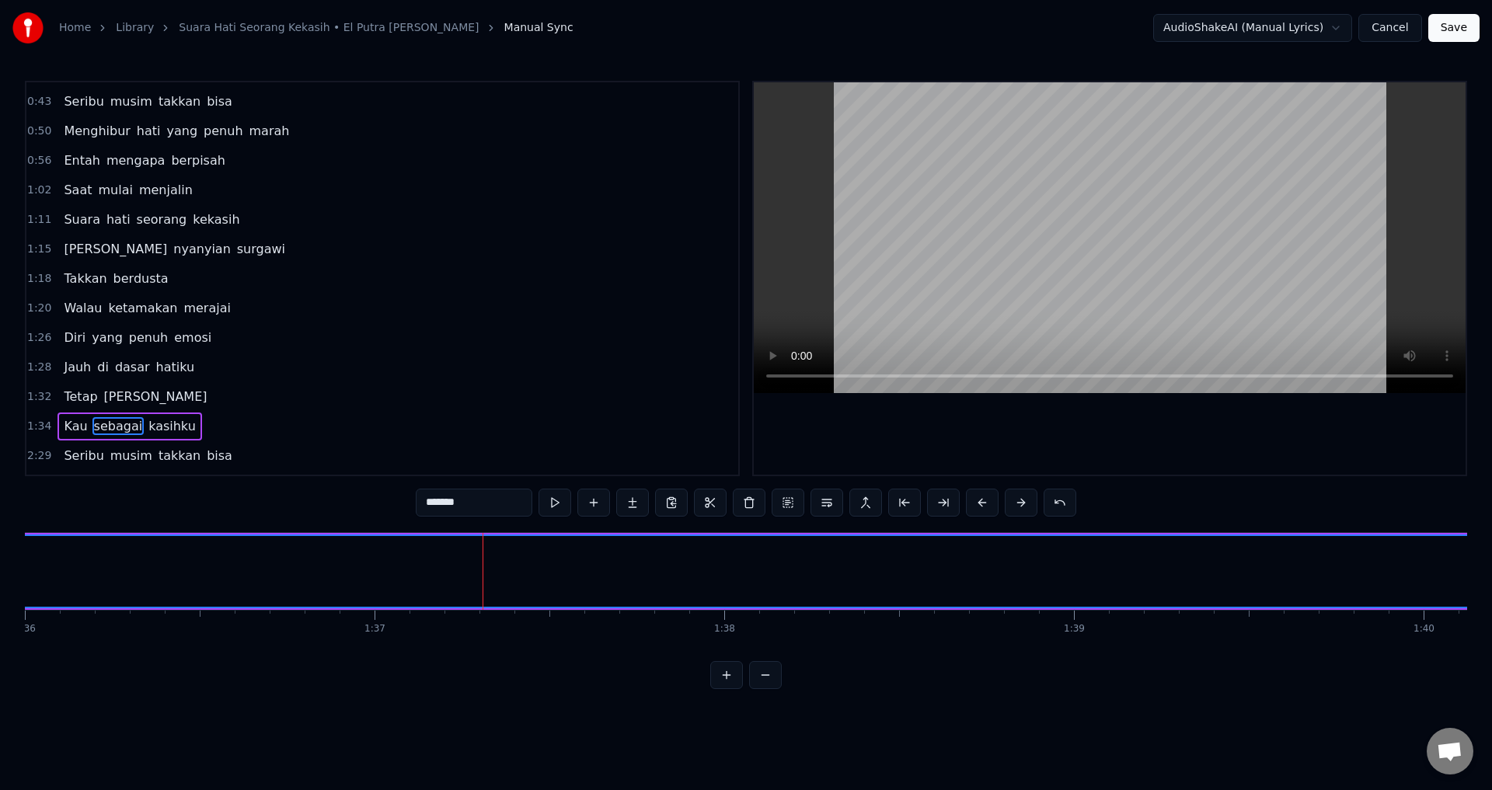
scroll to position [261, 0]
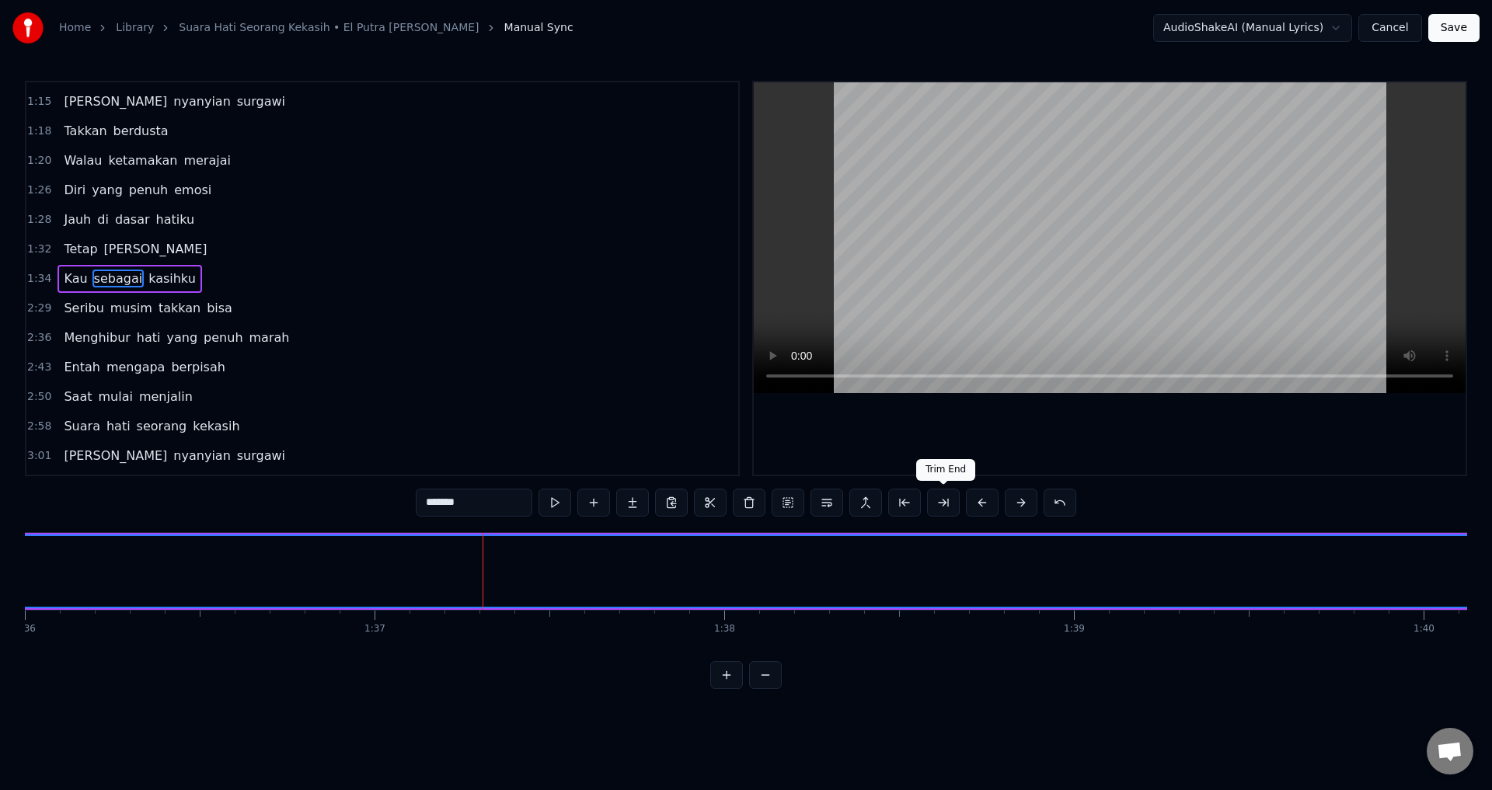
click at [939, 504] on button at bounding box center [943, 503] width 33 height 28
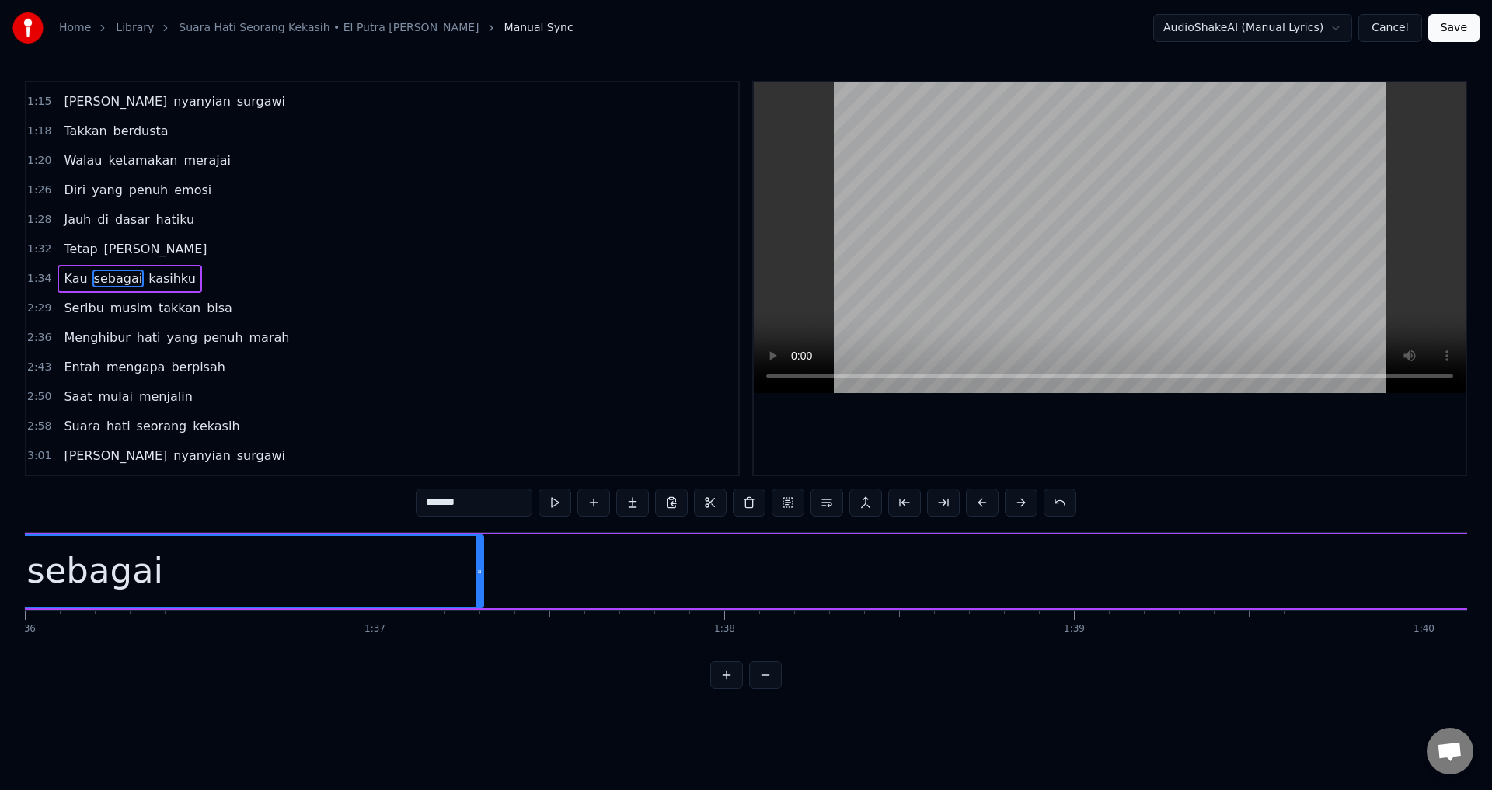
click at [946, 415] on div at bounding box center [1110, 278] width 712 height 392
click at [953, 420] on div at bounding box center [1110, 278] width 712 height 392
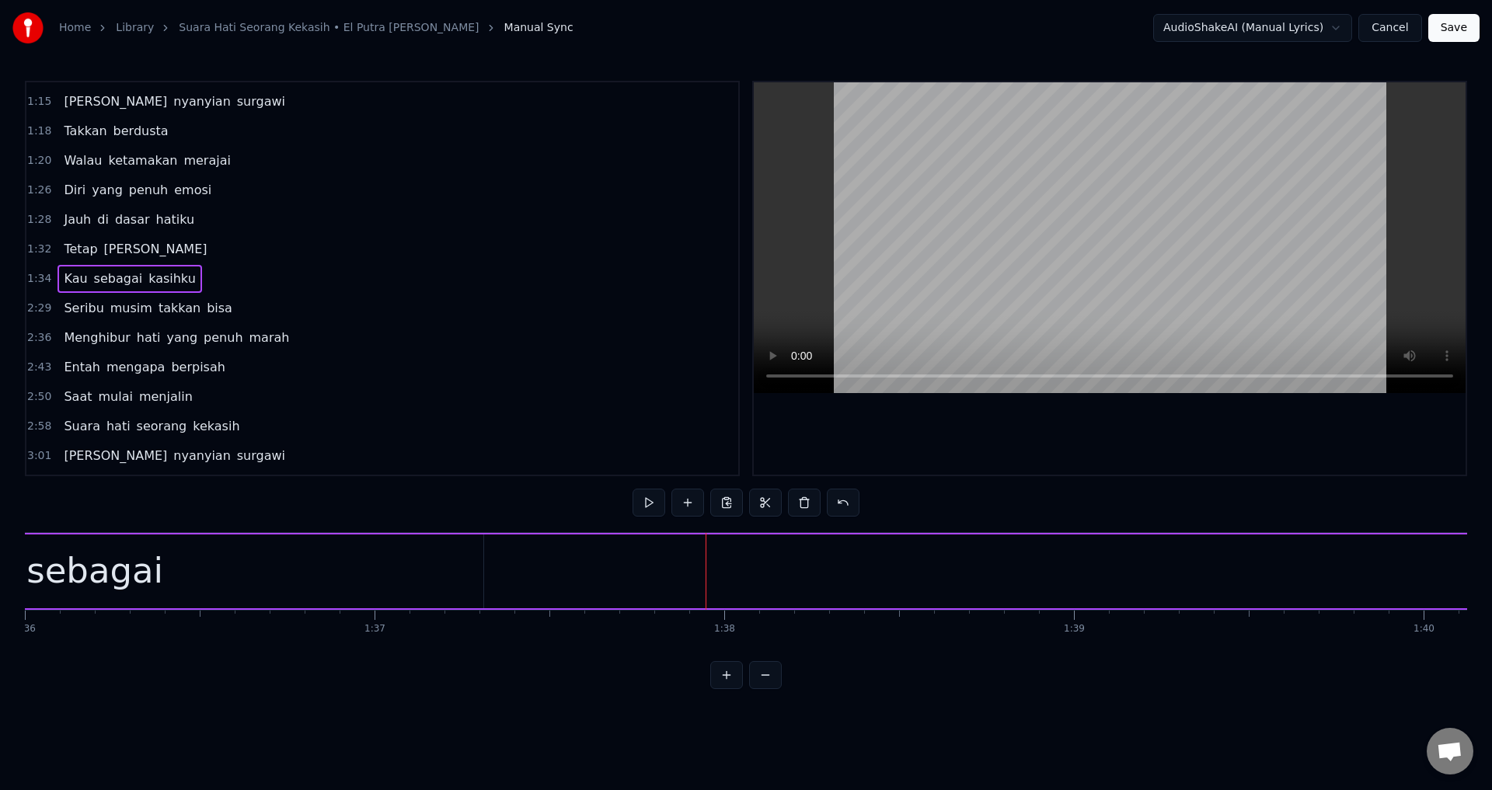
click at [166, 281] on span "kasihku" at bounding box center [172, 279] width 51 height 18
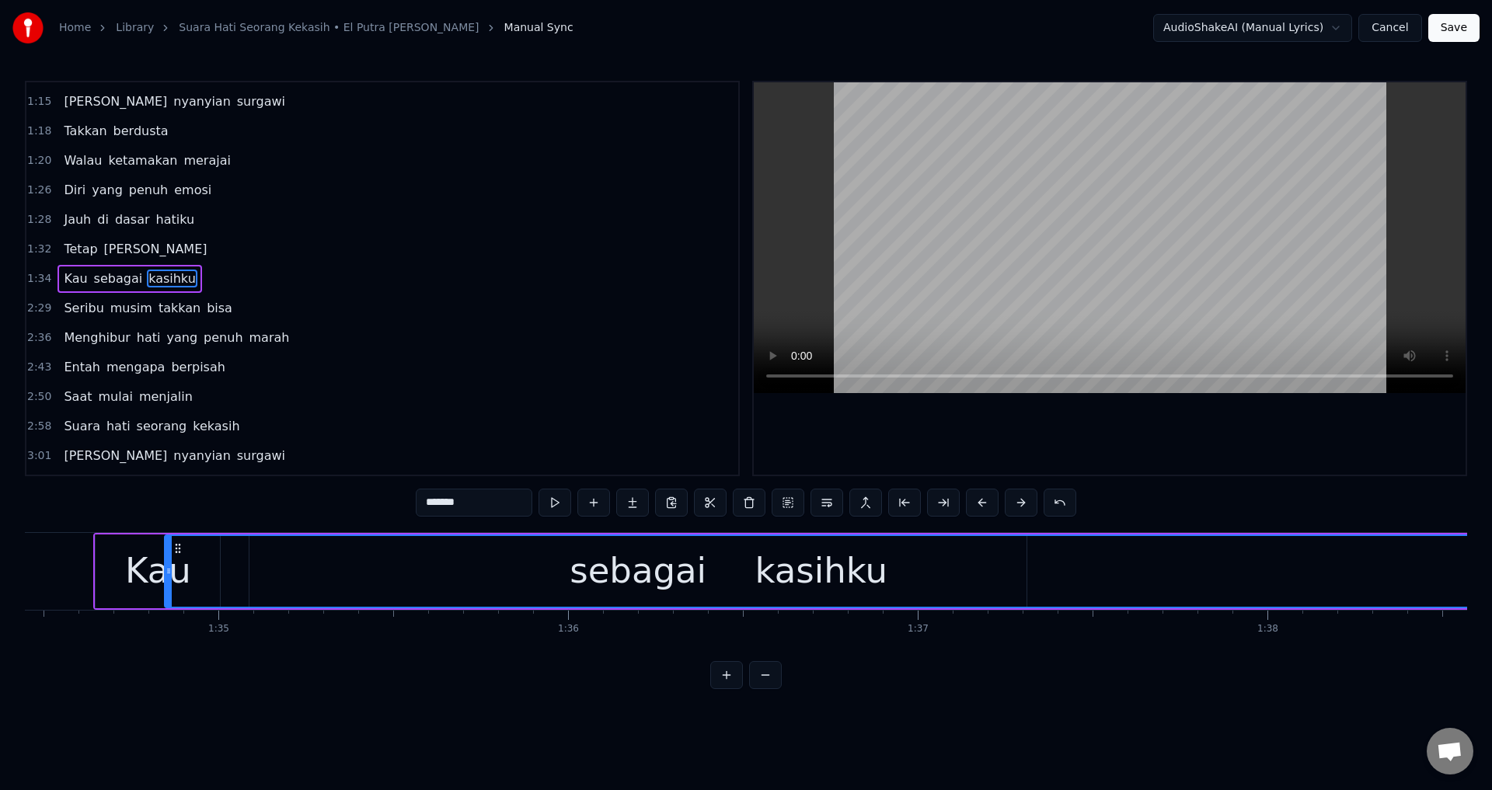
scroll to position [0, 33027]
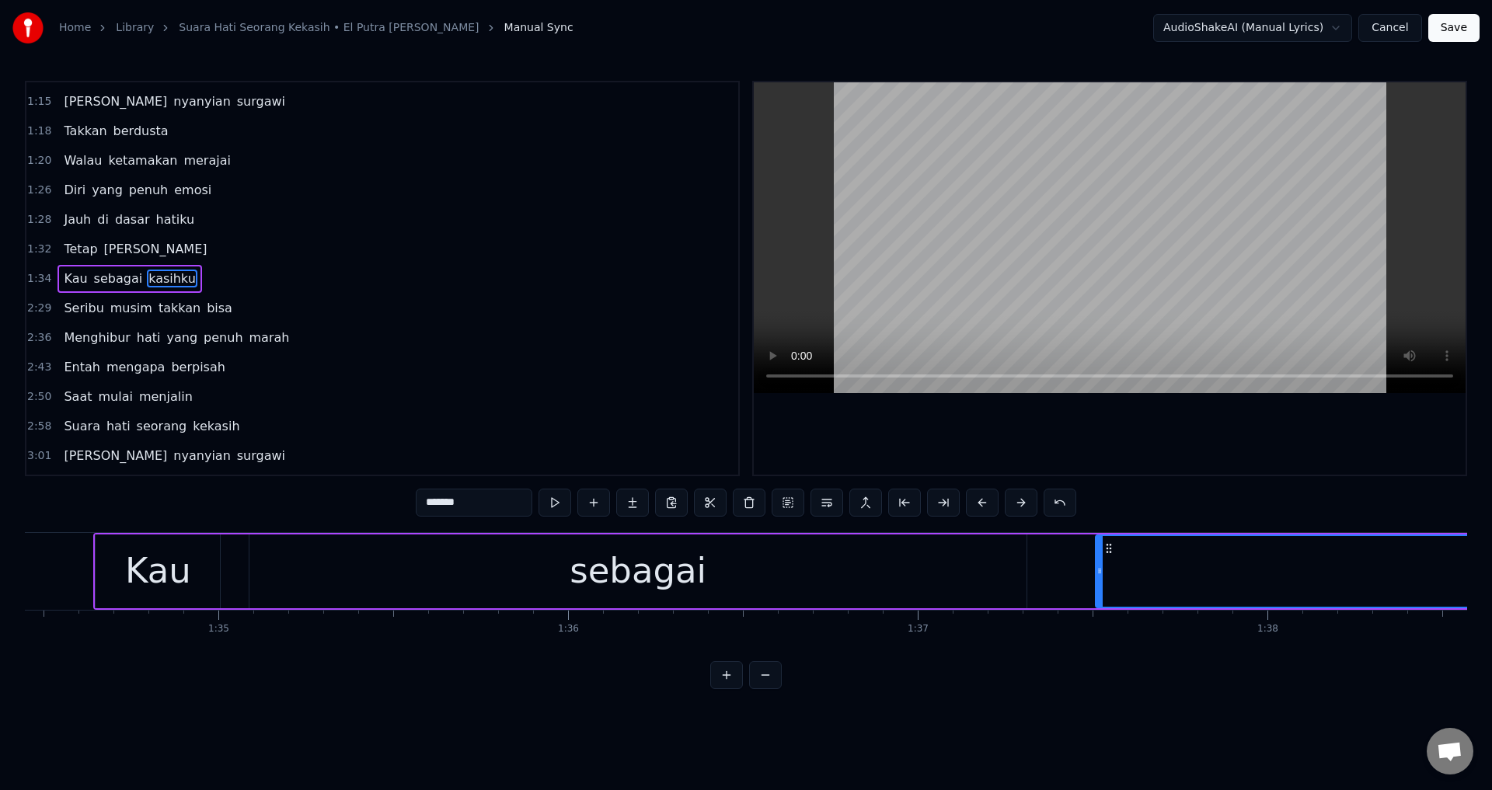
drag, startPoint x: 828, startPoint y: 542, endPoint x: 1110, endPoint y: 554, distance: 282.3
click at [1110, 554] on icon at bounding box center [1109, 548] width 12 height 12
click at [778, 564] on div "sebagai" at bounding box center [637, 572] width 777 height 74
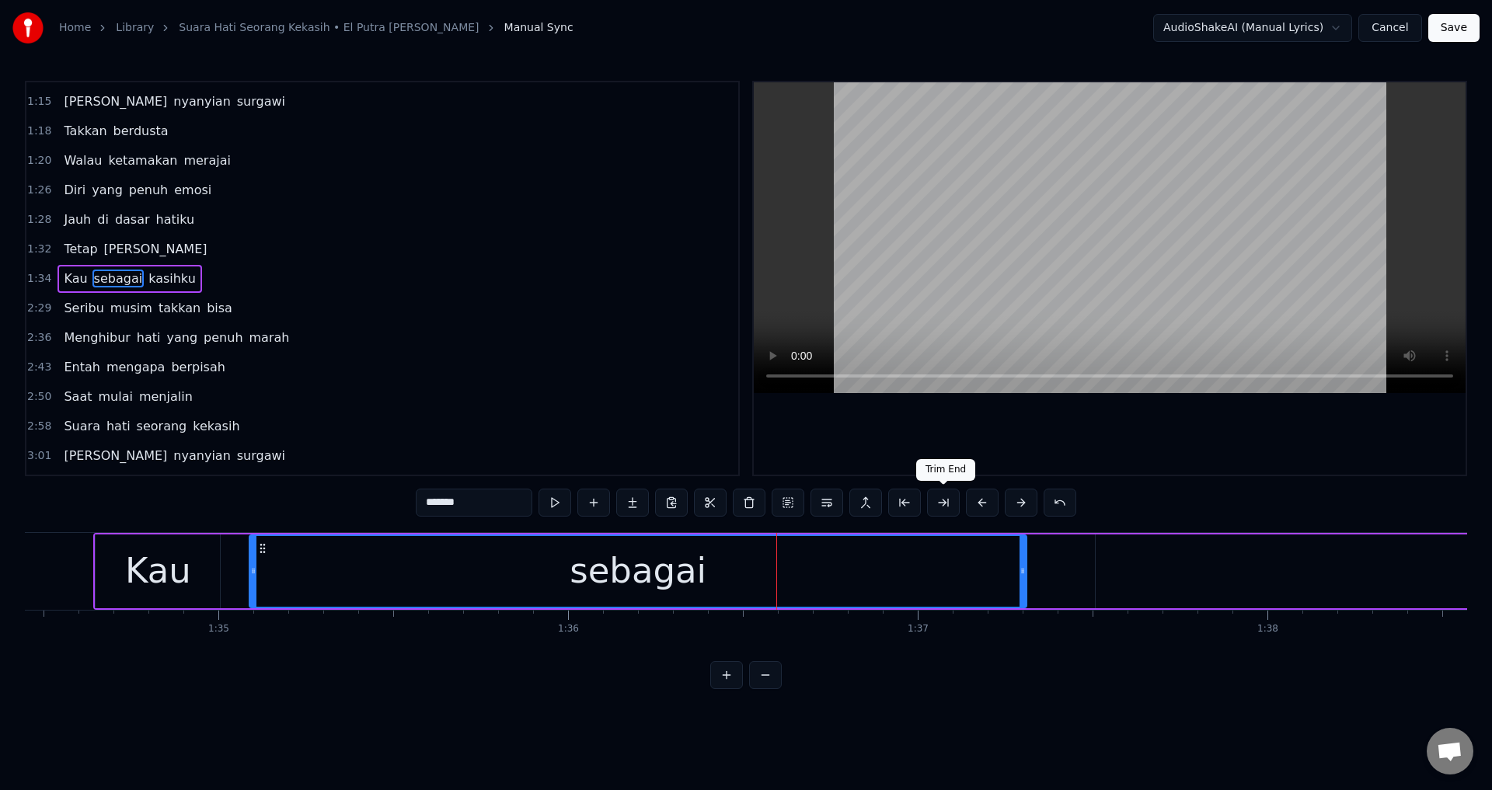
click at [1121, 423] on div at bounding box center [1110, 278] width 712 height 392
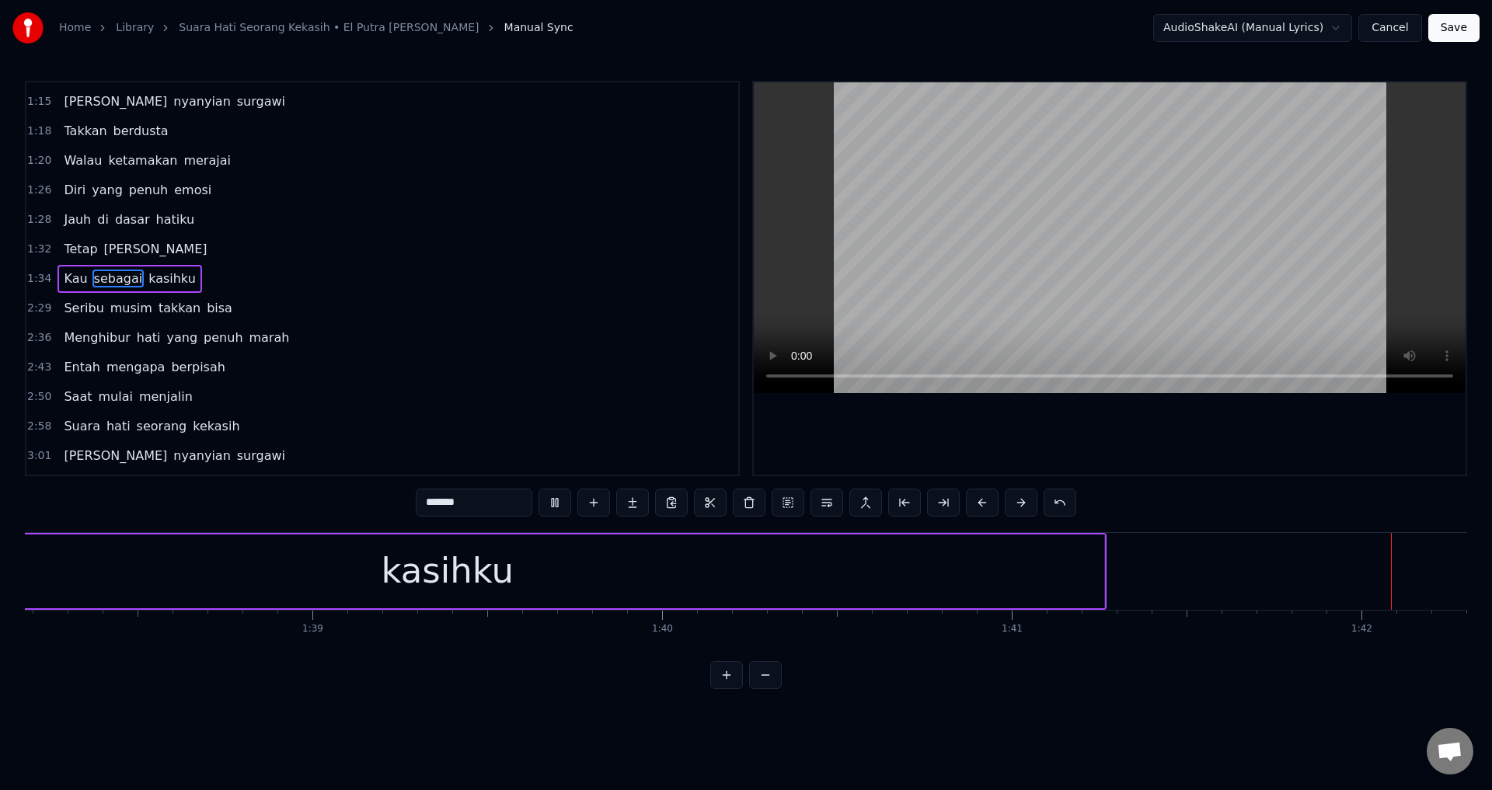
scroll to position [0, 35632]
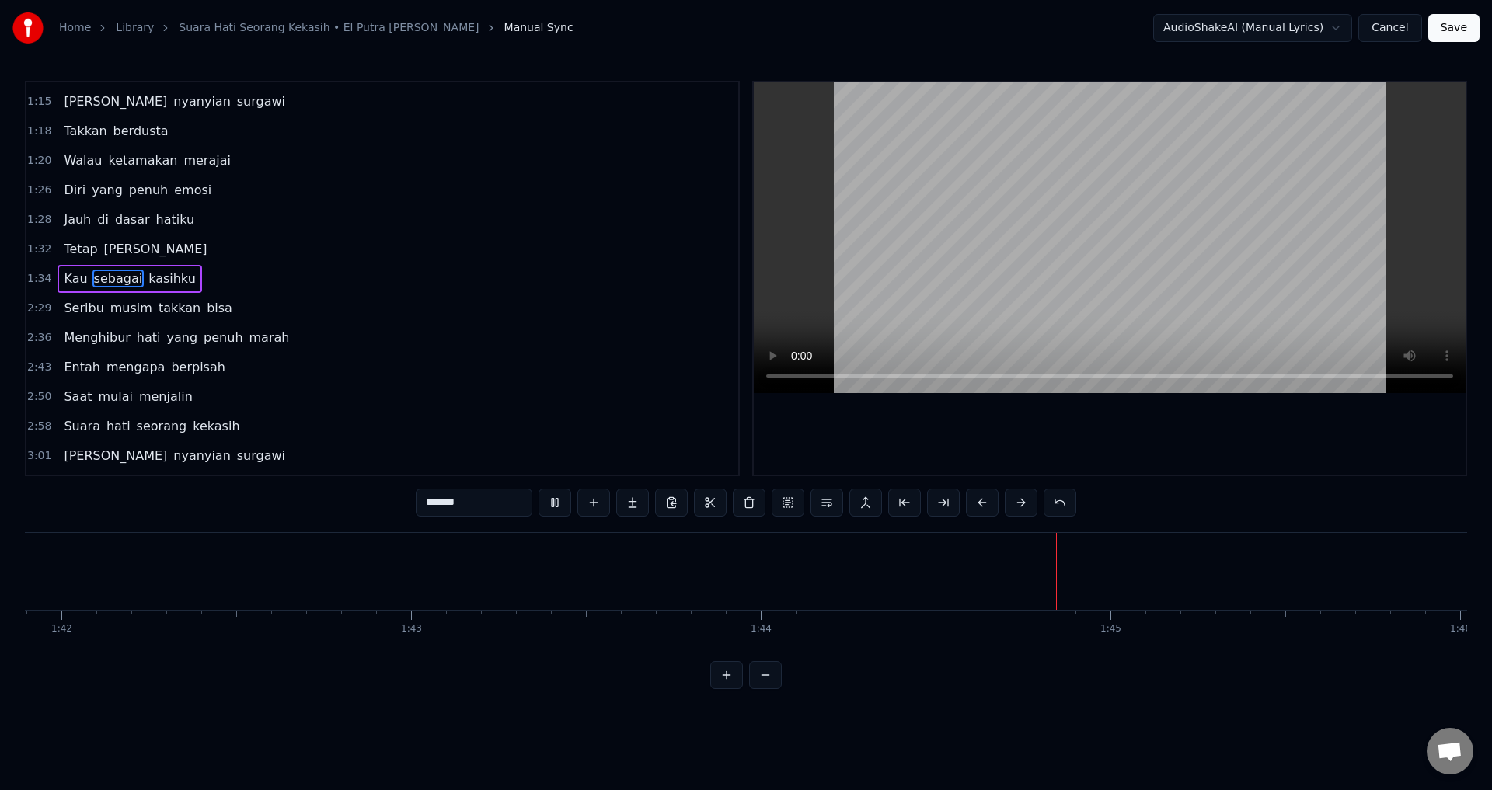
click at [71, 305] on span "Seribu" at bounding box center [83, 308] width 43 height 18
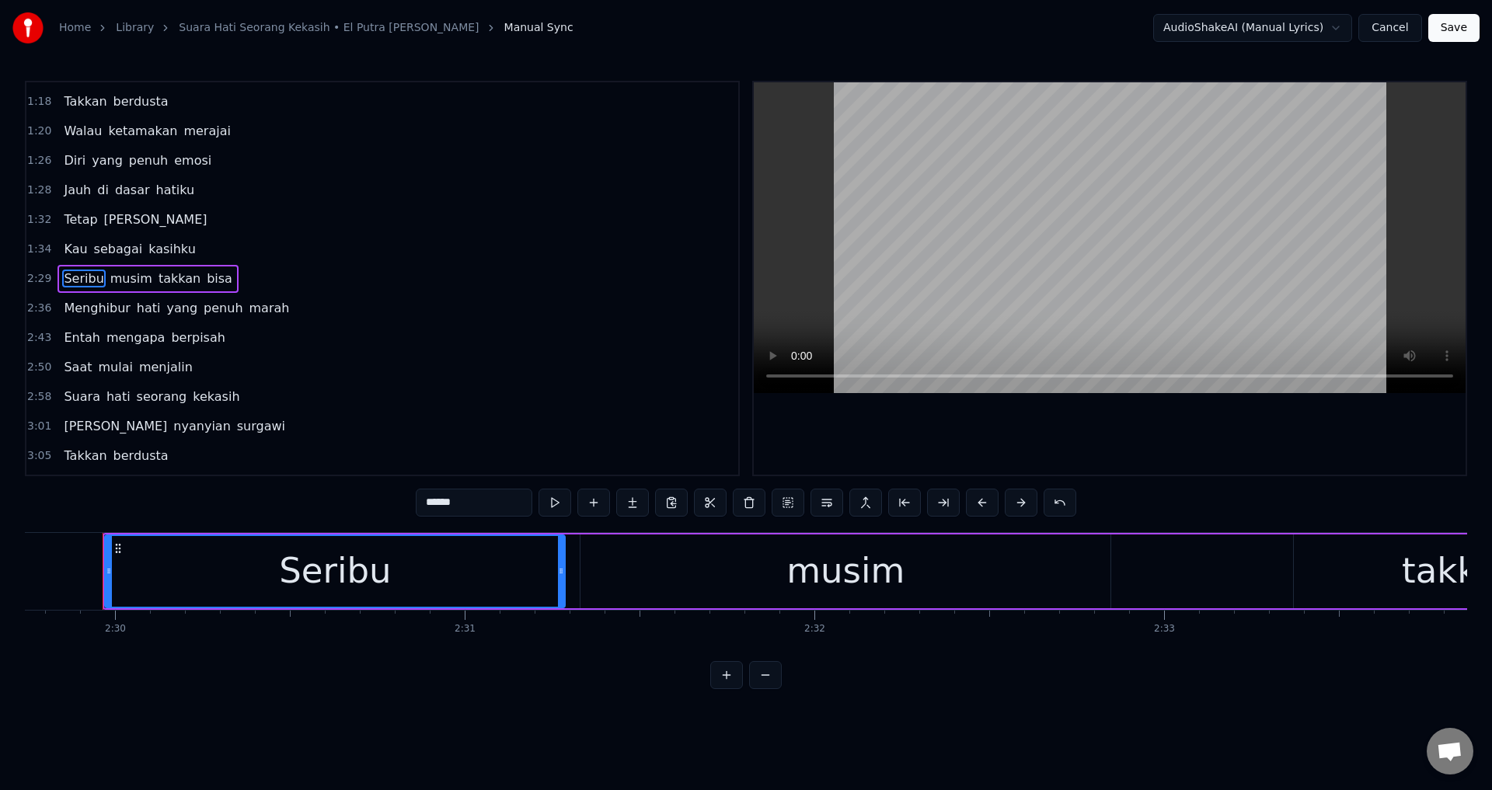
click at [887, 451] on div at bounding box center [1110, 278] width 712 height 392
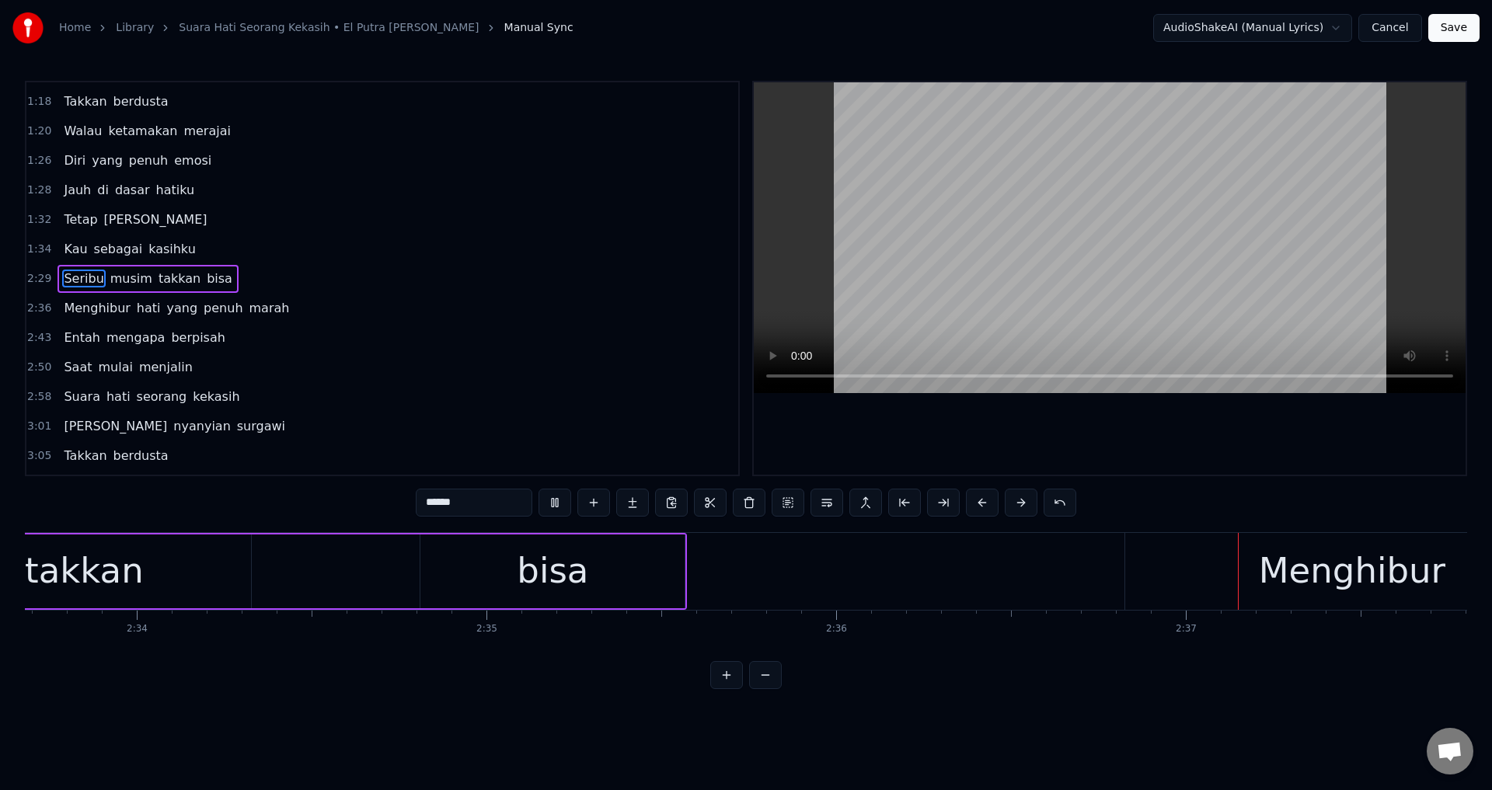
click at [1085, 459] on div at bounding box center [1110, 278] width 712 height 392
click at [1190, 607] on div "Menghibur" at bounding box center [1351, 571] width 453 height 77
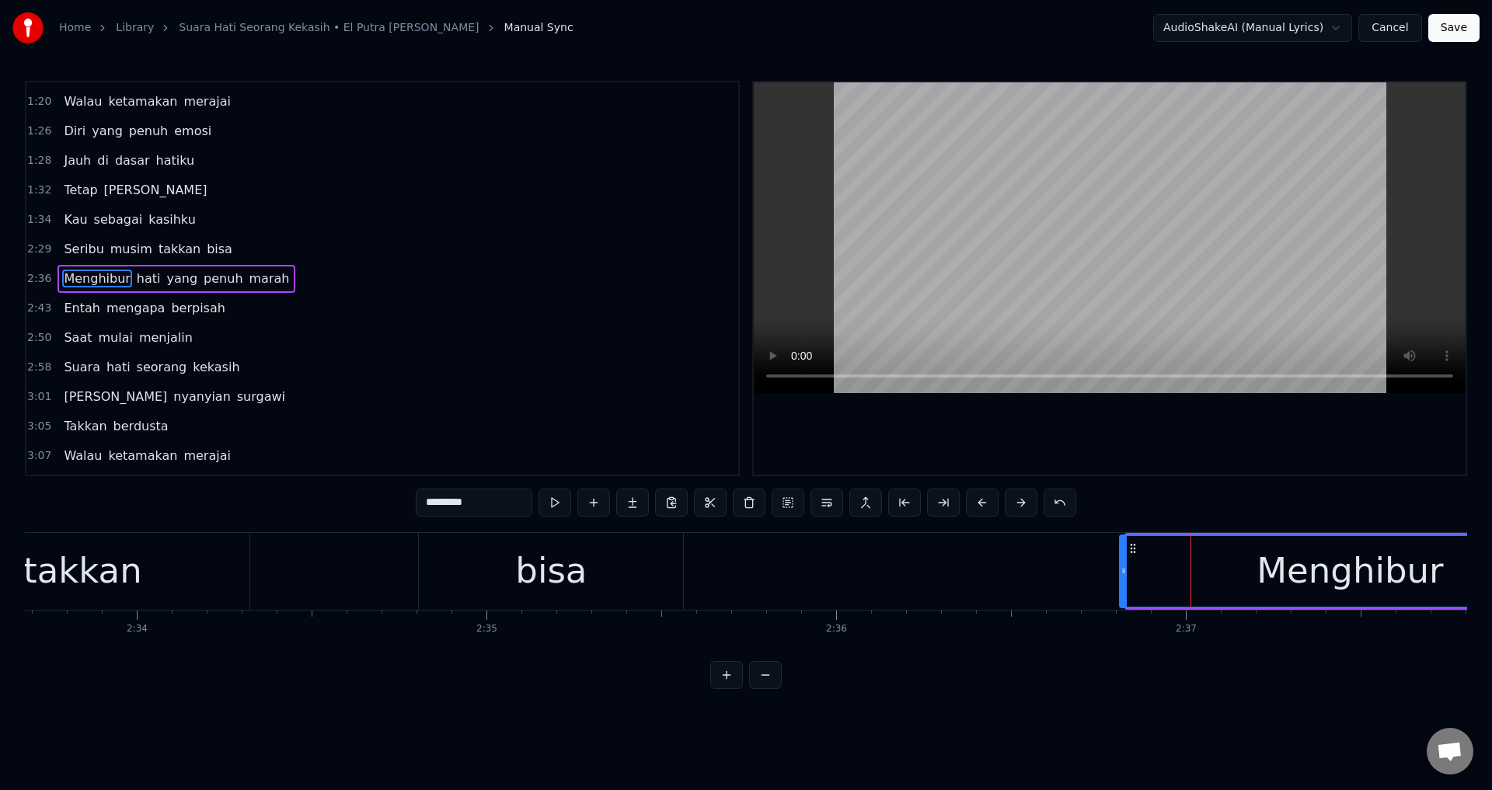
drag, startPoint x: 1131, startPoint y: 580, endPoint x: 1114, endPoint y: 577, distance: 17.3
click at [1121, 577] on div at bounding box center [1124, 571] width 6 height 71
click at [1179, 458] on div at bounding box center [1110, 278] width 712 height 392
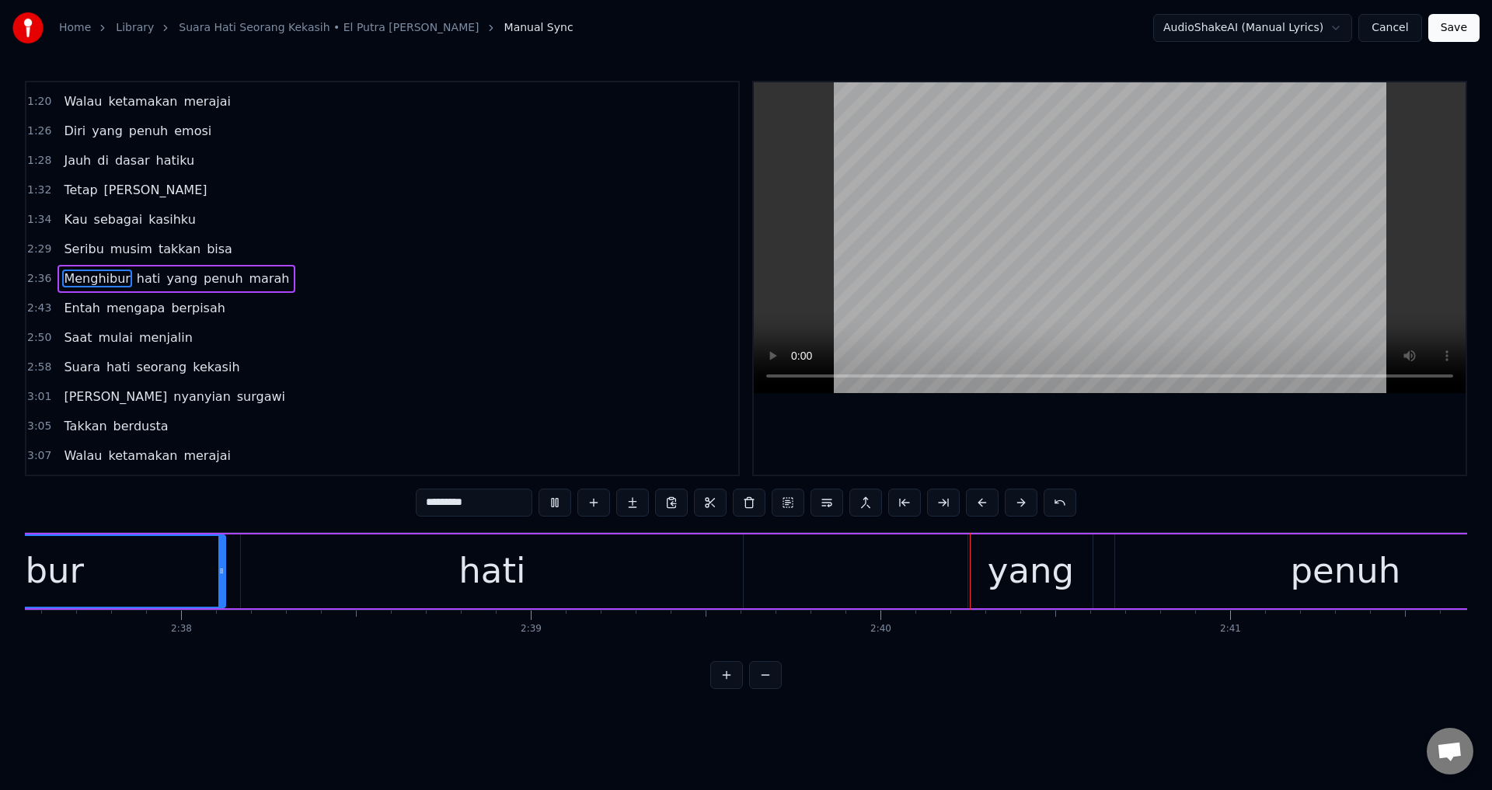
click at [1183, 454] on div at bounding box center [1110, 278] width 712 height 392
click at [982, 581] on div "yang" at bounding box center [1030, 572] width 124 height 74
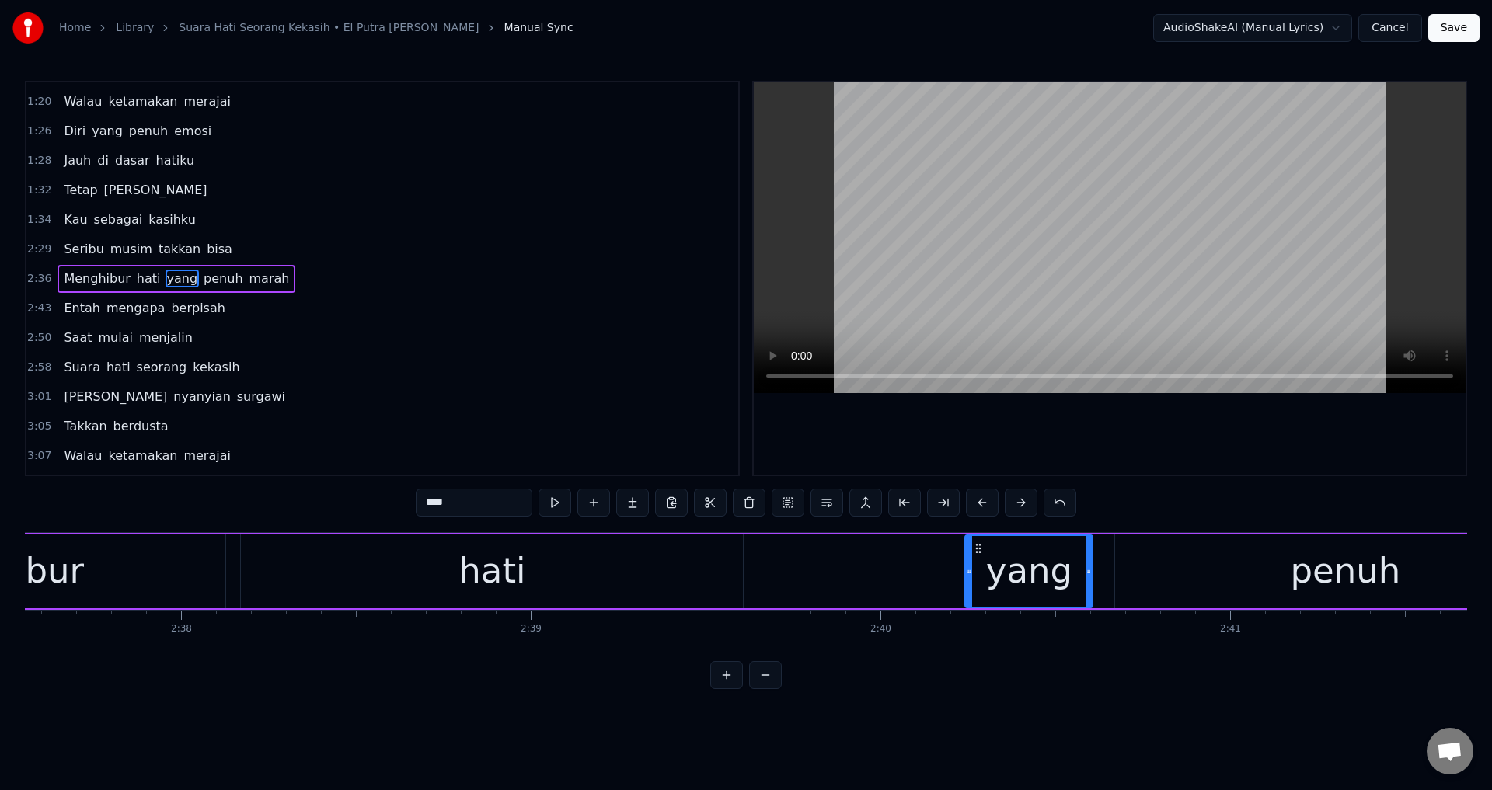
drag, startPoint x: 972, startPoint y: 570, endPoint x: 931, endPoint y: 569, distance: 41.2
click at [966, 569] on icon at bounding box center [969, 571] width 6 height 12
click at [1141, 462] on div at bounding box center [1110, 278] width 712 height 392
click at [1139, 458] on div at bounding box center [1110, 278] width 712 height 392
click at [1141, 558] on div "penuh" at bounding box center [1345, 572] width 460 height 74
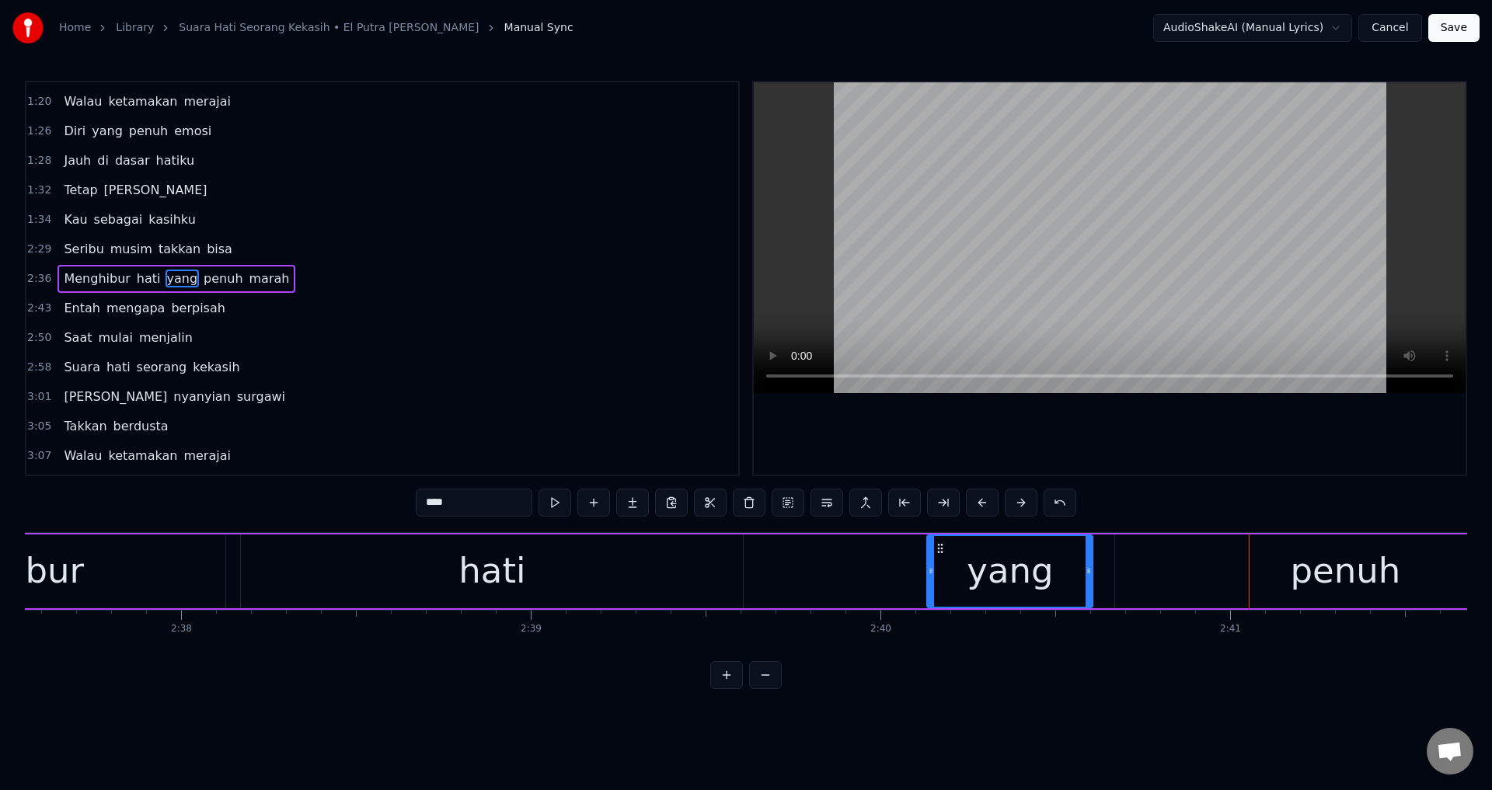
type input "*****"
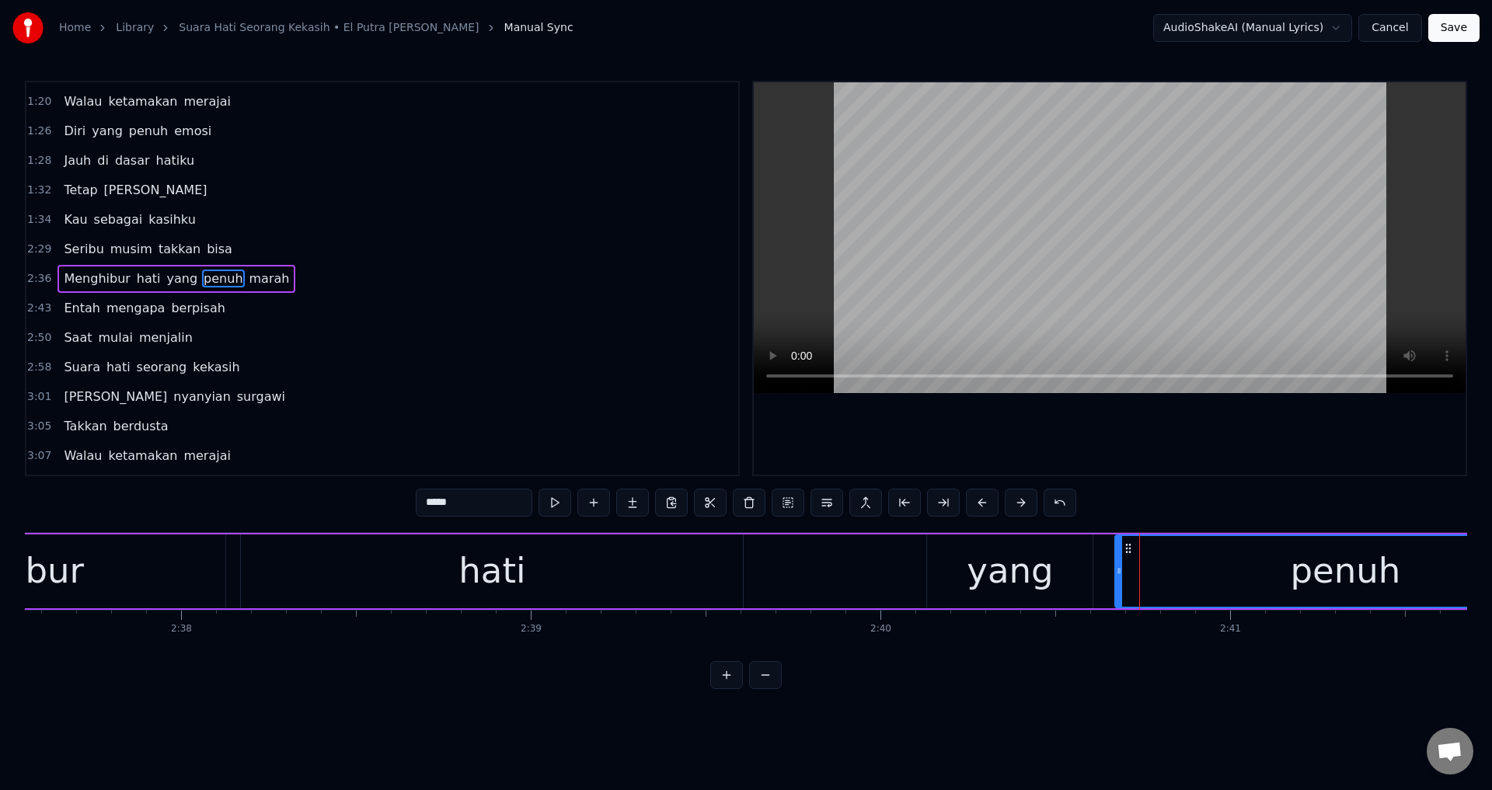
drag, startPoint x: 1117, startPoint y: 567, endPoint x: 1105, endPoint y: 566, distance: 11.7
click at [1116, 566] on icon at bounding box center [1119, 571] width 6 height 12
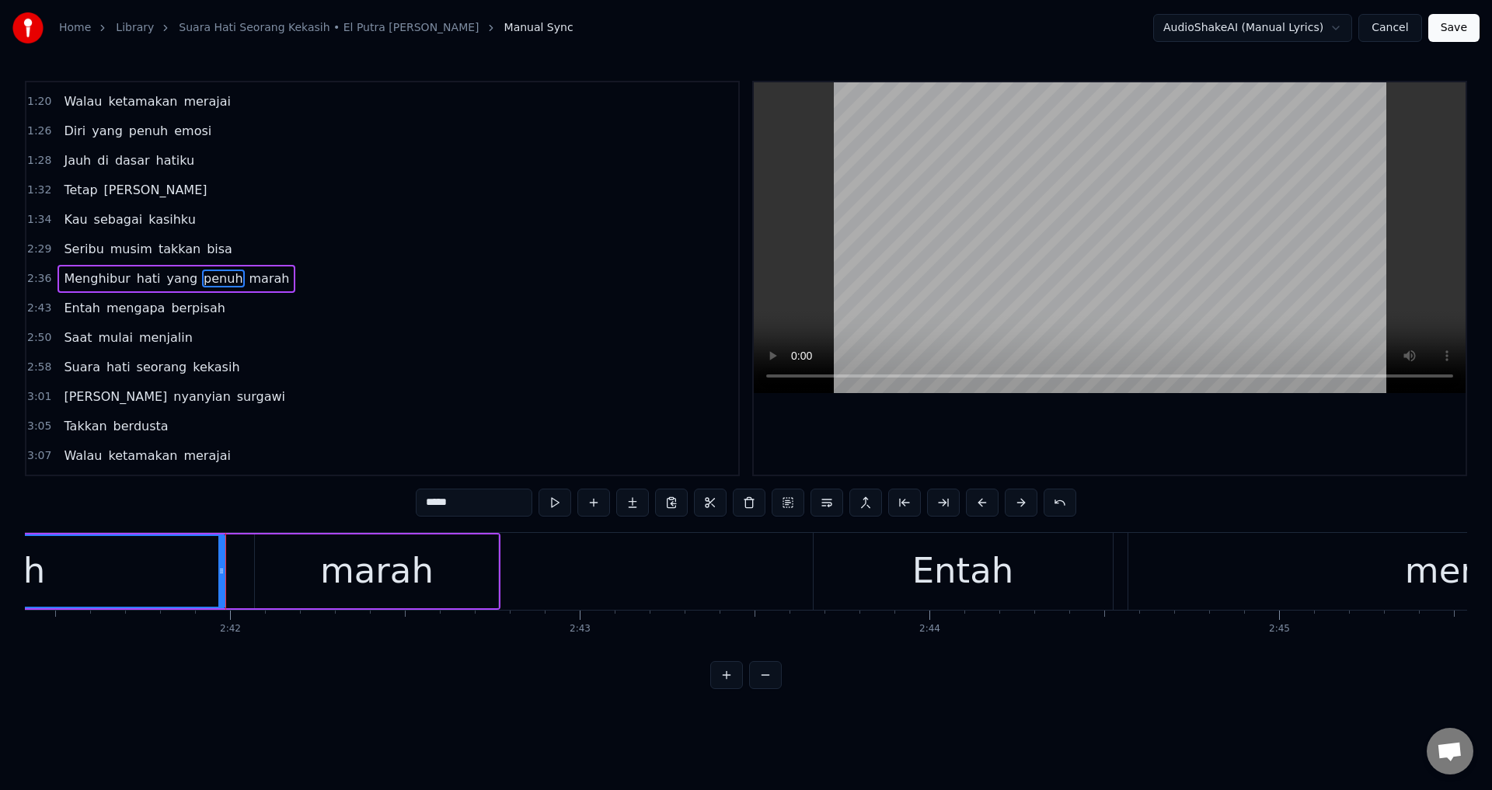
click at [1144, 416] on div at bounding box center [1110, 278] width 712 height 392
click at [1096, 434] on div at bounding box center [1110, 278] width 712 height 392
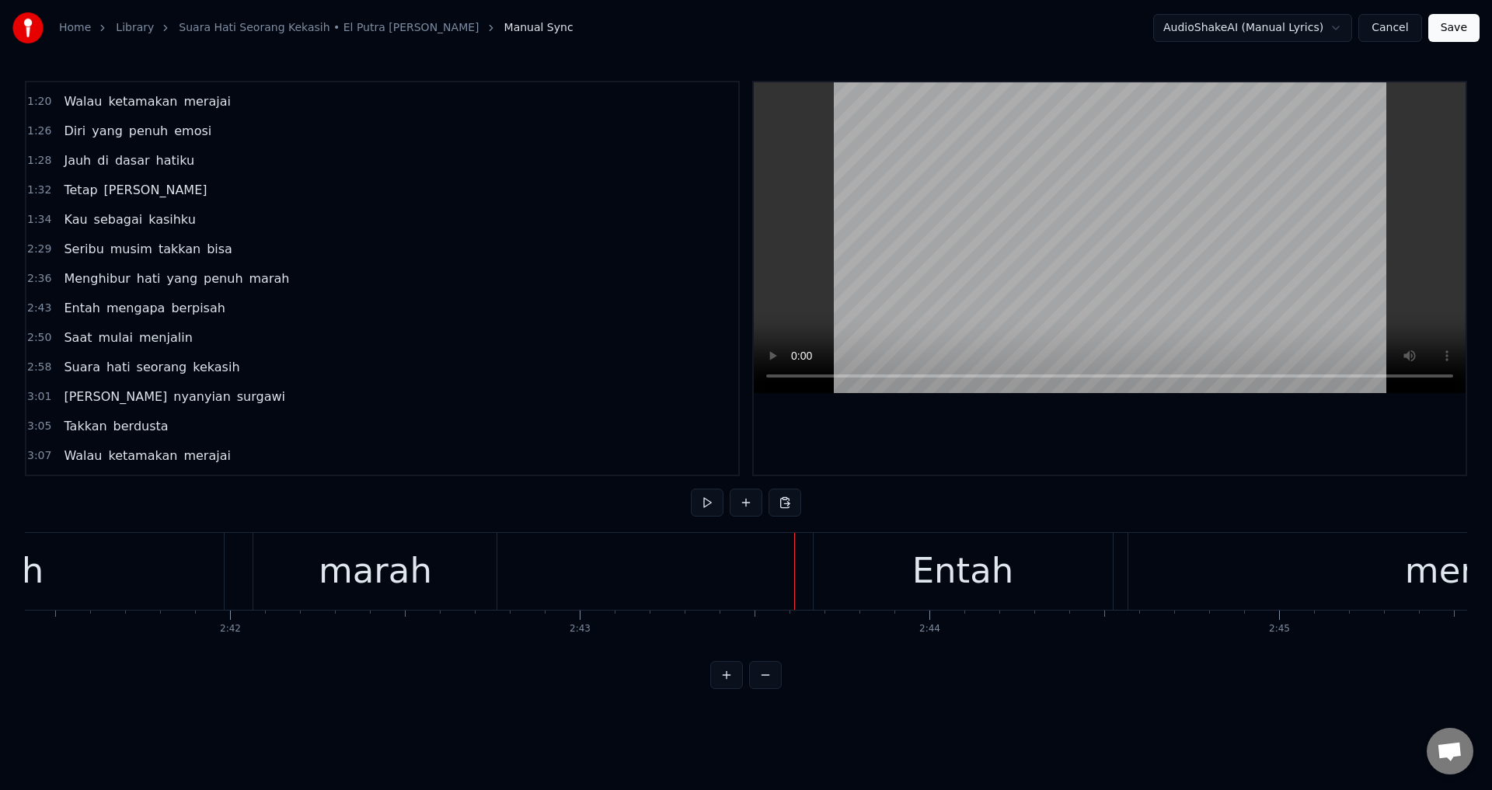
click at [814, 568] on div "Entah" at bounding box center [963, 571] width 299 height 77
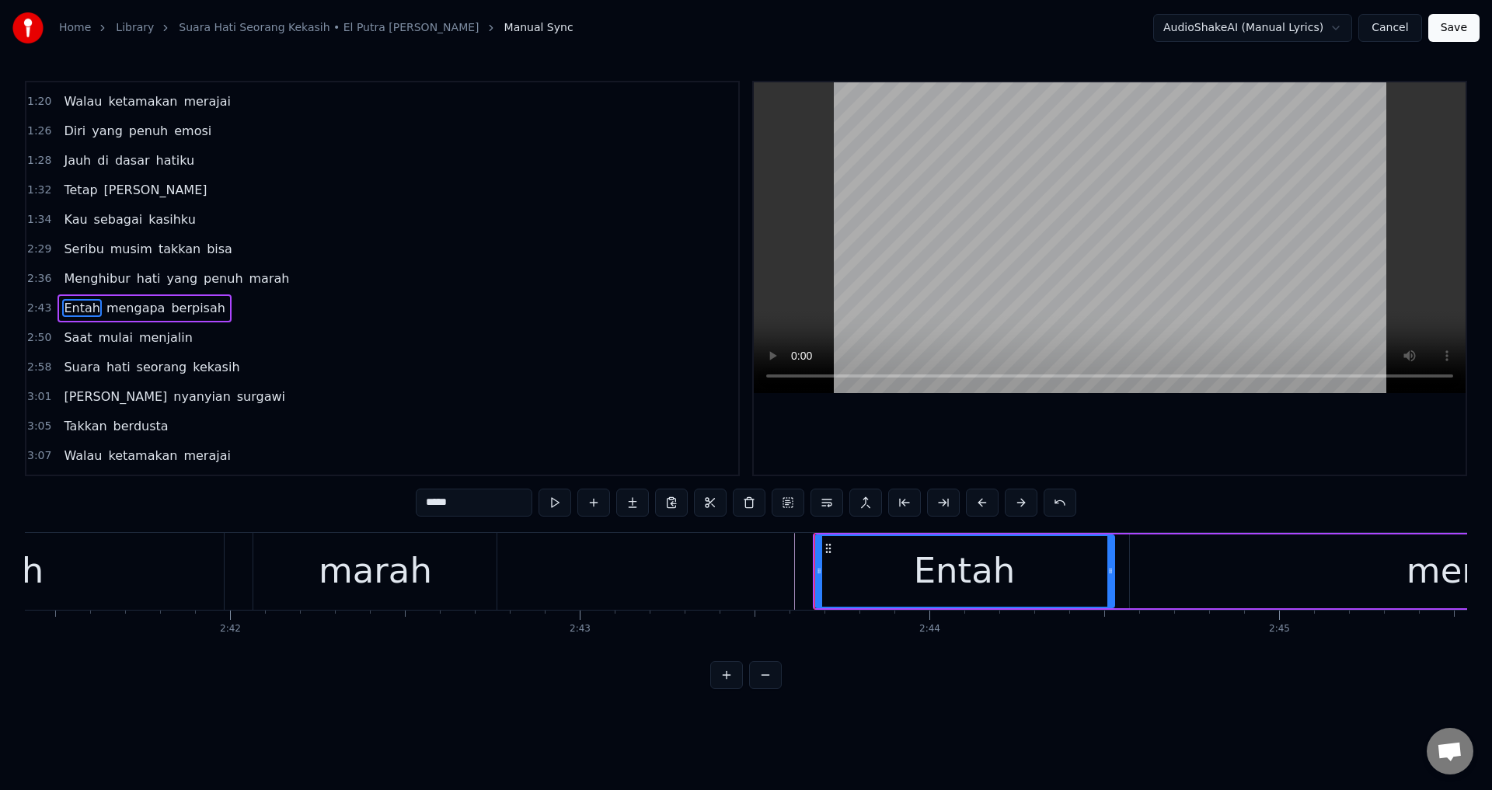
scroll to position [350, 0]
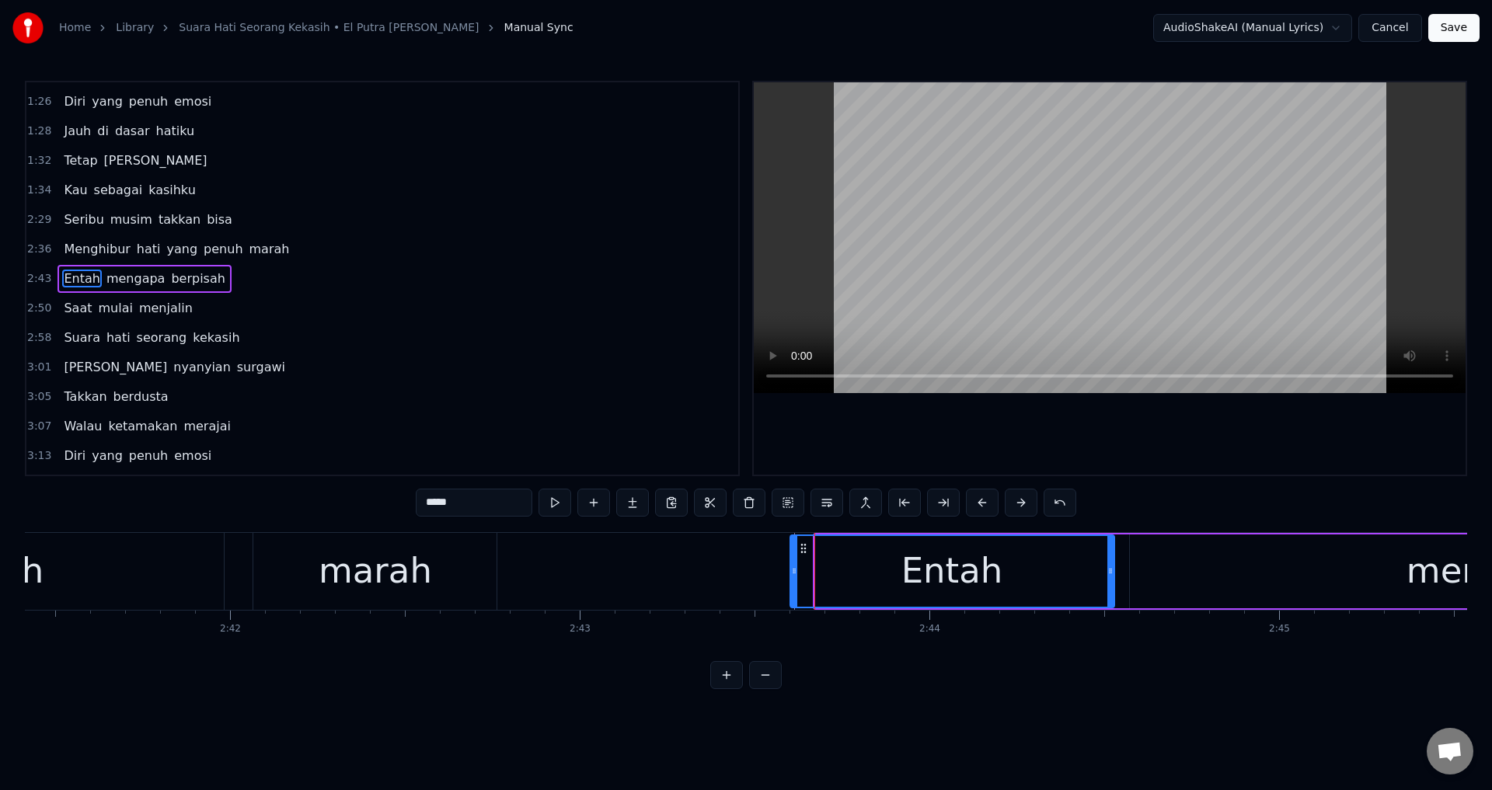
drag, startPoint x: 819, startPoint y: 561, endPoint x: 792, endPoint y: 565, distance: 27.5
click at [792, 565] on div at bounding box center [794, 571] width 6 height 71
click at [1226, 431] on div at bounding box center [1110, 278] width 712 height 392
click at [1156, 437] on div at bounding box center [1110, 278] width 712 height 392
click at [1158, 567] on div "mengapa" at bounding box center [1489, 572] width 719 height 74
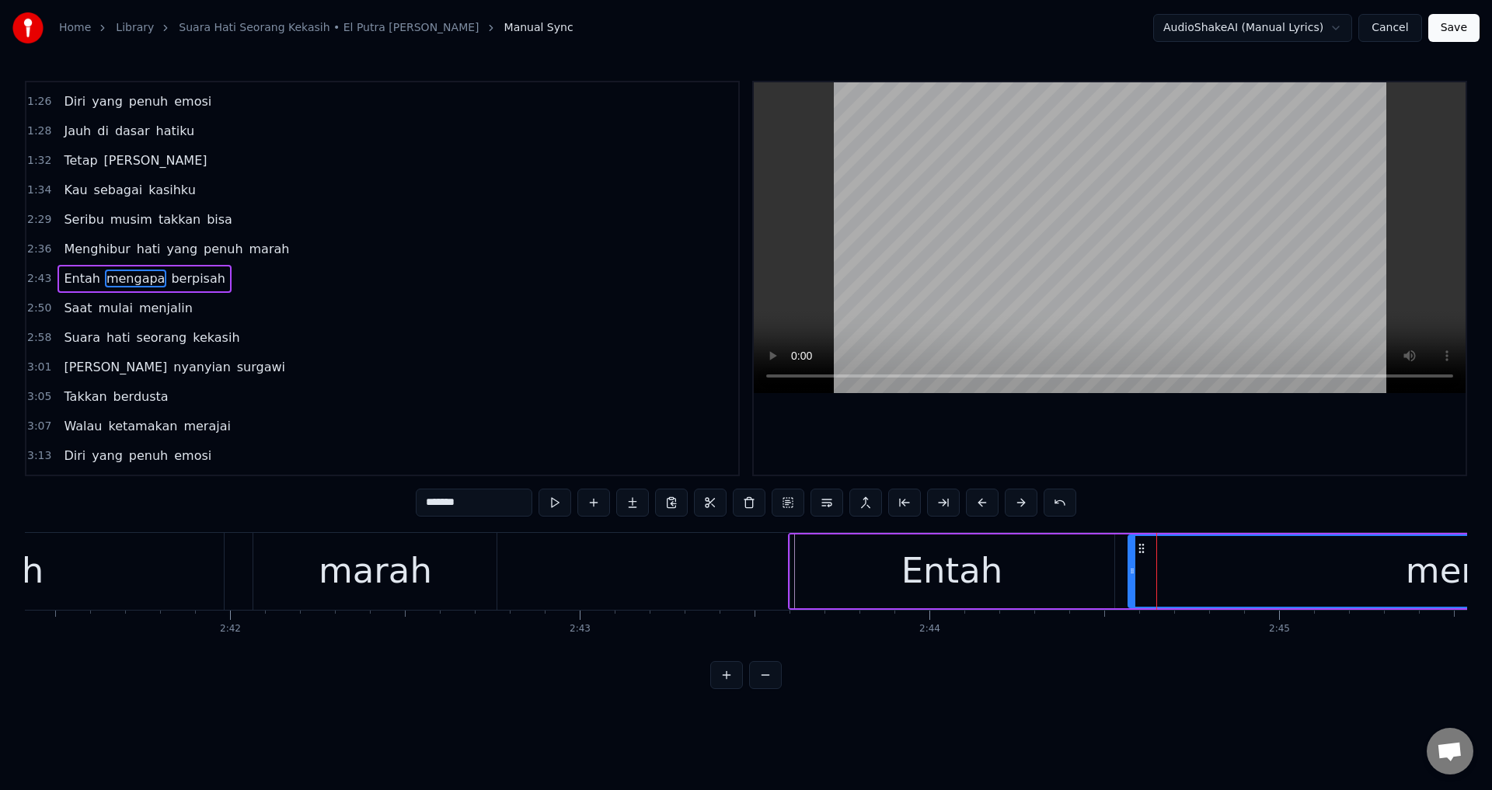
drag, startPoint x: 1133, startPoint y: 562, endPoint x: 1166, endPoint y: 501, distance: 68.8
click at [1129, 561] on div at bounding box center [1132, 571] width 6 height 71
click at [1191, 472] on div at bounding box center [1110, 278] width 712 height 392
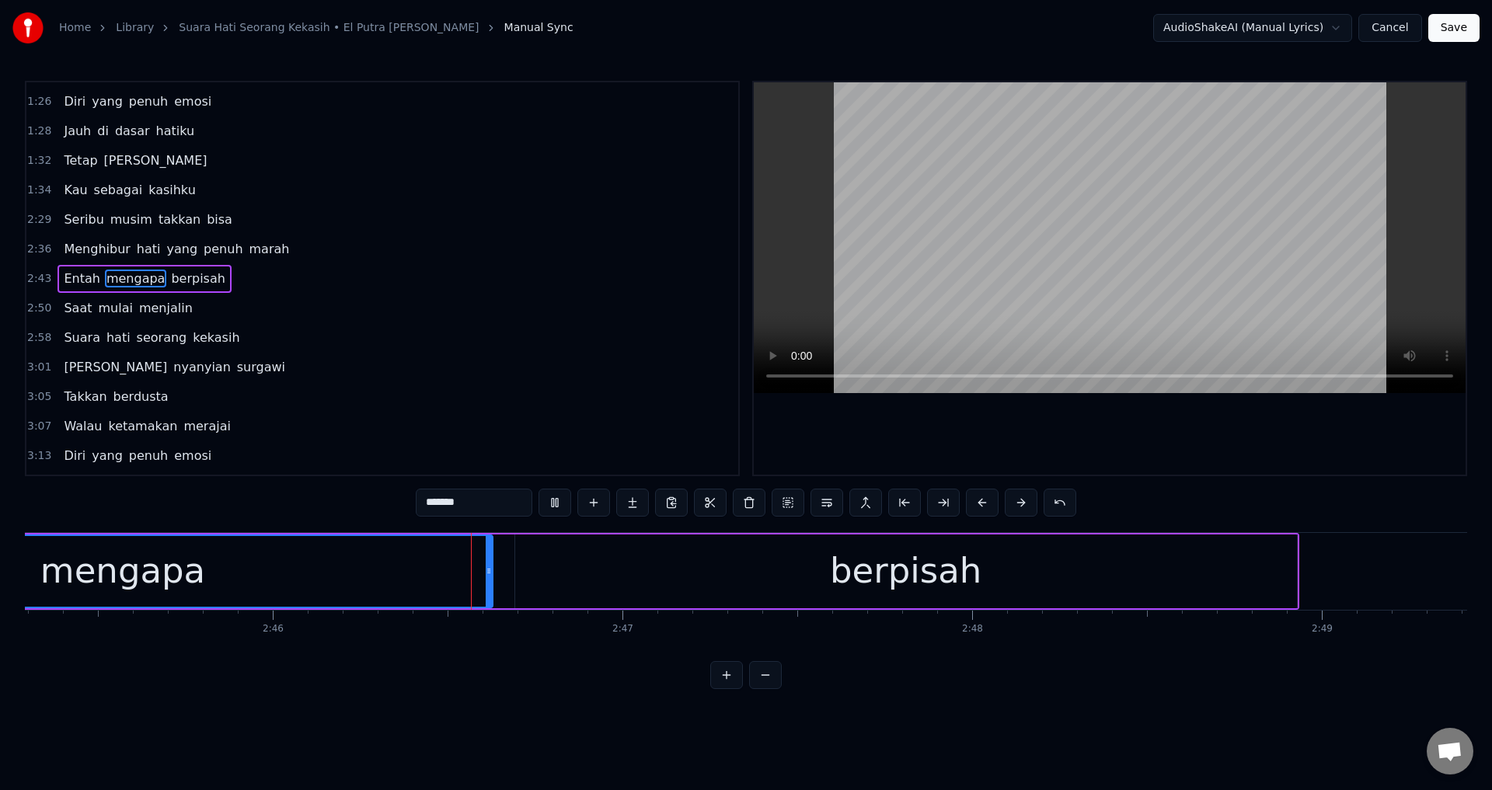
click at [1129, 448] on div at bounding box center [1110, 278] width 712 height 392
click at [610, 577] on div "berpisah" at bounding box center [906, 572] width 782 height 74
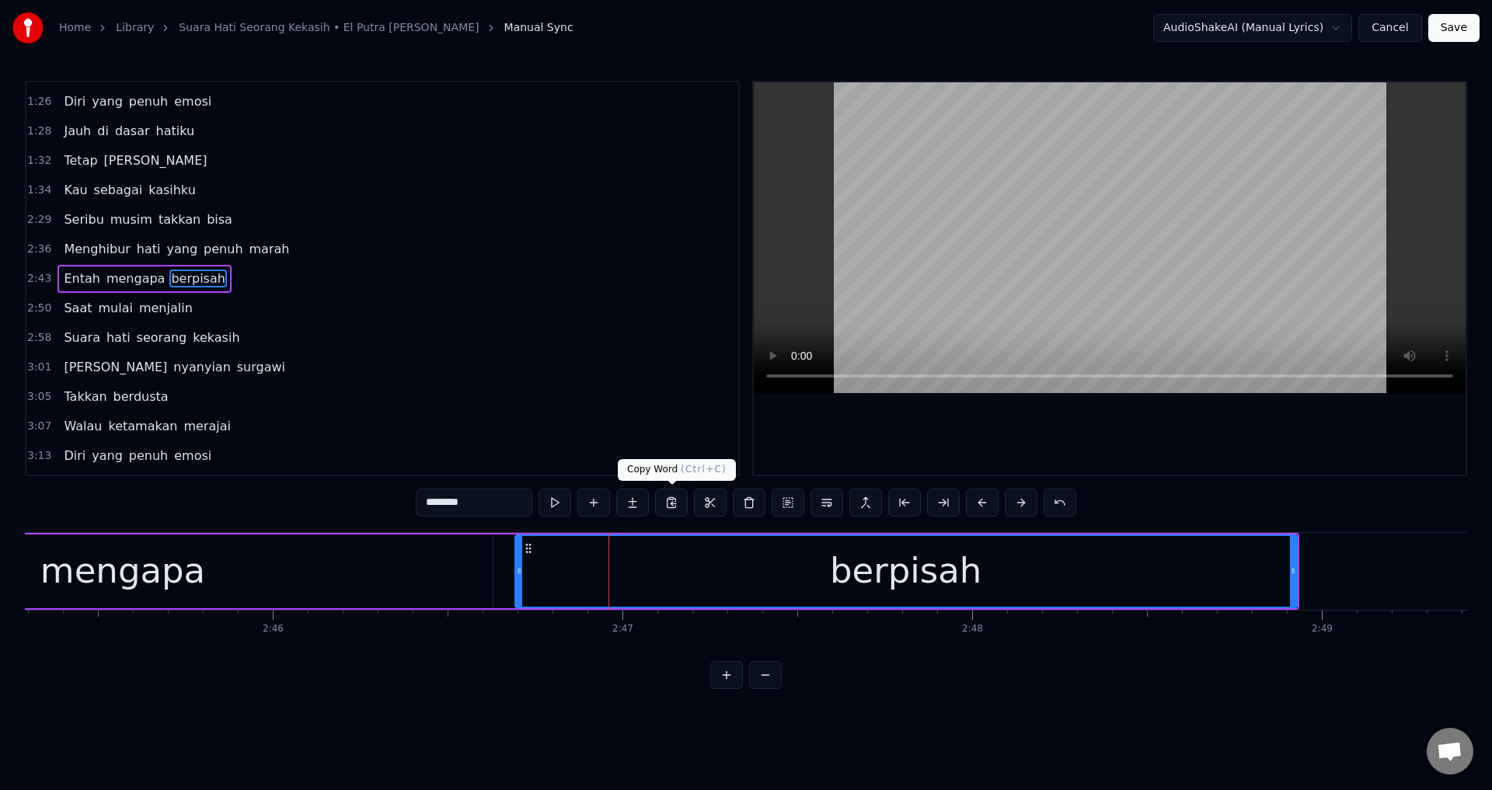
click at [1077, 399] on div at bounding box center [1110, 278] width 712 height 392
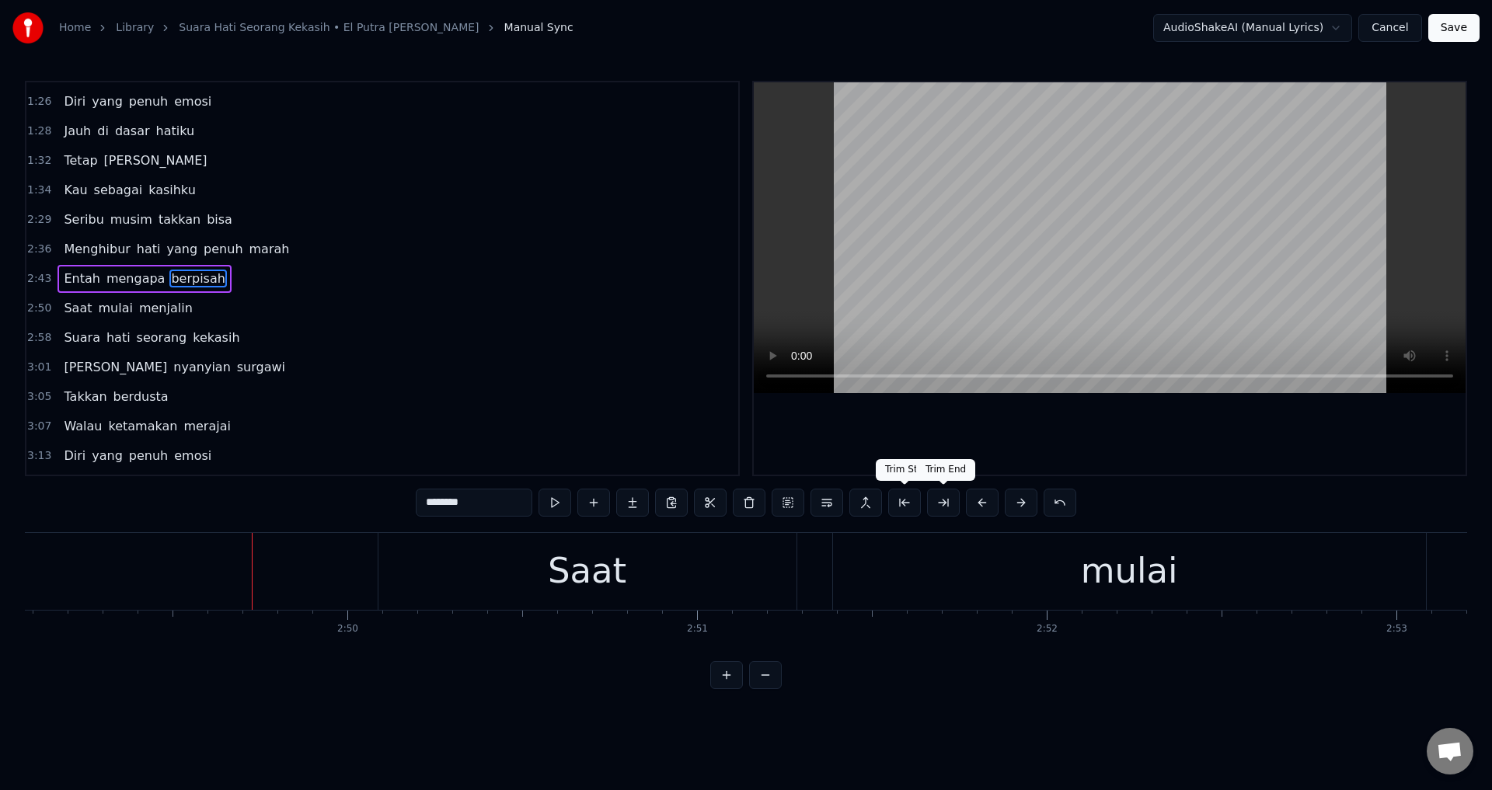
click at [1043, 417] on div at bounding box center [1110, 278] width 712 height 392
click at [1006, 424] on div at bounding box center [1110, 278] width 712 height 392
click at [446, 576] on div "Saat" at bounding box center [587, 571] width 418 height 77
type input "****"
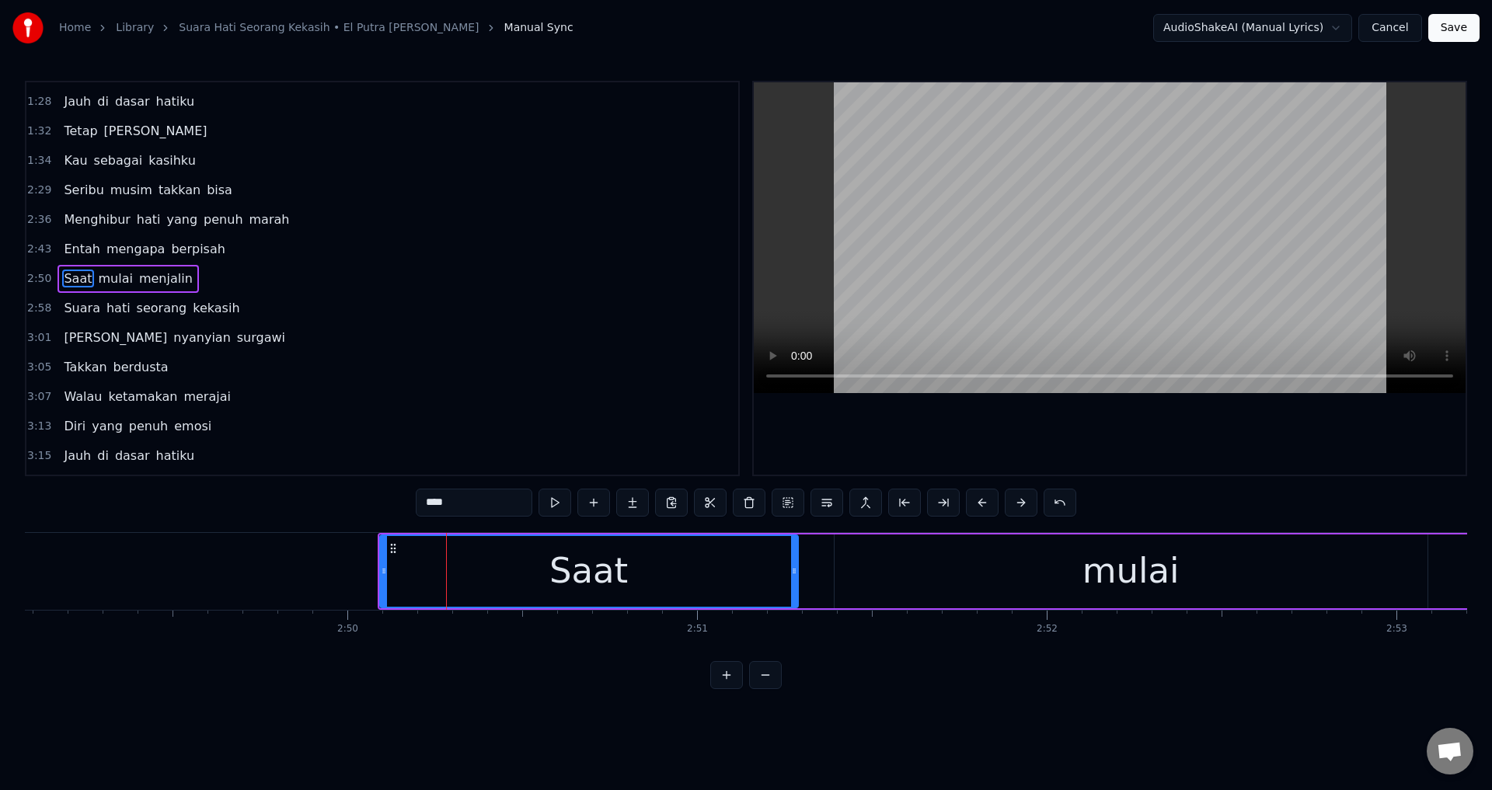
click at [817, 563] on div "Saat mulai menjalin" at bounding box center [1460, 571] width 2164 height 77
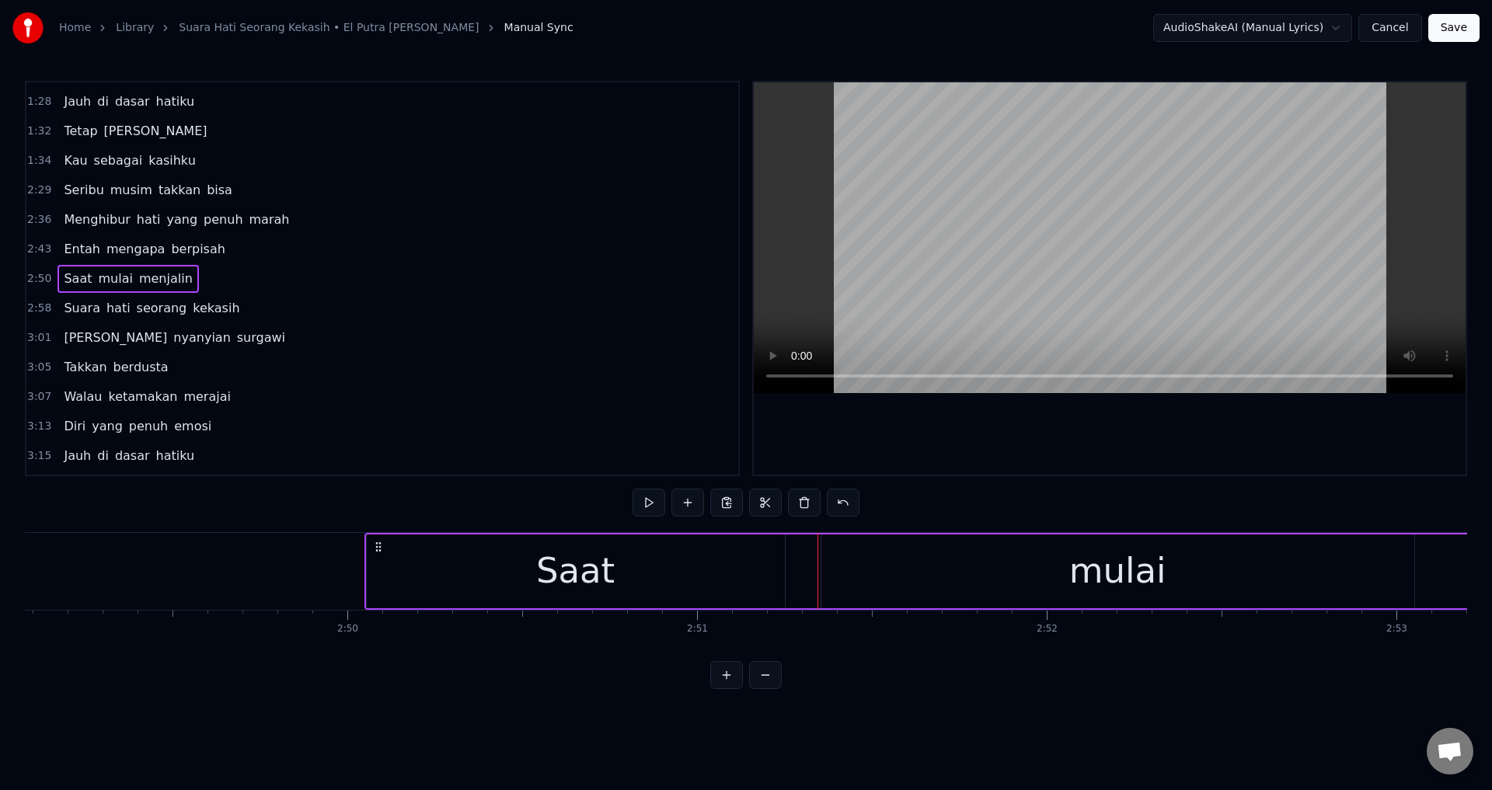
drag, startPoint x: 392, startPoint y: 549, endPoint x: 374, endPoint y: 546, distance: 18.0
click at [374, 546] on icon at bounding box center [378, 547] width 12 height 12
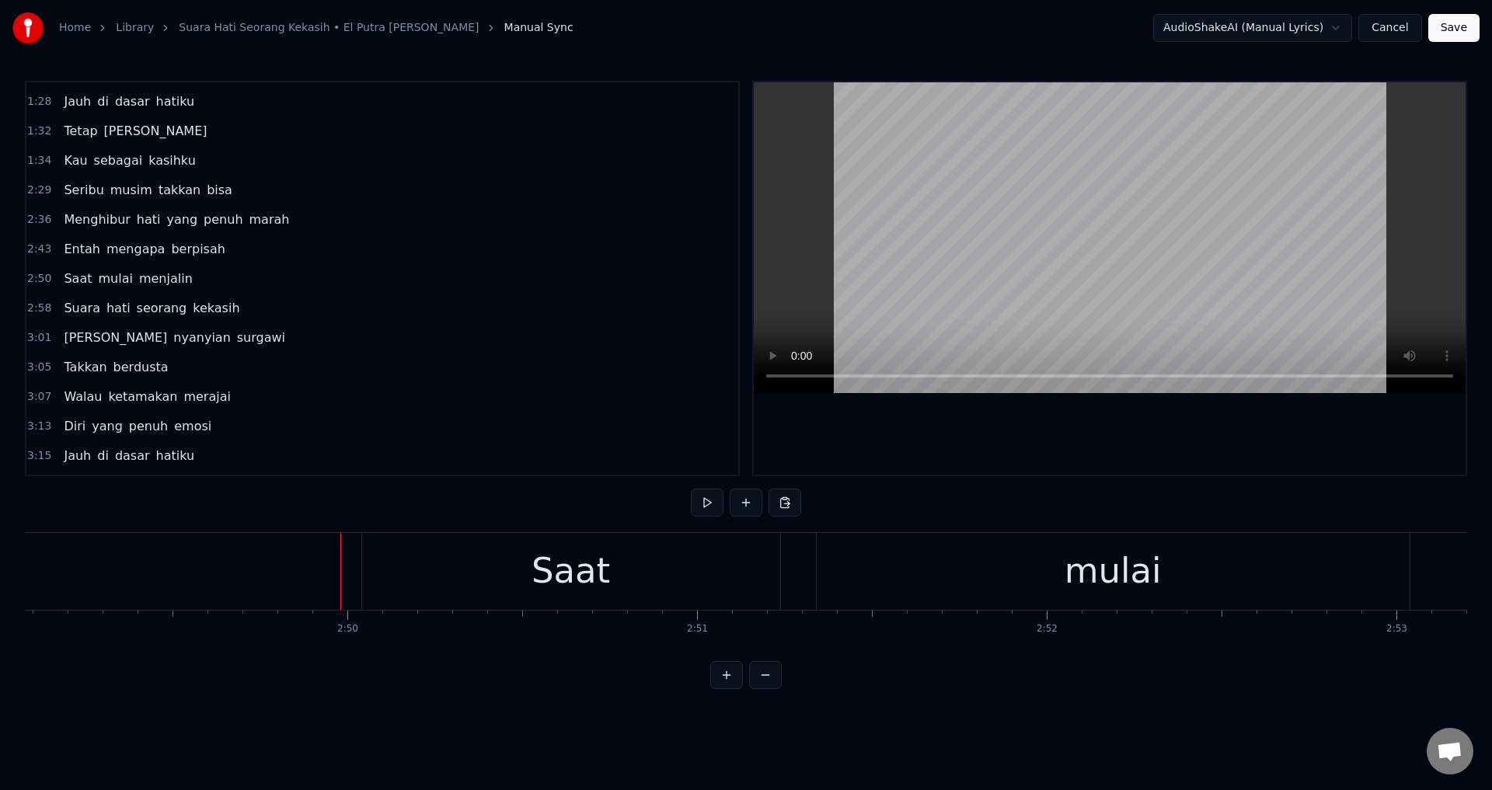
click at [953, 434] on div at bounding box center [1110, 278] width 712 height 392
click at [298, 584] on div "menjalin" at bounding box center [724, 571] width 929 height 77
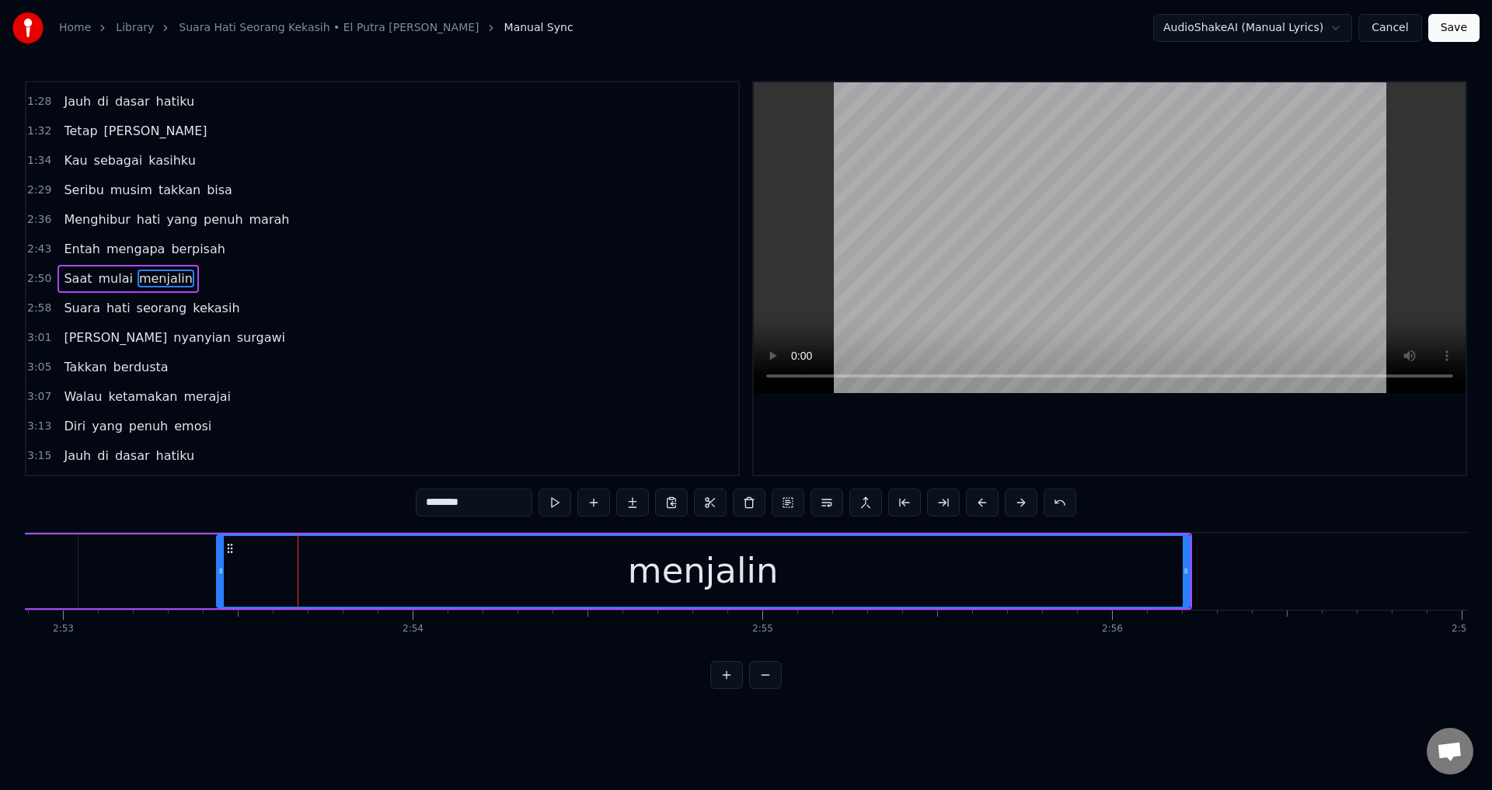
drag, startPoint x: 260, startPoint y: 576, endPoint x: 298, endPoint y: 564, distance: 39.8
click at [218, 573] on icon at bounding box center [221, 571] width 6 height 12
click at [1037, 401] on div at bounding box center [1110, 278] width 712 height 392
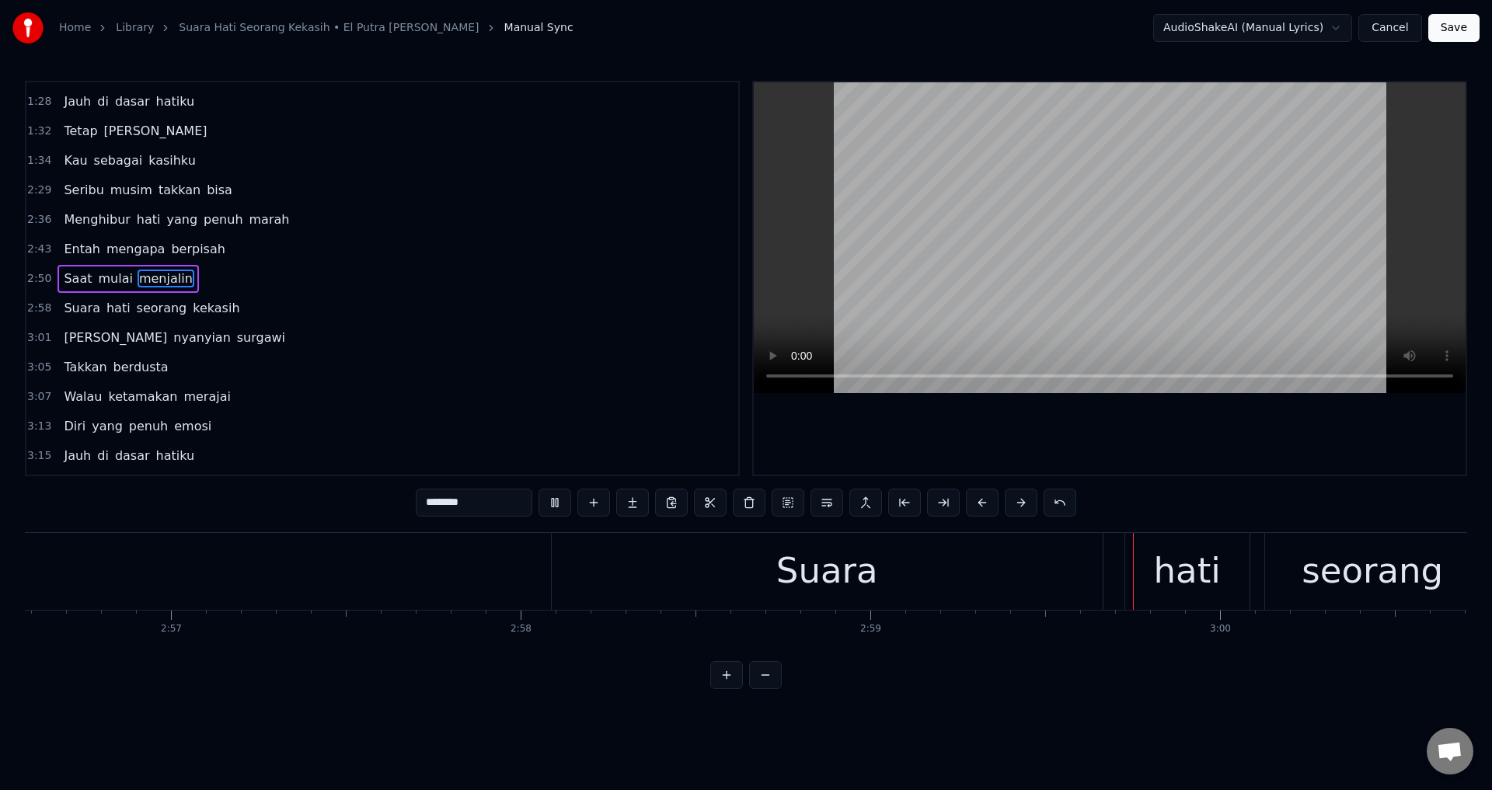
click at [970, 399] on div at bounding box center [1110, 278] width 712 height 392
click at [1118, 566] on div "Suara hati seorang kekasih" at bounding box center [1147, 571] width 1192 height 77
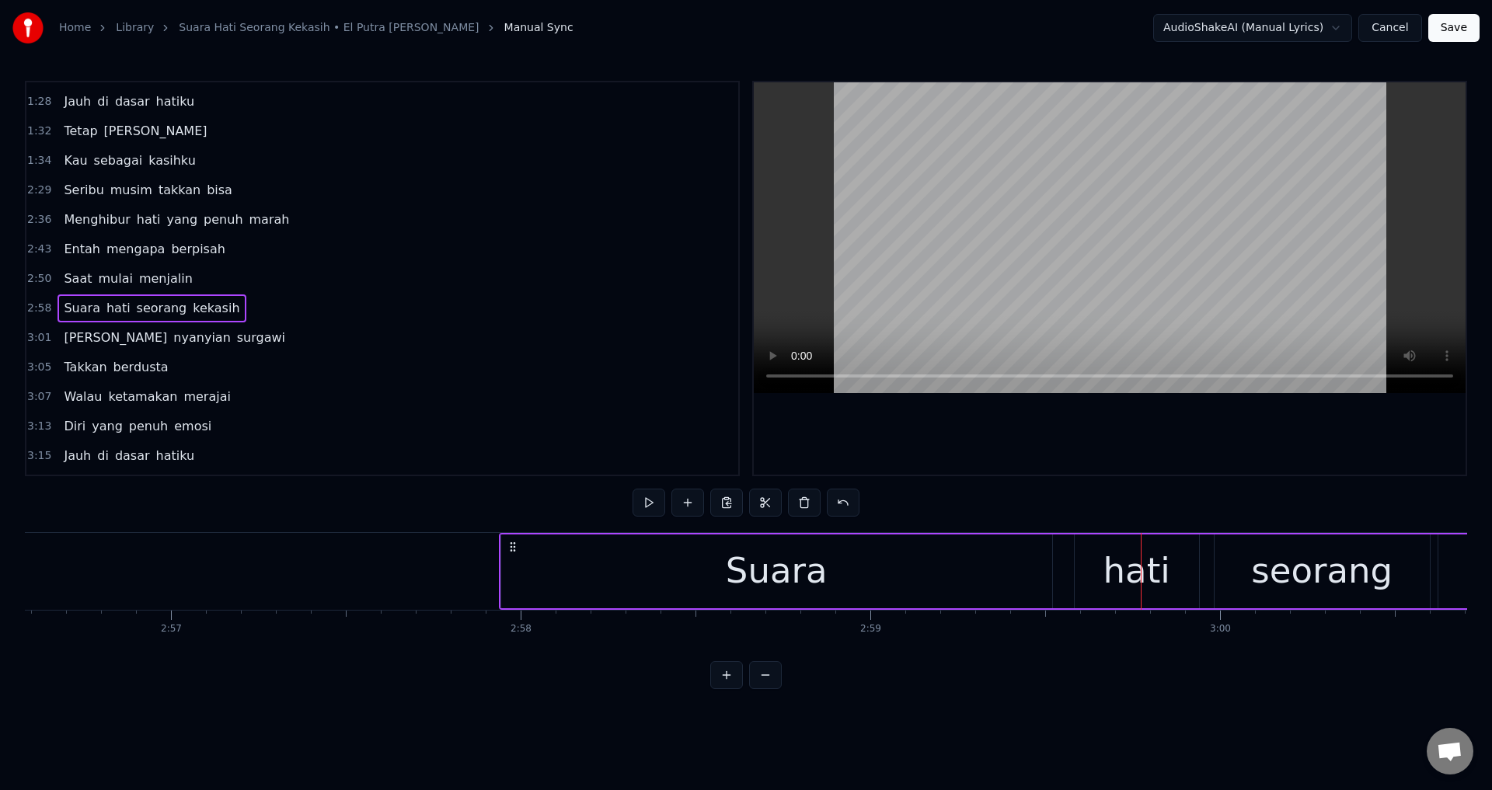
drag, startPoint x: 570, startPoint y: 545, endPoint x: 518, endPoint y: 549, distance: 52.2
click at [518, 549] on icon at bounding box center [513, 547] width 12 height 12
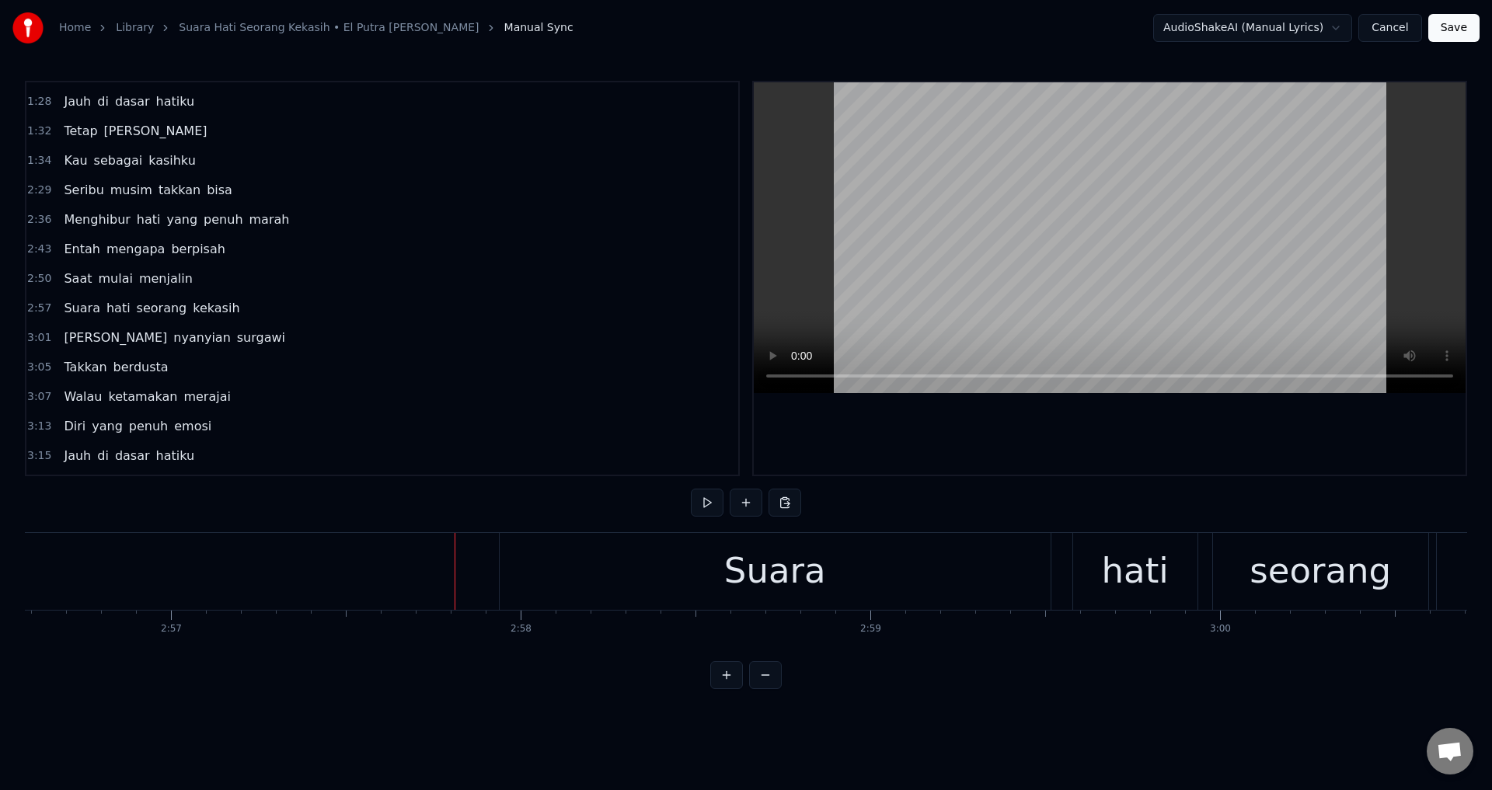
click at [987, 395] on div at bounding box center [1110, 278] width 712 height 392
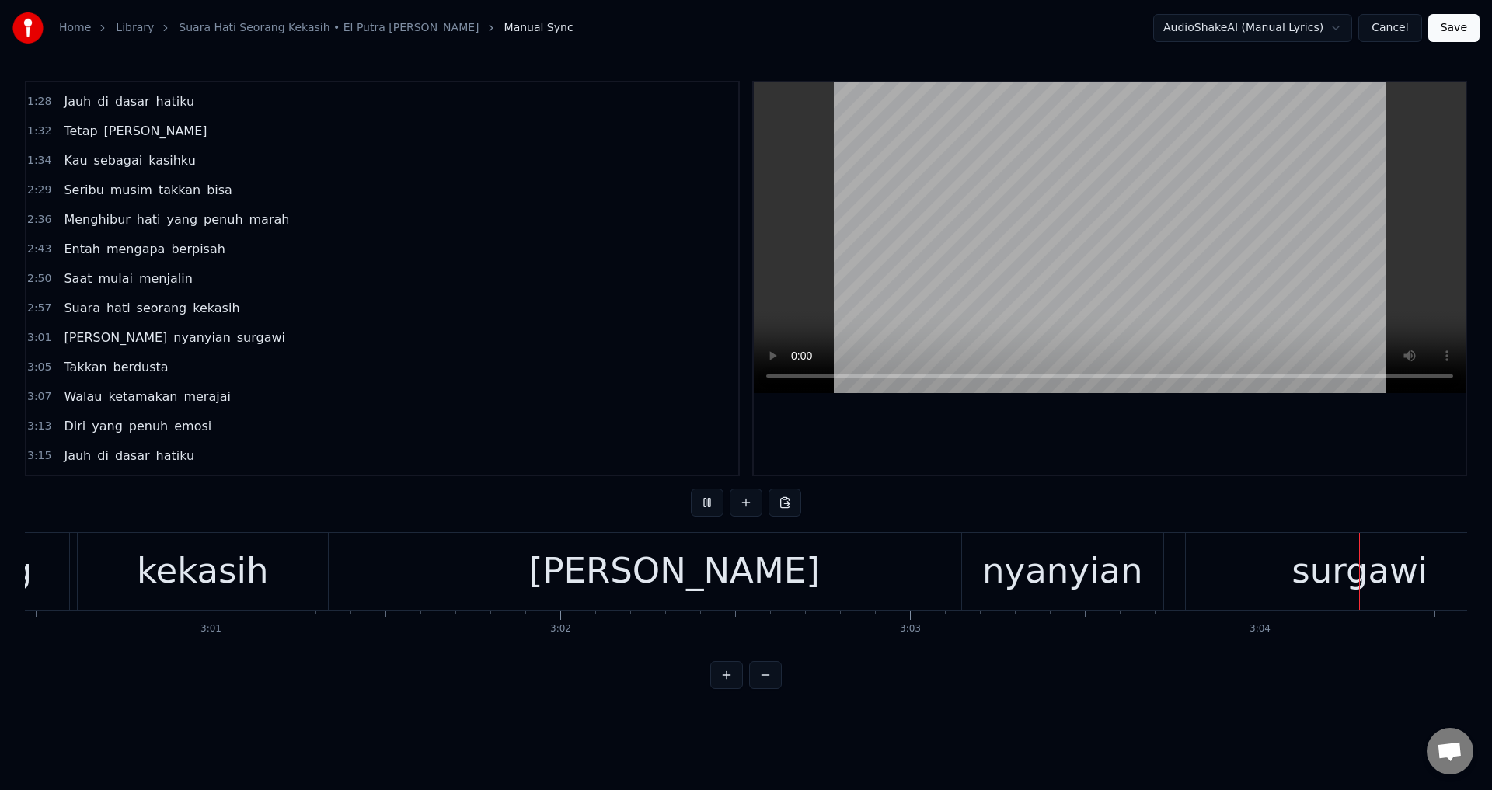
scroll to position [0, 64405]
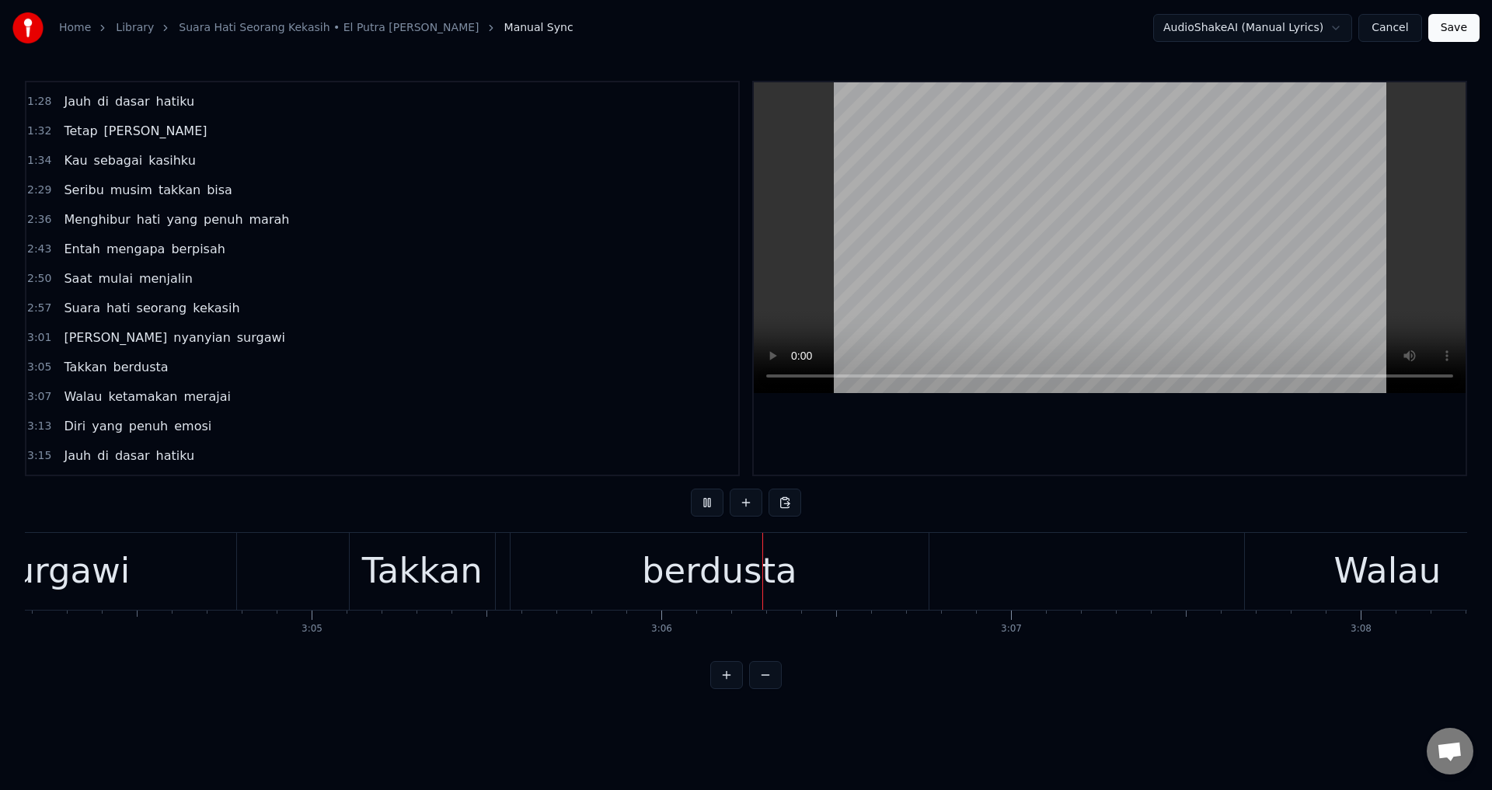
click at [354, 561] on div "Takkan" at bounding box center [422, 571] width 145 height 77
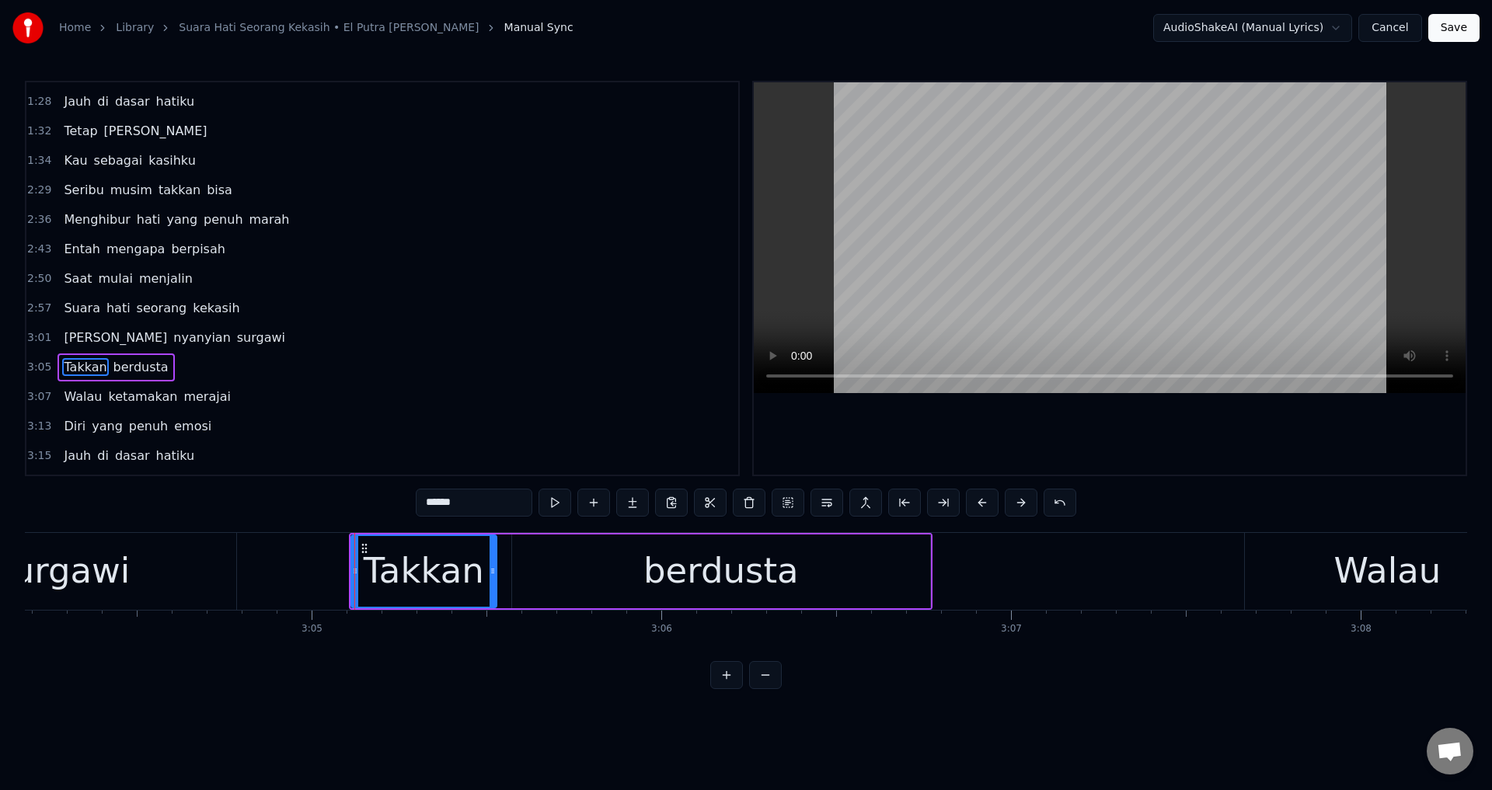
scroll to position [434, 0]
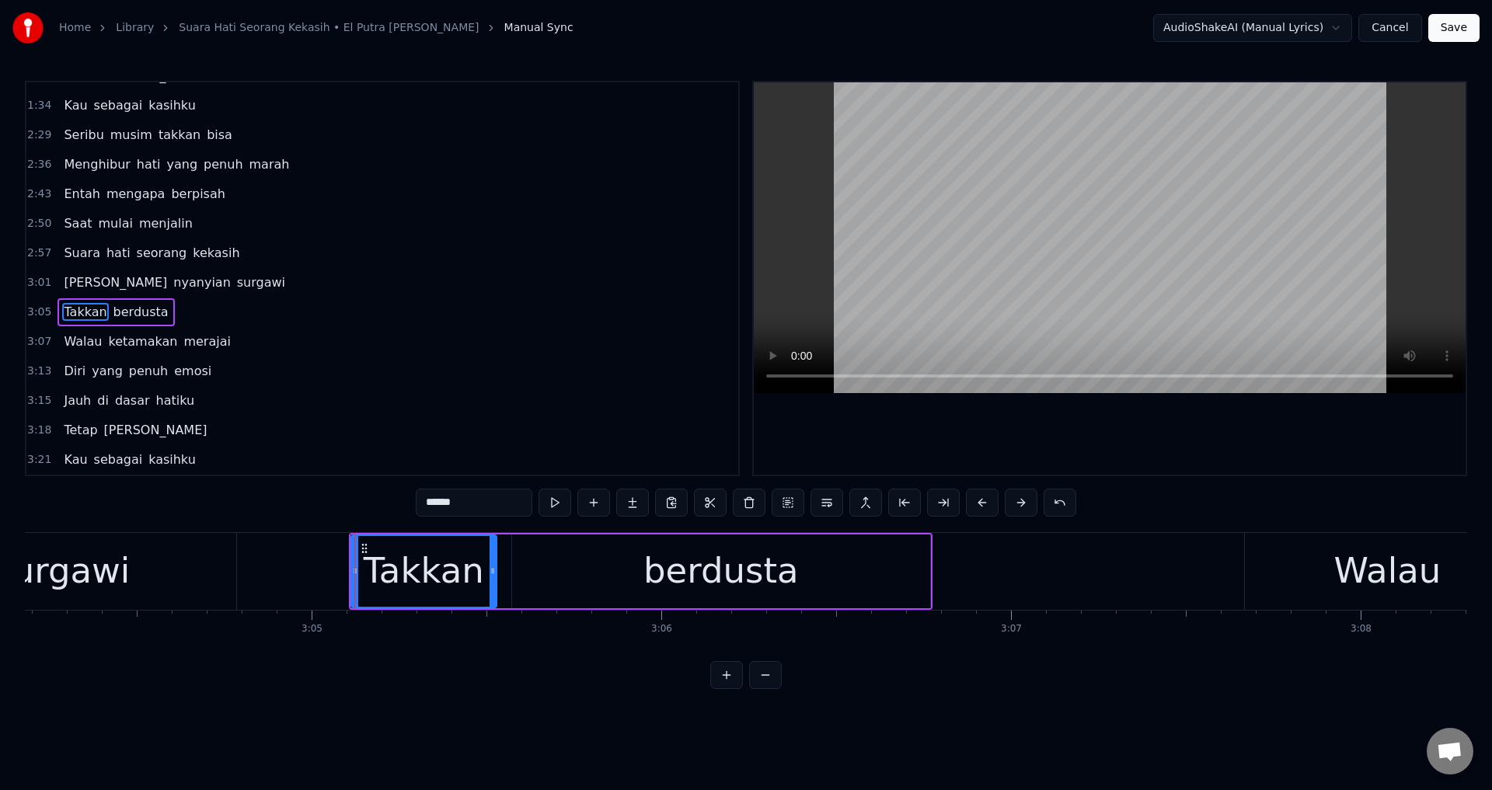
click at [78, 274] on span "[PERSON_NAME]" at bounding box center [115, 283] width 106 height 18
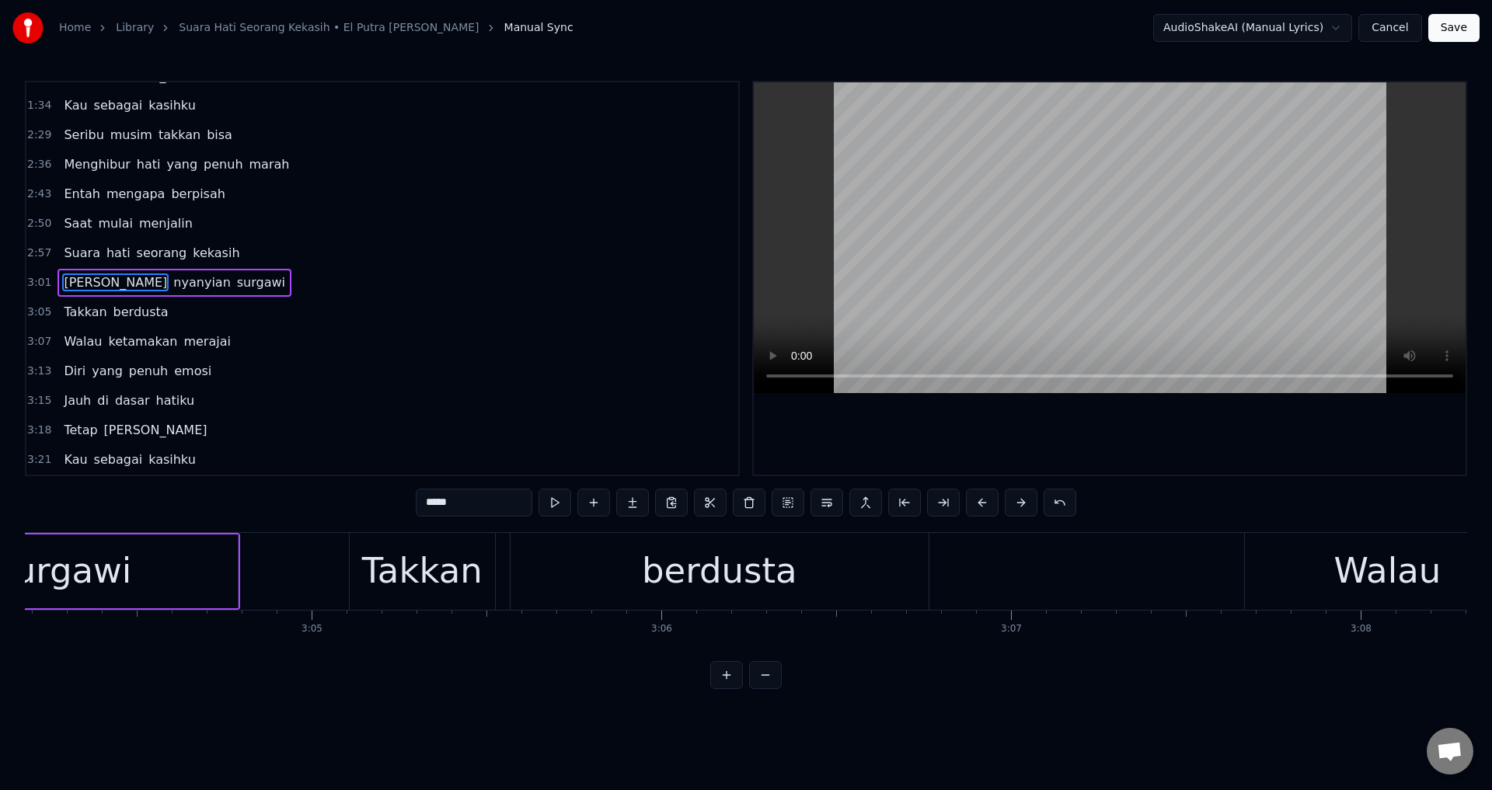
scroll to position [0, 63525]
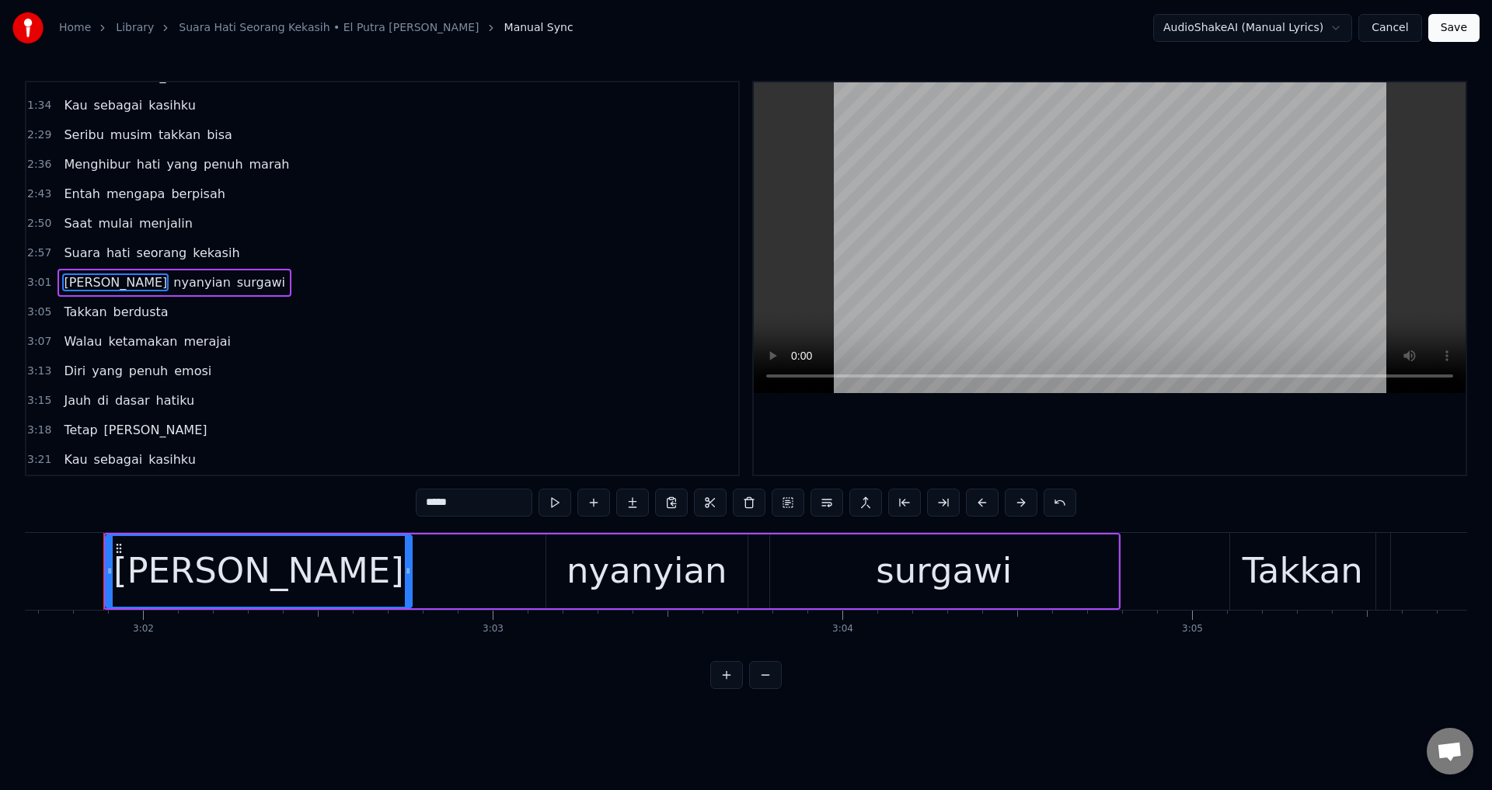
click at [883, 437] on div at bounding box center [1110, 278] width 712 height 392
click at [901, 443] on div at bounding box center [1110, 278] width 712 height 392
click at [625, 566] on div "nyanyian" at bounding box center [646, 571] width 160 height 53
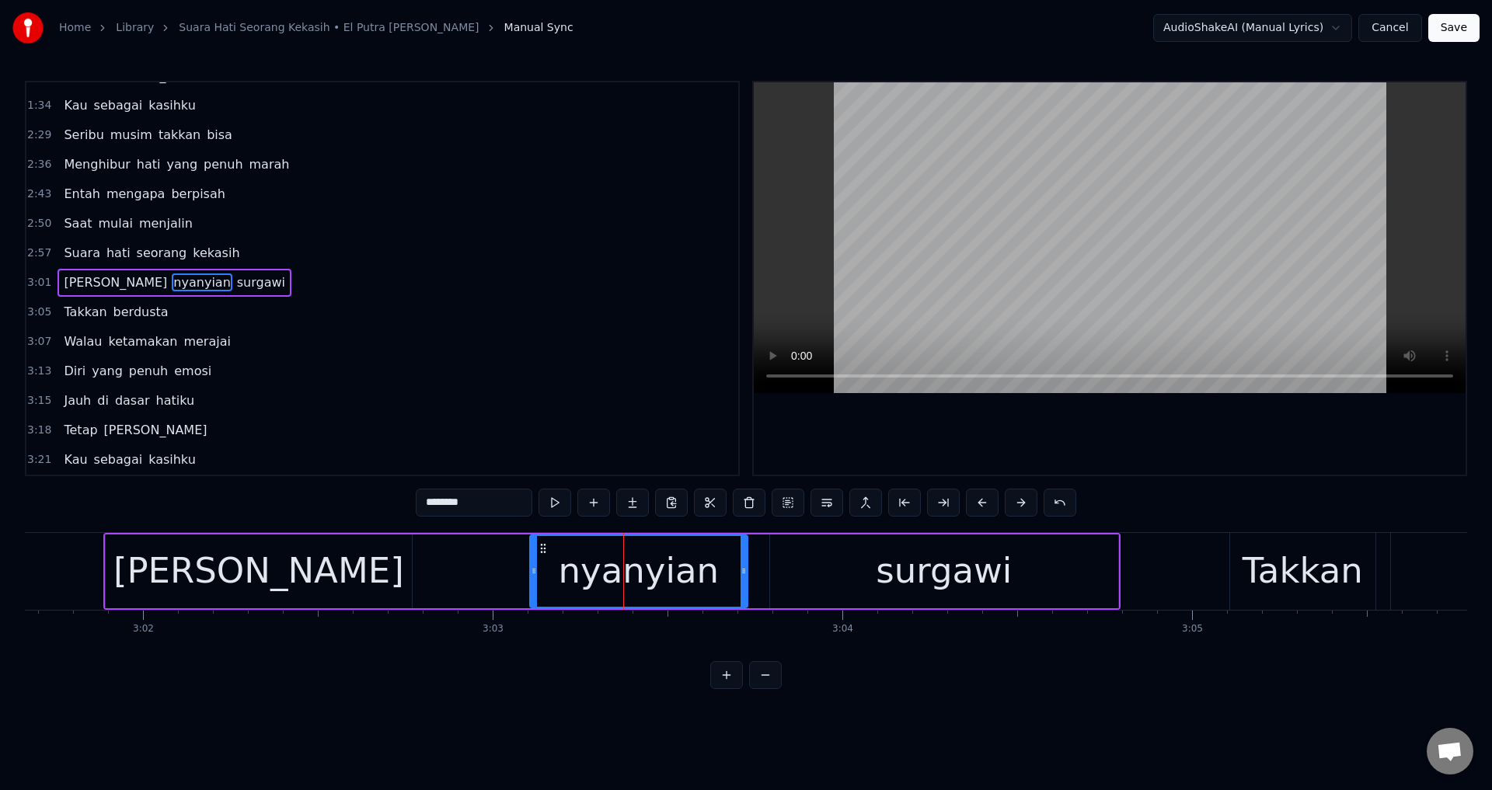
drag, startPoint x: 552, startPoint y: 569, endPoint x: 533, endPoint y: 571, distance: 18.8
click at [533, 571] on icon at bounding box center [534, 571] width 6 height 12
click at [929, 480] on div "0:15 Hanya namamu di hatiku 0:22 [PERSON_NAME] raga takkan berdusta 0:29 Namun …" at bounding box center [746, 385] width 1442 height 608
click at [931, 465] on div at bounding box center [1110, 278] width 712 height 392
click at [931, 451] on div at bounding box center [1110, 278] width 712 height 392
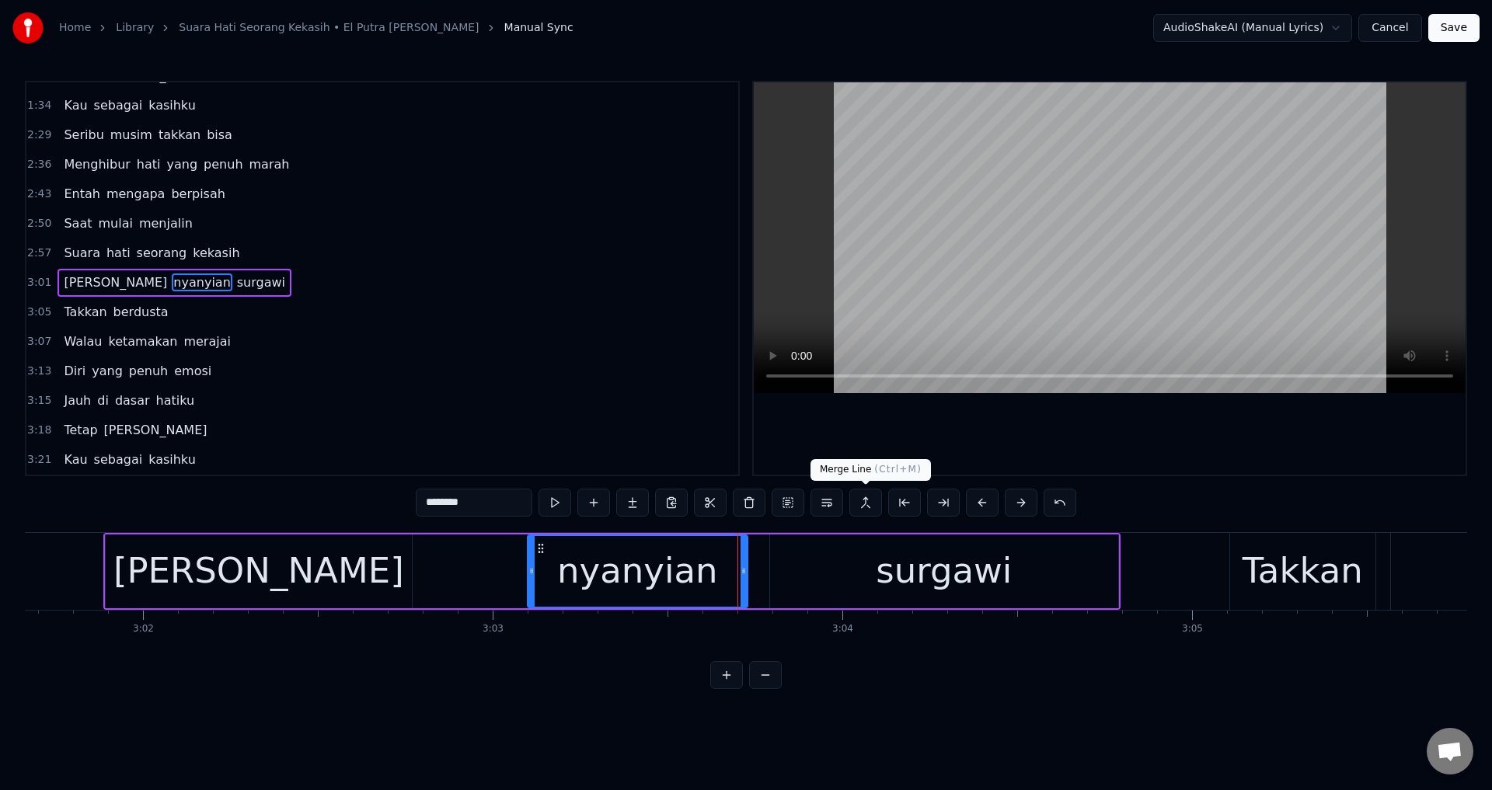
click at [810, 577] on div "surgawi" at bounding box center [944, 572] width 348 height 74
type input "*******"
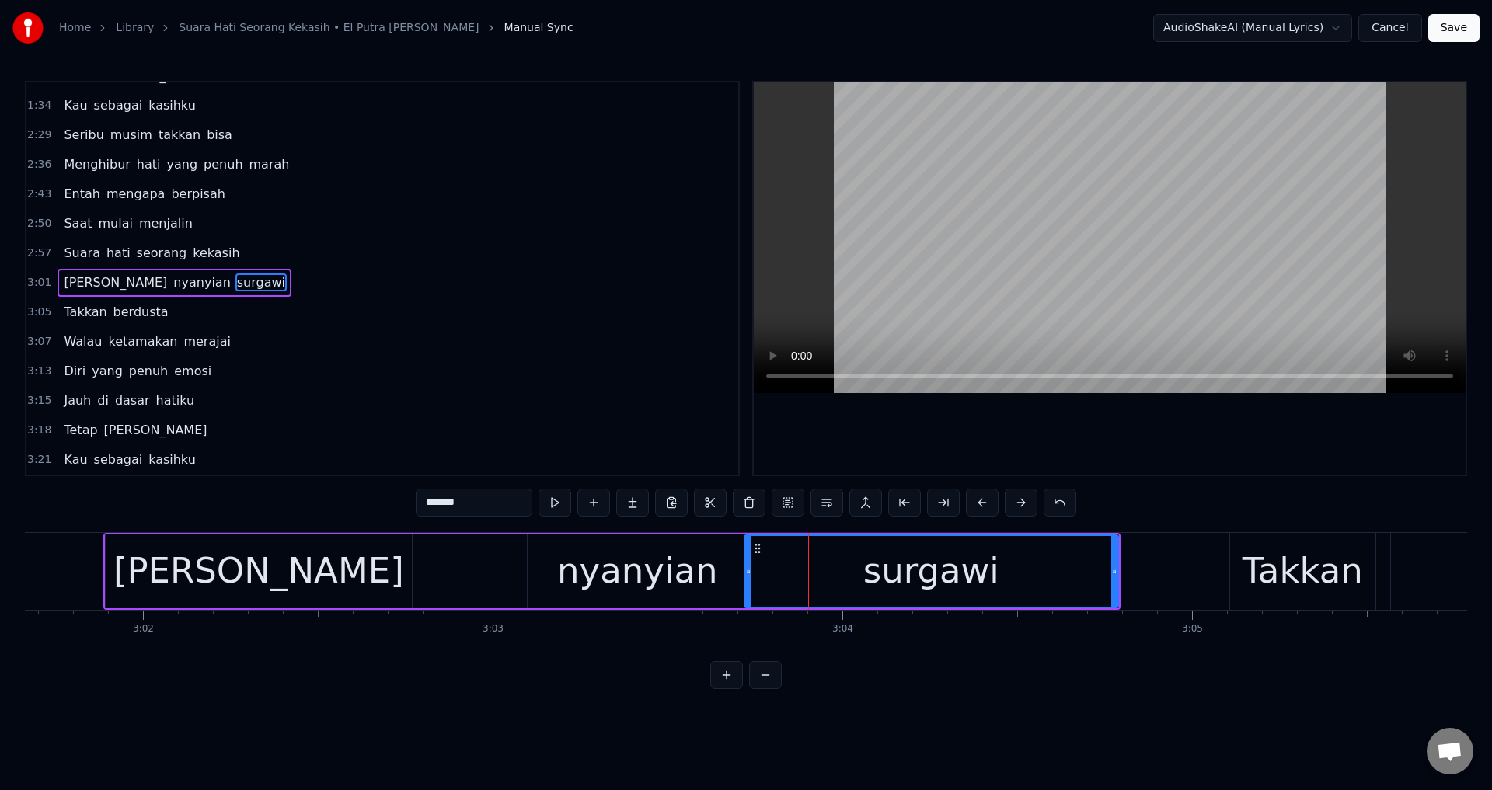
drag, startPoint x: 774, startPoint y: 569, endPoint x: 748, endPoint y: 566, distance: 25.7
click at [748, 566] on icon at bounding box center [748, 571] width 6 height 12
click at [863, 435] on div at bounding box center [1110, 278] width 712 height 392
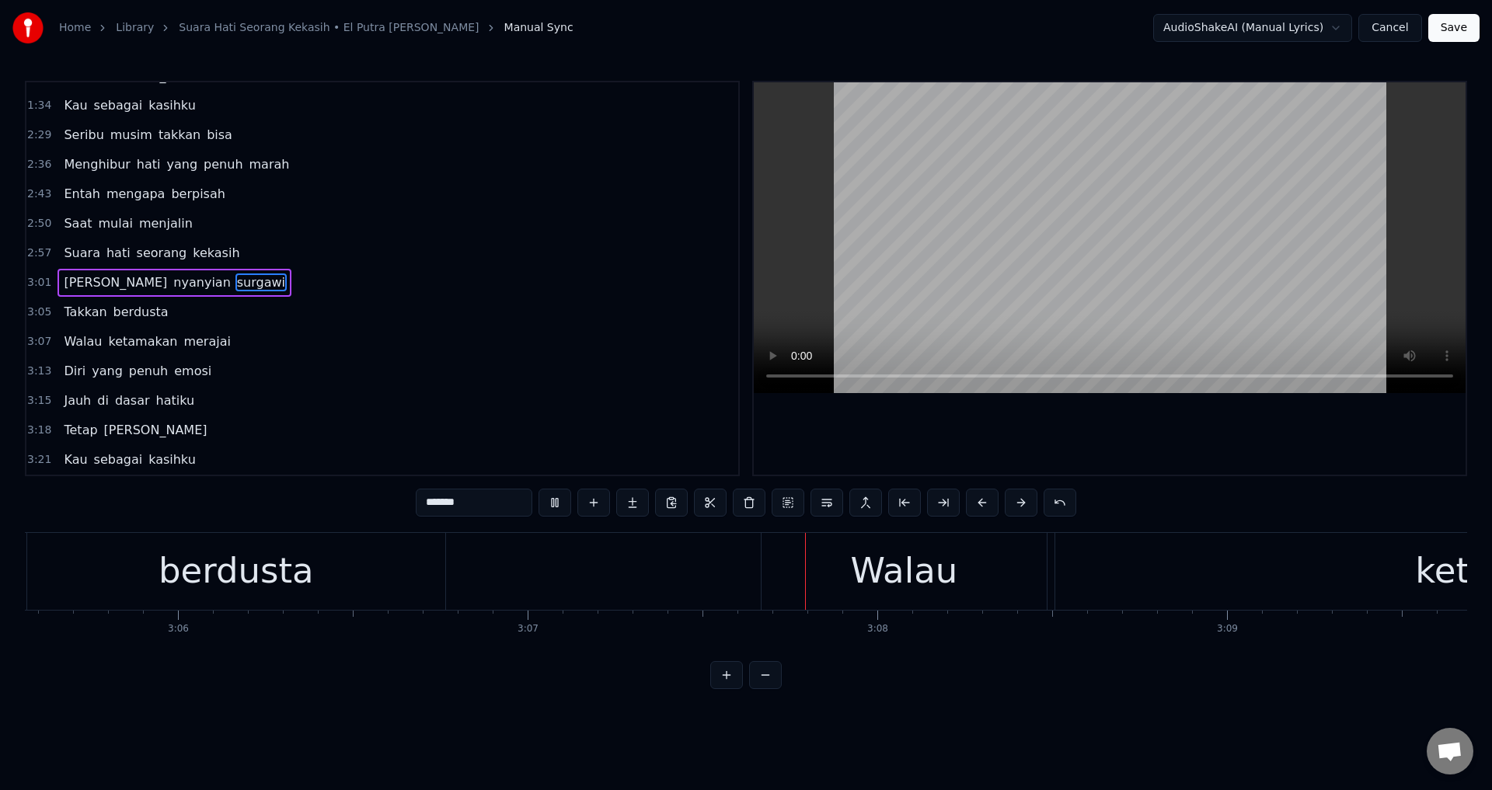
click at [874, 434] on div at bounding box center [1110, 278] width 712 height 392
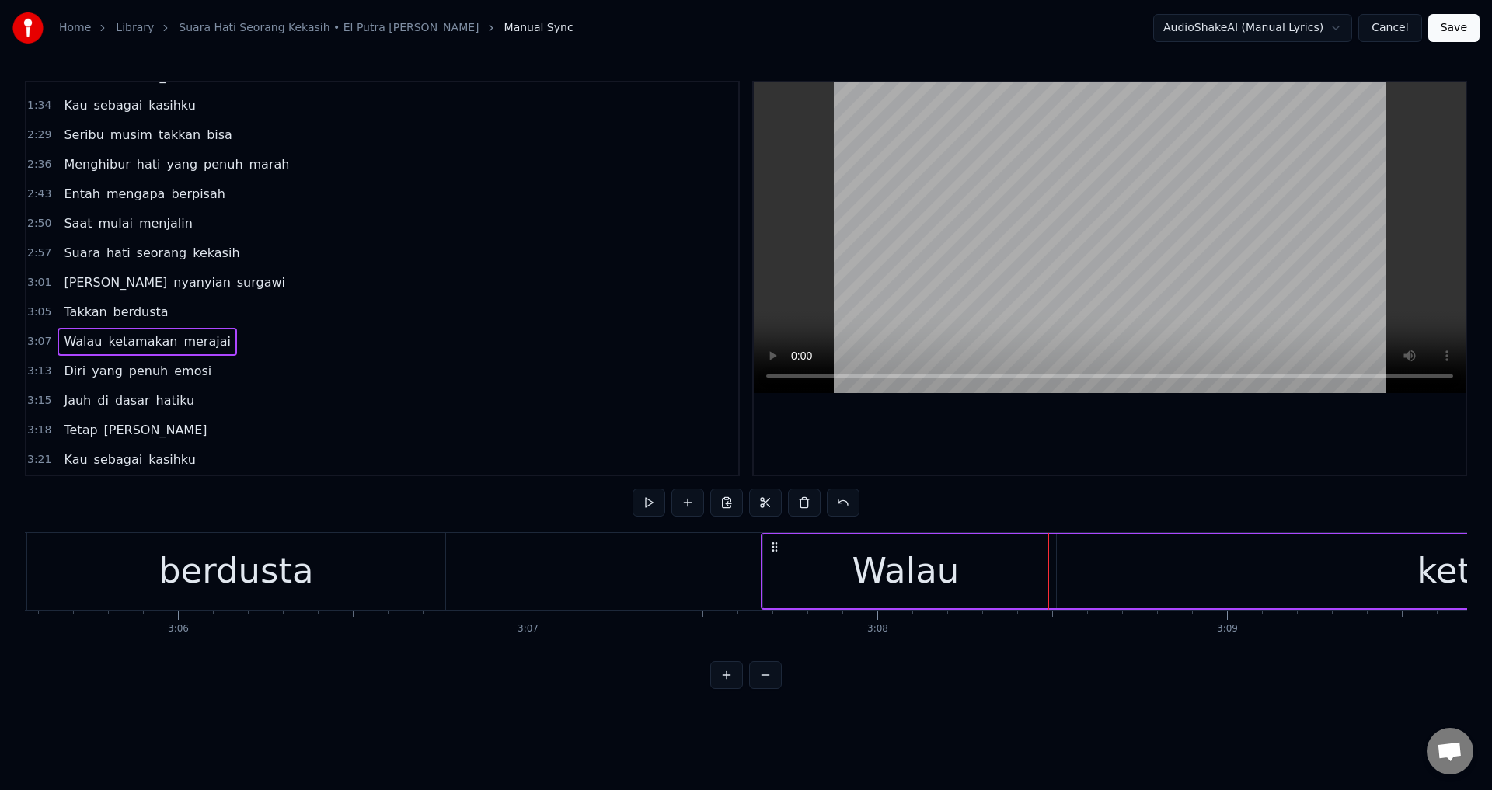
drag, startPoint x: 776, startPoint y: 548, endPoint x: 751, endPoint y: 545, distance: 25.8
click at [751, 545] on icon at bounding box center [756, 547] width 12 height 12
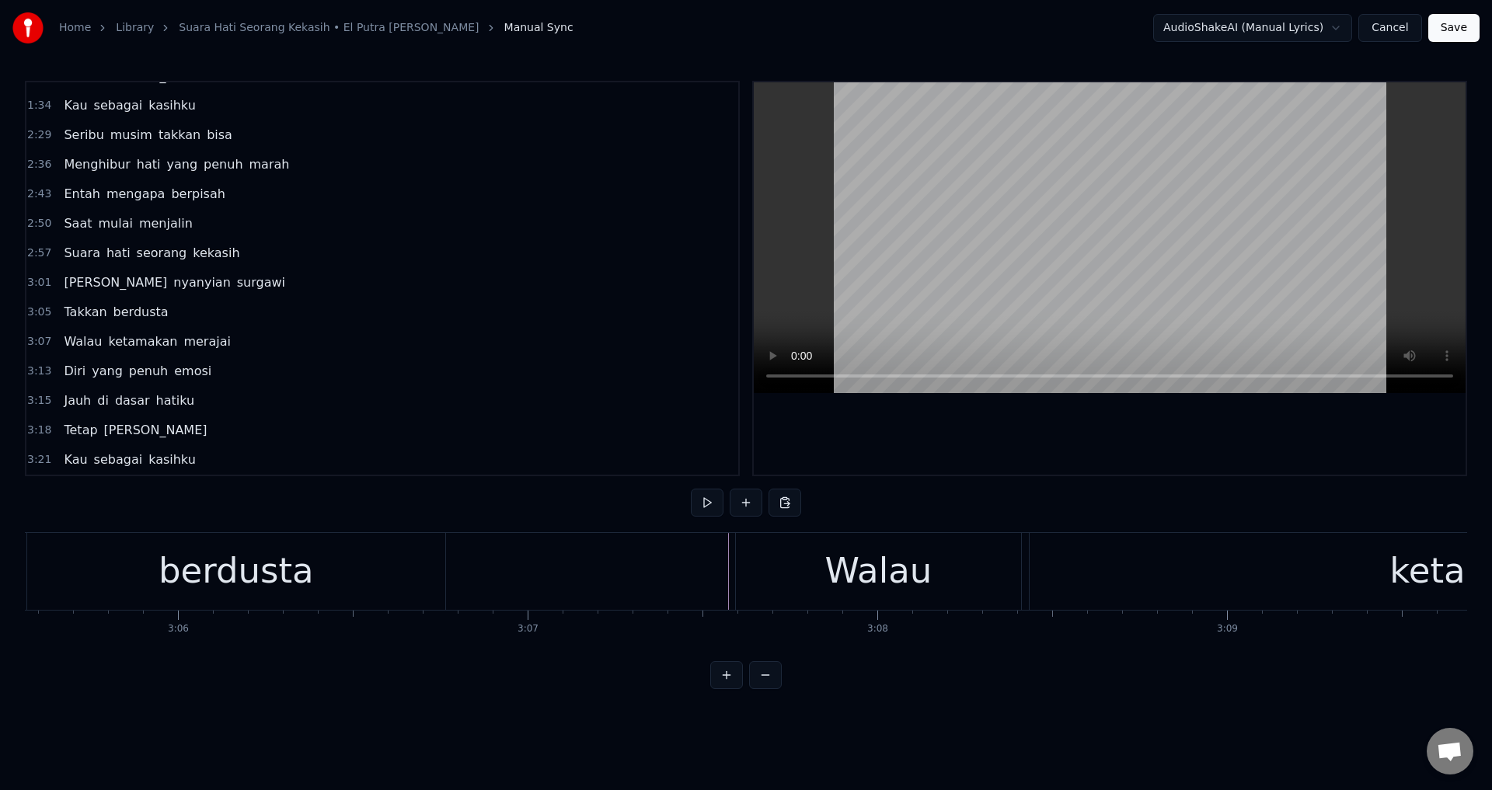
scroll to position [0, 26028]
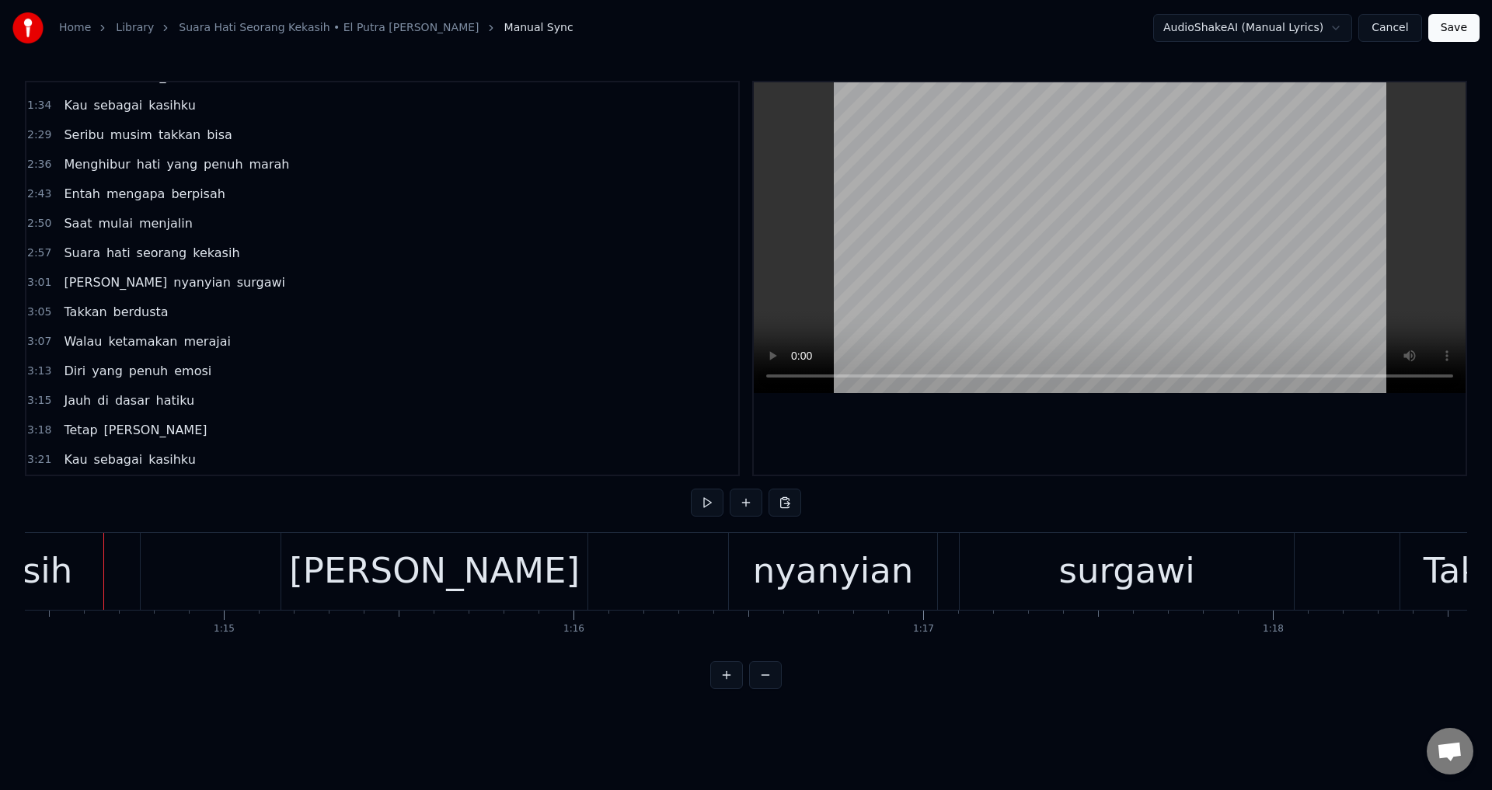
click at [79, 341] on span "Walau" at bounding box center [82, 342] width 41 height 18
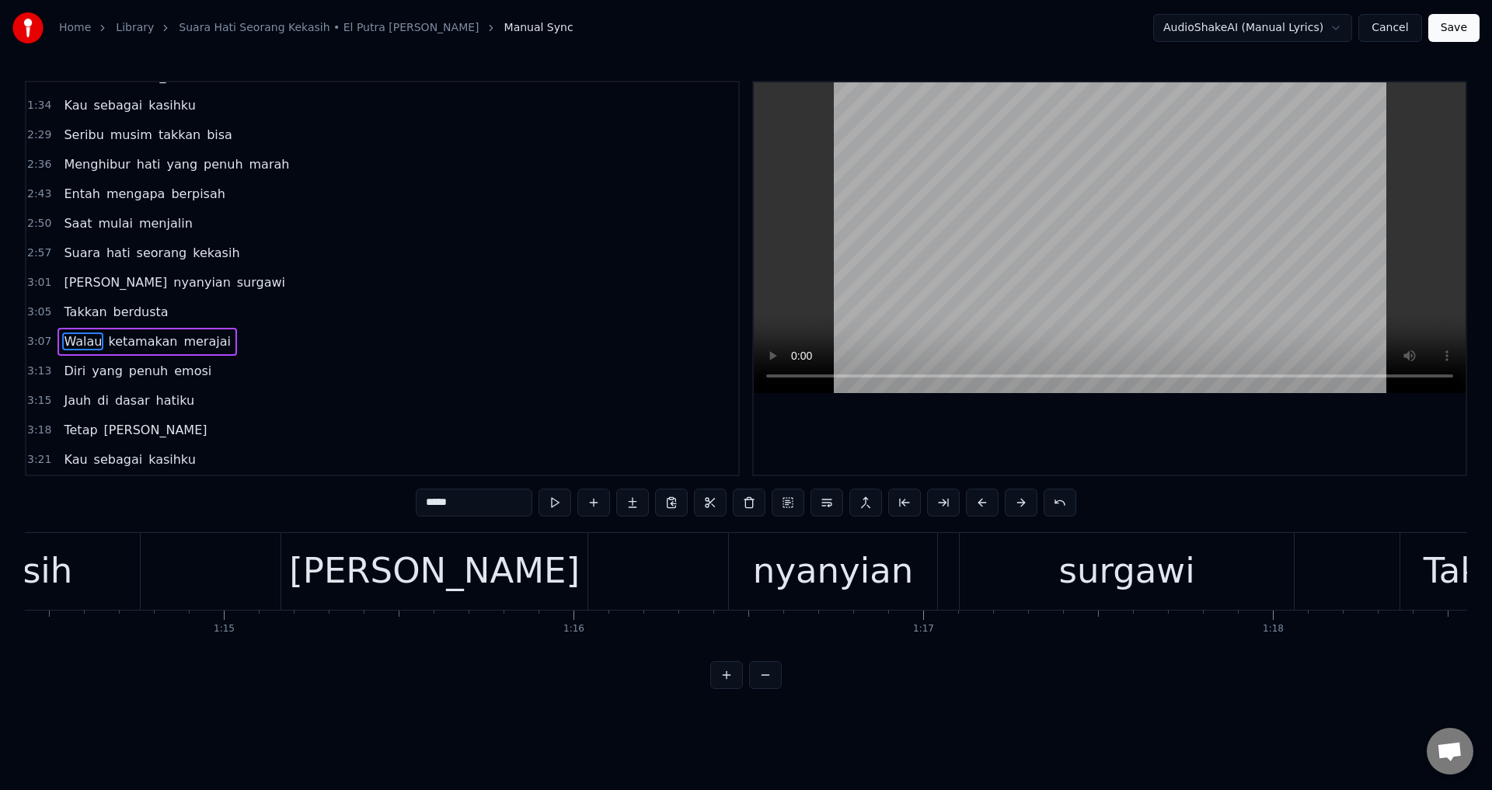
scroll to position [0, 65521]
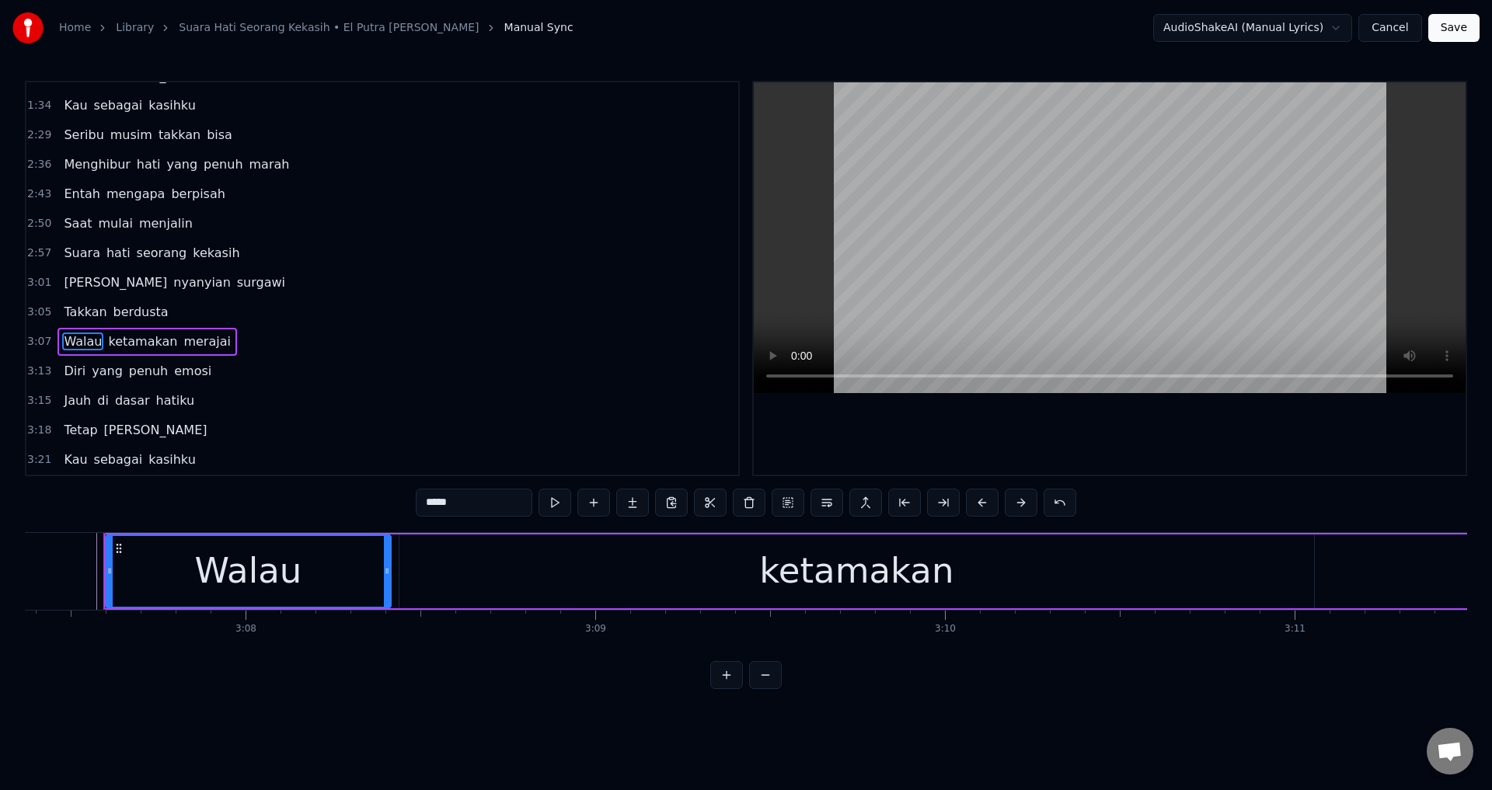
click at [1041, 422] on div at bounding box center [1110, 278] width 712 height 392
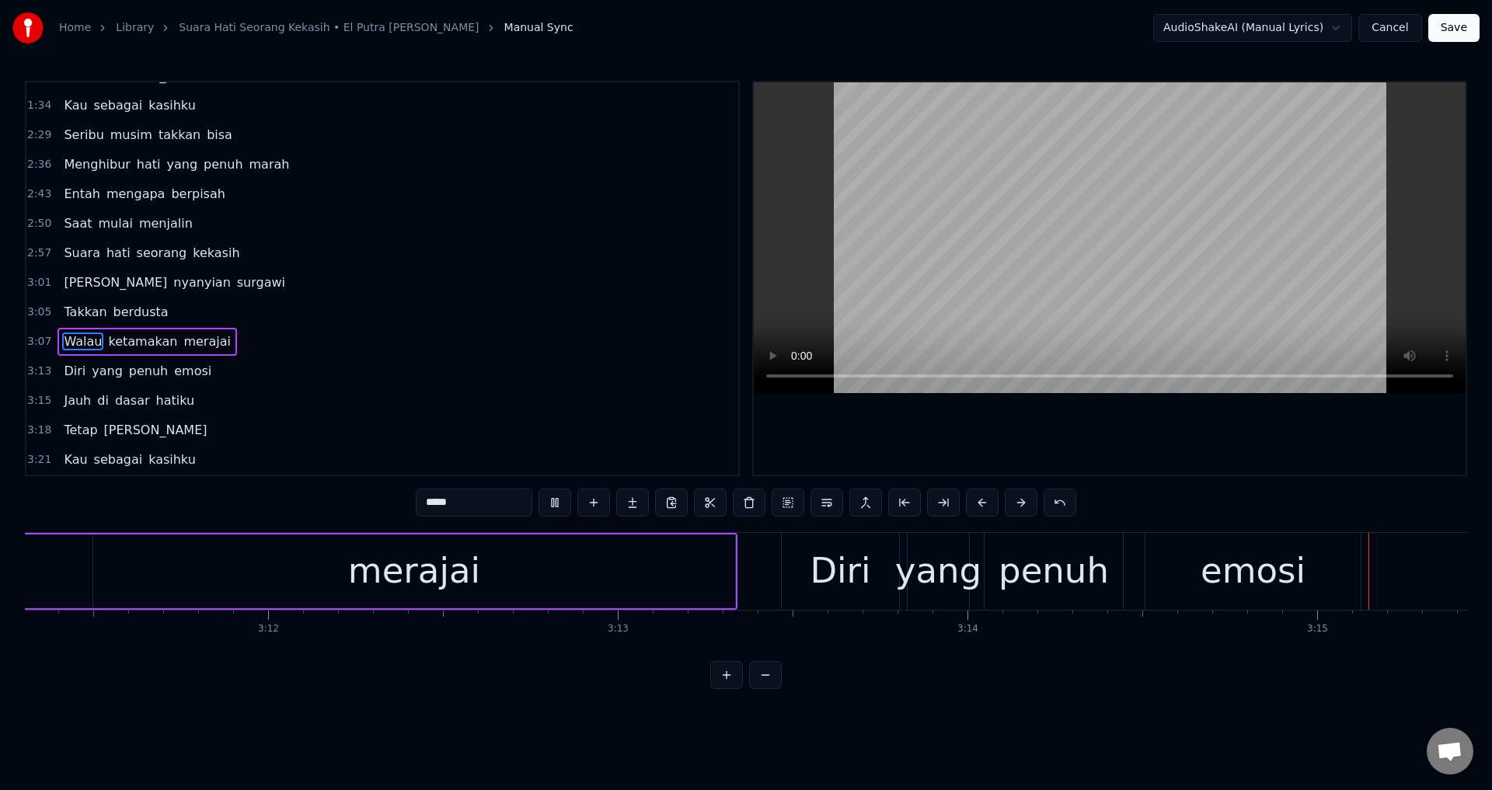
scroll to position [0, 68194]
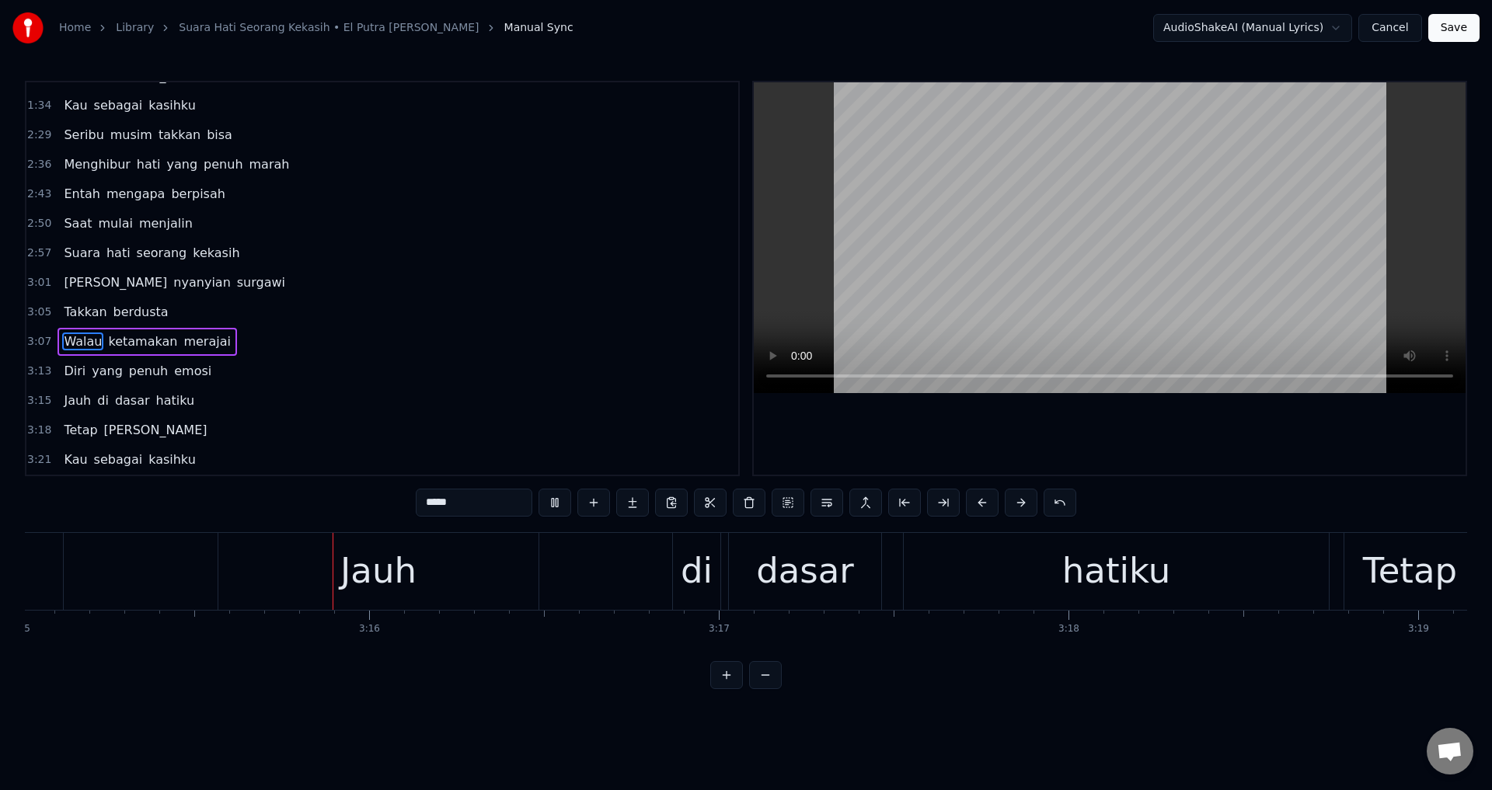
click at [1008, 424] on div at bounding box center [1110, 278] width 712 height 392
click at [559, 563] on div "Jauh di dasar hatiku" at bounding box center [775, 571] width 1115 height 77
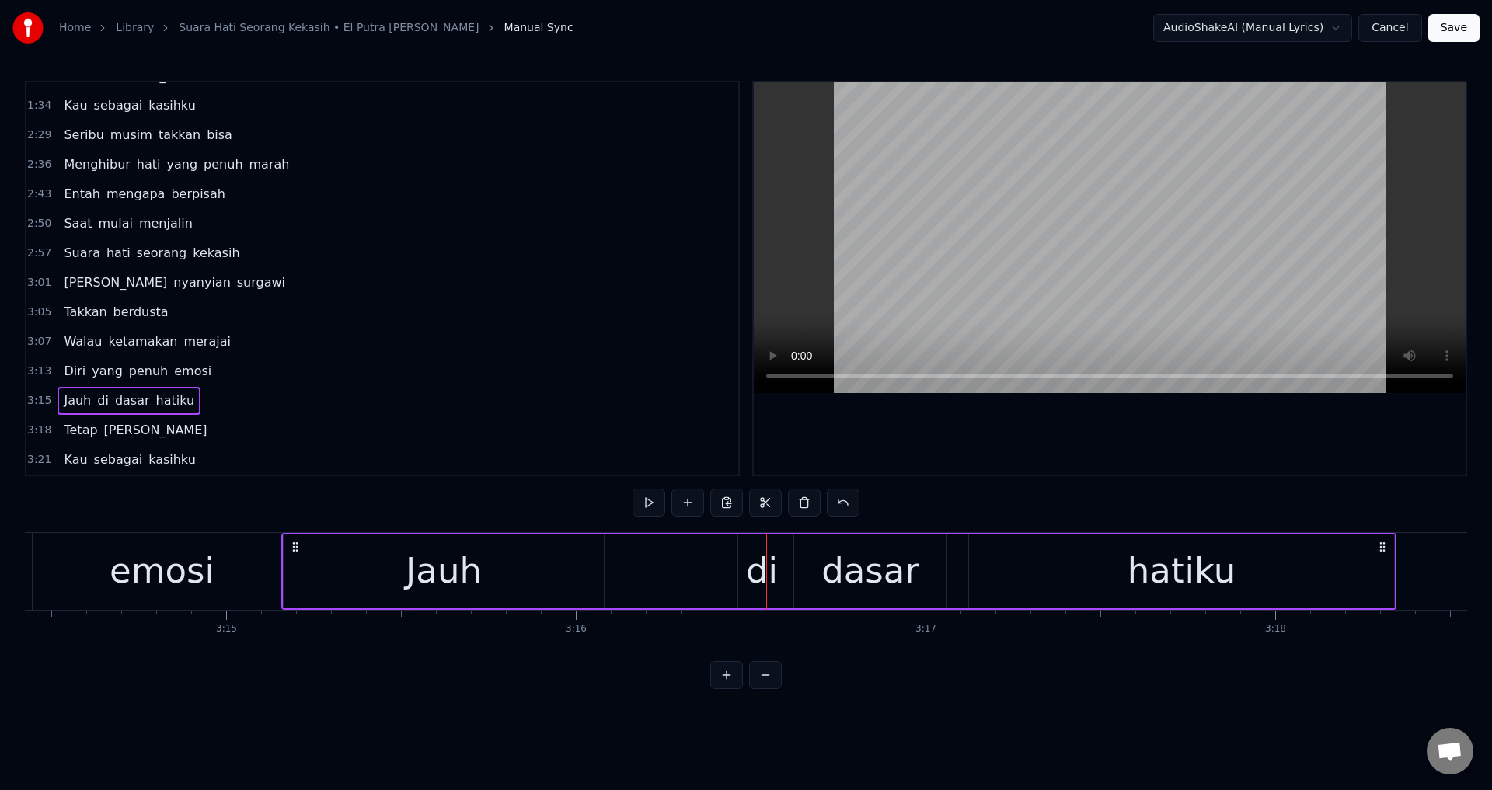
scroll to position [0, 67982]
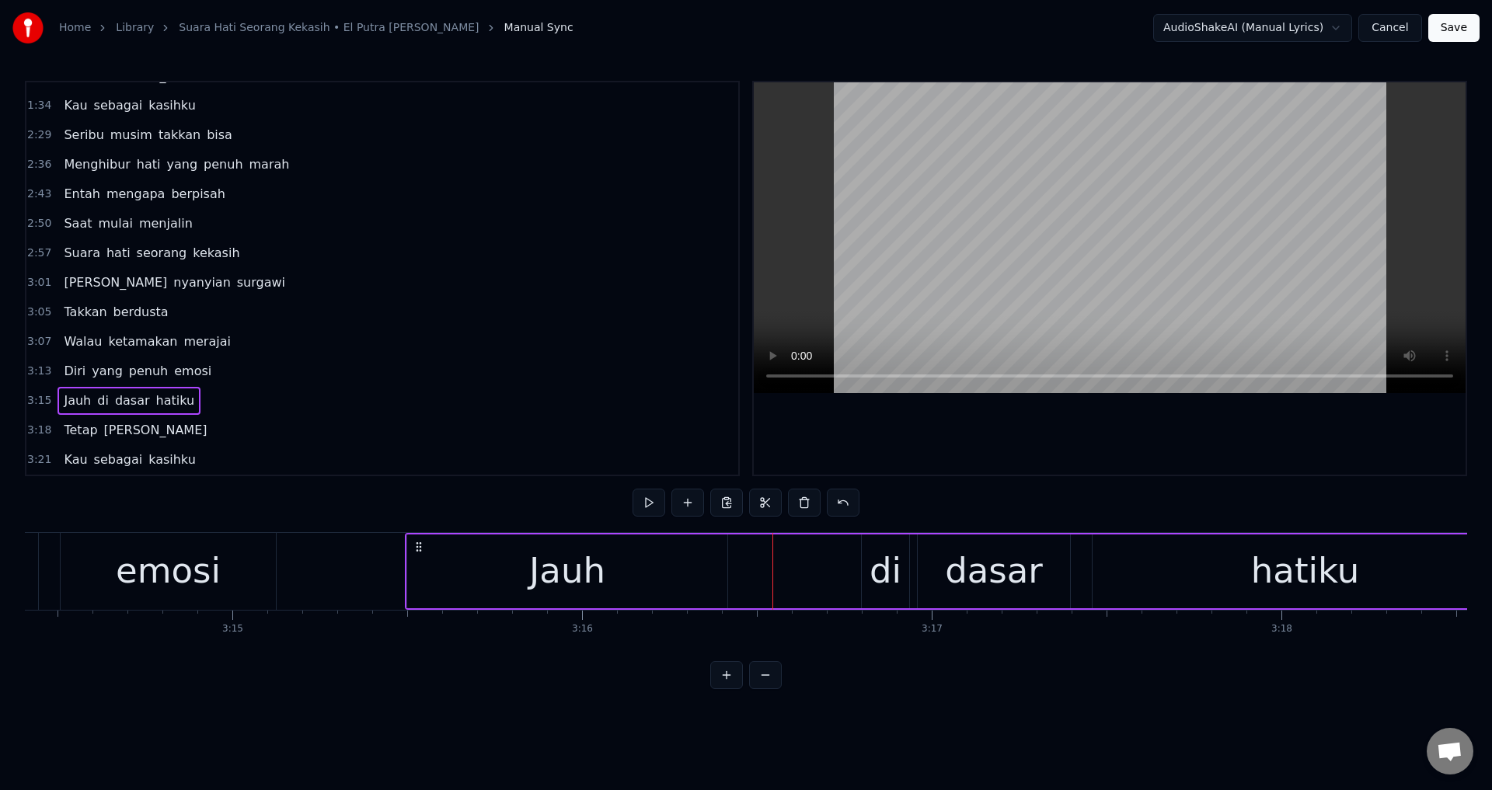
drag, startPoint x: 228, startPoint y: 545, endPoint x: 403, endPoint y: 546, distance: 174.9
click at [414, 545] on icon at bounding box center [419, 547] width 12 height 12
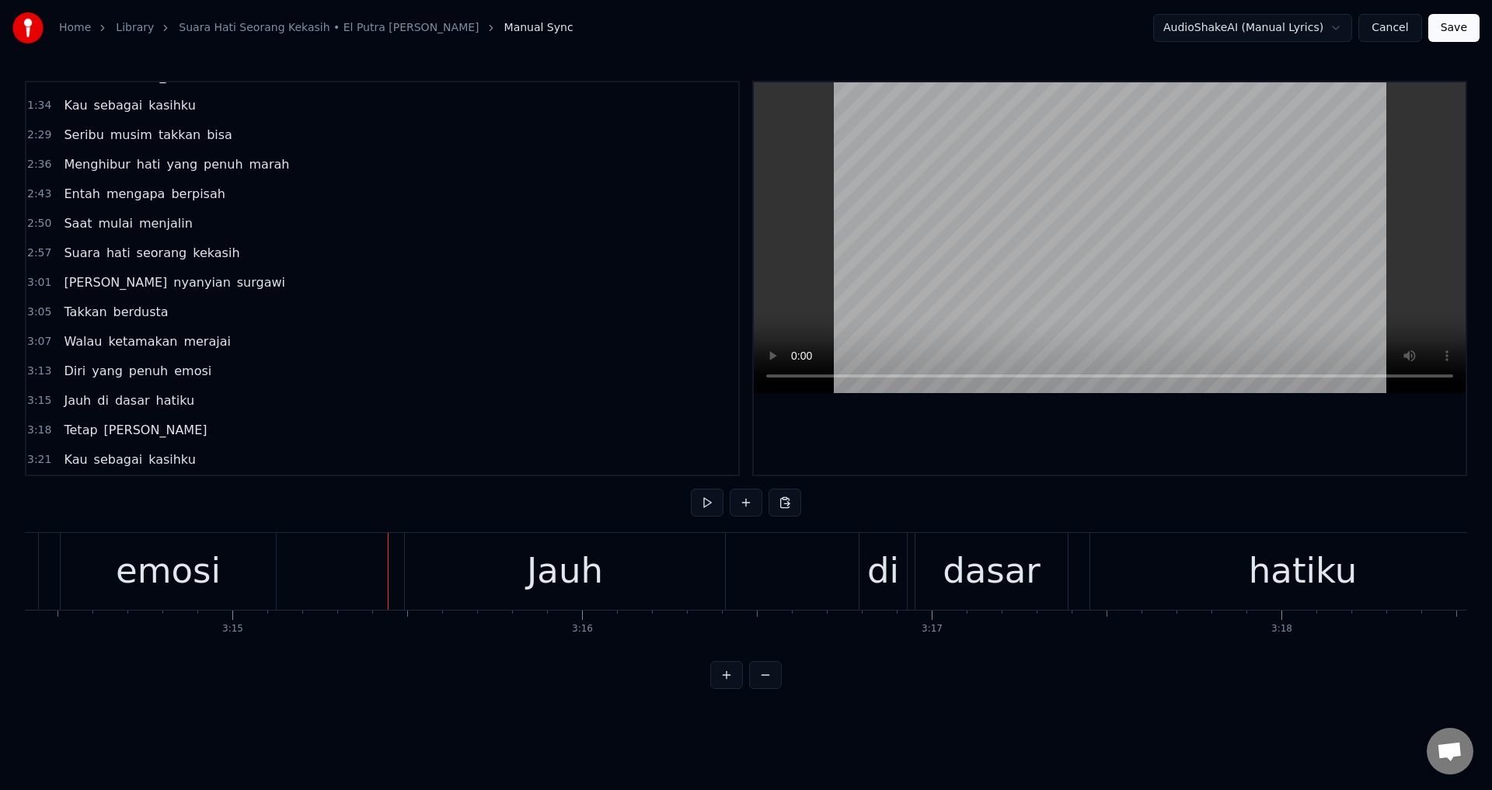
click at [913, 420] on div at bounding box center [1110, 278] width 712 height 392
click at [932, 444] on div at bounding box center [1110, 278] width 712 height 392
click at [889, 563] on div "di" at bounding box center [883, 571] width 32 height 53
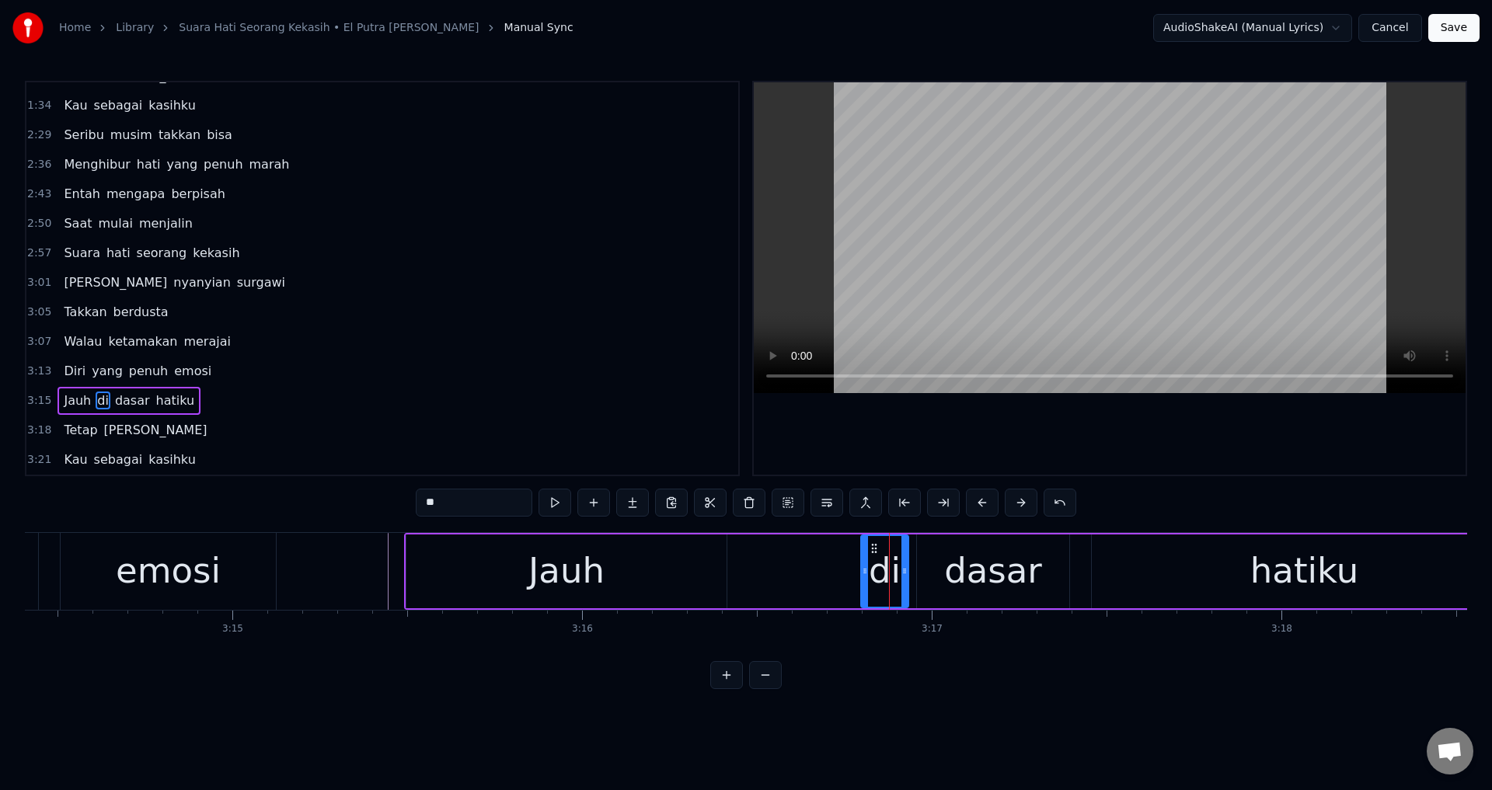
click at [918, 566] on div "dasar" at bounding box center [993, 572] width 152 height 74
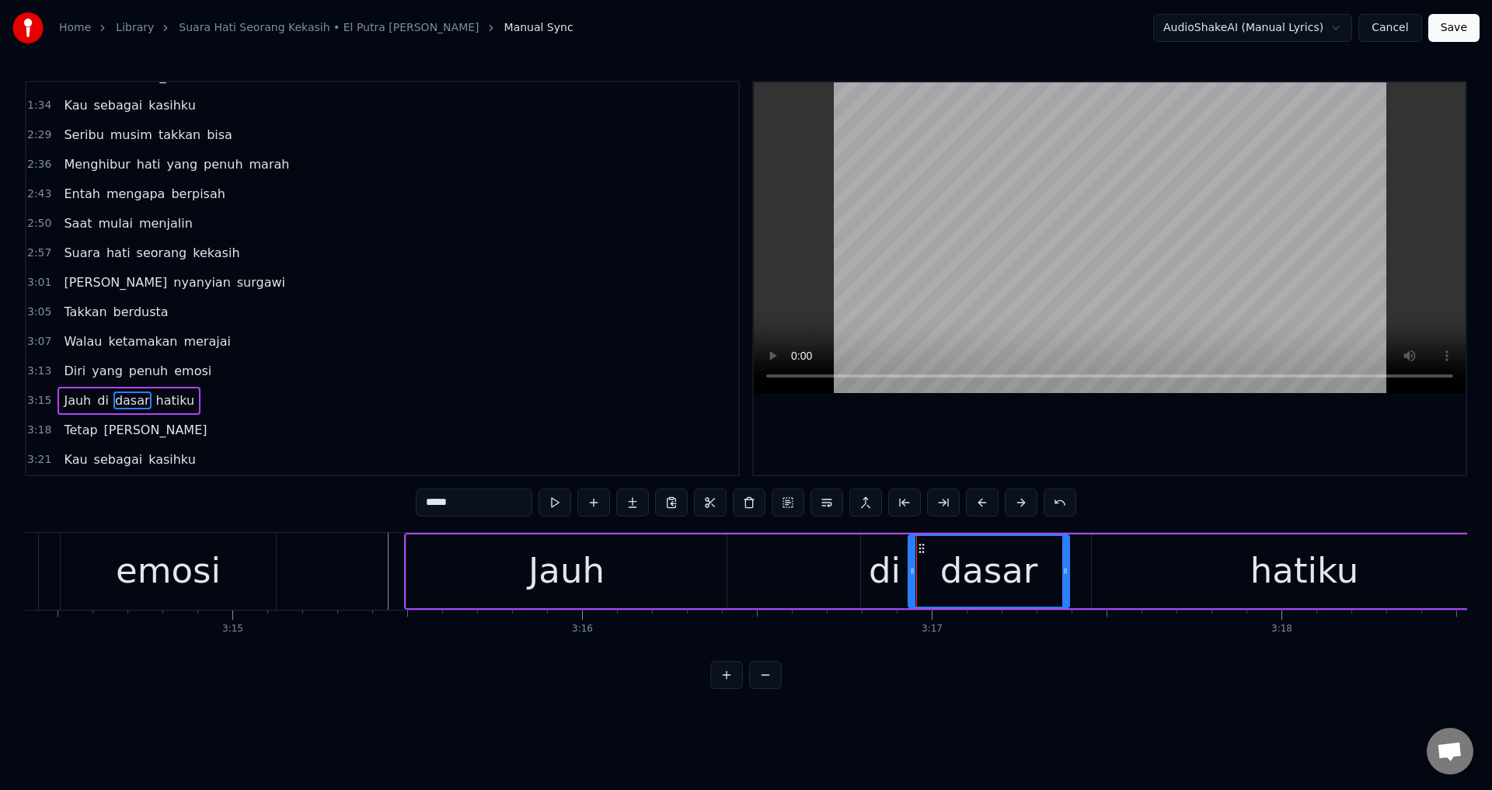
drag, startPoint x: 919, startPoint y: 565, endPoint x: 910, endPoint y: 566, distance: 8.7
click at [910, 566] on icon at bounding box center [912, 571] width 6 height 12
click at [1061, 451] on div at bounding box center [1110, 278] width 712 height 392
click at [1061, 448] on div at bounding box center [1110, 278] width 712 height 392
click at [1257, 566] on div "hatiku" at bounding box center [1304, 571] width 108 height 53
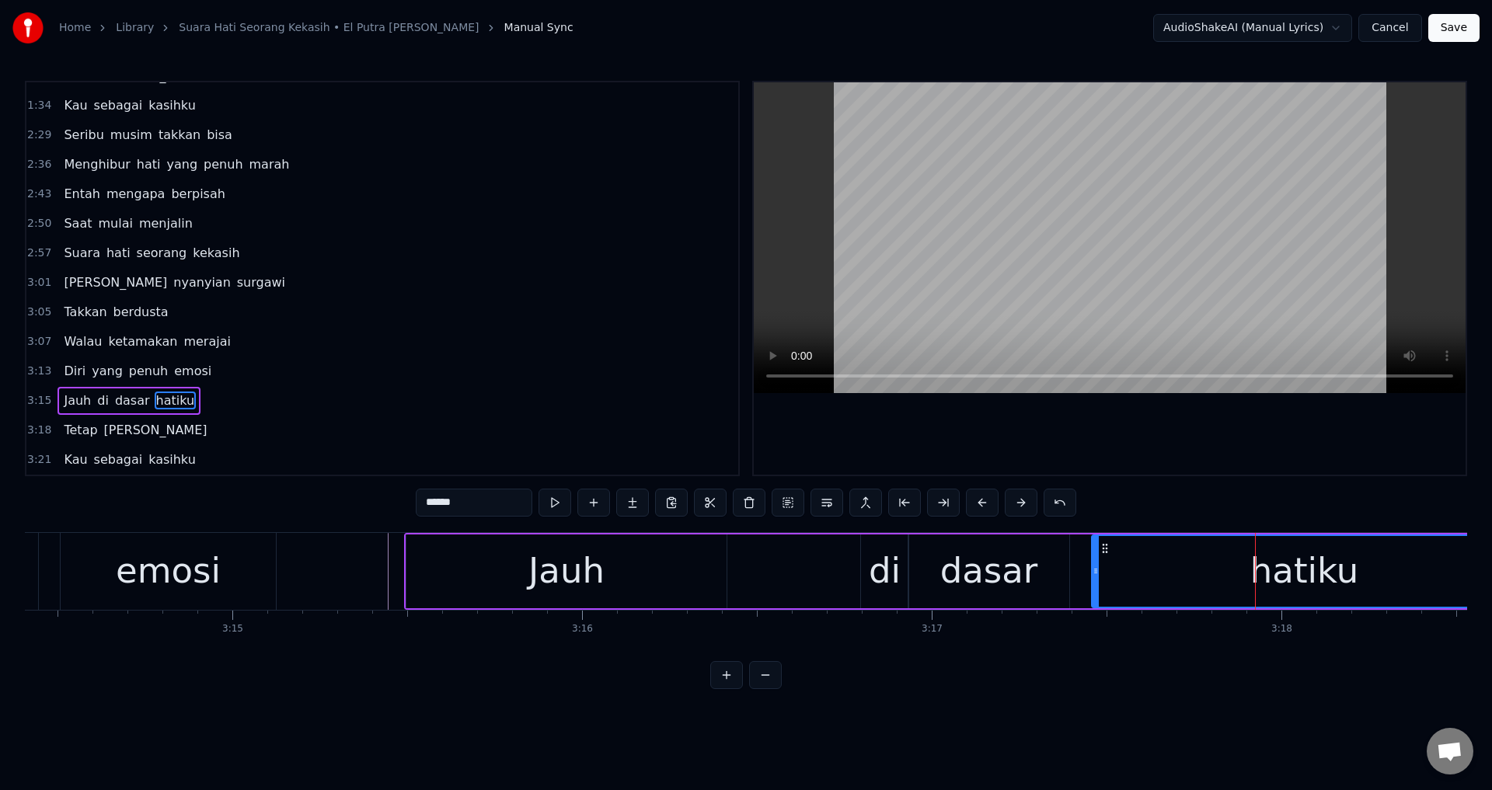
drag, startPoint x: 1125, startPoint y: 500, endPoint x: 1119, endPoint y: 458, distance: 41.7
click at [1125, 497] on div "0:15 Hanya namamu di hatiku 0:22 [PERSON_NAME] raga takkan berdusta 0:29 Namun …" at bounding box center [746, 385] width 1442 height 608
click at [1119, 457] on div at bounding box center [1110, 278] width 712 height 392
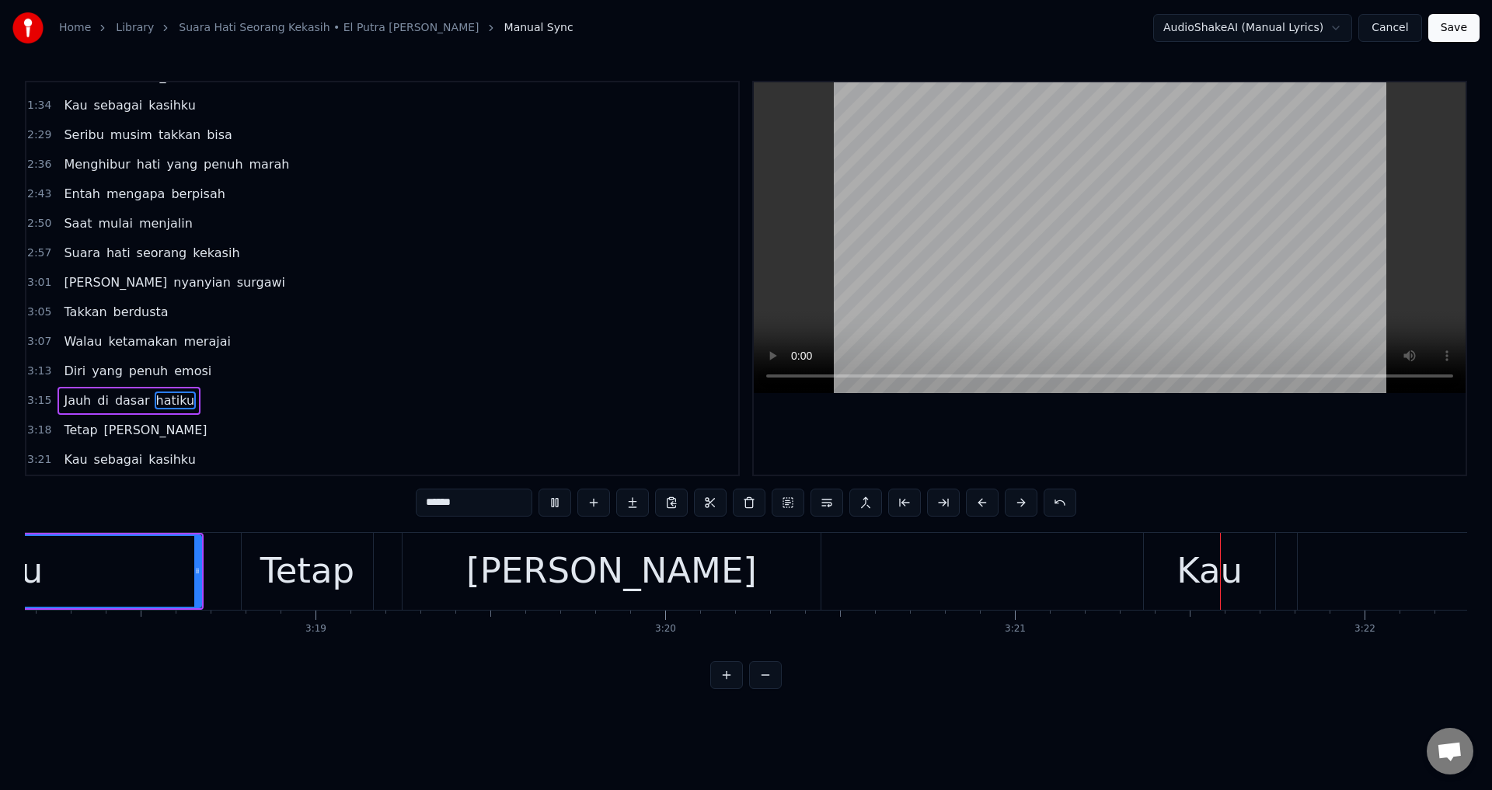
click at [1087, 451] on div at bounding box center [1110, 278] width 712 height 392
click at [1156, 546] on div "Kau" at bounding box center [1209, 571] width 131 height 77
type input "***"
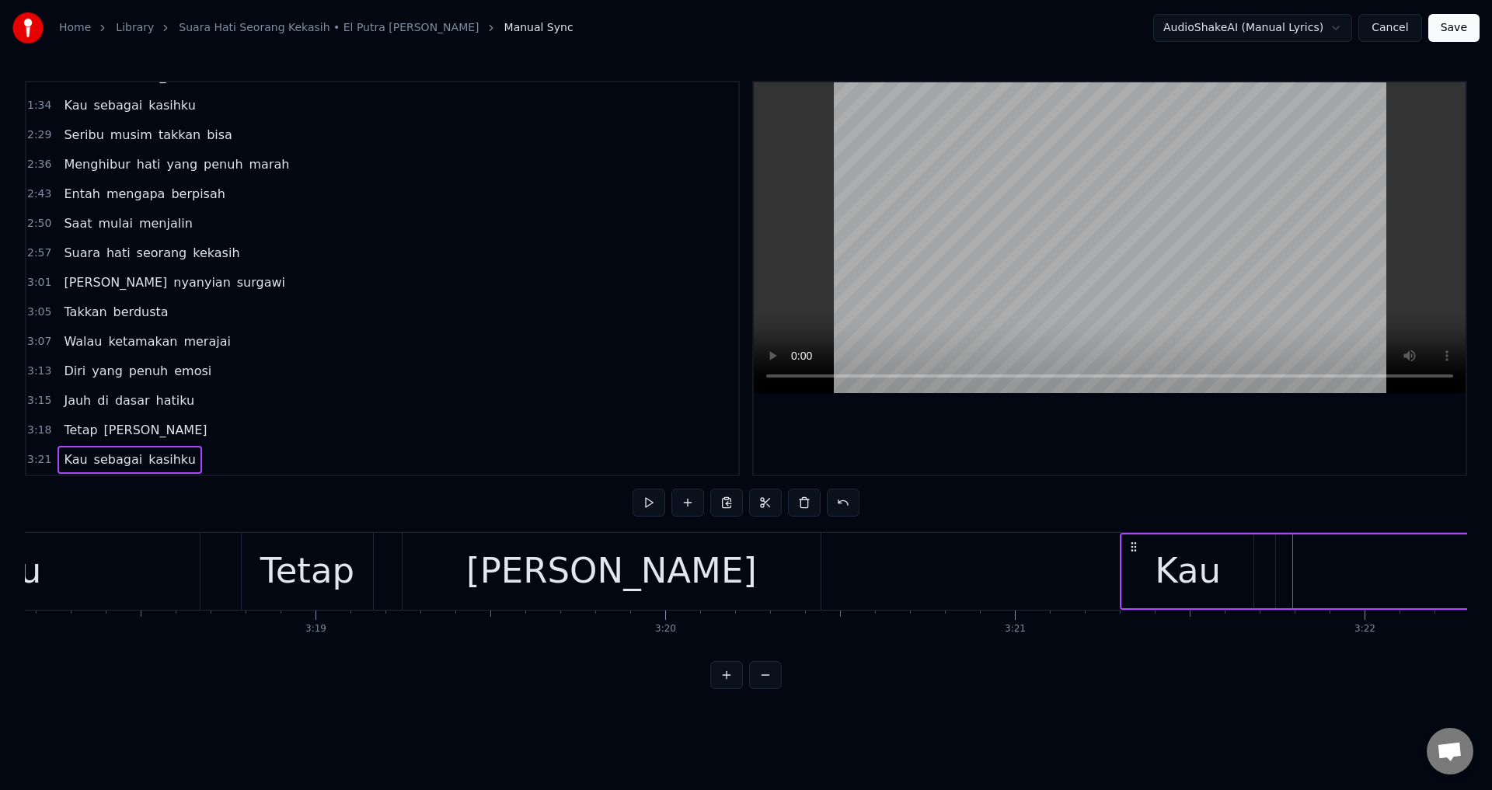
drag, startPoint x: 1154, startPoint y: 542, endPoint x: 1131, endPoint y: 542, distance: 22.5
click at [1131, 542] on icon at bounding box center [1134, 547] width 12 height 12
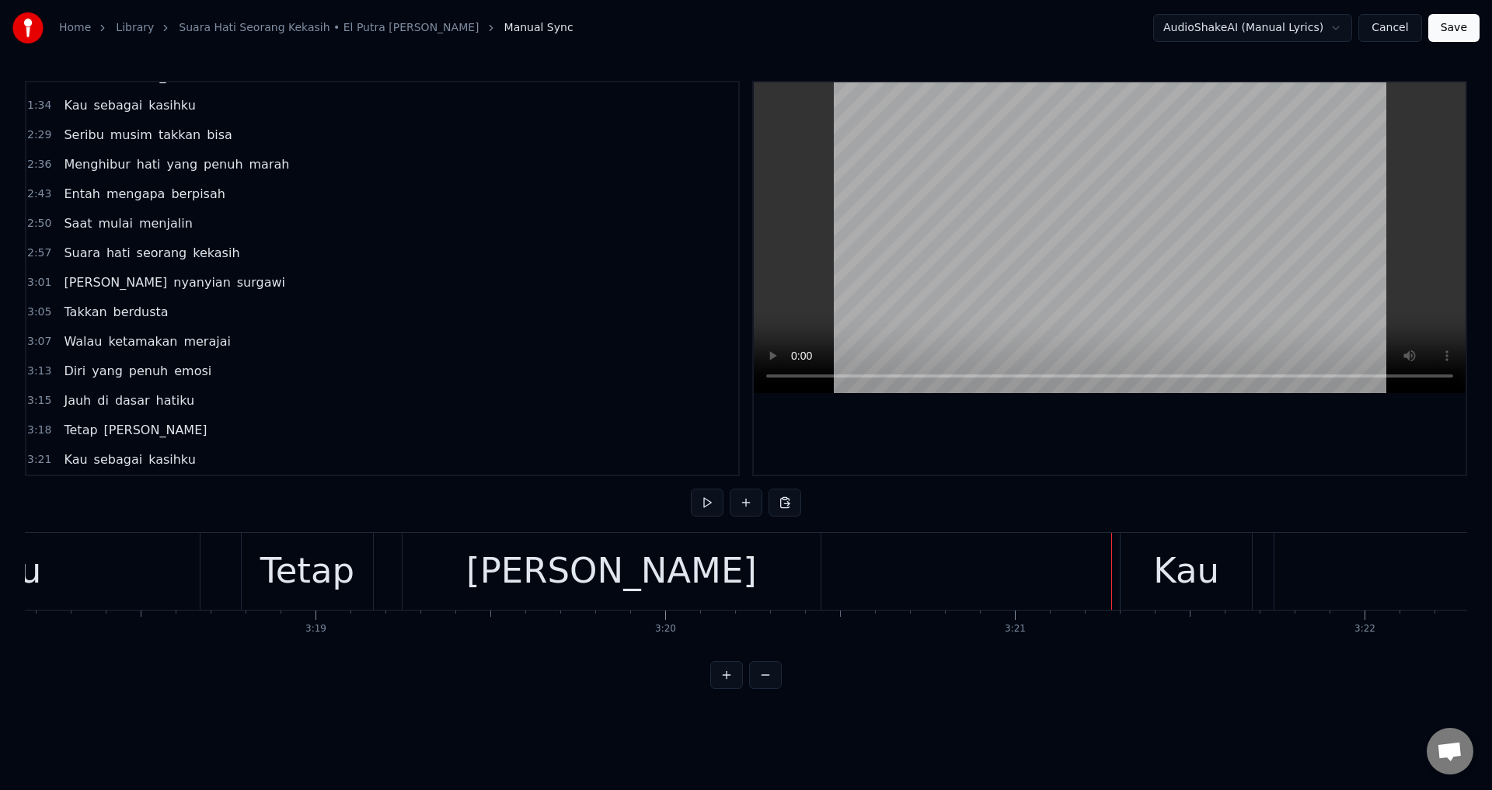
click at [1195, 461] on div at bounding box center [1110, 278] width 712 height 392
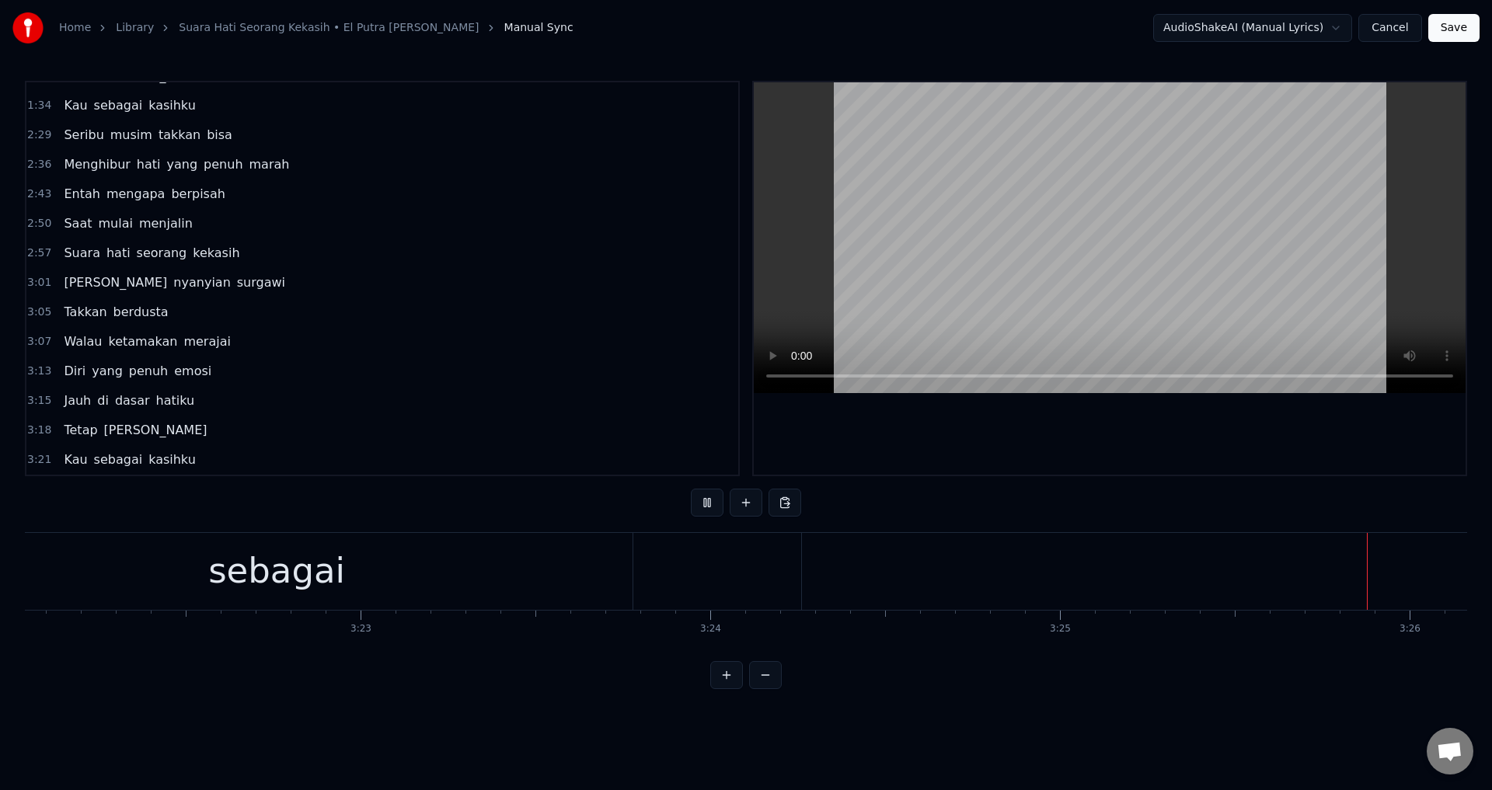
scroll to position [0, 71955]
click at [1061, 469] on div at bounding box center [1110, 278] width 712 height 392
click at [1096, 578] on div "kasihku" at bounding box center [1196, 571] width 3397 height 77
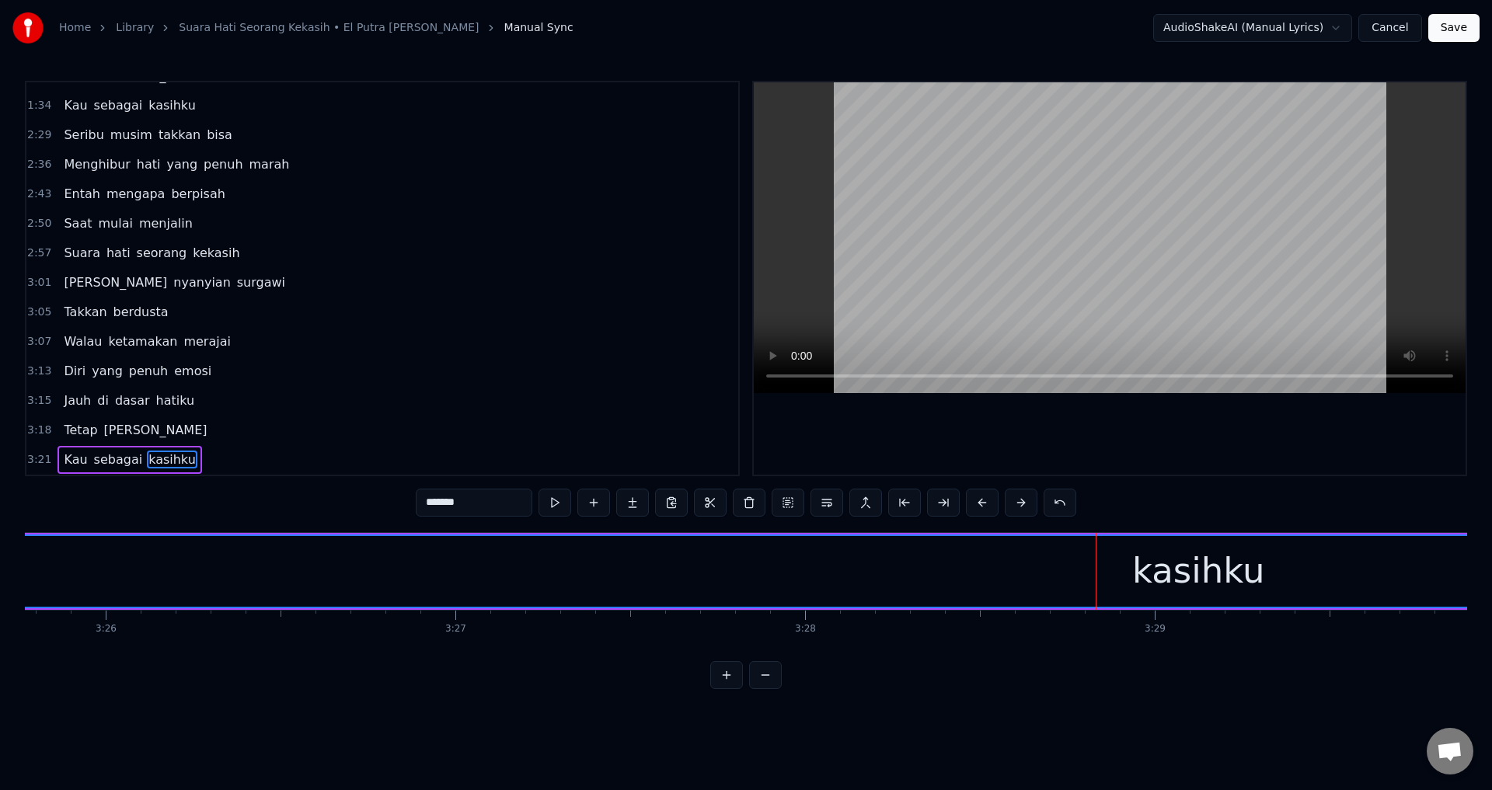
click at [644, 593] on div "kasihku" at bounding box center [1198, 571] width 3396 height 71
click at [953, 505] on button at bounding box center [943, 503] width 33 height 28
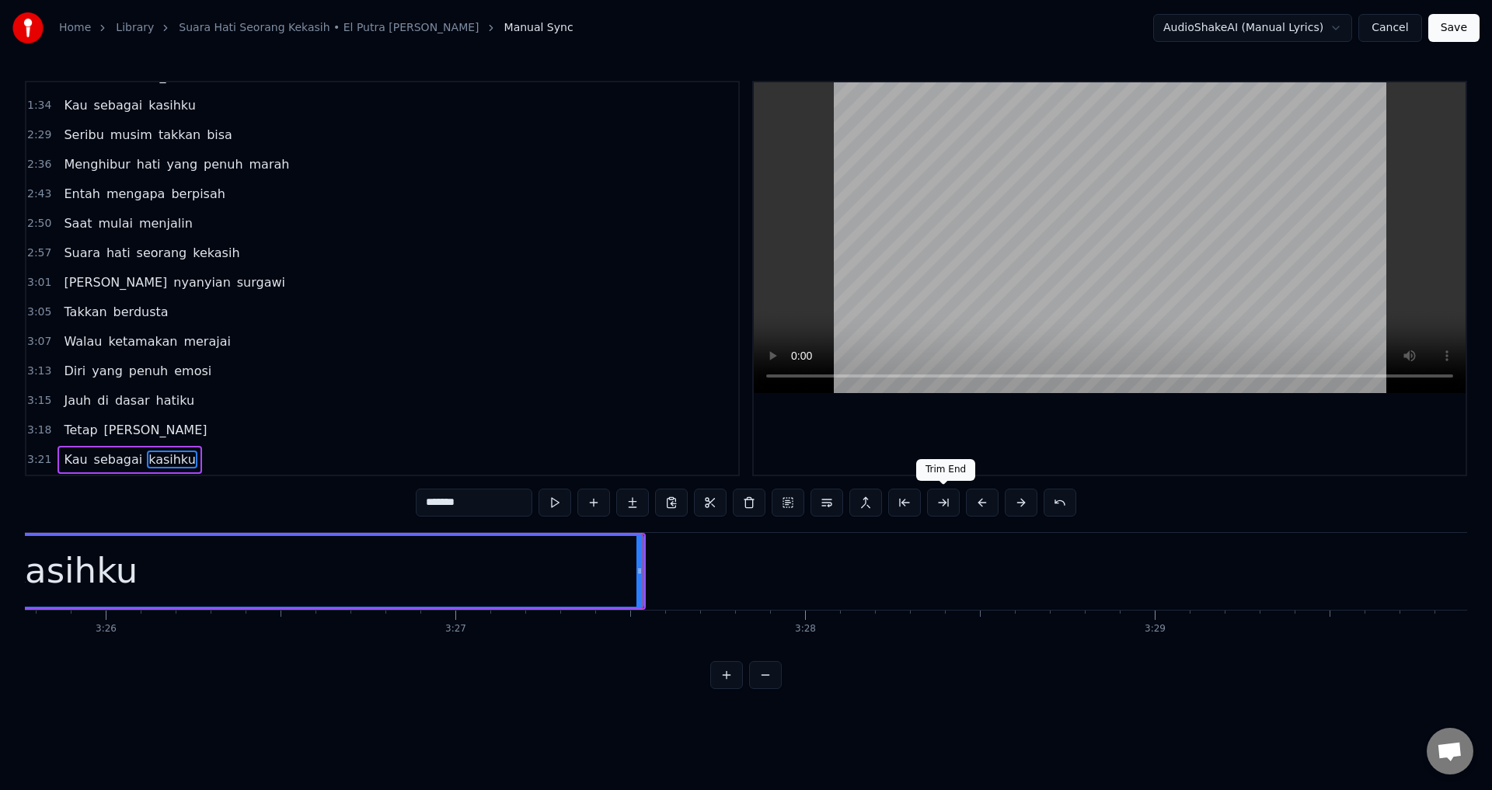
click at [939, 467] on div "Trim End Trim End" at bounding box center [945, 470] width 59 height 22
click at [972, 438] on div at bounding box center [1110, 278] width 712 height 392
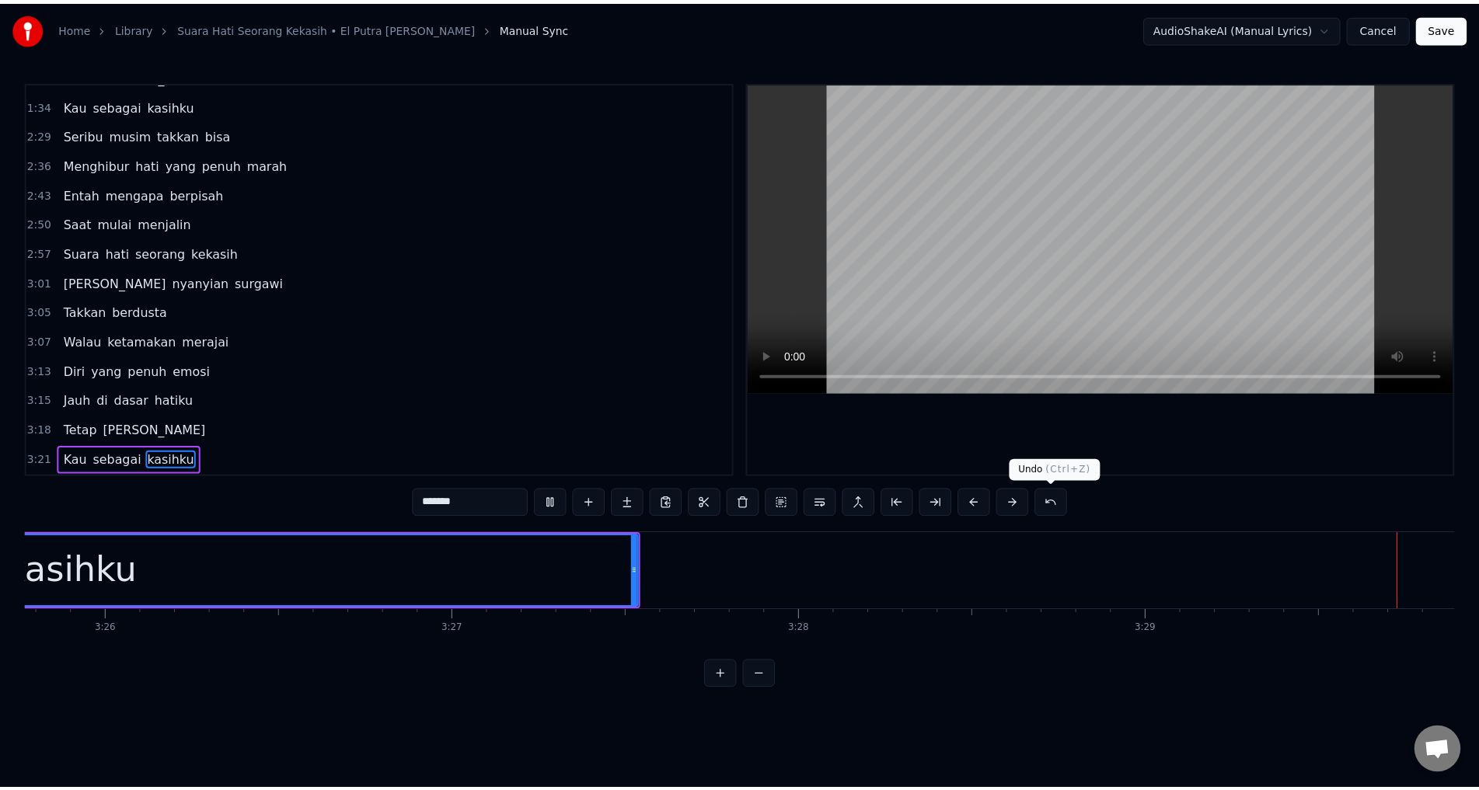
scroll to position [0, 73312]
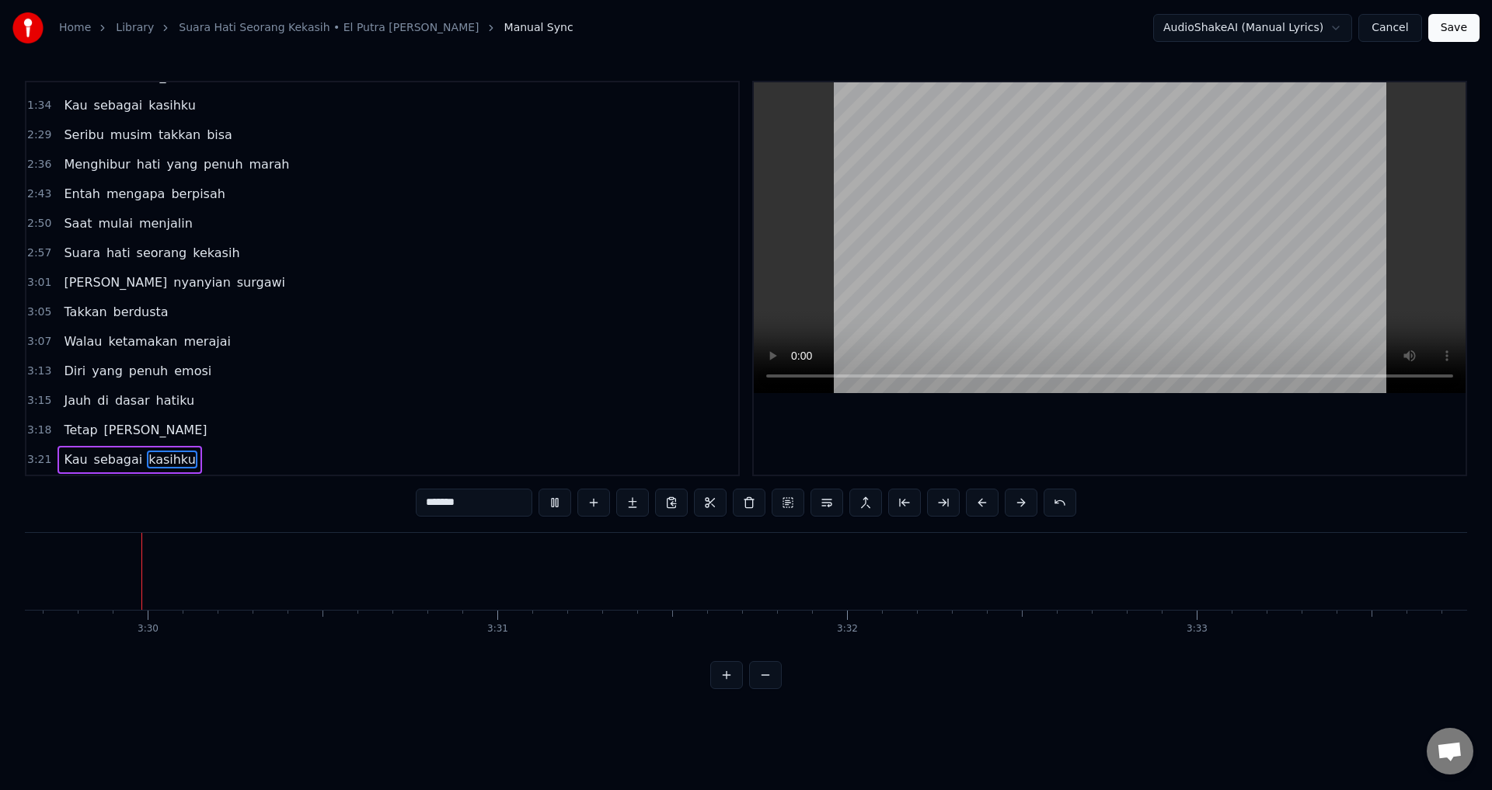
click at [1239, 437] on div at bounding box center [1110, 278] width 712 height 392
click at [1459, 23] on button "Save" at bounding box center [1453, 28] width 51 height 28
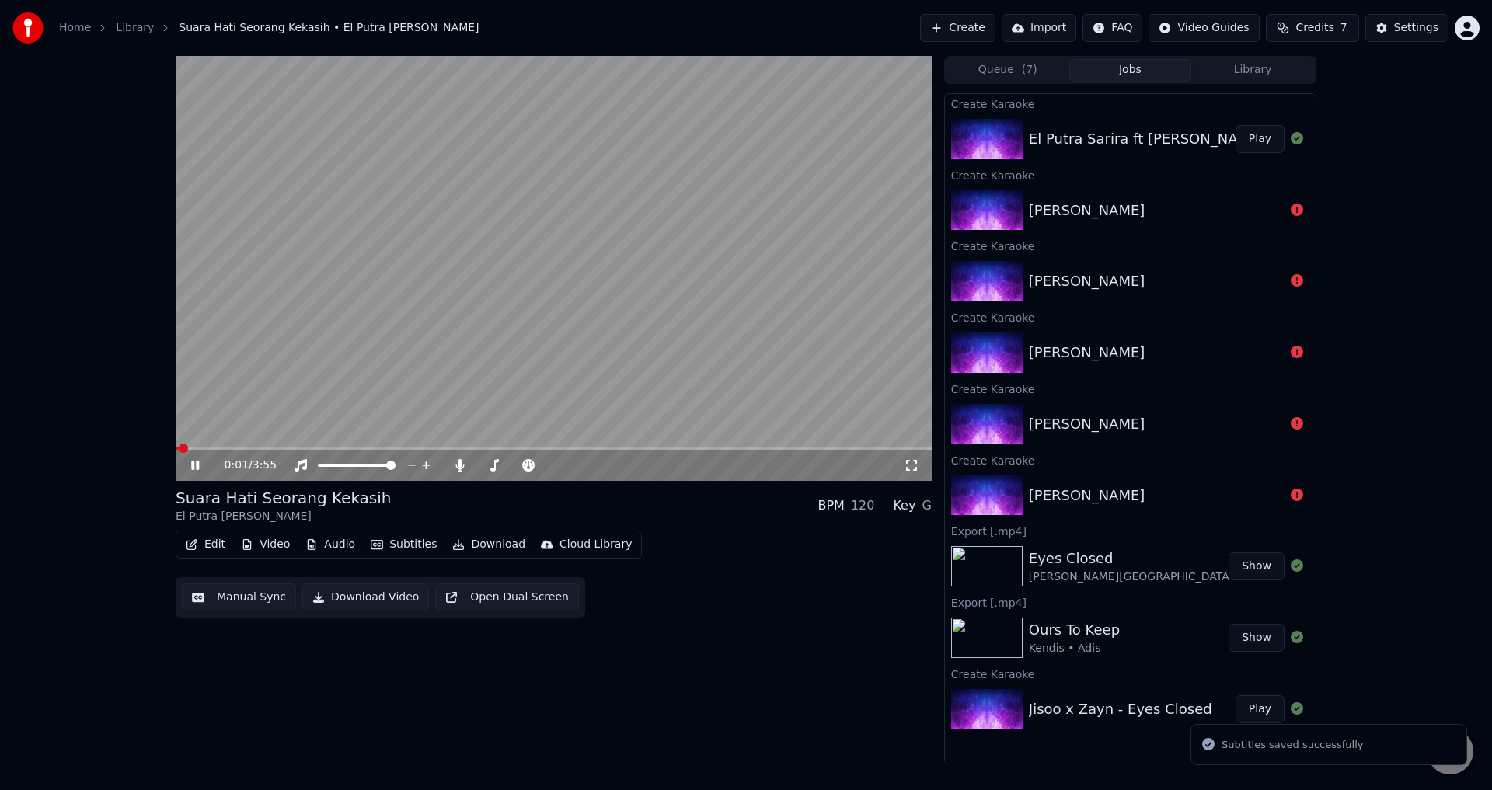
click at [479, 542] on button "Download" at bounding box center [488, 545] width 85 height 22
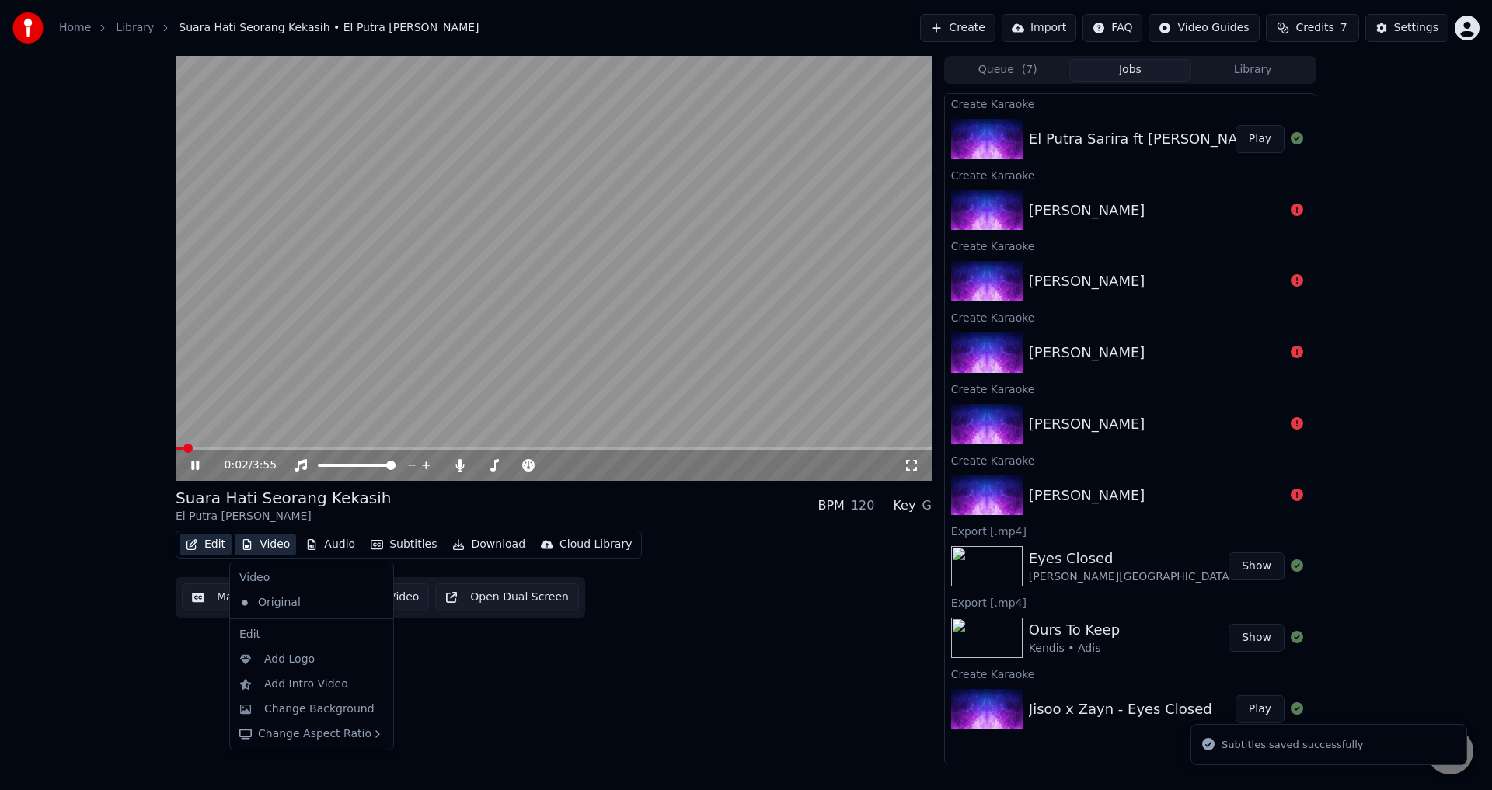
click at [207, 547] on button "Edit" at bounding box center [206, 545] width 52 height 22
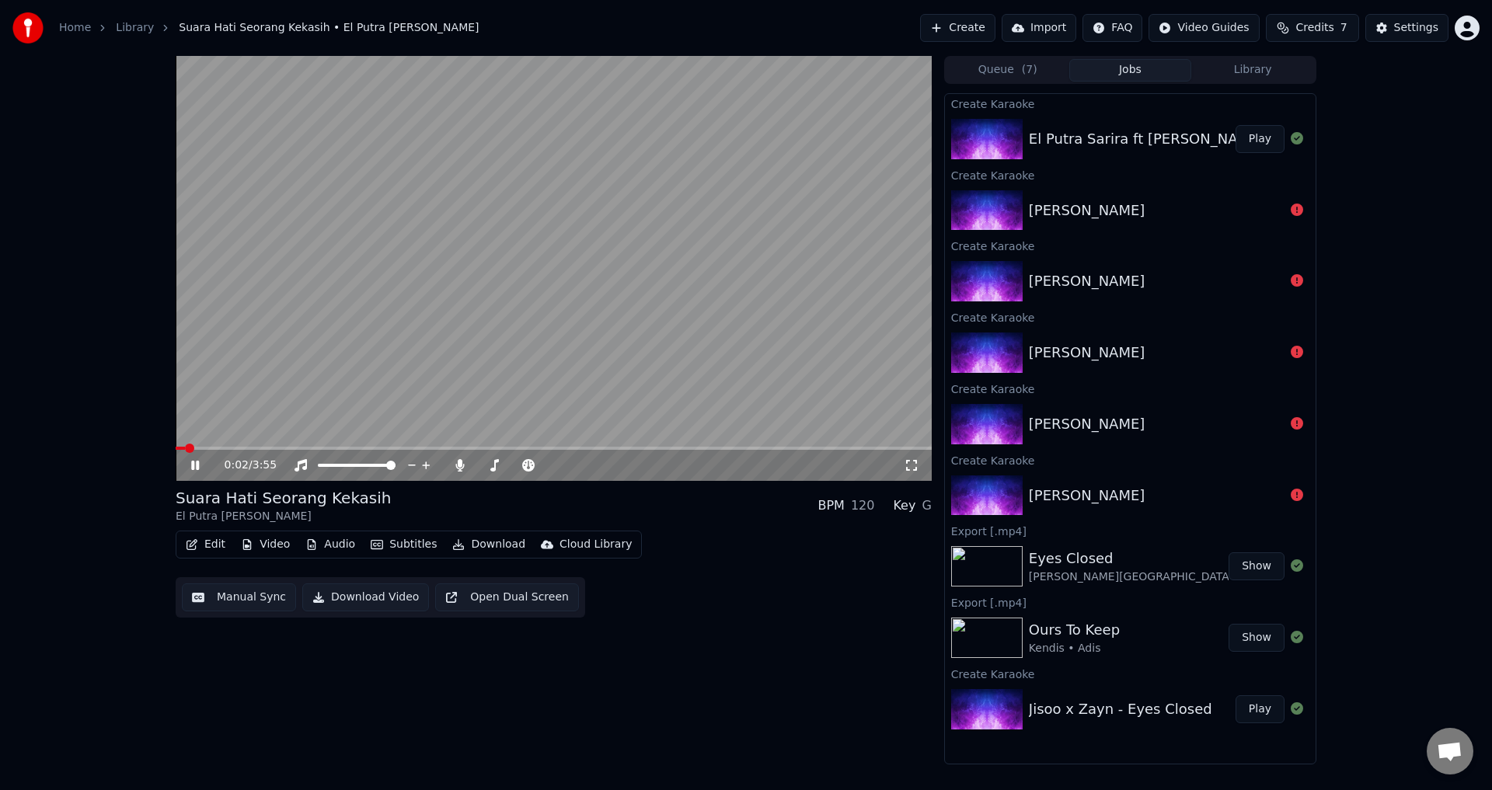
click at [214, 545] on button "Edit" at bounding box center [206, 545] width 52 height 22
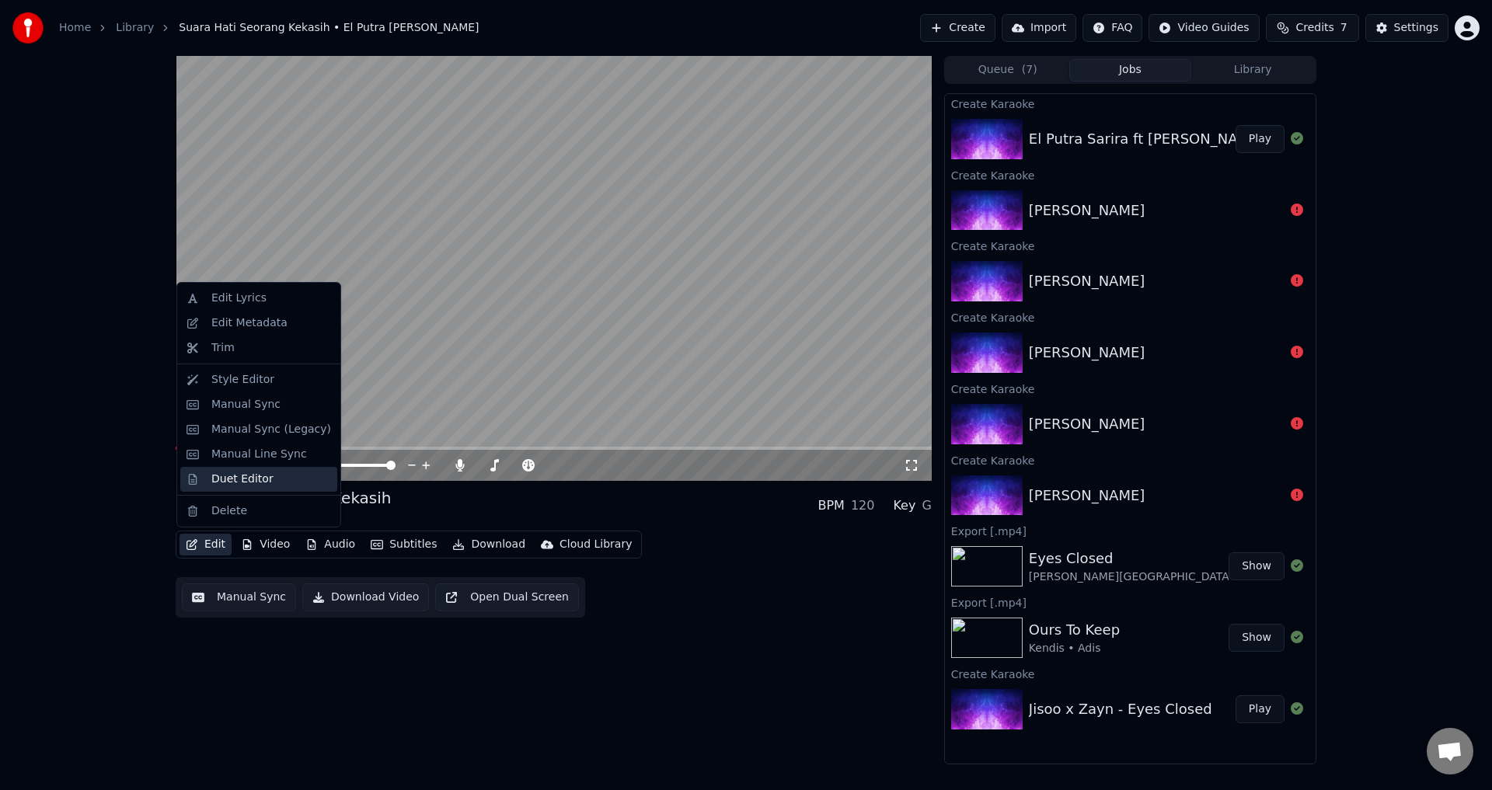
click at [239, 486] on div "Duet Editor" at bounding box center [242, 480] width 62 height 16
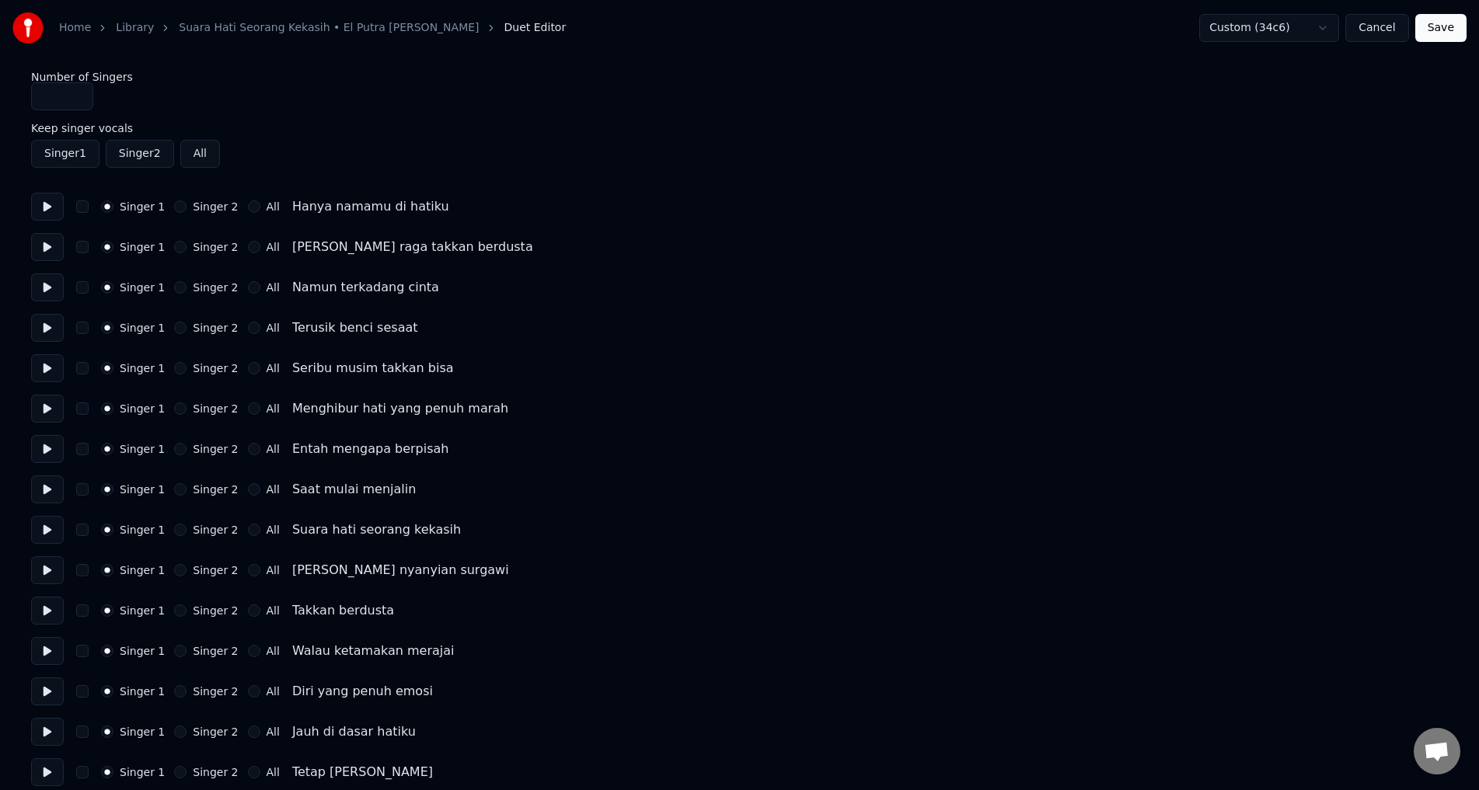
drag, startPoint x: 89, startPoint y: 106, endPoint x: 0, endPoint y: 92, distance: 89.7
click at [3, 92] on div "Home Library Suara Hati Seorang Kekasih • El Putra [PERSON_NAME] Duet Editor Cu…" at bounding box center [739, 656] width 1479 height 1312
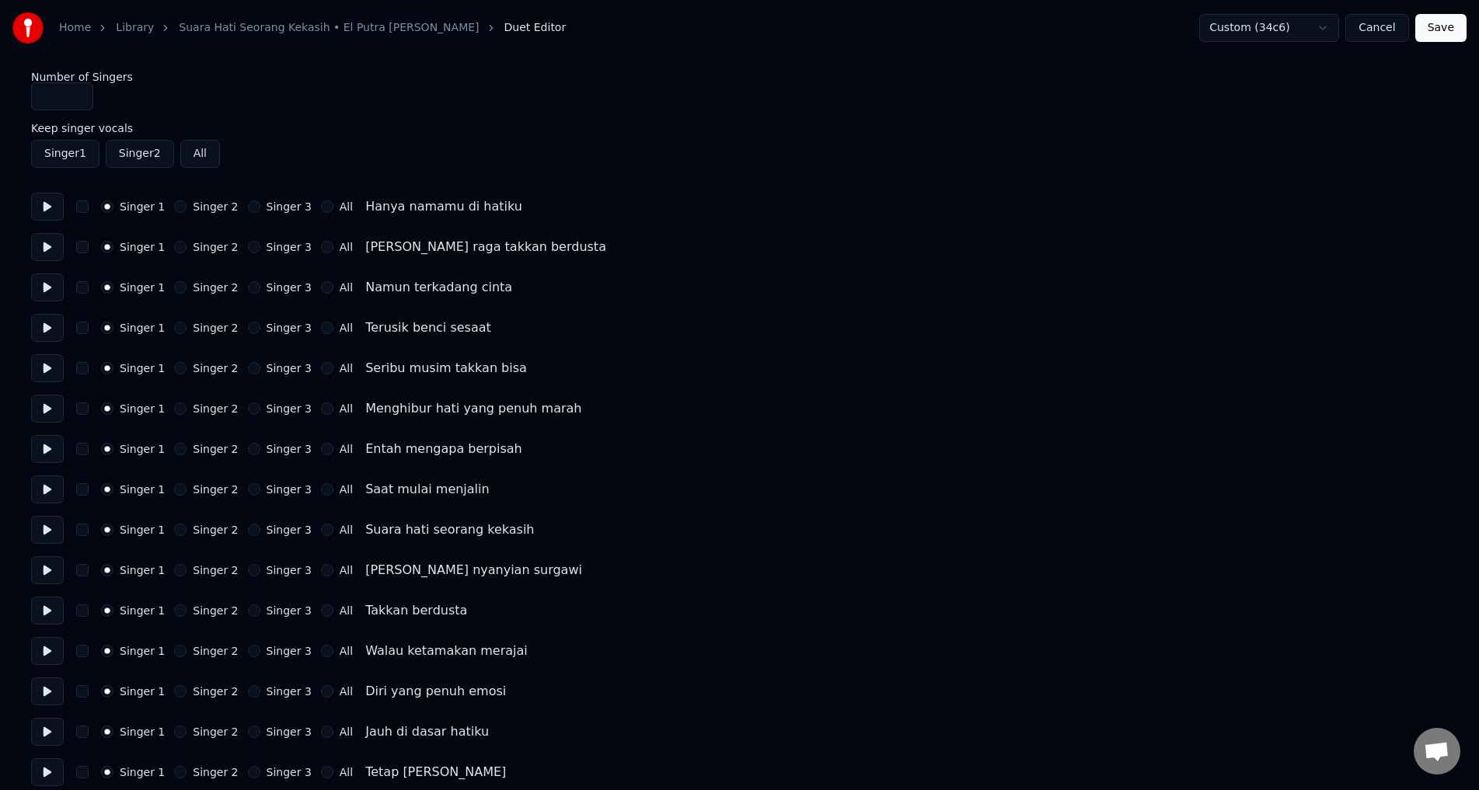
type input "*"
click at [274, 89] on div "Number of Singers *" at bounding box center [739, 90] width 1417 height 39
click at [47, 213] on button at bounding box center [47, 207] width 33 height 28
click at [51, 242] on button at bounding box center [47, 247] width 33 height 28
click at [46, 294] on button at bounding box center [47, 288] width 33 height 28
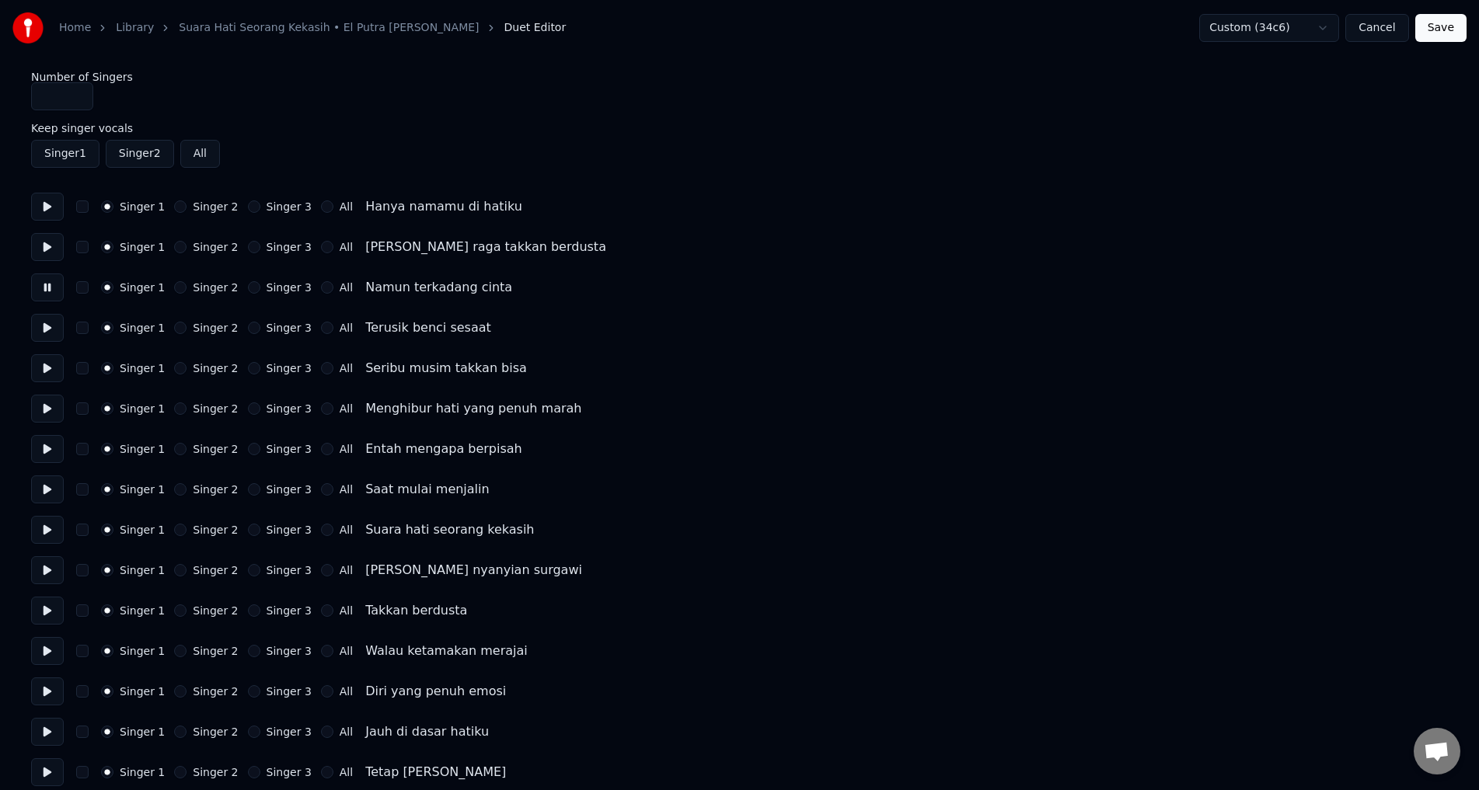
click at [45, 331] on button at bounding box center [47, 328] width 33 height 28
click at [47, 368] on button at bounding box center [47, 368] width 33 height 28
click at [44, 406] on button at bounding box center [47, 409] width 33 height 28
click at [48, 449] on button at bounding box center [47, 449] width 33 height 28
click at [49, 483] on button at bounding box center [47, 490] width 33 height 28
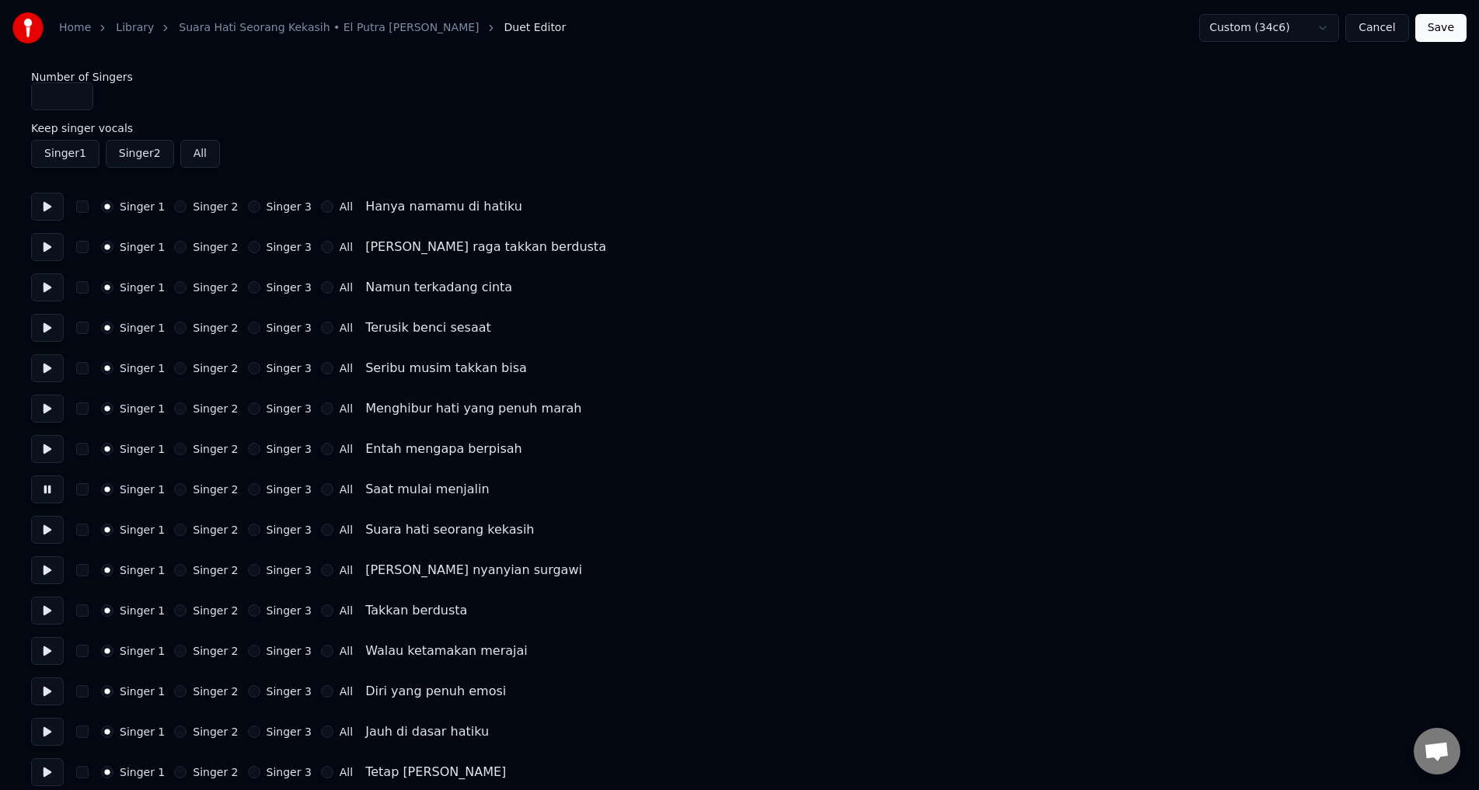
click at [46, 525] on button at bounding box center [47, 530] width 33 height 28
click at [40, 570] on button at bounding box center [47, 570] width 33 height 28
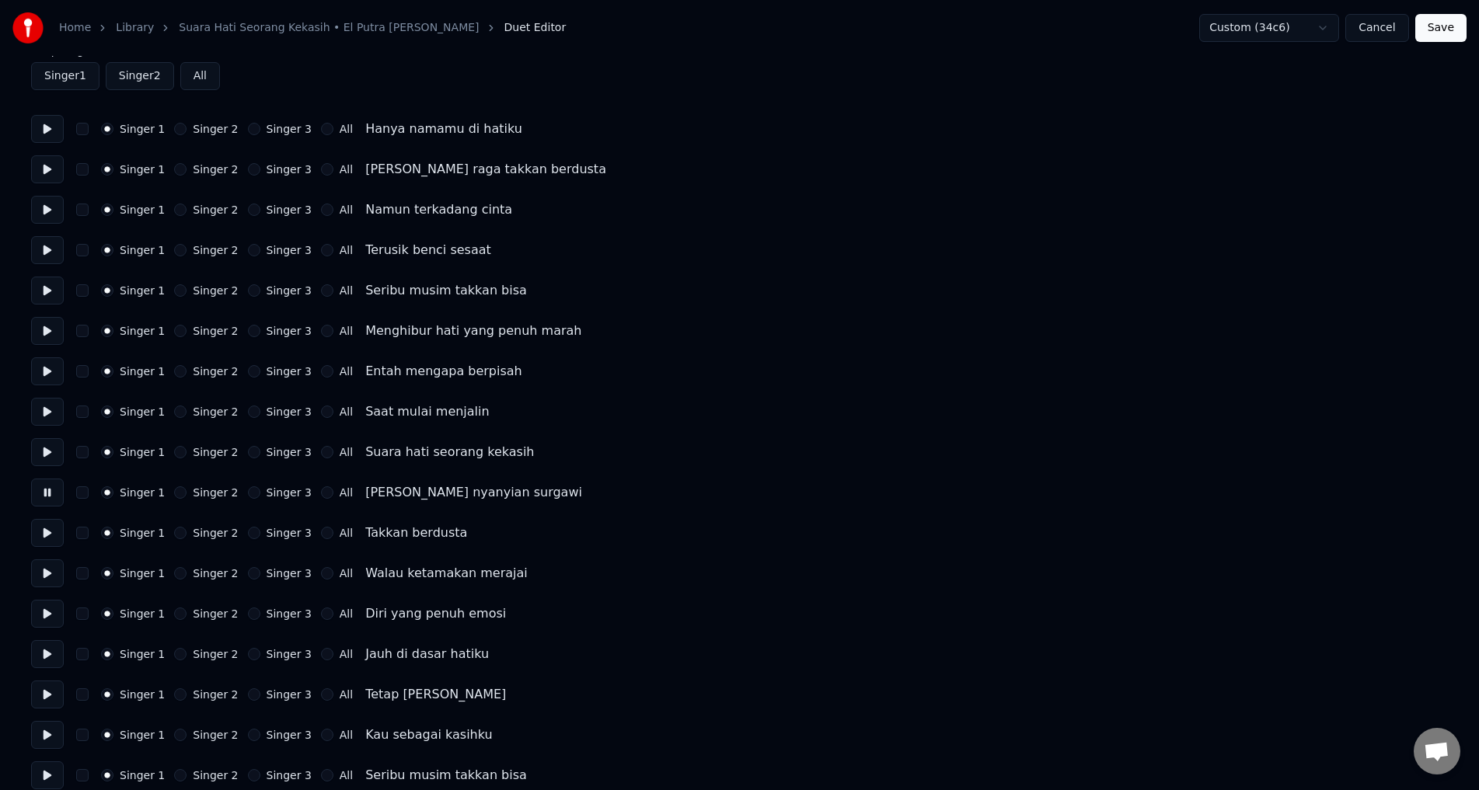
click at [46, 534] on button at bounding box center [47, 533] width 33 height 28
click at [49, 577] on button at bounding box center [47, 573] width 33 height 28
click at [44, 615] on button at bounding box center [47, 614] width 33 height 28
click at [46, 651] on button at bounding box center [47, 654] width 33 height 28
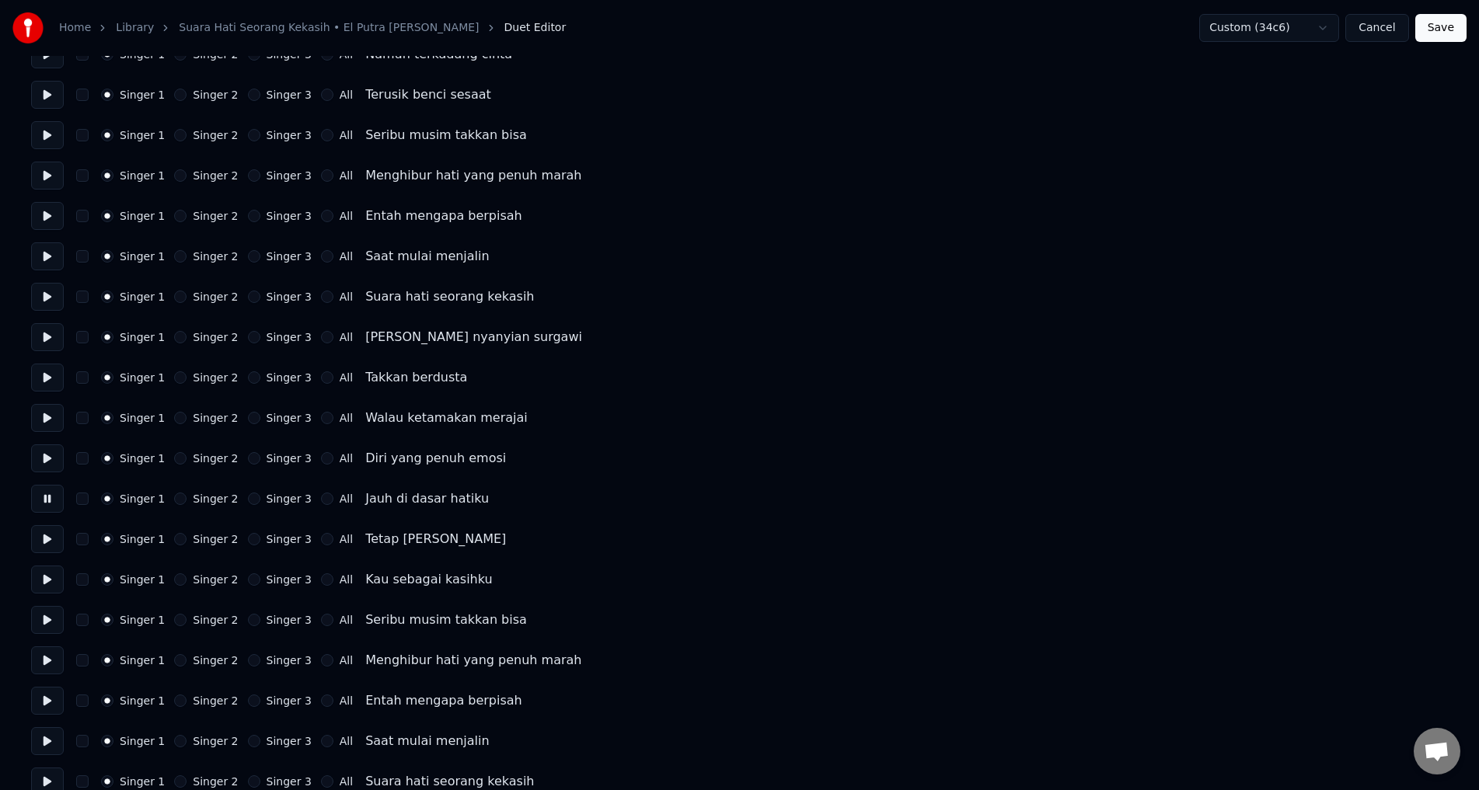
click at [58, 544] on button at bounding box center [47, 539] width 33 height 28
click at [51, 580] on button at bounding box center [47, 580] width 33 height 28
click at [47, 619] on button at bounding box center [47, 620] width 33 height 28
click at [174, 619] on button "Singer 2" at bounding box center [180, 620] width 12 height 12
click at [54, 656] on button at bounding box center [47, 661] width 33 height 28
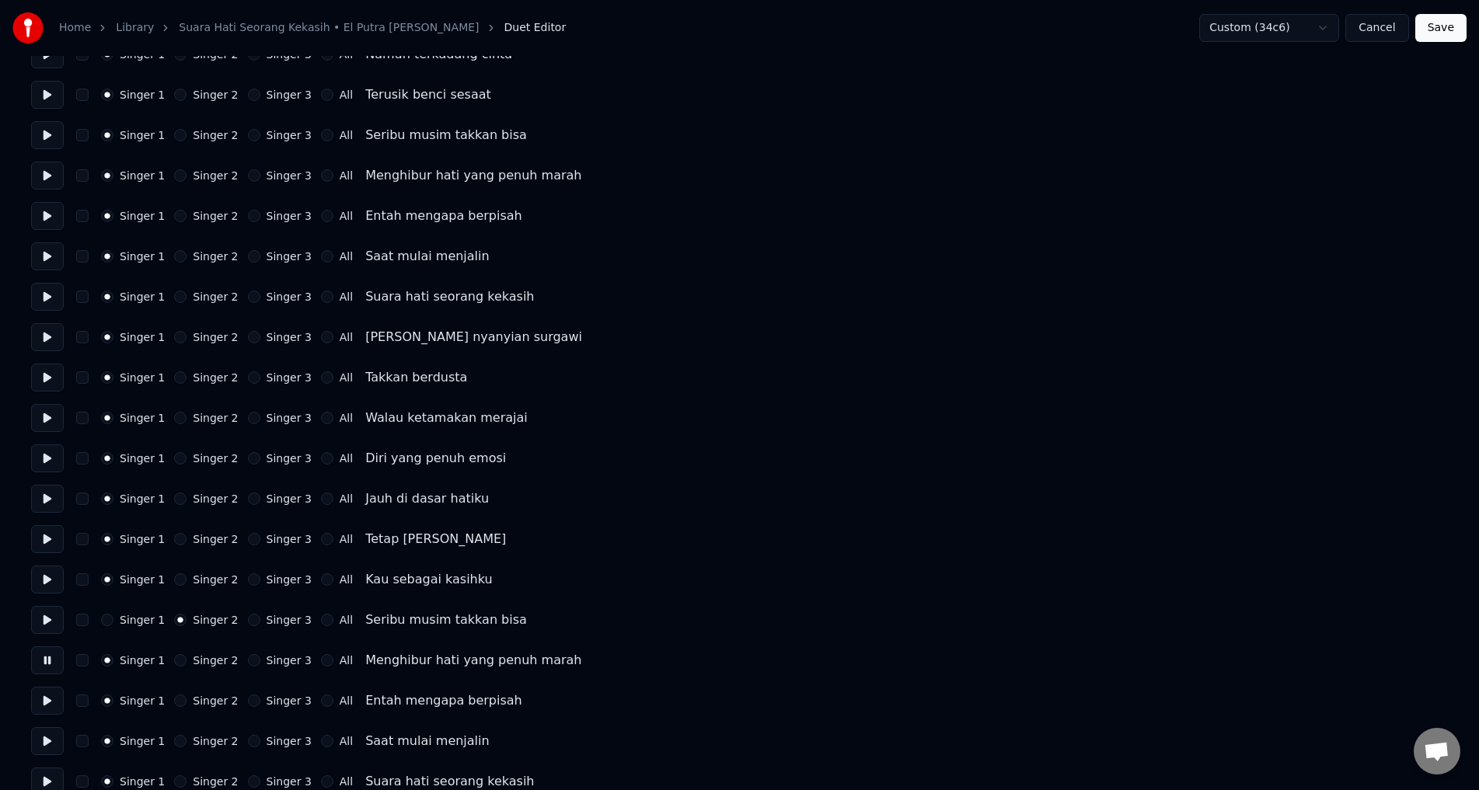
scroll to position [311, 0]
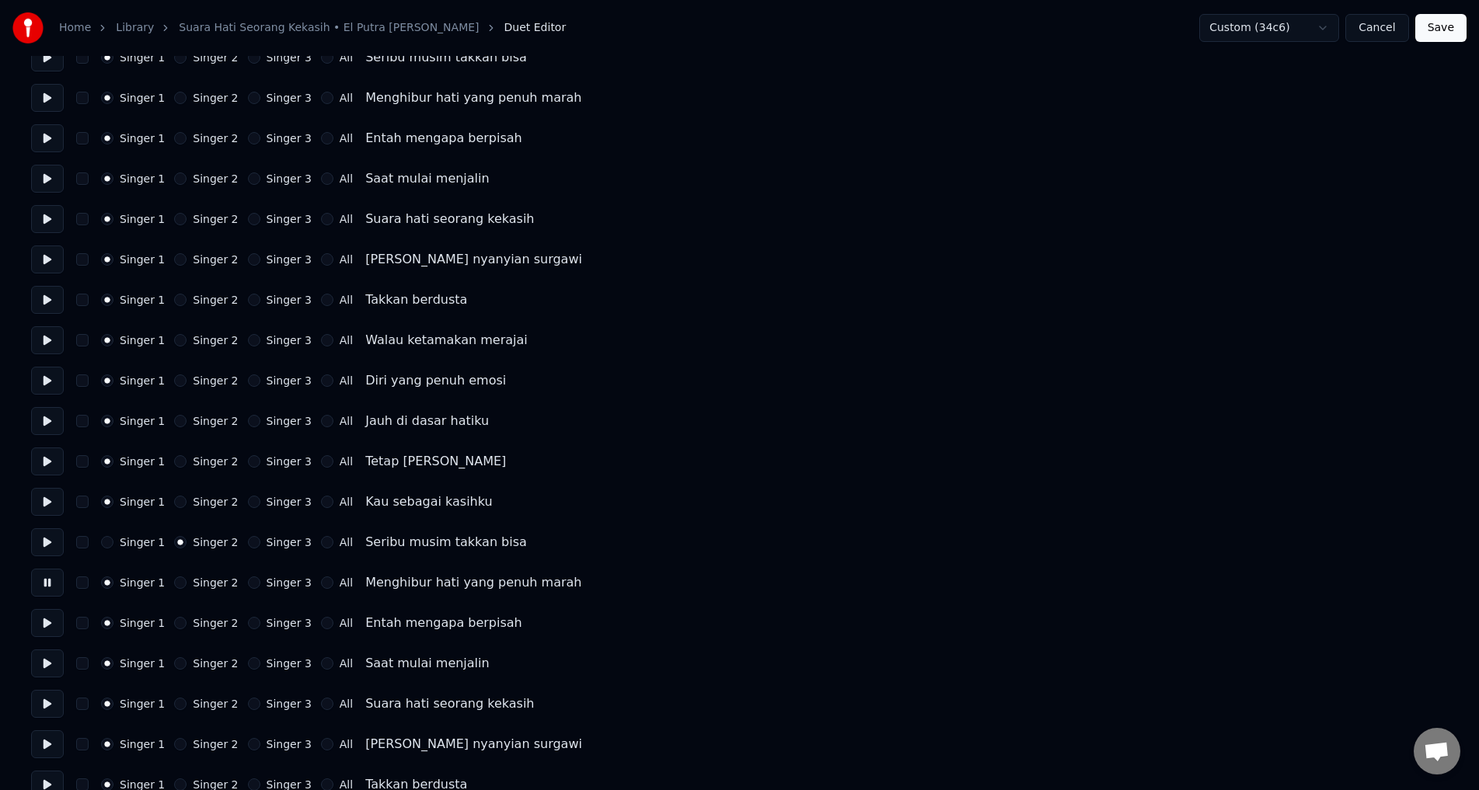
click at [51, 613] on button at bounding box center [47, 623] width 33 height 28
click at [54, 651] on button at bounding box center [47, 664] width 33 height 28
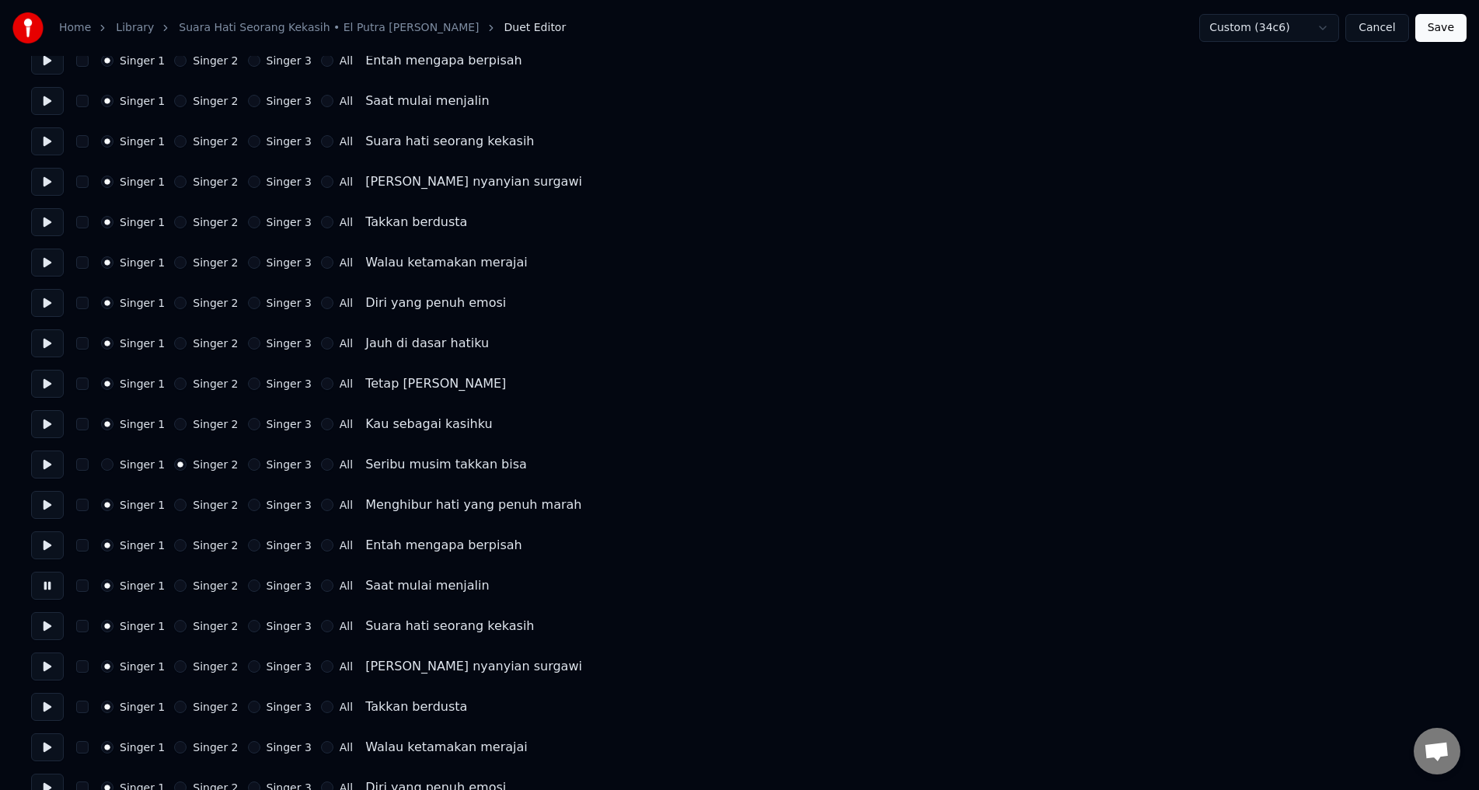
click at [46, 621] on button at bounding box center [47, 626] width 33 height 28
click at [180, 588] on div "Singer 2" at bounding box center [206, 586] width 64 height 12
click at [175, 547] on div "Singer 1 Singer 2 Singer 3 All Entah mengapa berpisah" at bounding box center [739, 546] width 1417 height 28
click at [175, 546] on button "Singer 2" at bounding box center [180, 545] width 12 height 12
click at [176, 505] on button "Singer 2" at bounding box center [180, 505] width 12 height 12
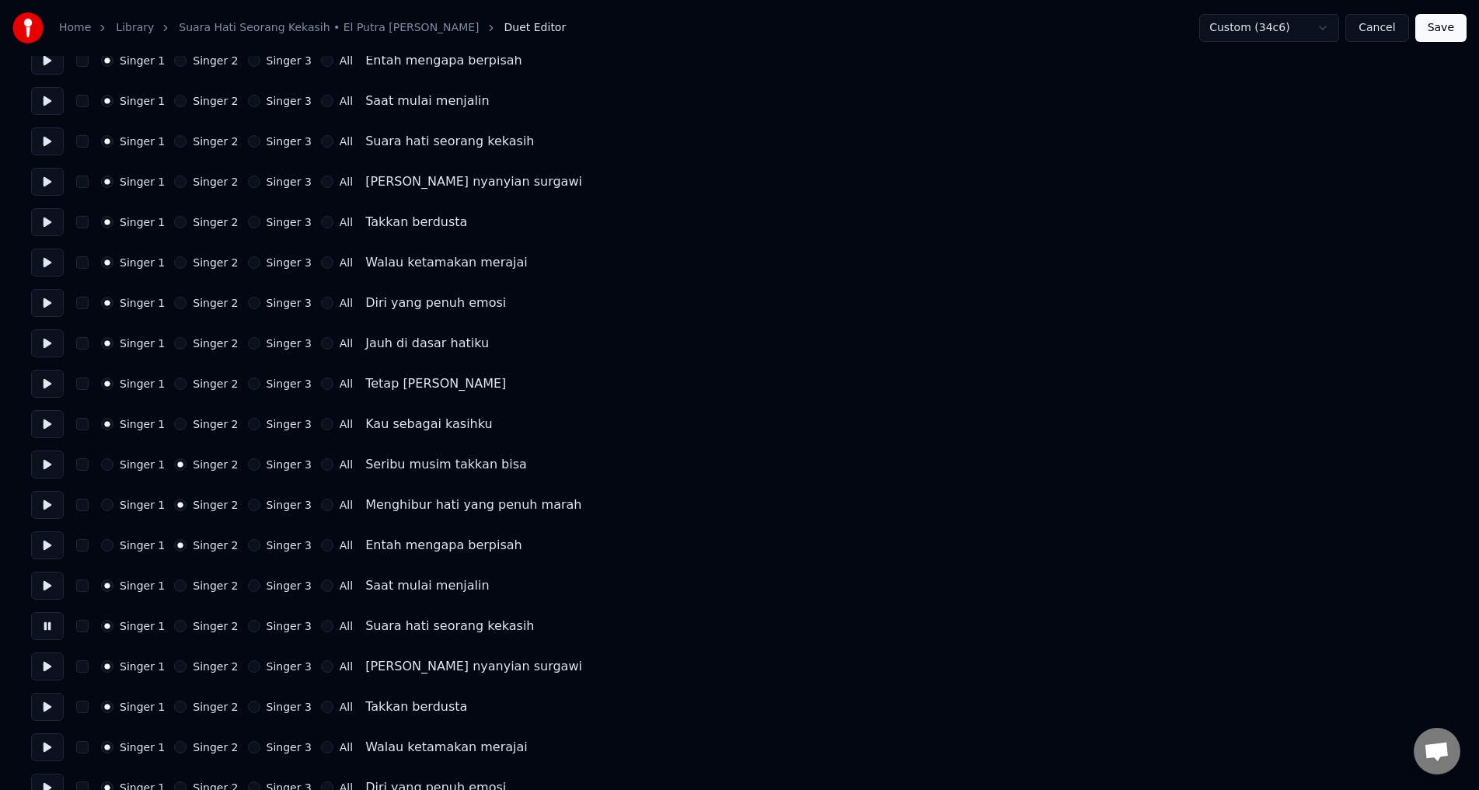
click at [174, 580] on button "Singer 2" at bounding box center [180, 586] width 12 height 12
click at [248, 630] on div "Singer 3" at bounding box center [280, 626] width 64 height 12
click at [248, 626] on button "Singer 3" at bounding box center [254, 626] width 12 height 12
click at [58, 670] on button at bounding box center [47, 667] width 33 height 28
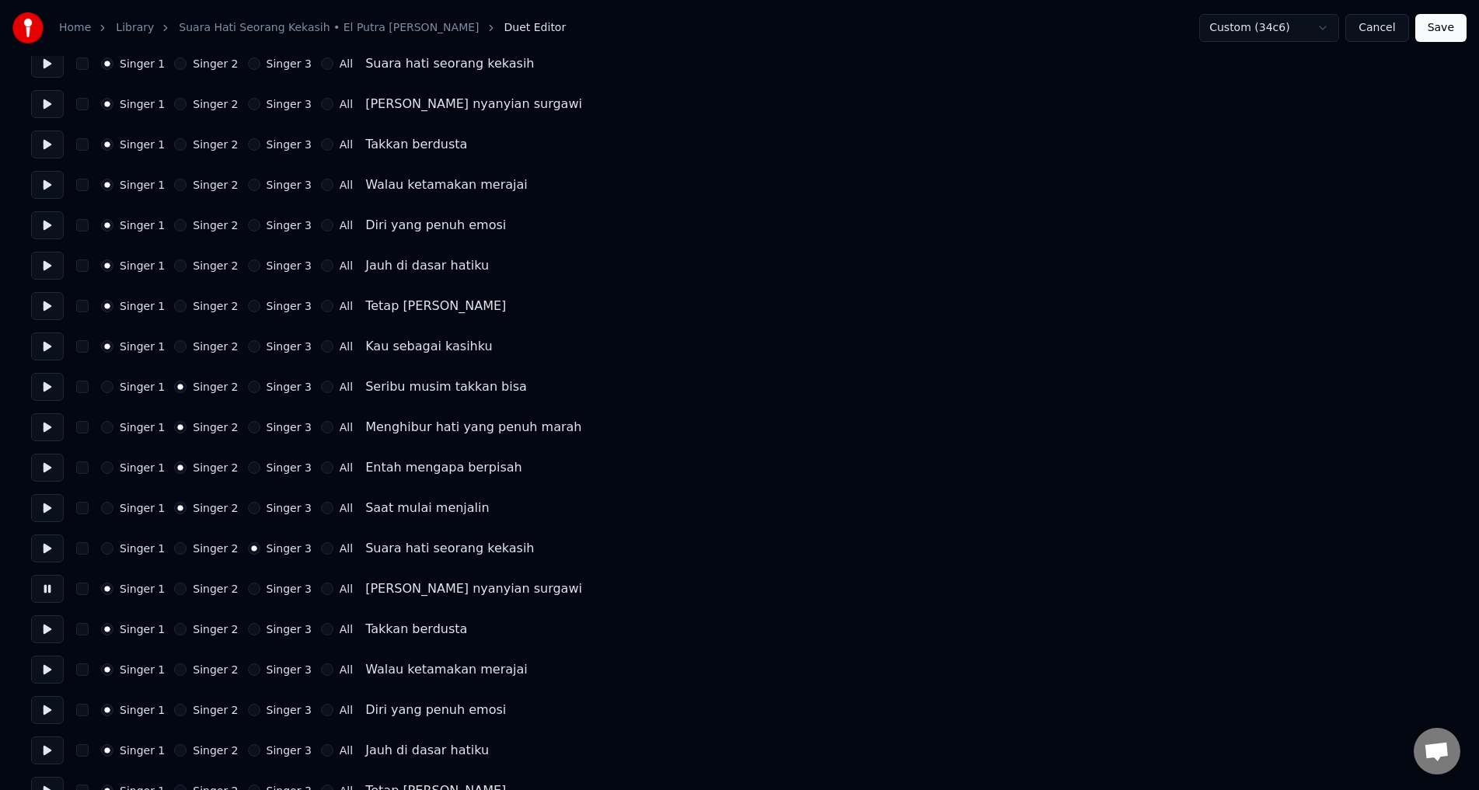
click at [44, 626] on button at bounding box center [47, 629] width 33 height 28
click at [48, 664] on button at bounding box center [47, 670] width 33 height 28
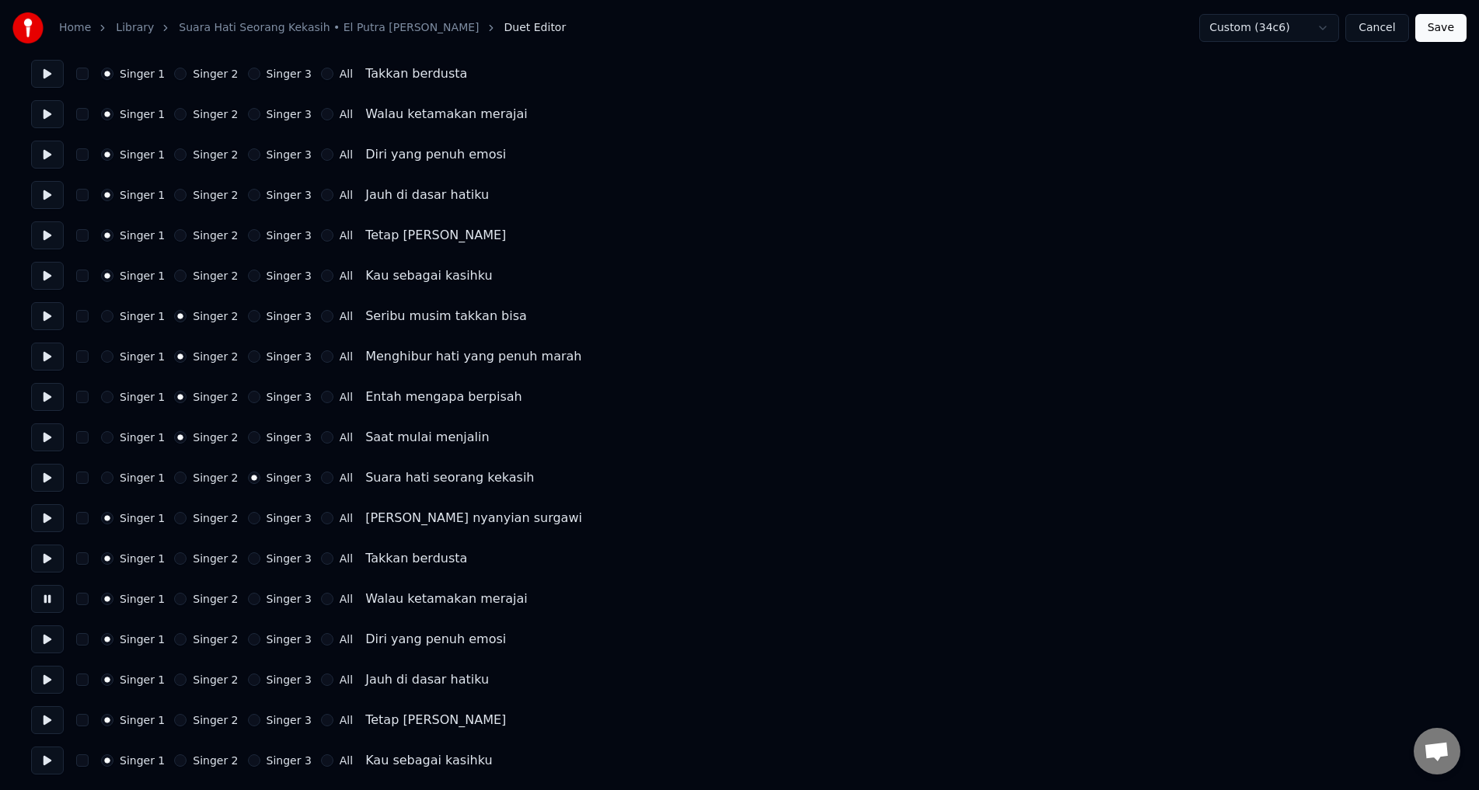
click at [49, 633] on button at bounding box center [47, 640] width 33 height 28
click at [48, 679] on button at bounding box center [47, 680] width 33 height 28
click at [44, 719] on button at bounding box center [47, 720] width 33 height 28
click at [47, 759] on button at bounding box center [47, 761] width 33 height 28
click at [248, 679] on button "Singer 3" at bounding box center [254, 680] width 12 height 12
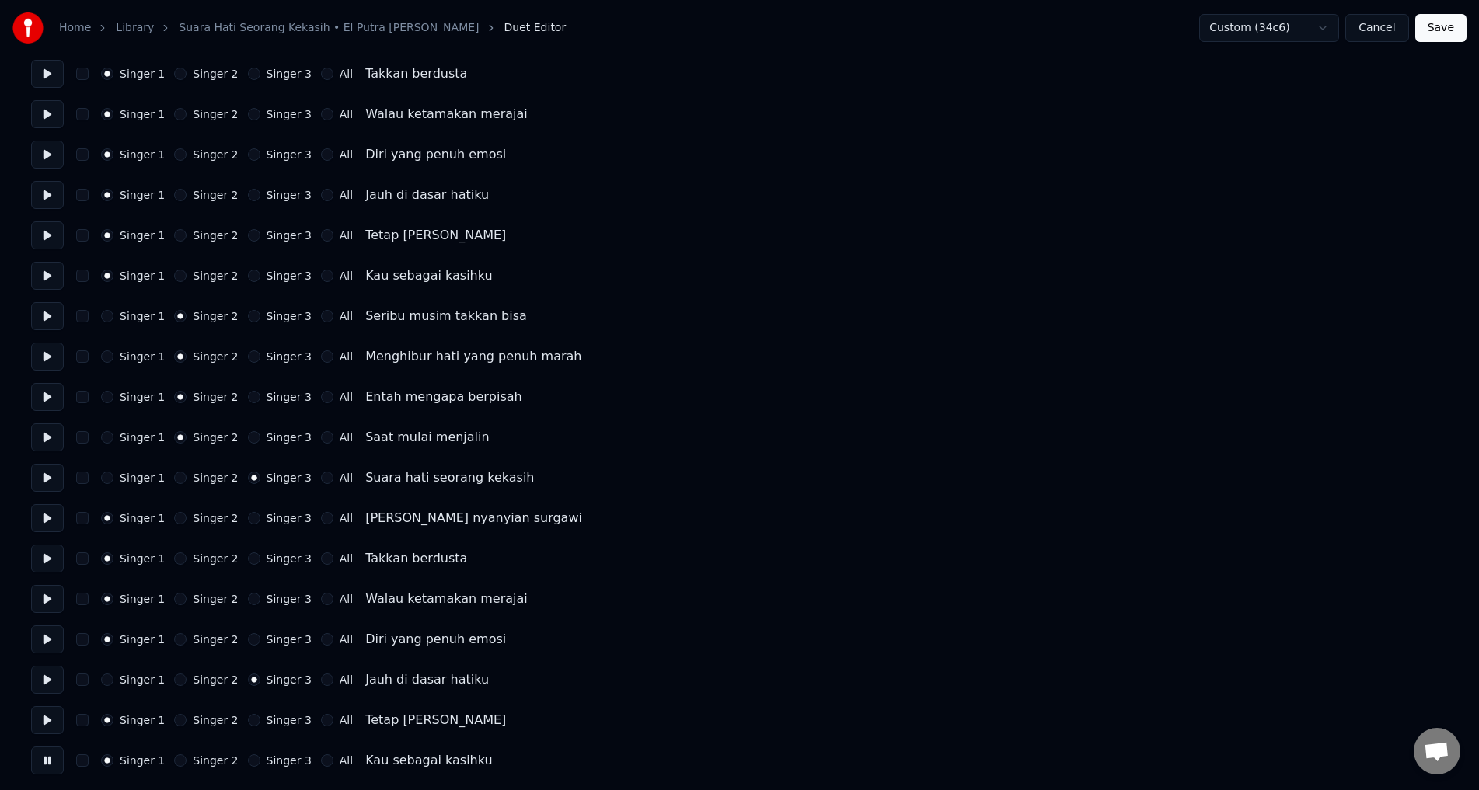
click at [248, 640] on button "Singer 3" at bounding box center [254, 639] width 12 height 12
click at [248, 595] on button "Singer 3" at bounding box center [254, 599] width 12 height 12
click at [248, 556] on button "Singer 3" at bounding box center [254, 559] width 12 height 12
click at [248, 514] on button "Singer 3" at bounding box center [254, 518] width 12 height 12
click at [1424, 28] on button "Save" at bounding box center [1440, 28] width 51 height 28
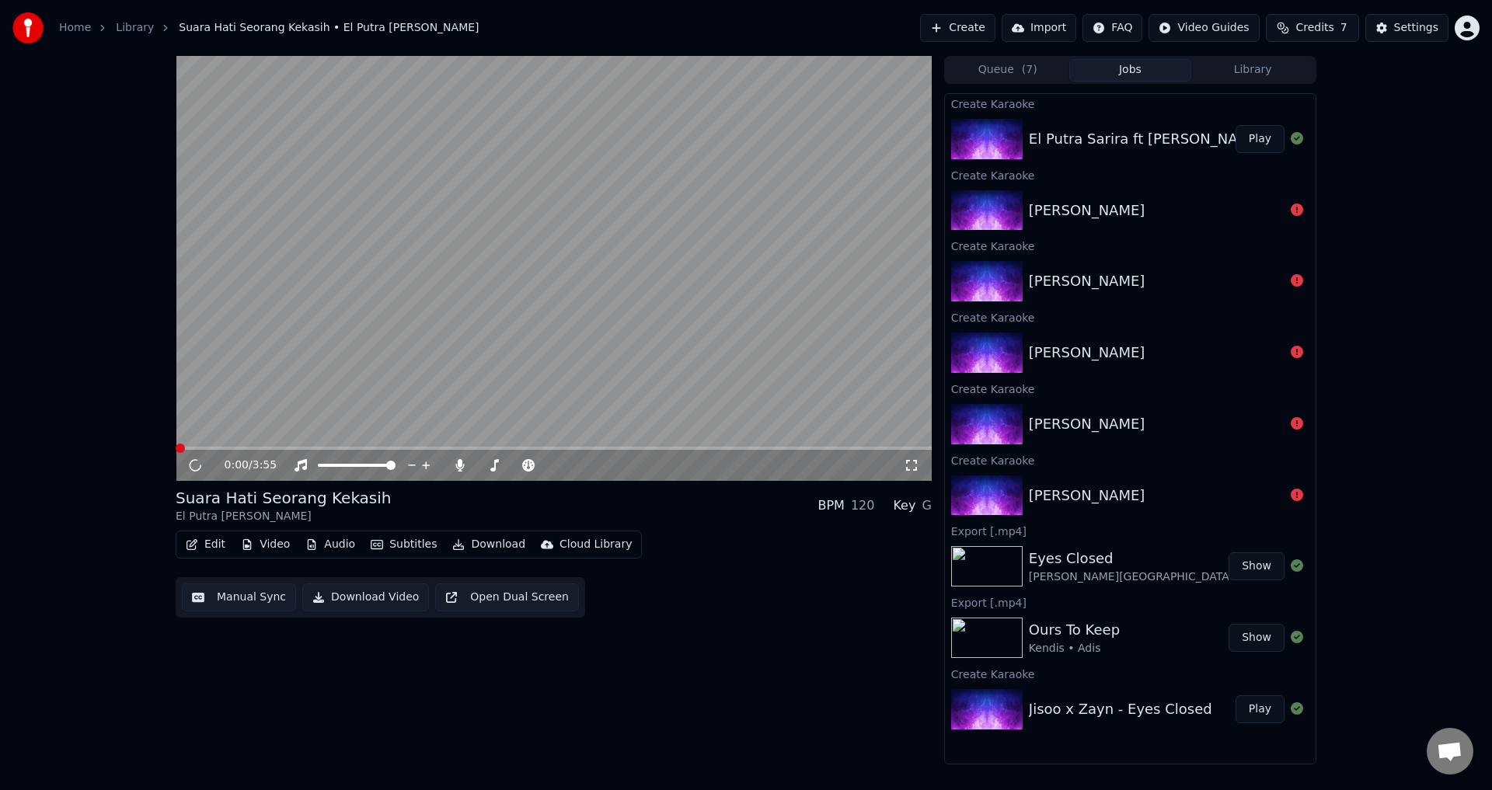
click at [502, 287] on video at bounding box center [554, 268] width 756 height 425
click at [207, 452] on div "0:01 / 3:55" at bounding box center [554, 465] width 756 height 31
click at [212, 448] on span at bounding box center [554, 448] width 756 height 3
click at [237, 448] on span at bounding box center [554, 448] width 756 height 3
click at [304, 368] on video at bounding box center [554, 268] width 756 height 425
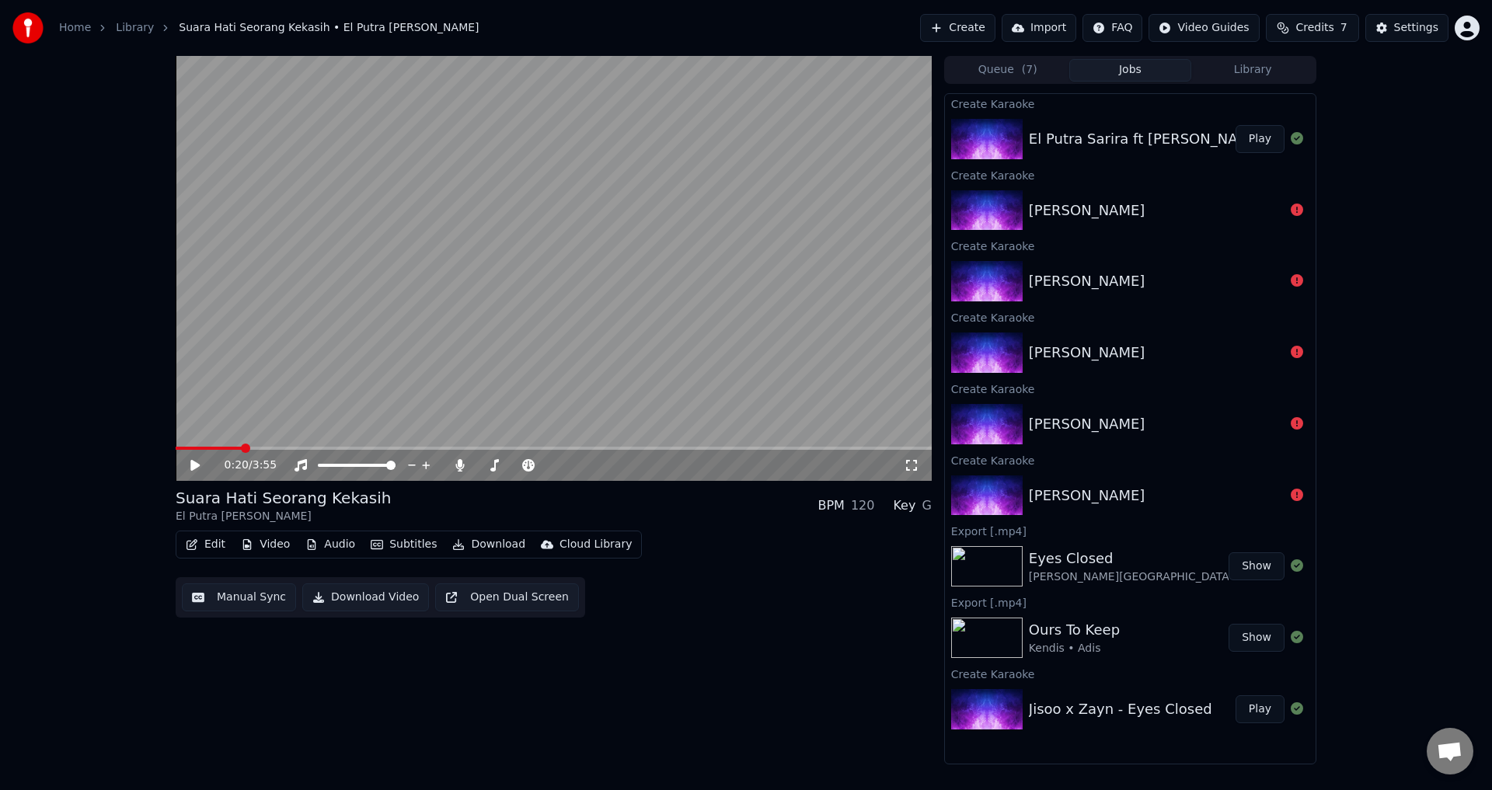
click at [200, 547] on button "Edit" at bounding box center [206, 545] width 52 height 22
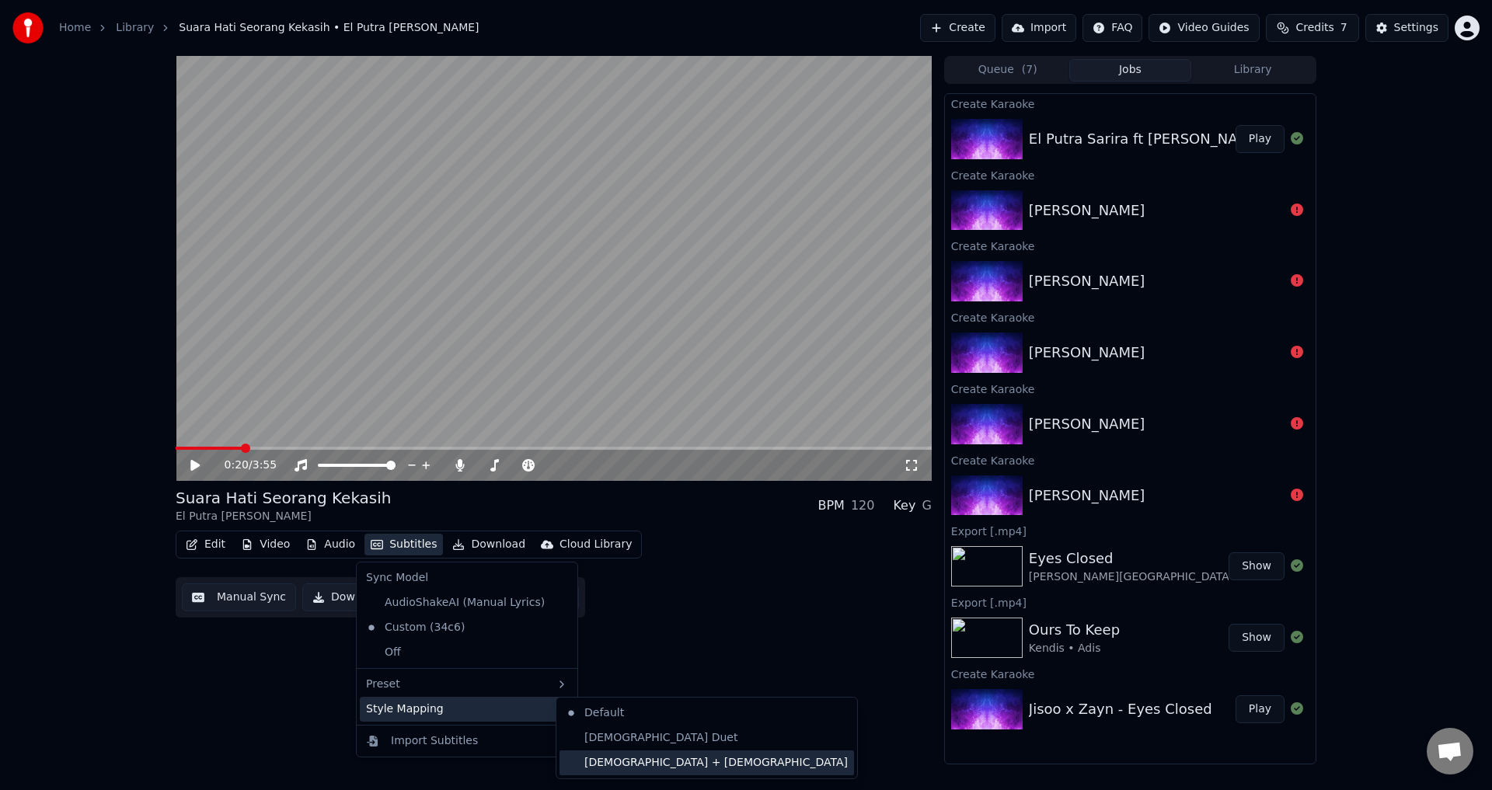
click at [613, 766] on div "[DEMOGRAPHIC_DATA] + [DEMOGRAPHIC_DATA]" at bounding box center [706, 763] width 295 height 25
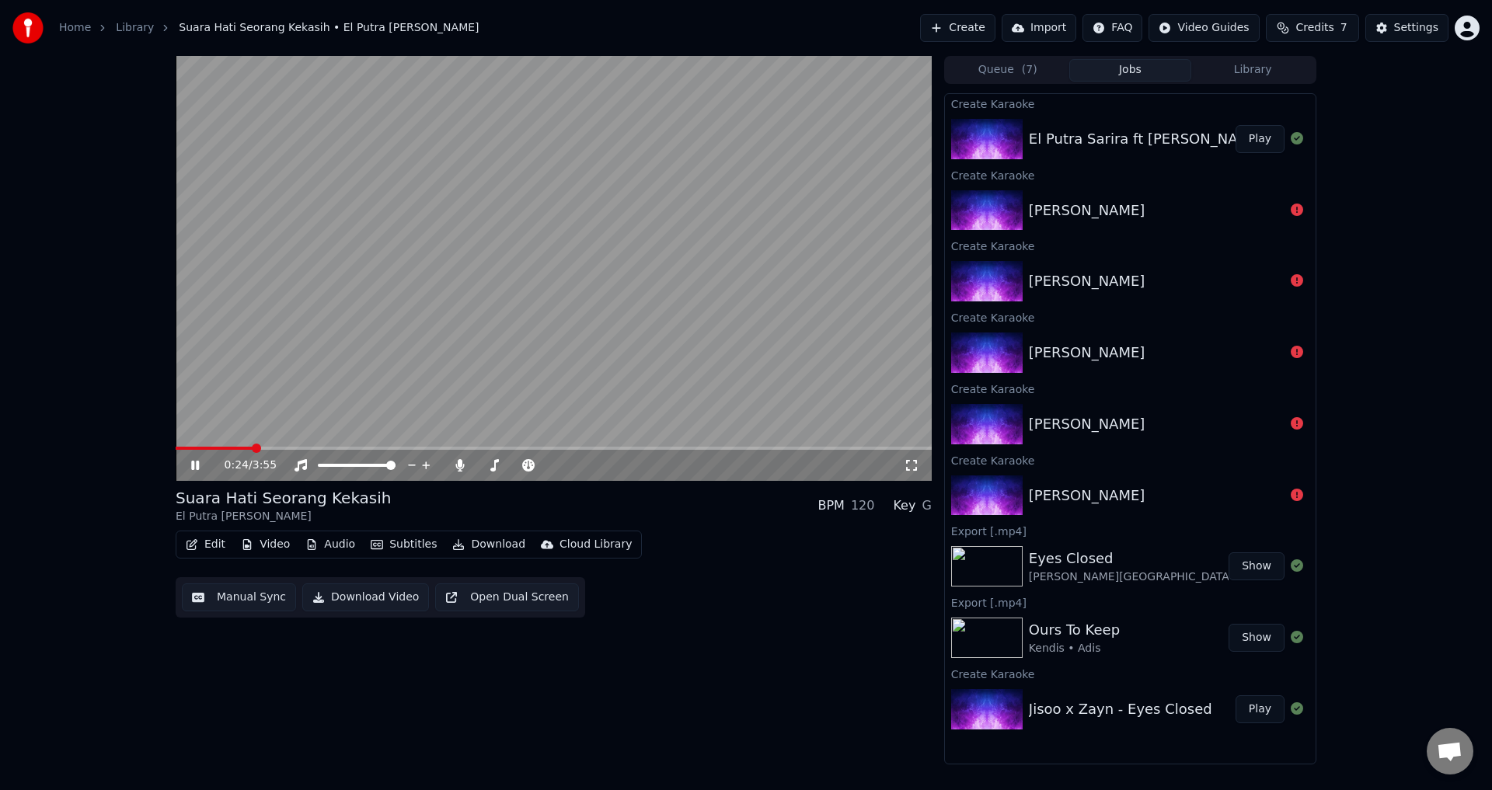
click at [430, 354] on video at bounding box center [554, 268] width 756 height 425
click at [211, 547] on button "Edit" at bounding box center [206, 545] width 52 height 22
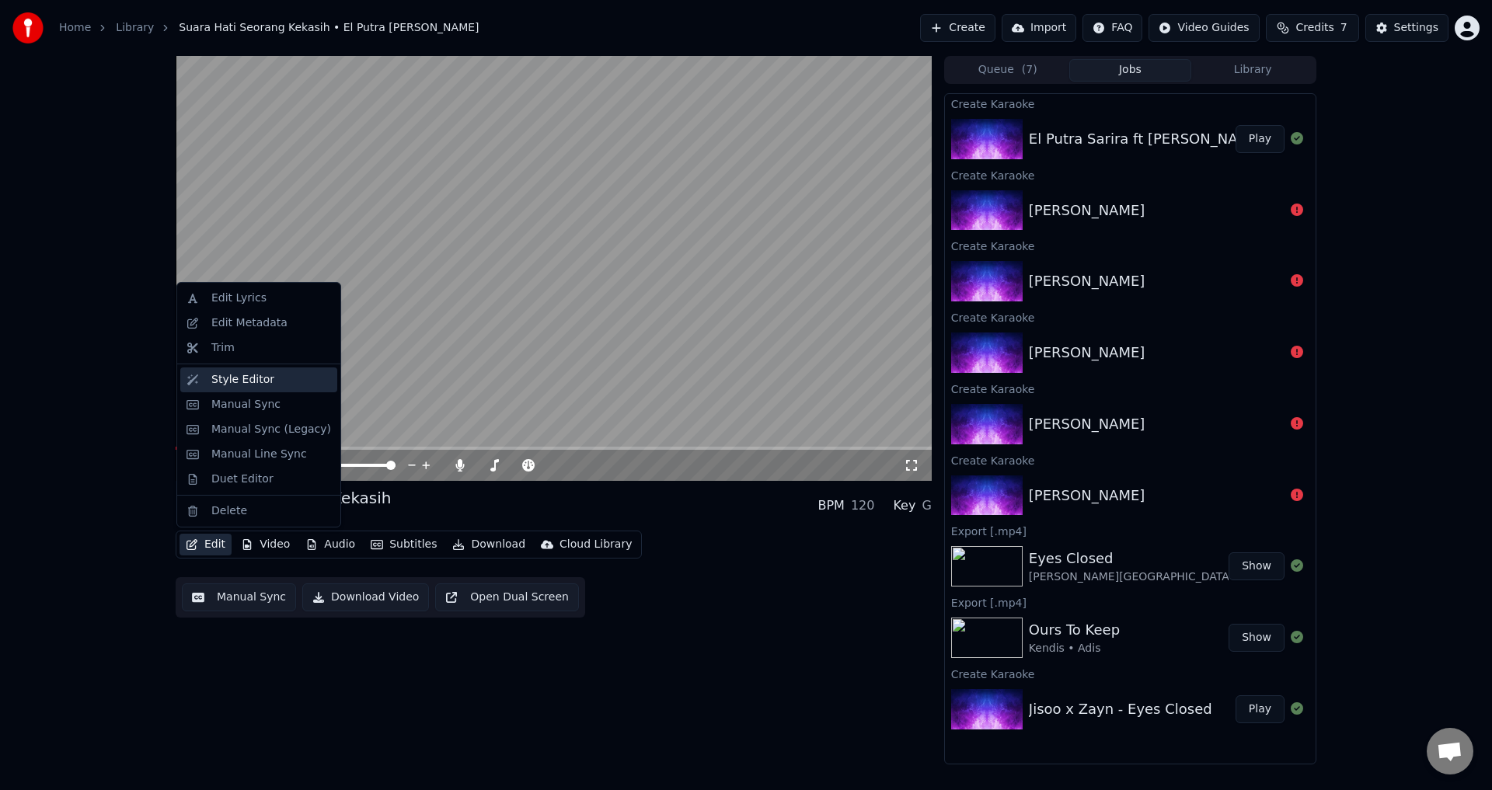
click at [243, 382] on div "Style Editor" at bounding box center [242, 380] width 63 height 16
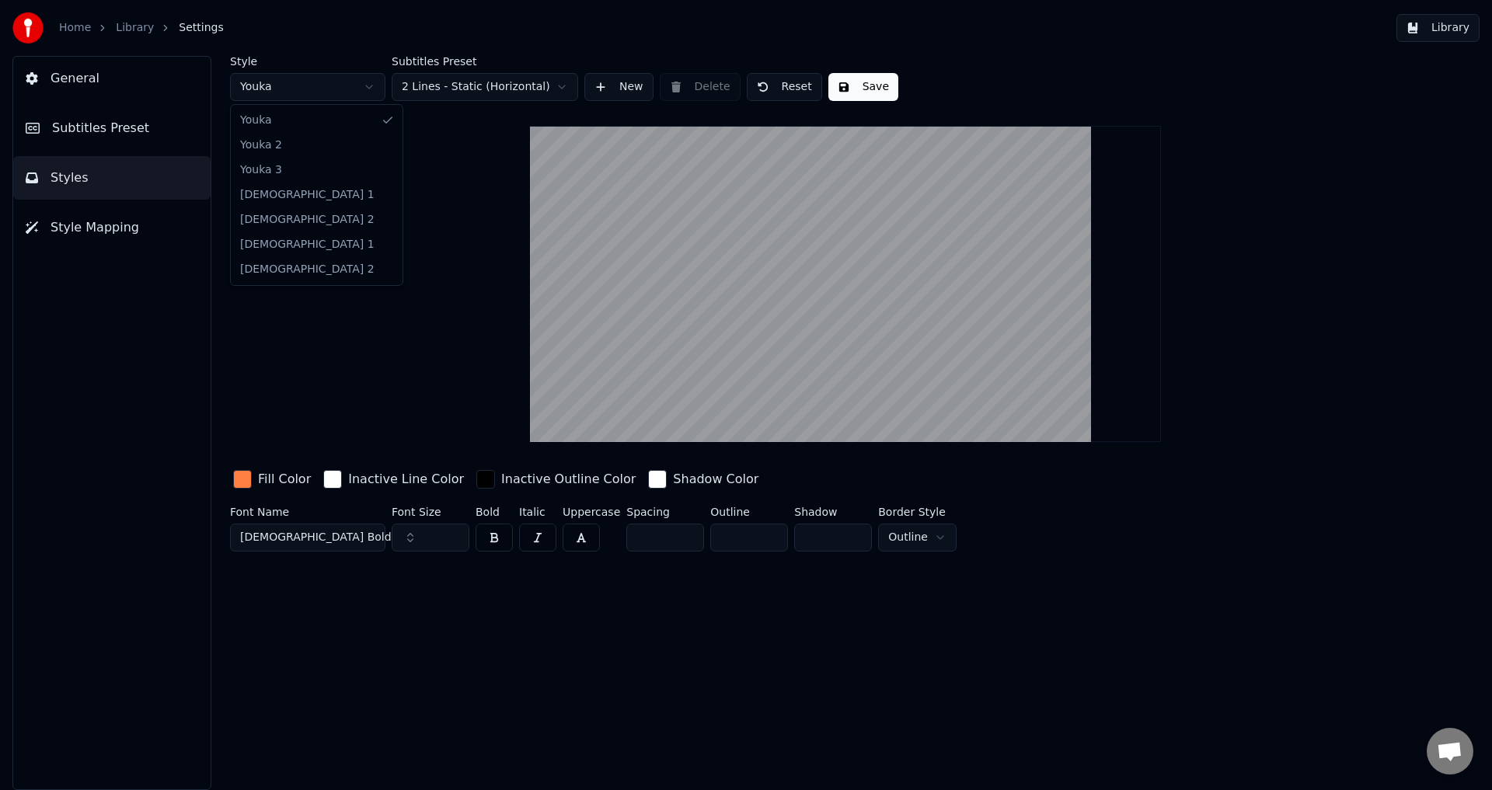
click at [378, 84] on html "Home Library Settings Library General Subtitles Preset Styles Style Mapping Sty…" at bounding box center [746, 395] width 1492 height 790
click at [317, 96] on html "Home Library Settings Library General Subtitles Preset Styles Style Mapping Sty…" at bounding box center [746, 395] width 1492 height 790
click at [111, 221] on span "Style Mapping" at bounding box center [95, 227] width 89 height 19
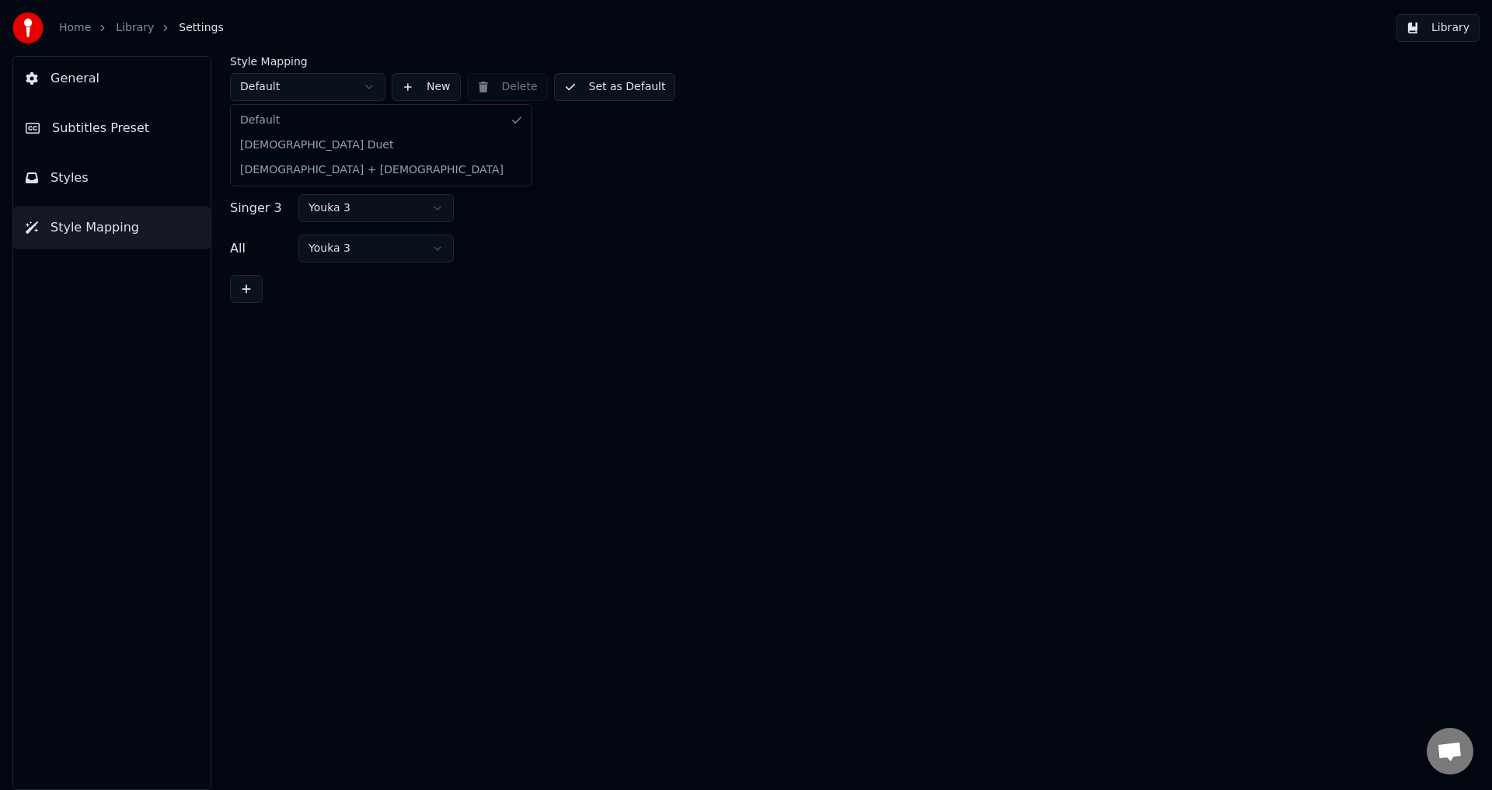
click at [360, 81] on html "Home Library Settings Library General Subtitles Preset Styles Style Mapping Sty…" at bounding box center [746, 395] width 1492 height 790
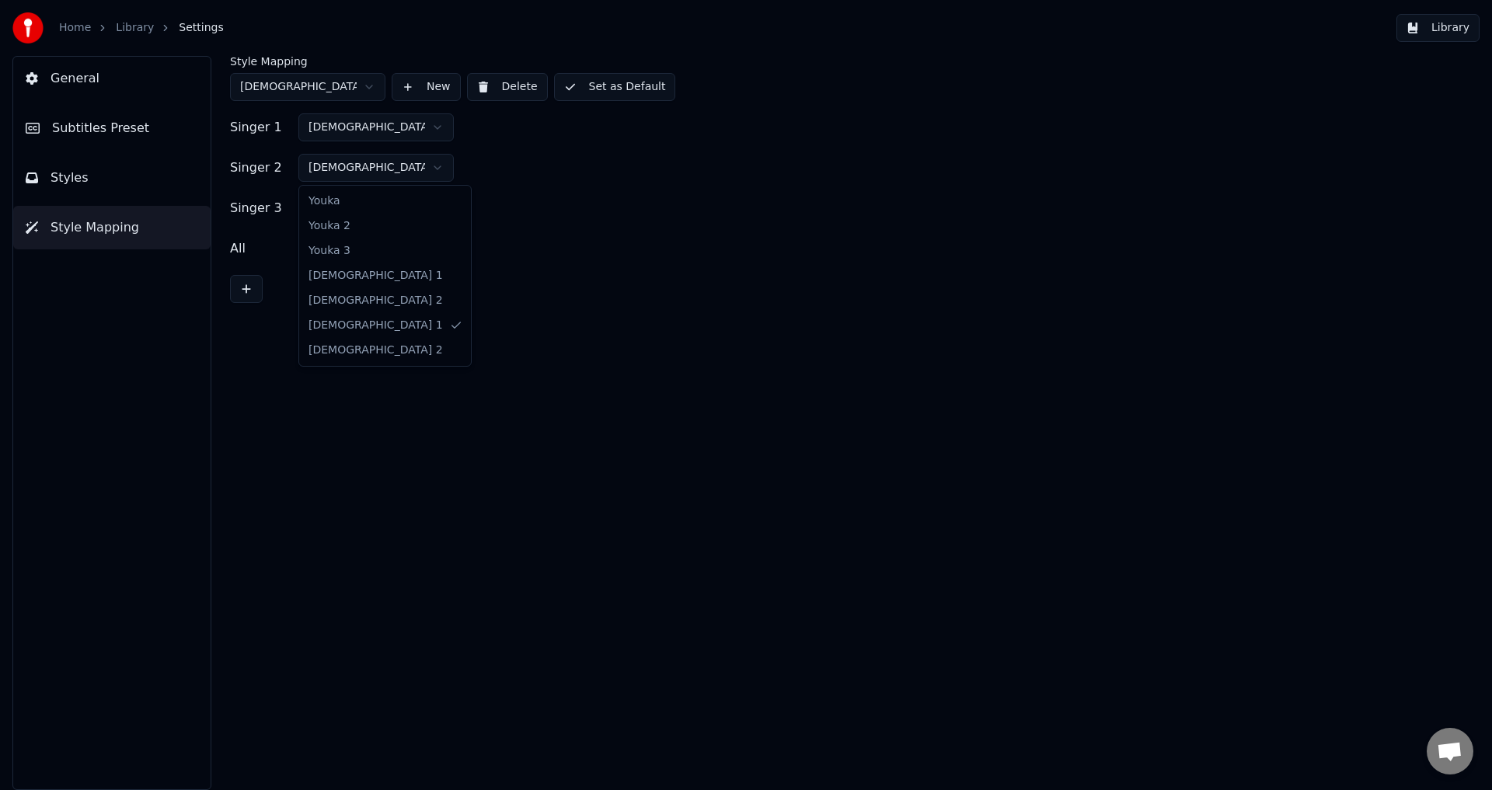
click at [380, 159] on html "Home Library Settings Library General Subtitles Preset Styles Style Mapping Sty…" at bounding box center [746, 395] width 1492 height 790
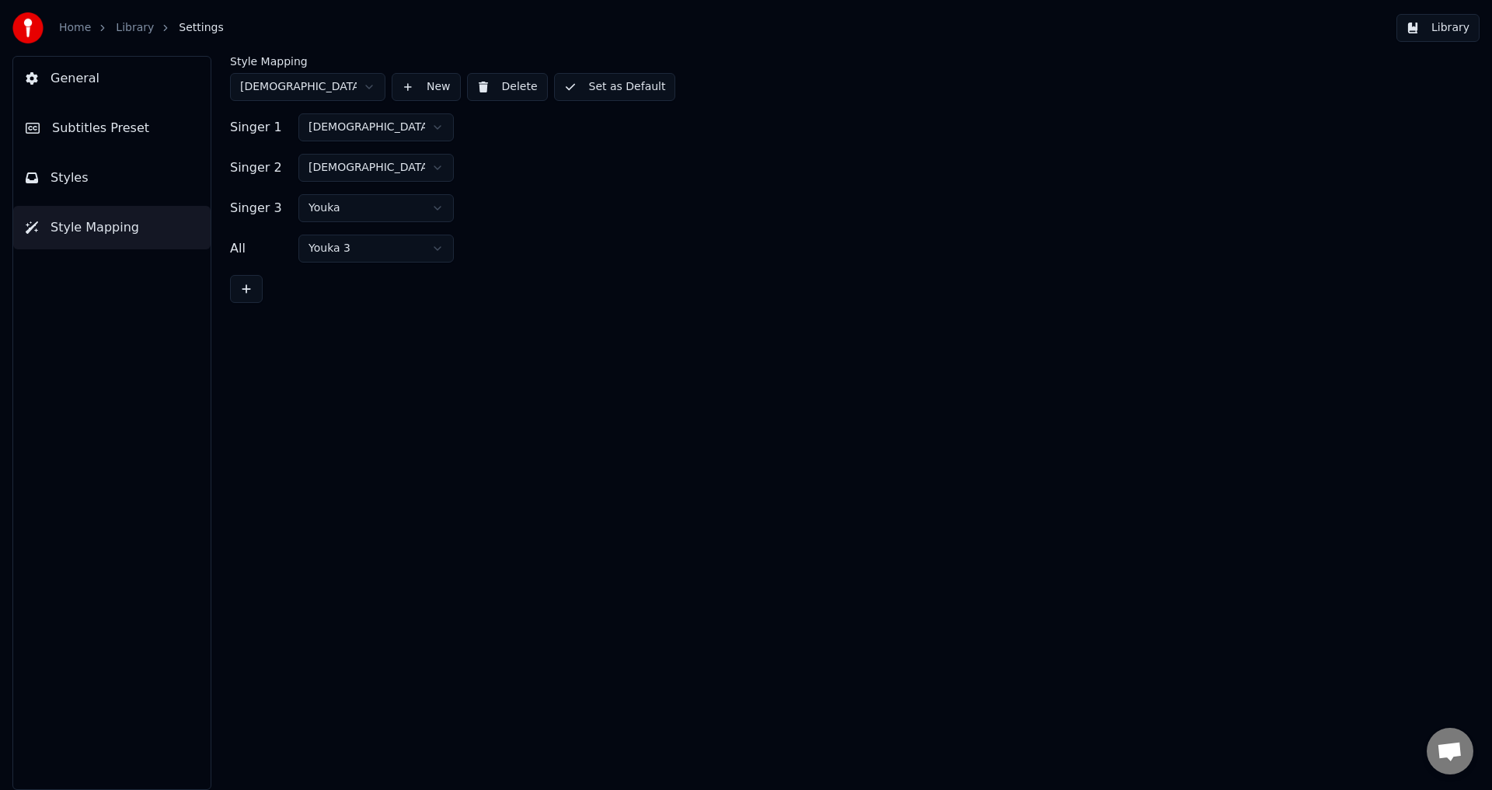
click at [378, 117] on html "Home Library Settings Library General Subtitles Preset Styles Style Mapping Sty…" at bounding box center [746, 395] width 1492 height 790
click at [615, 87] on button "Set as Default" at bounding box center [615, 87] width 122 height 28
click at [316, 91] on html "Home Library Settings Library General Subtitles Preset Styles Style Mapping Sty…" at bounding box center [746, 395] width 1492 height 790
click at [608, 85] on button "Set as Default" at bounding box center [615, 87] width 122 height 28
click at [608, 85] on button "Done" at bounding box center [591, 87] width 74 height 28
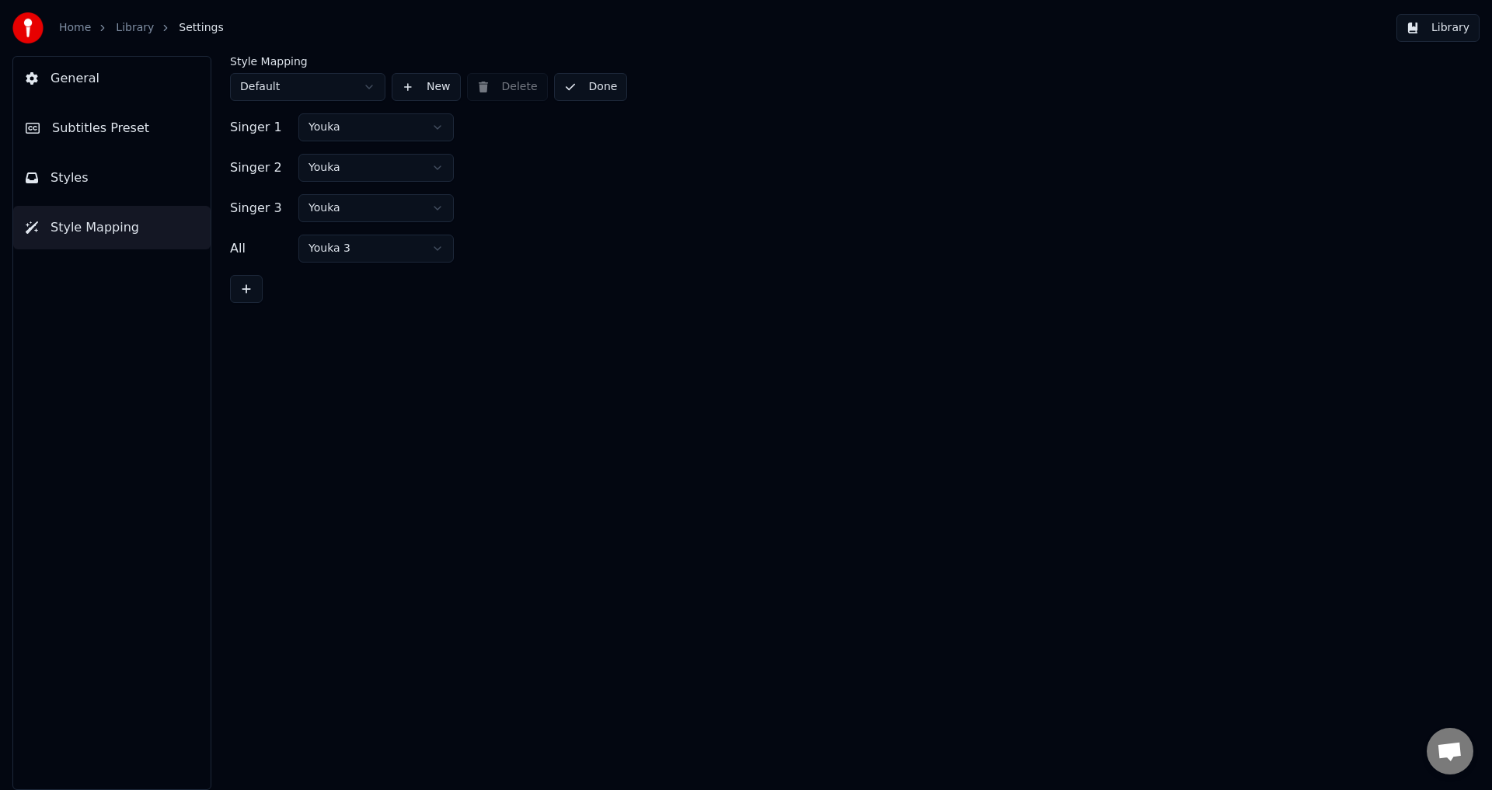
click at [608, 85] on button "Done" at bounding box center [591, 87] width 74 height 28
click at [136, 25] on link "Library" at bounding box center [135, 28] width 38 height 16
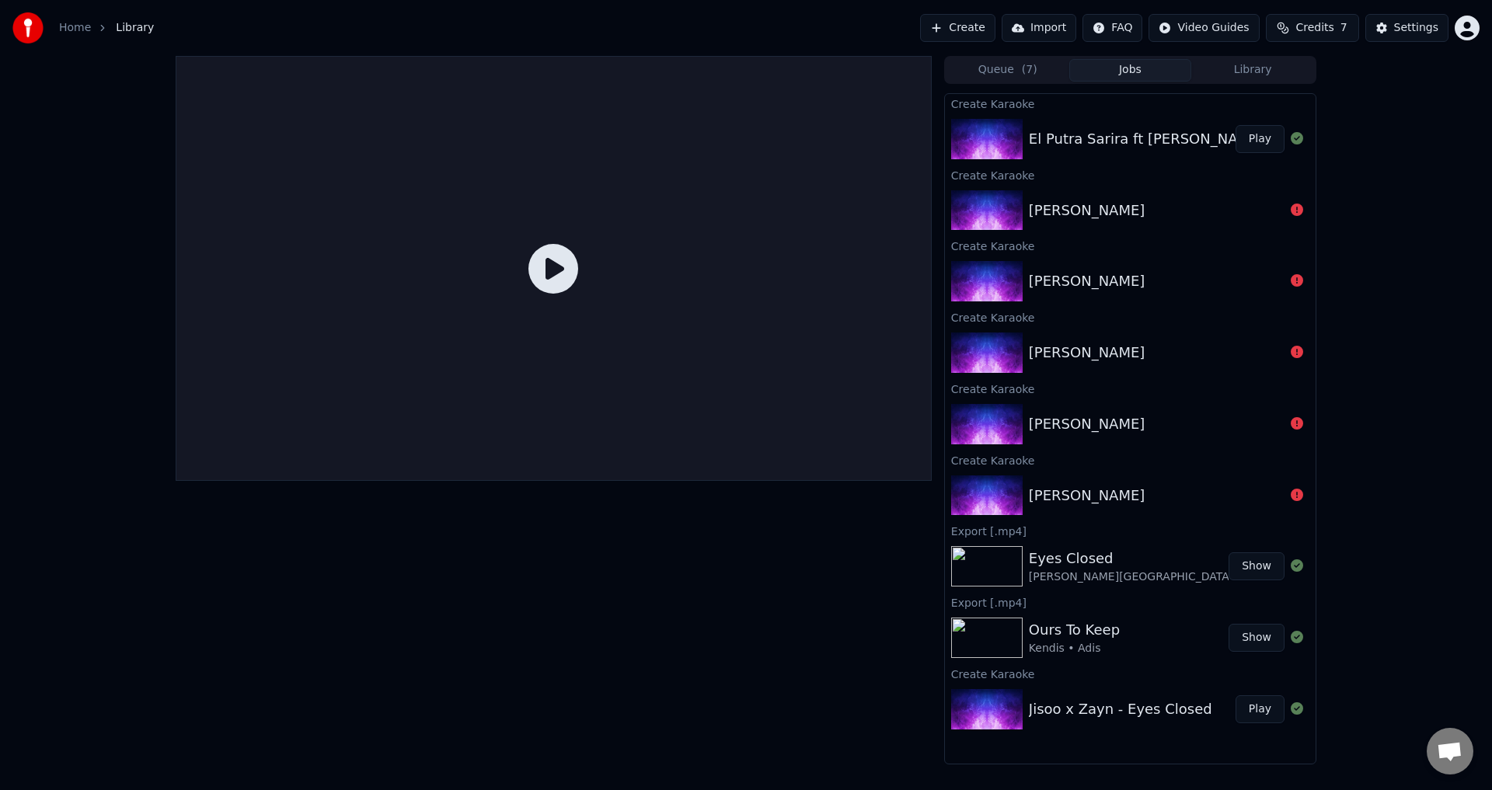
click at [1271, 138] on button "Play" at bounding box center [1260, 139] width 49 height 28
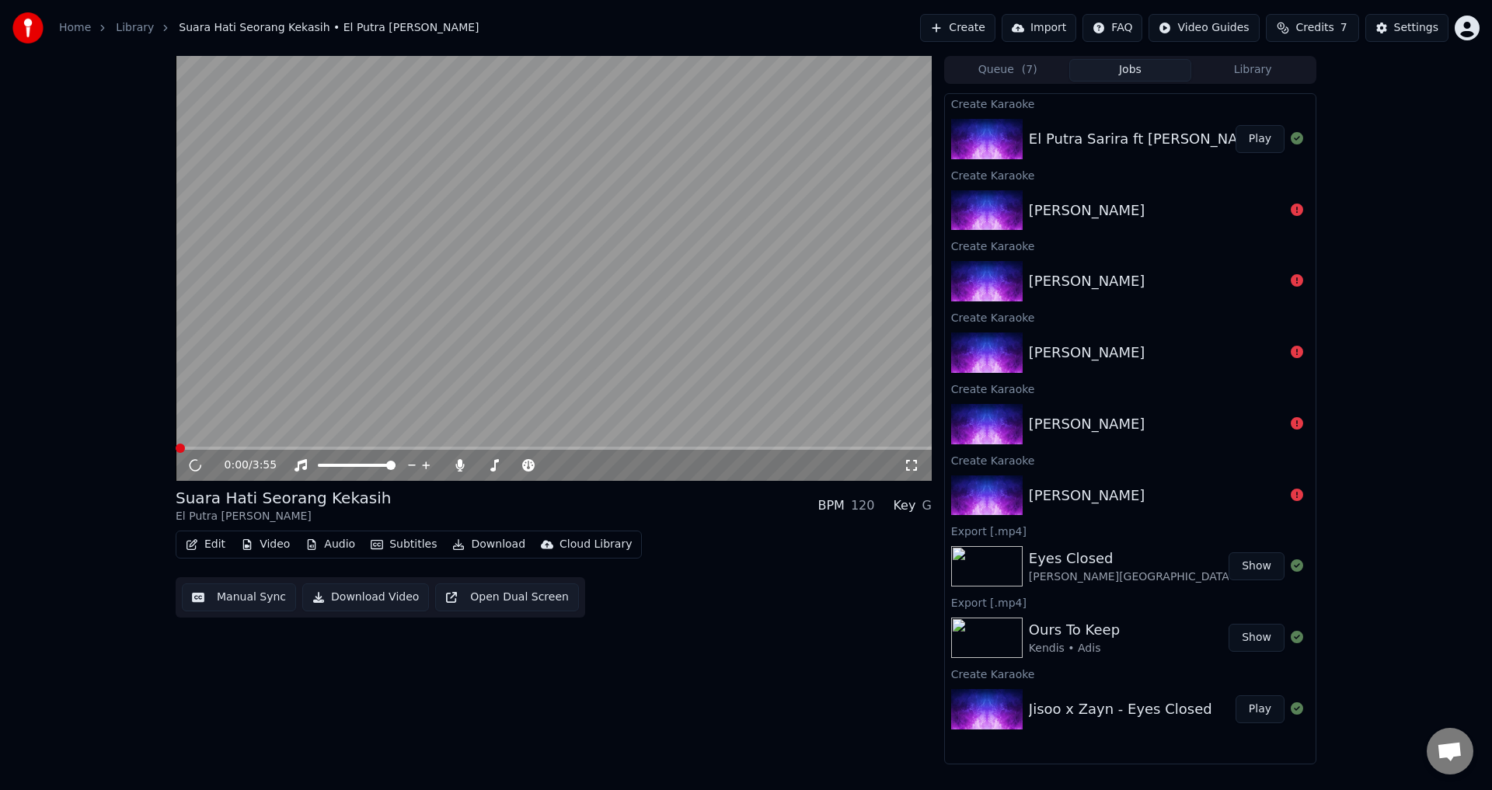
click at [489, 336] on video at bounding box center [554, 268] width 756 height 425
click at [372, 451] on div "0:00 / 3:55" at bounding box center [554, 465] width 756 height 31
click at [370, 451] on div "0:00 / 3:55" at bounding box center [554, 465] width 756 height 31
click at [368, 448] on span at bounding box center [554, 448] width 756 height 3
click at [193, 465] on icon at bounding box center [195, 465] width 8 height 9
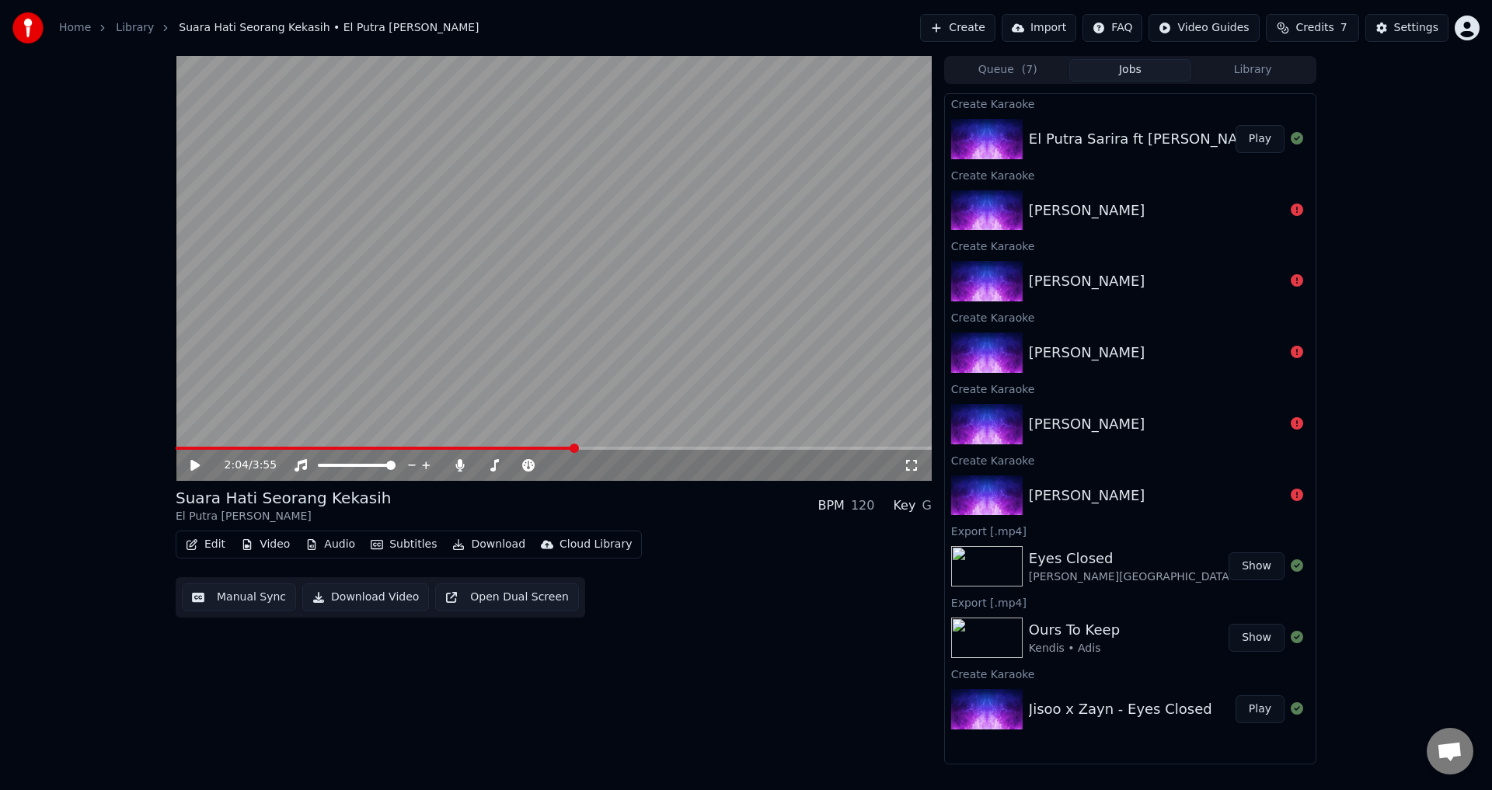
click at [497, 541] on button "Download" at bounding box center [488, 545] width 85 height 22
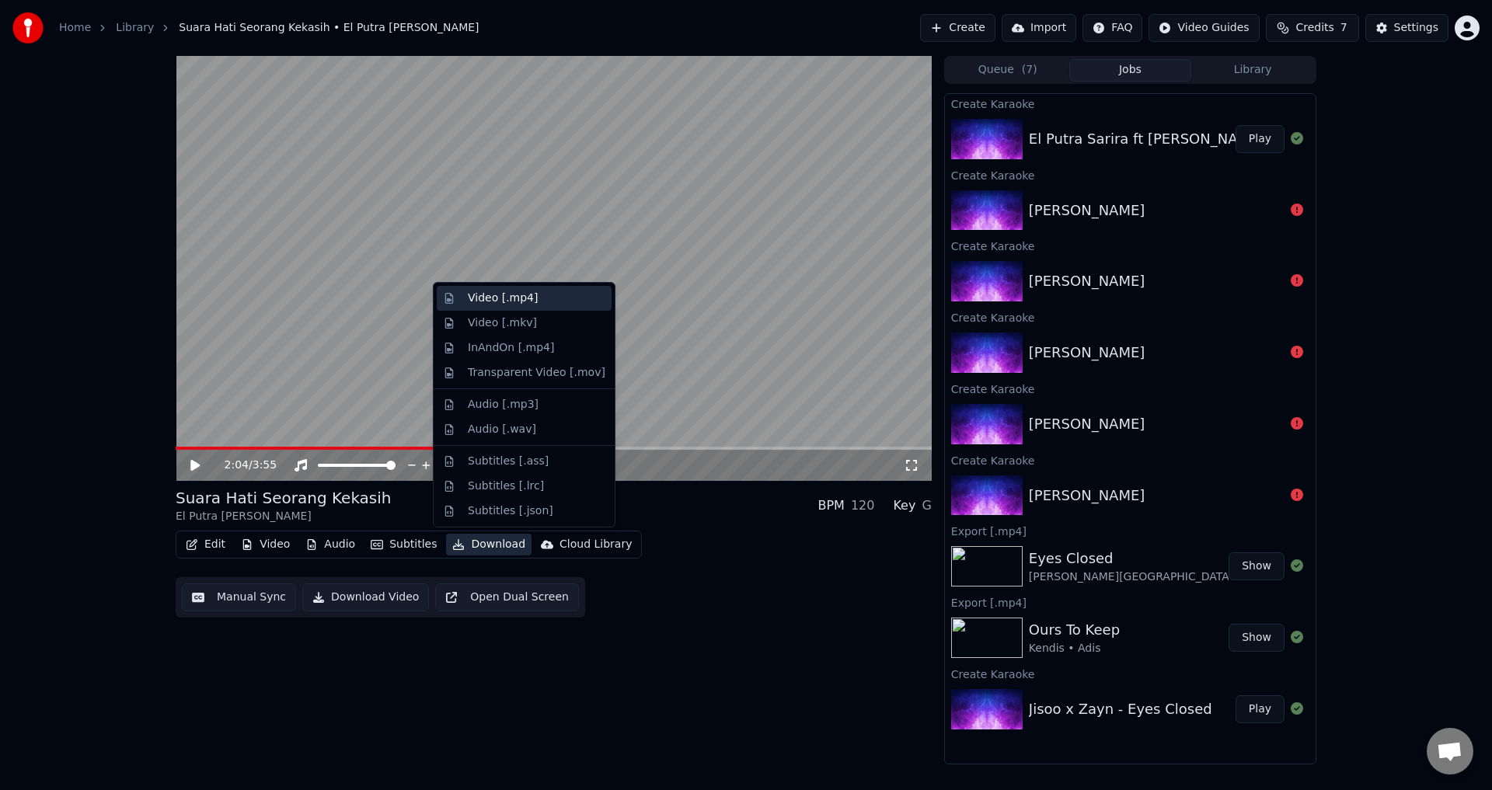
click at [527, 301] on div "Video [.mp4]" at bounding box center [503, 299] width 70 height 16
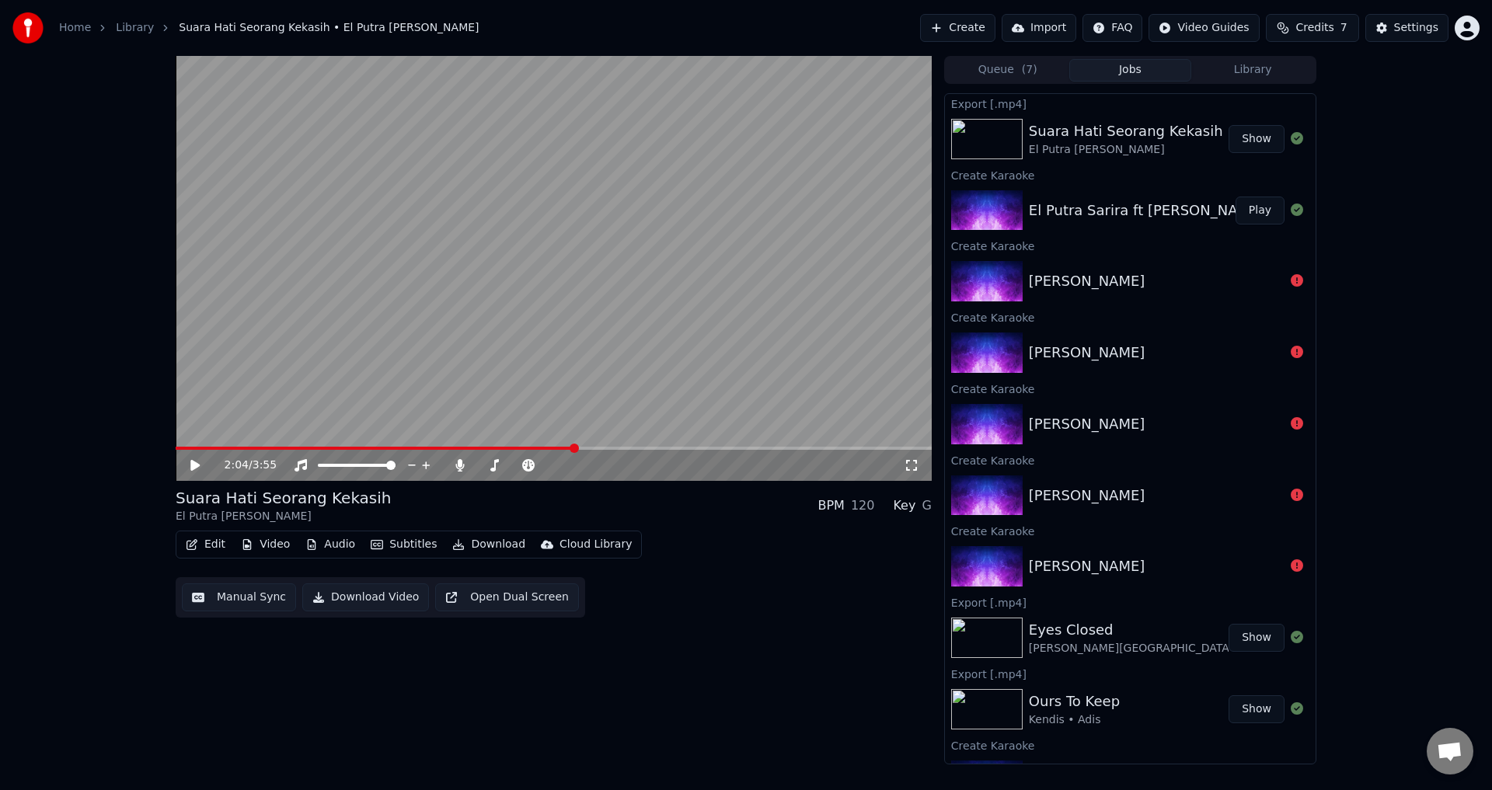
click at [1234, 141] on button "Show" at bounding box center [1257, 139] width 56 height 28
